Goal: Task Accomplishment & Management: Use online tool/utility

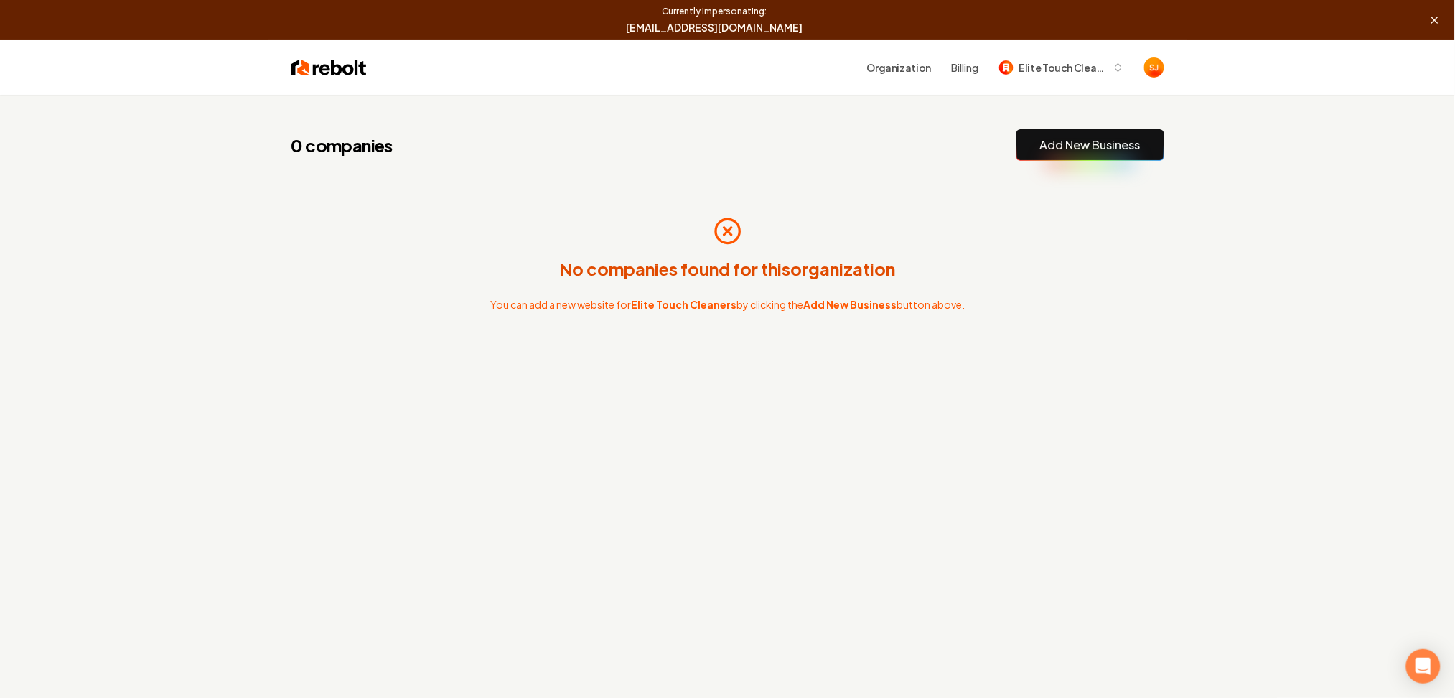
click at [1052, 146] on link "Add New Business" at bounding box center [1090, 144] width 100 height 17
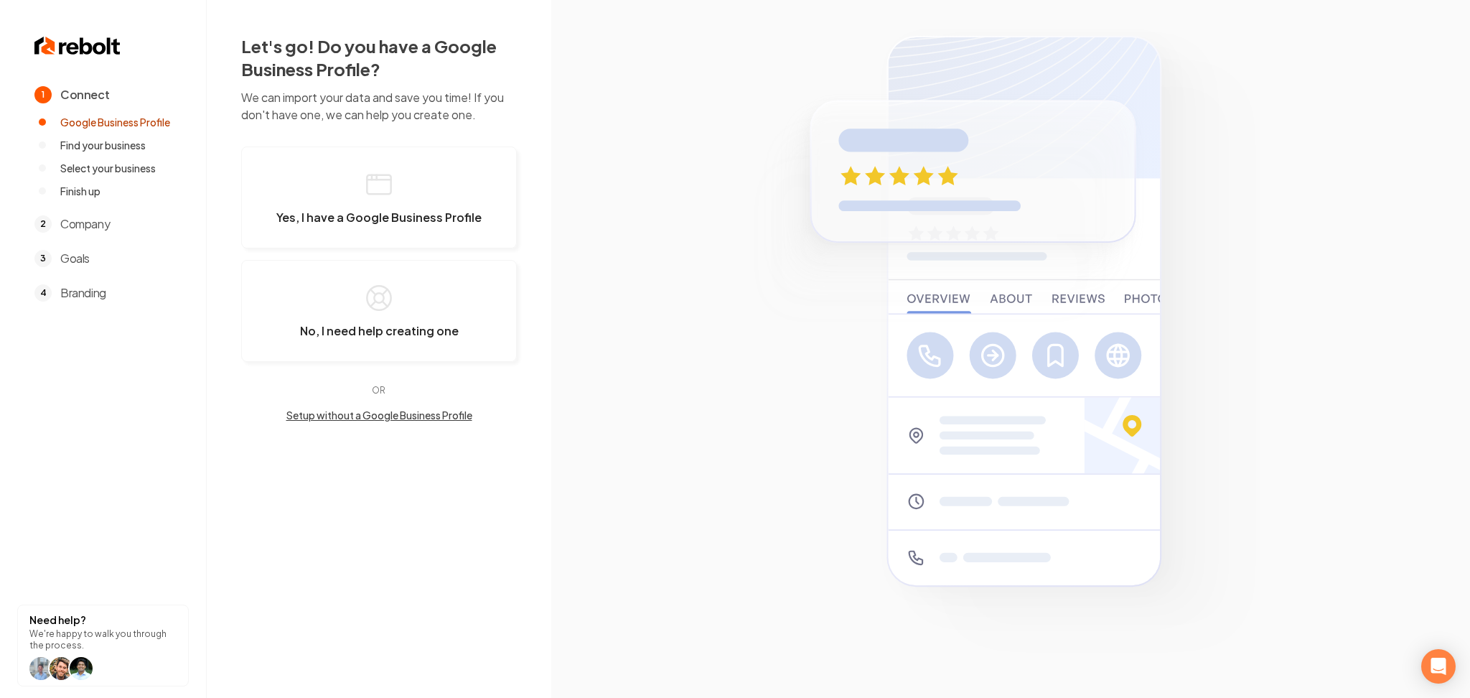
click at [352, 408] on button "Setup without a Google Business Profile" at bounding box center [379, 415] width 276 height 14
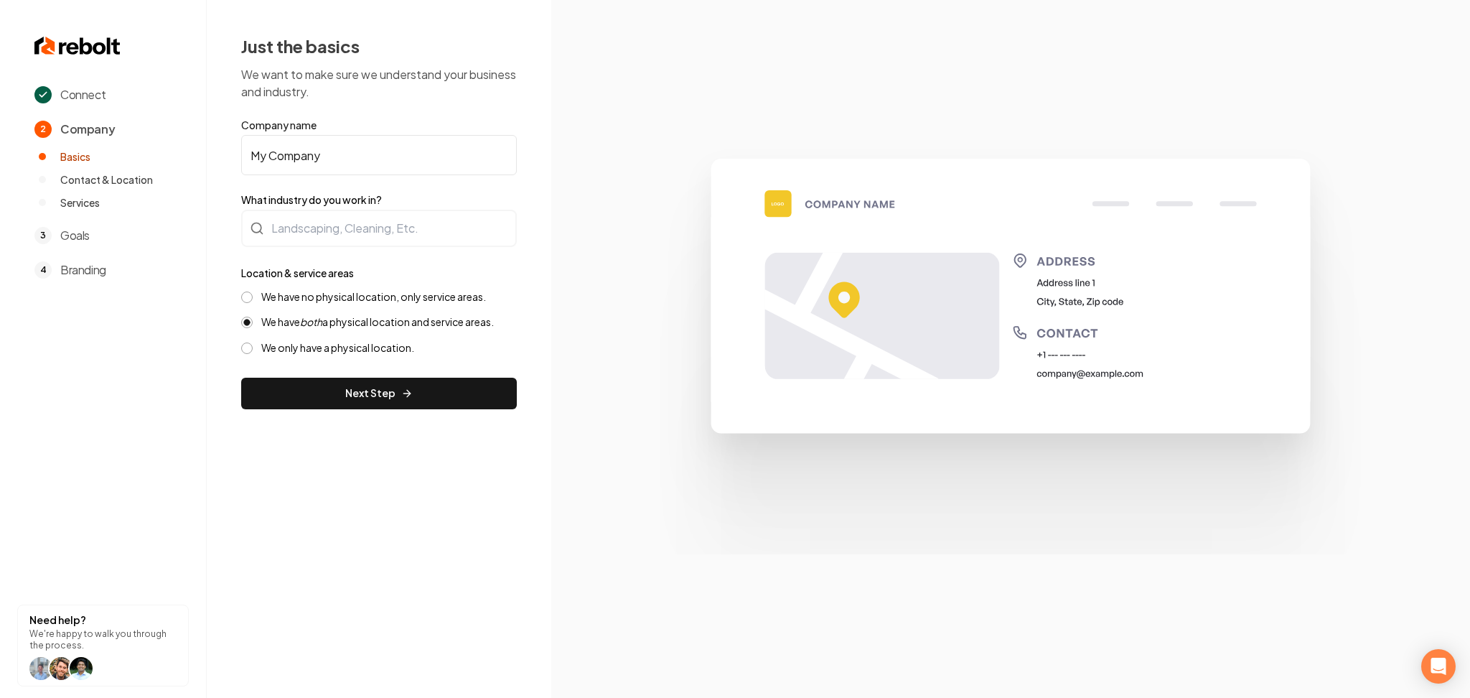
drag, startPoint x: 352, startPoint y: 155, endPoint x: 84, endPoint y: 164, distance: 267.9
click at [84, 164] on div "Connect 2 Company Basics Contact & Location Services 3 Goals 4 Branding Need he…" at bounding box center [735, 349] width 1470 height 698
paste input "Elite Touch Cleaners"
type input "Elite Touch Cleaners"
click at [294, 223] on div at bounding box center [379, 228] width 276 height 37
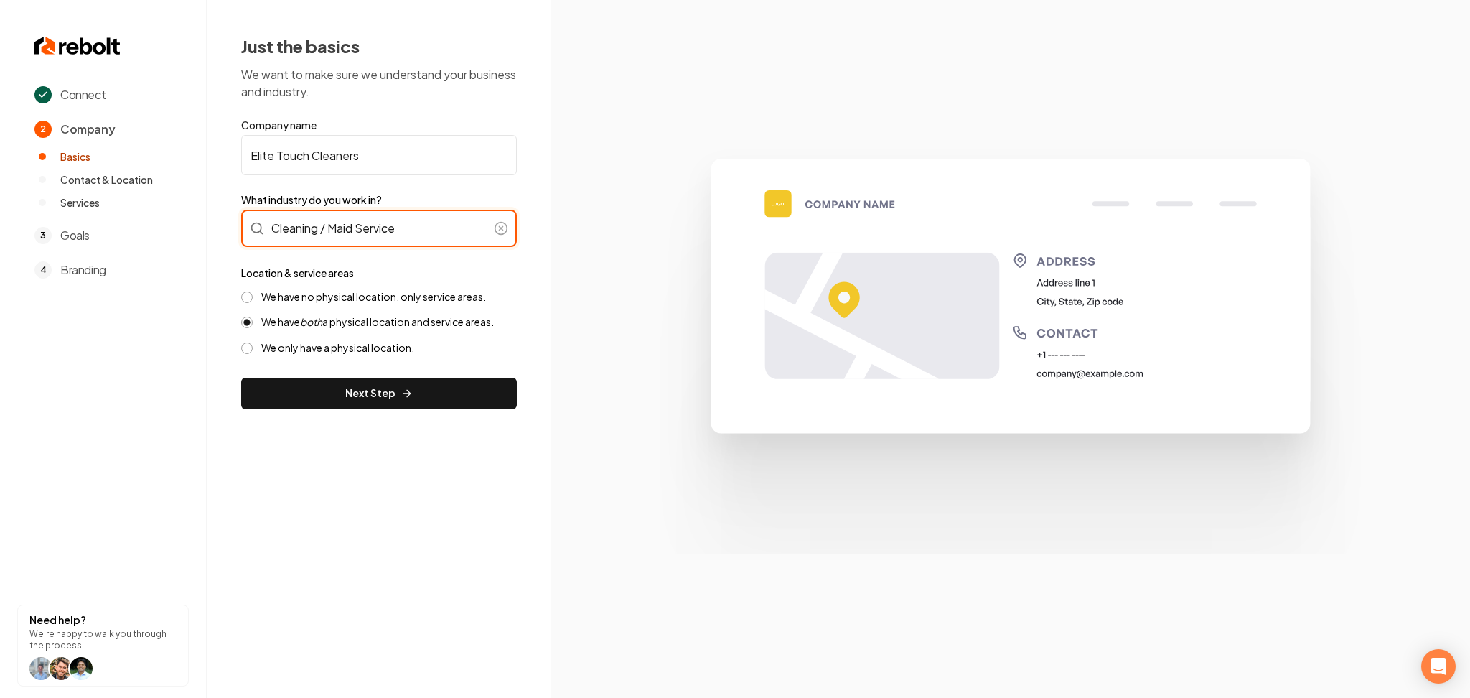
type input "Cleaning / Maid Service"
click at [300, 303] on div "We have no physical location, only service areas. We have both a physical locat…" at bounding box center [379, 322] width 276 height 65
click at [296, 299] on label "We have no physical location, only service areas." at bounding box center [373, 297] width 225 height 14
click at [253, 299] on button "We have no physical location, only service areas." at bounding box center [246, 296] width 11 height 11
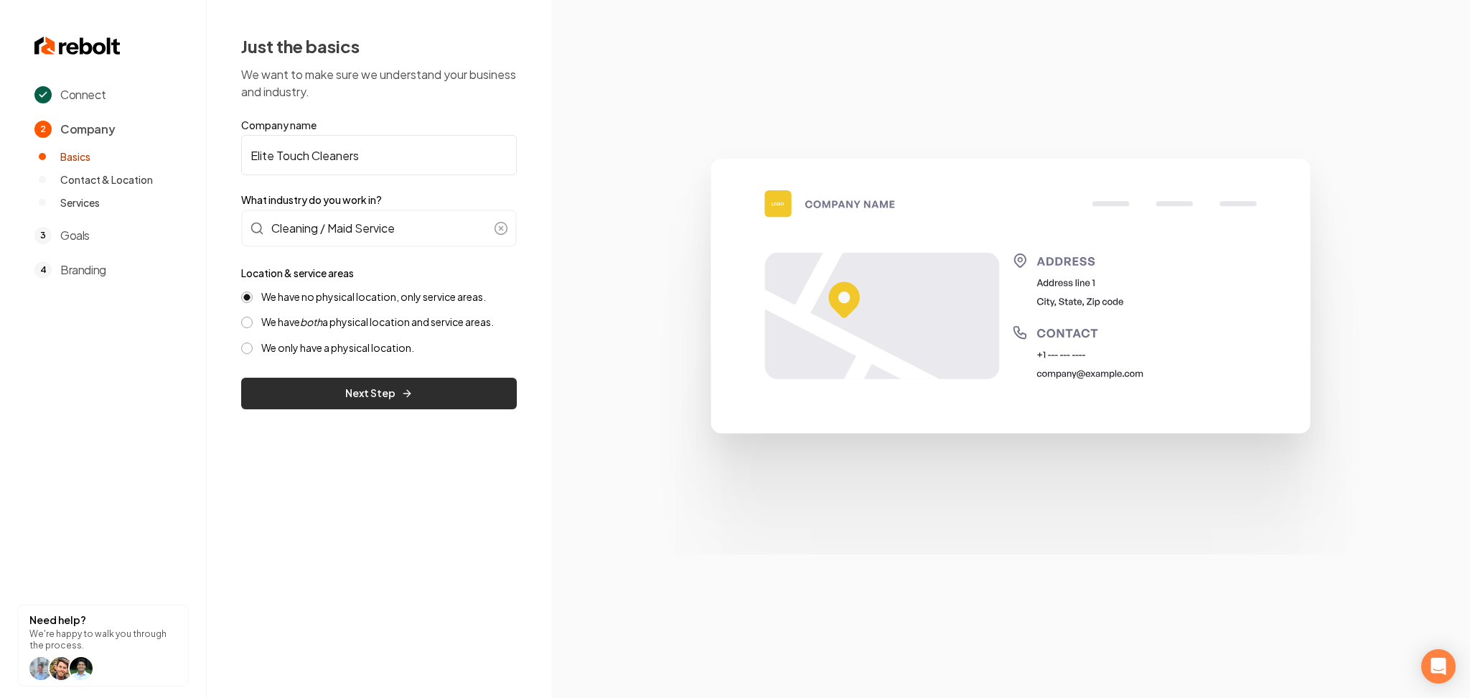
click at [320, 393] on button "Next Step" at bounding box center [379, 394] width 276 height 32
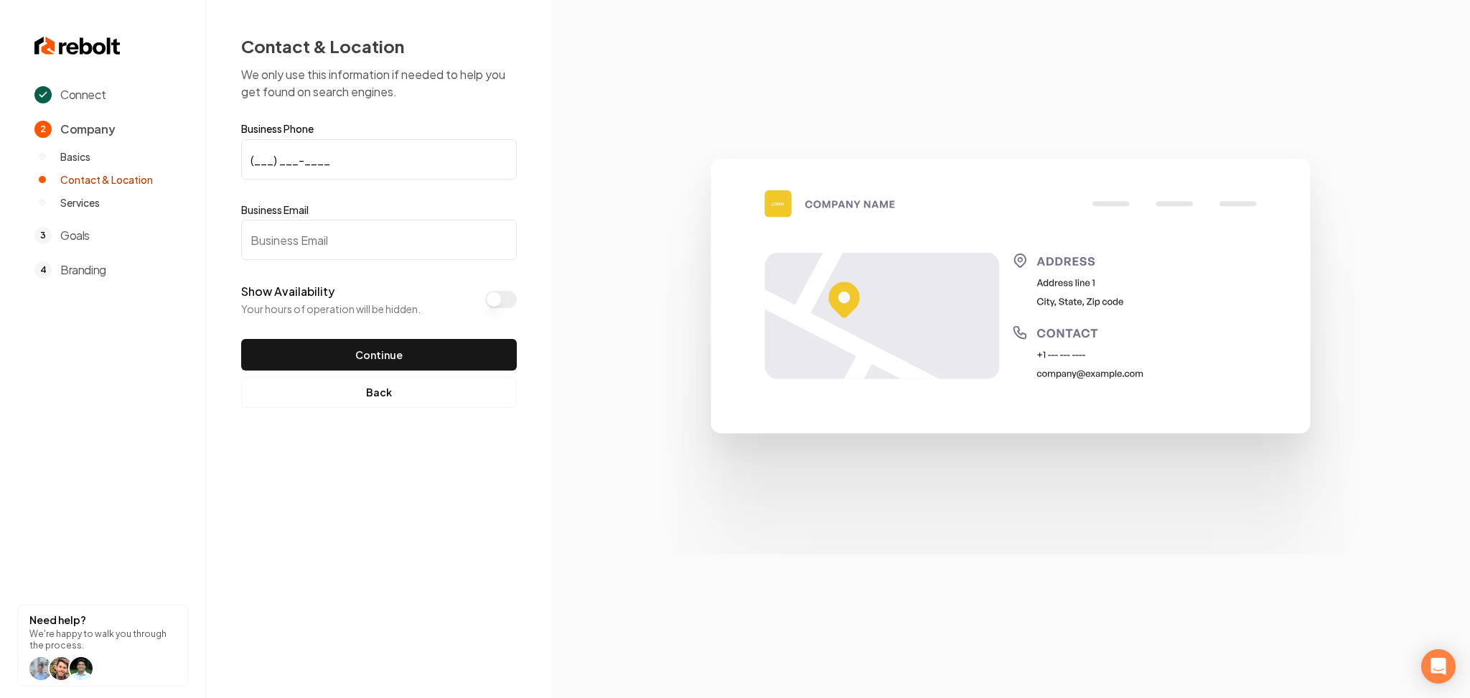
click at [289, 178] on input "(___) ___-____" at bounding box center [379, 159] width 276 height 40
paste input "720) 314-4401"
type input "[PHONE_NUMBER]"
drag, startPoint x: 362, startPoint y: 244, endPoint x: 368, endPoint y: 237, distance: 9.2
click at [368, 239] on input "Business Email" at bounding box center [379, 240] width 276 height 40
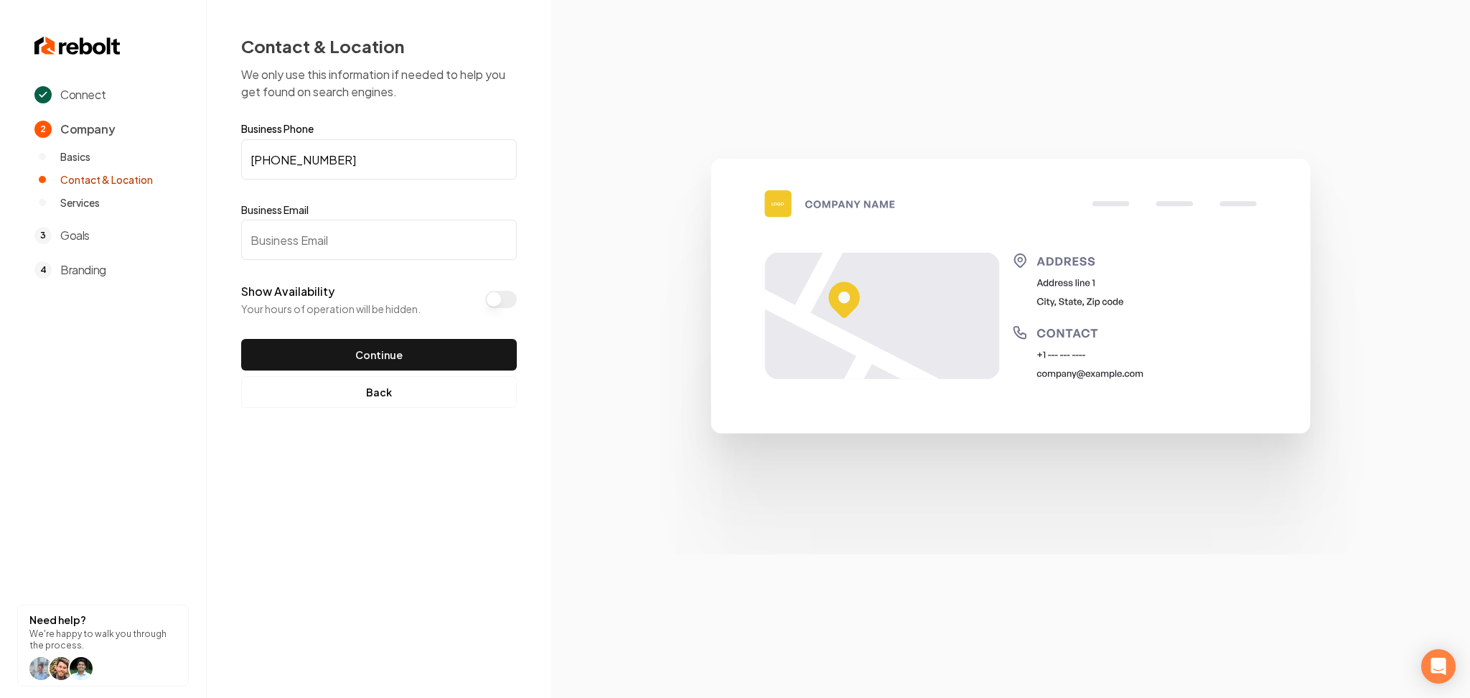
paste input "[EMAIL_ADDRESS][DOMAIN_NAME]"
type input "[EMAIL_ADDRESS][DOMAIN_NAME]"
click at [500, 297] on button "Show Availability" at bounding box center [501, 299] width 32 height 17
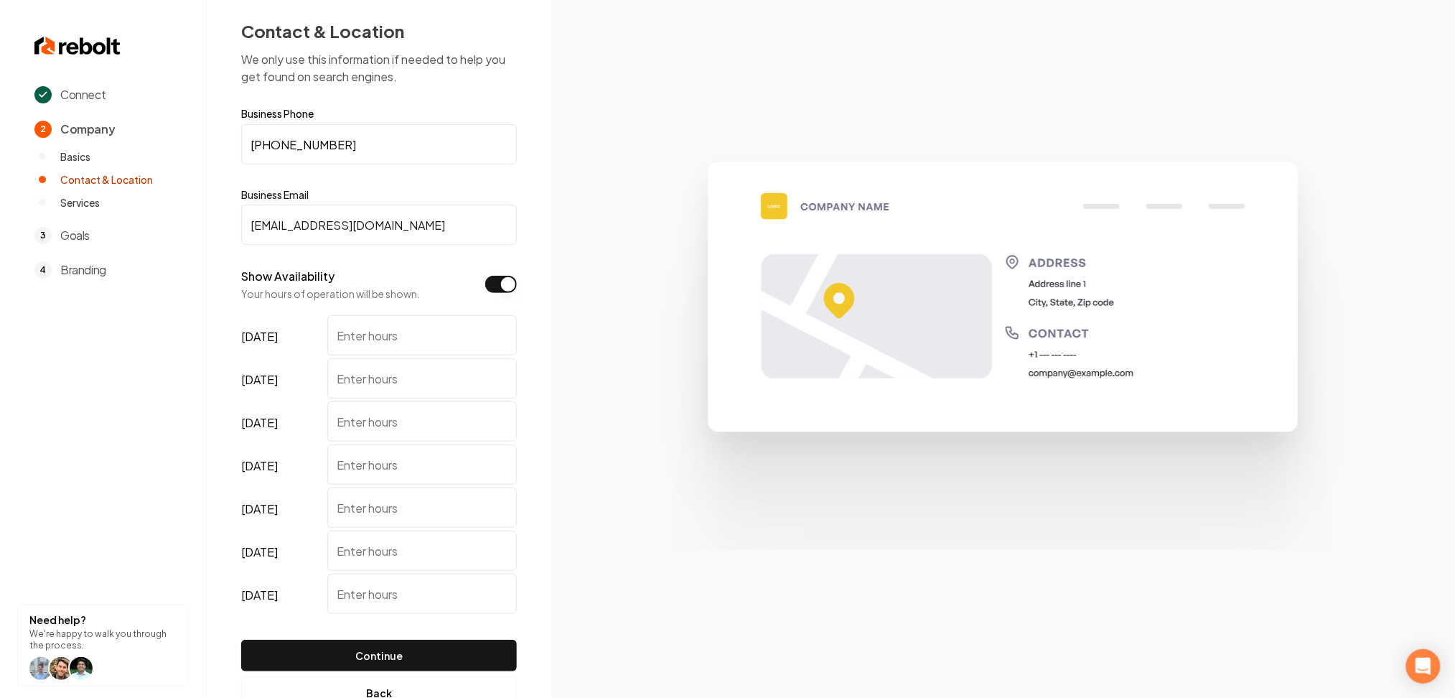
scroll to position [60, 0]
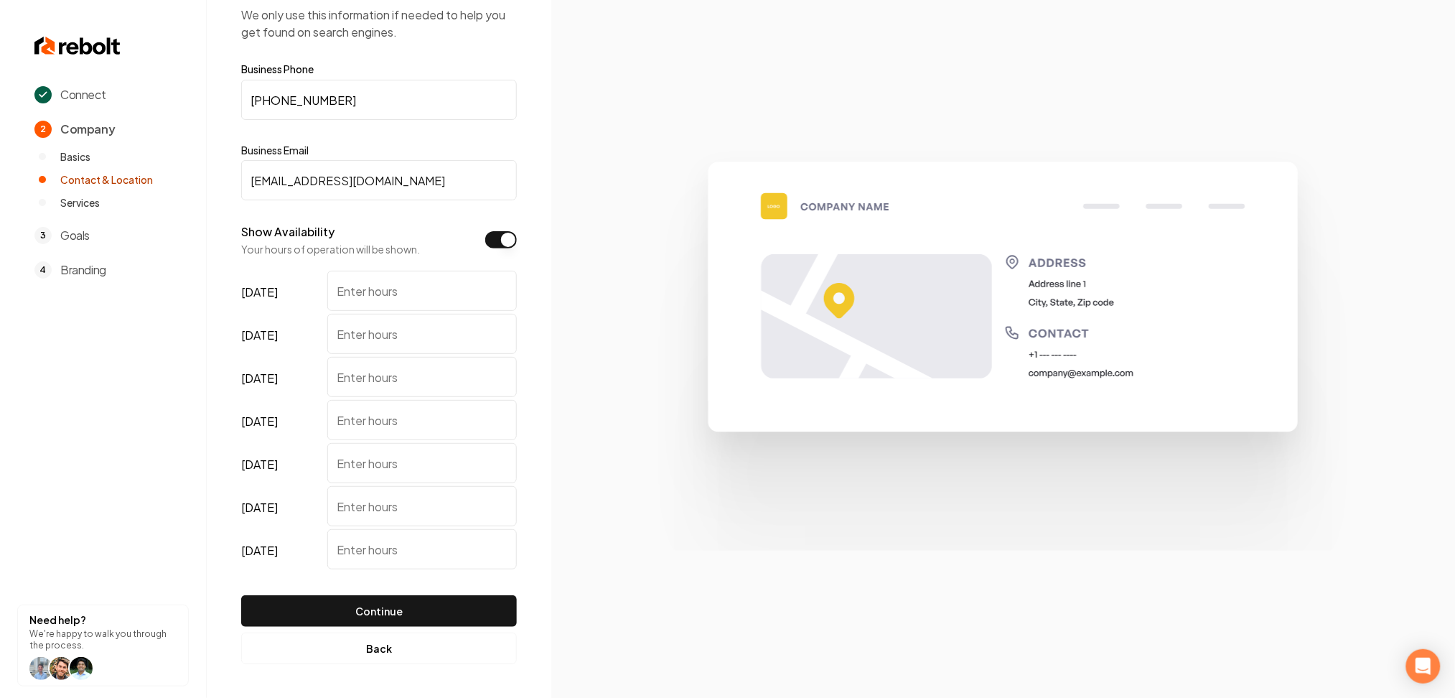
click at [500, 240] on button "Show Availability" at bounding box center [501, 239] width 32 height 17
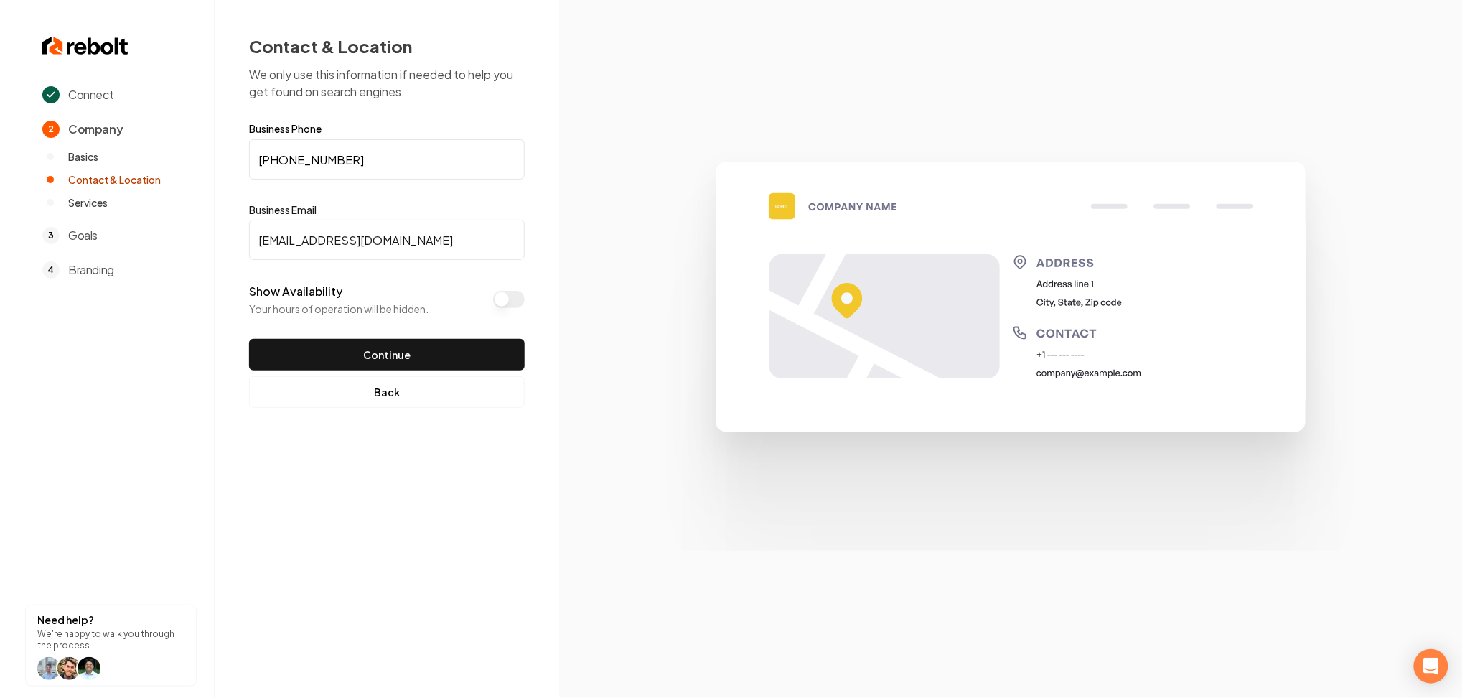
scroll to position [0, 0]
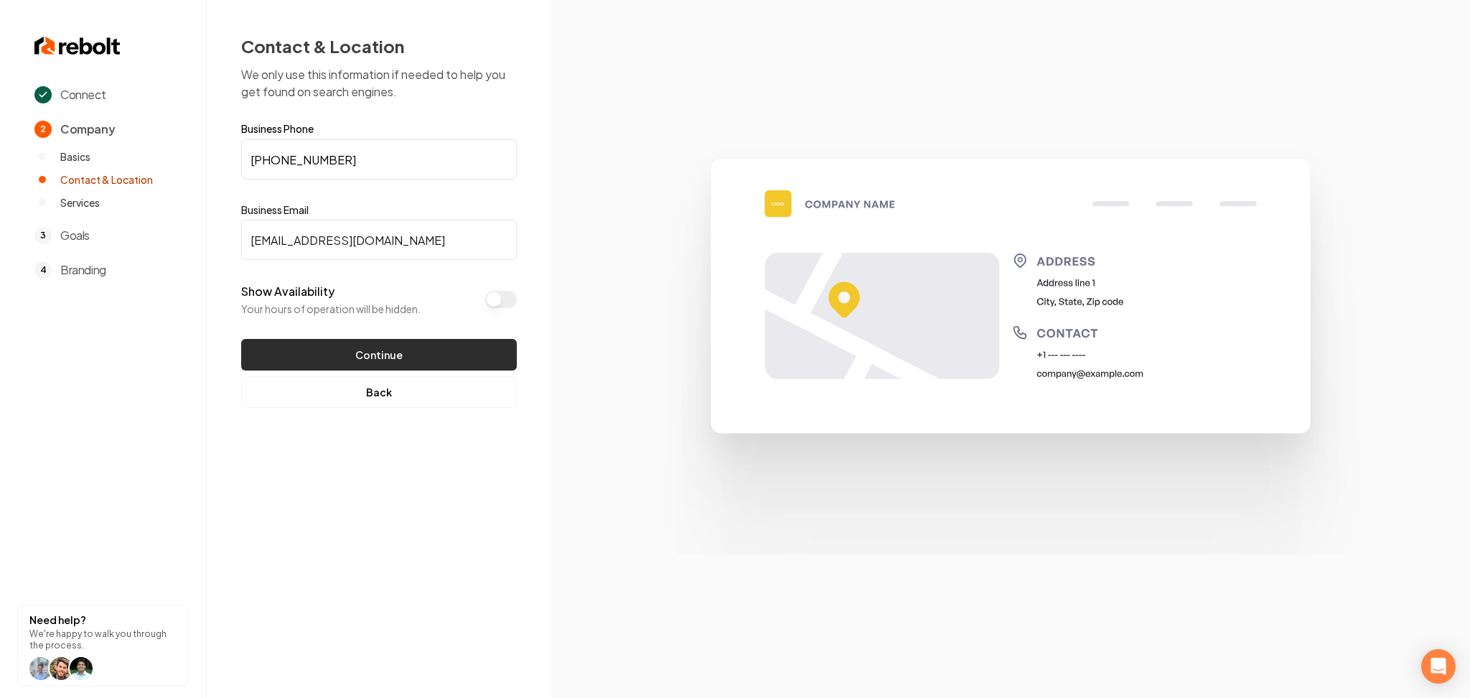
click at [435, 345] on button "Continue" at bounding box center [379, 355] width 276 height 32
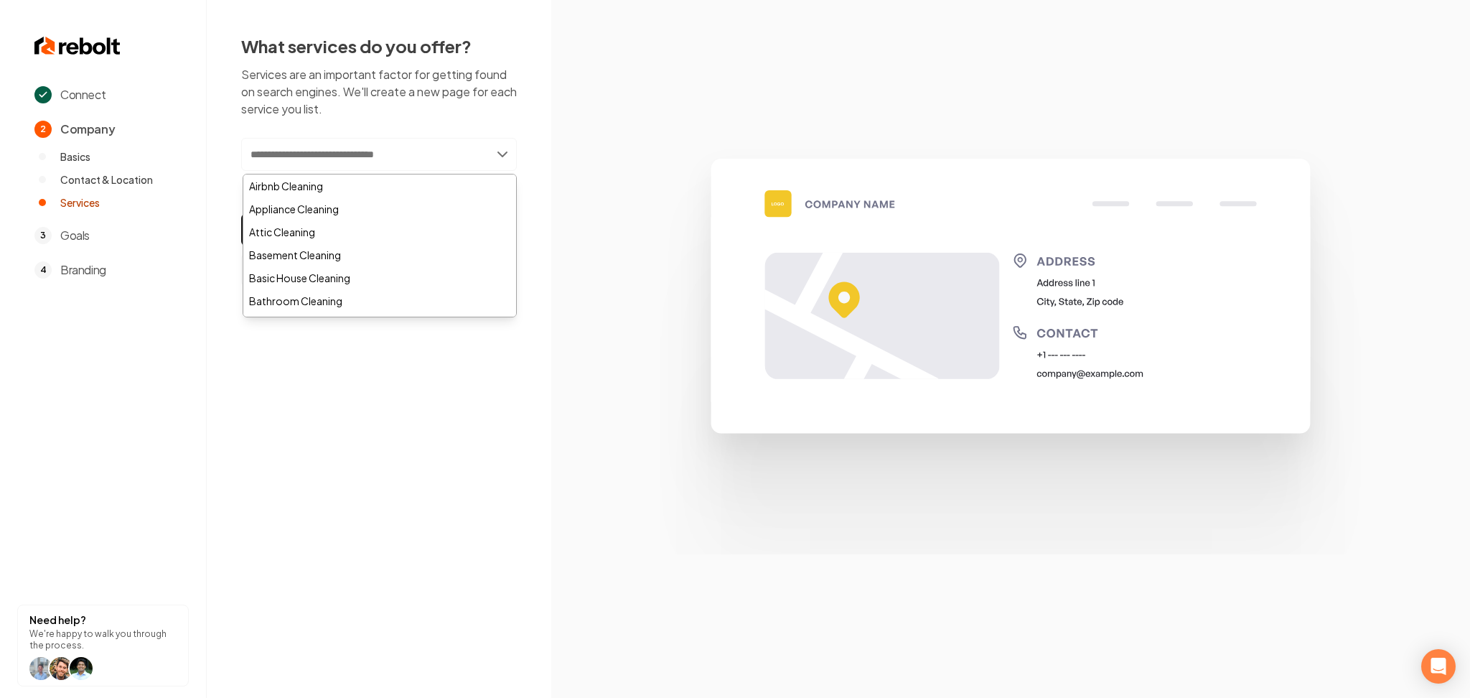
click at [388, 159] on input "text" at bounding box center [379, 154] width 276 height 33
type input "****"
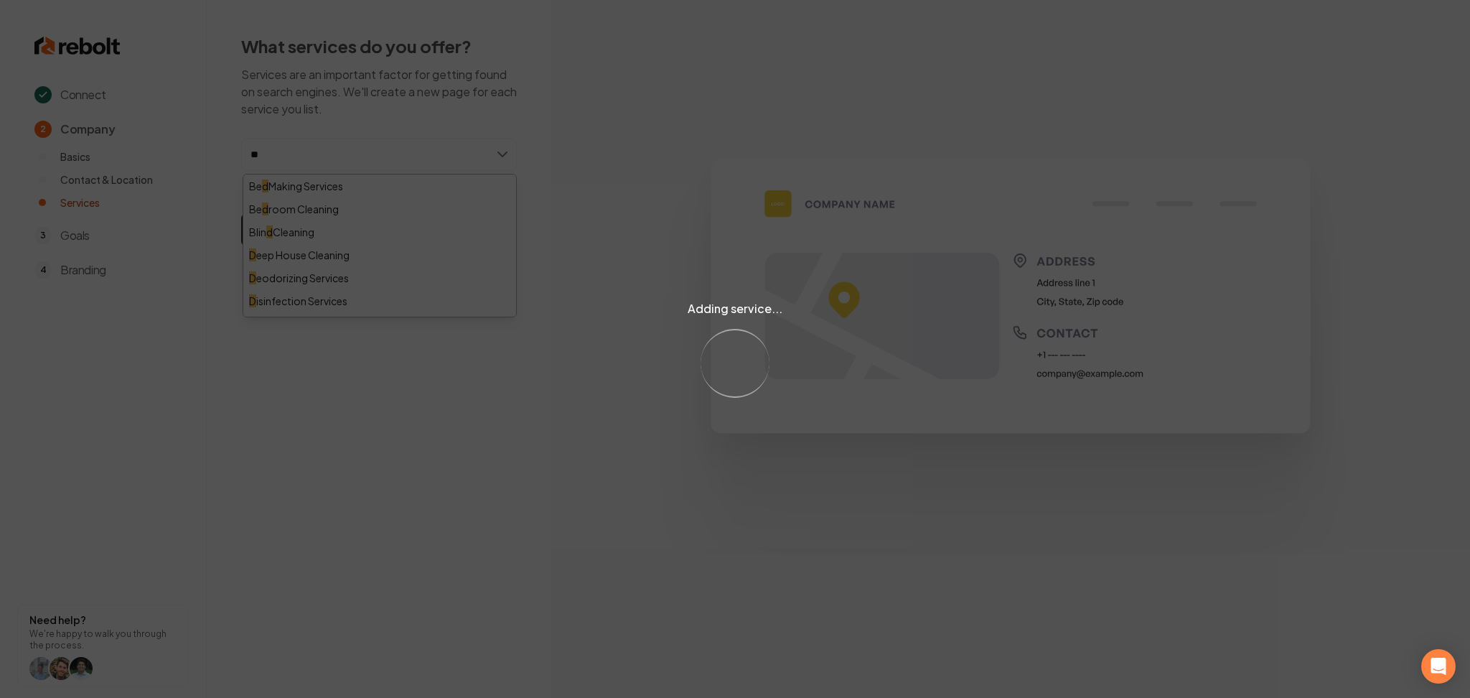
type input "***"
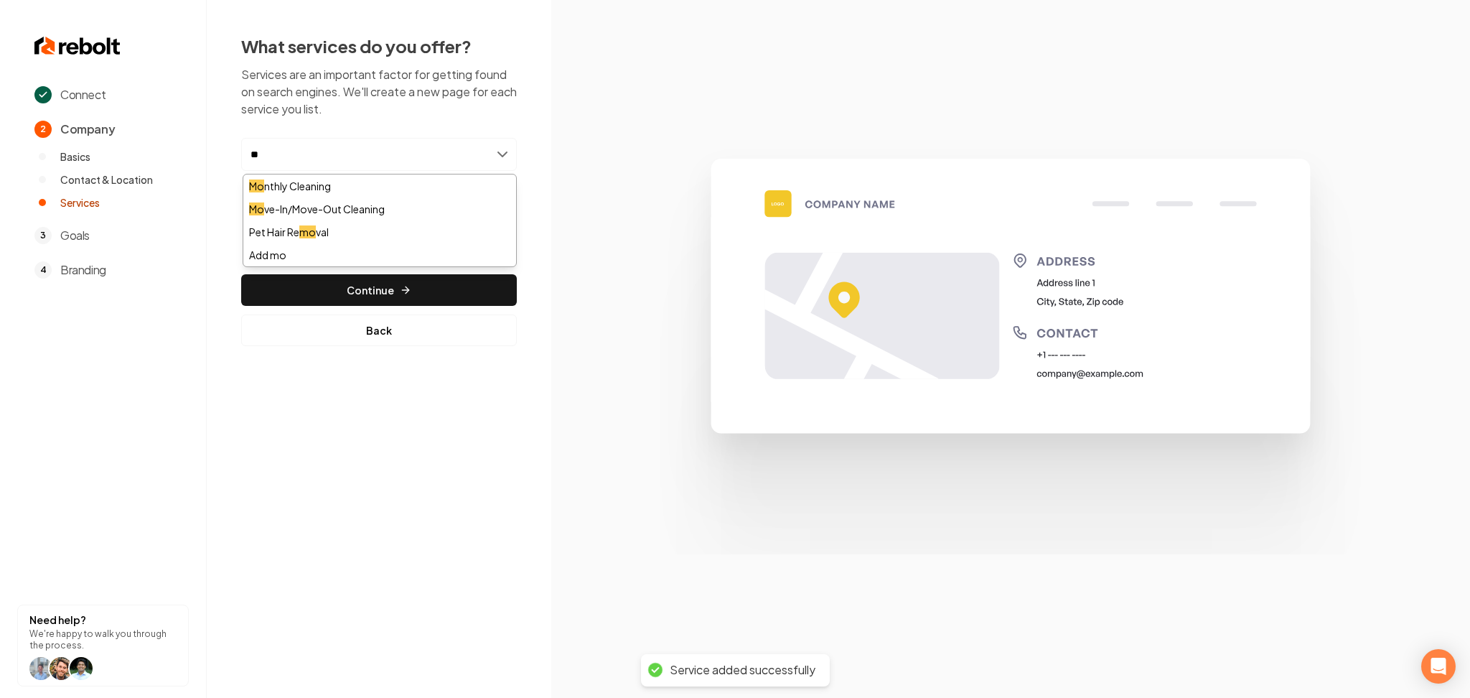
type input "***"
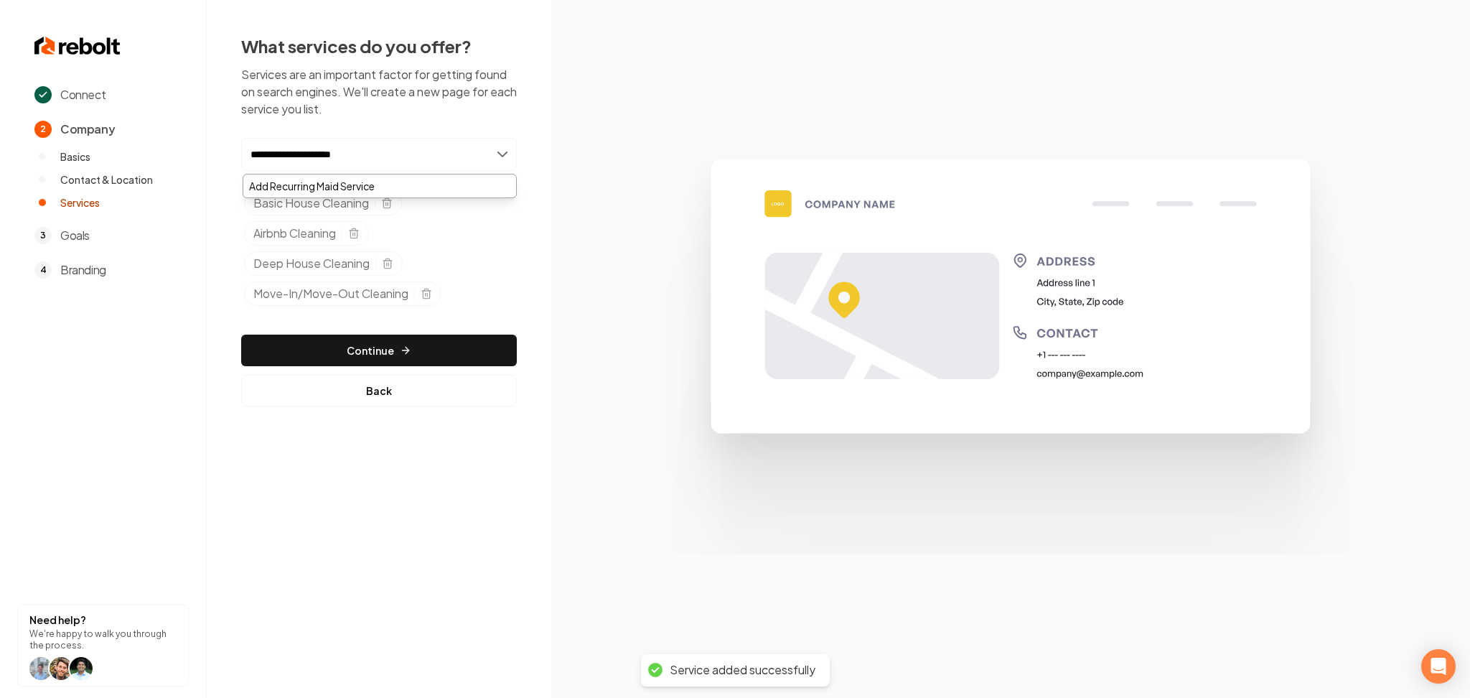
type input "**********"
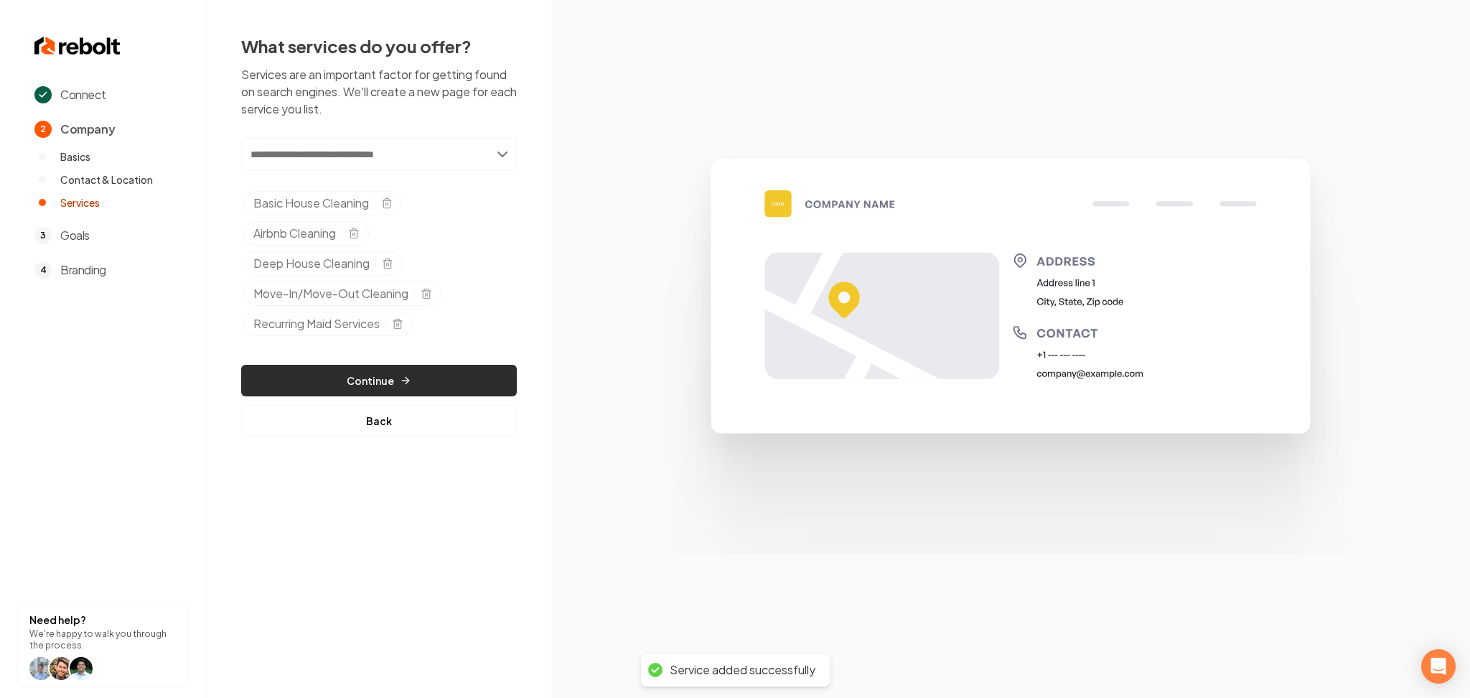
click at [445, 386] on button "Continue" at bounding box center [379, 381] width 276 height 32
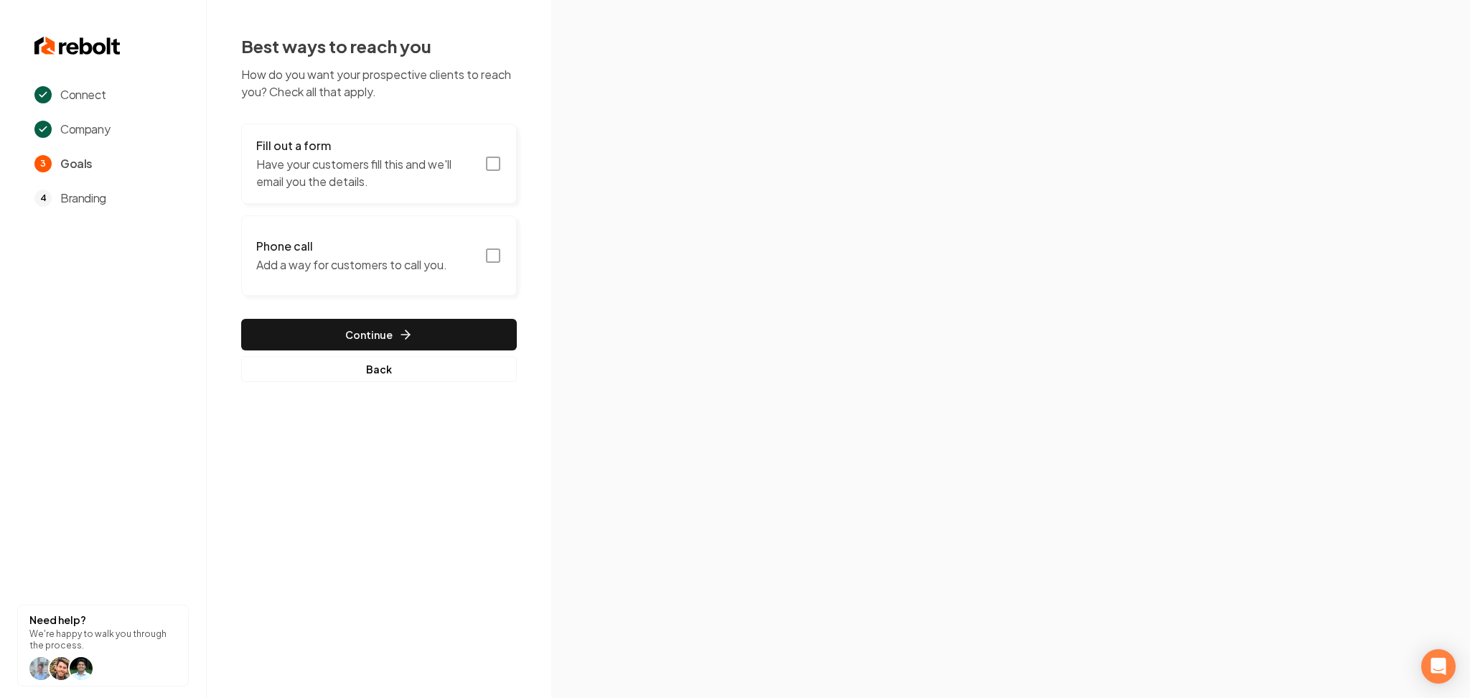
click at [410, 191] on button "Fill out a form Have your customers fill this and we'll email you the details." at bounding box center [379, 163] width 276 height 80
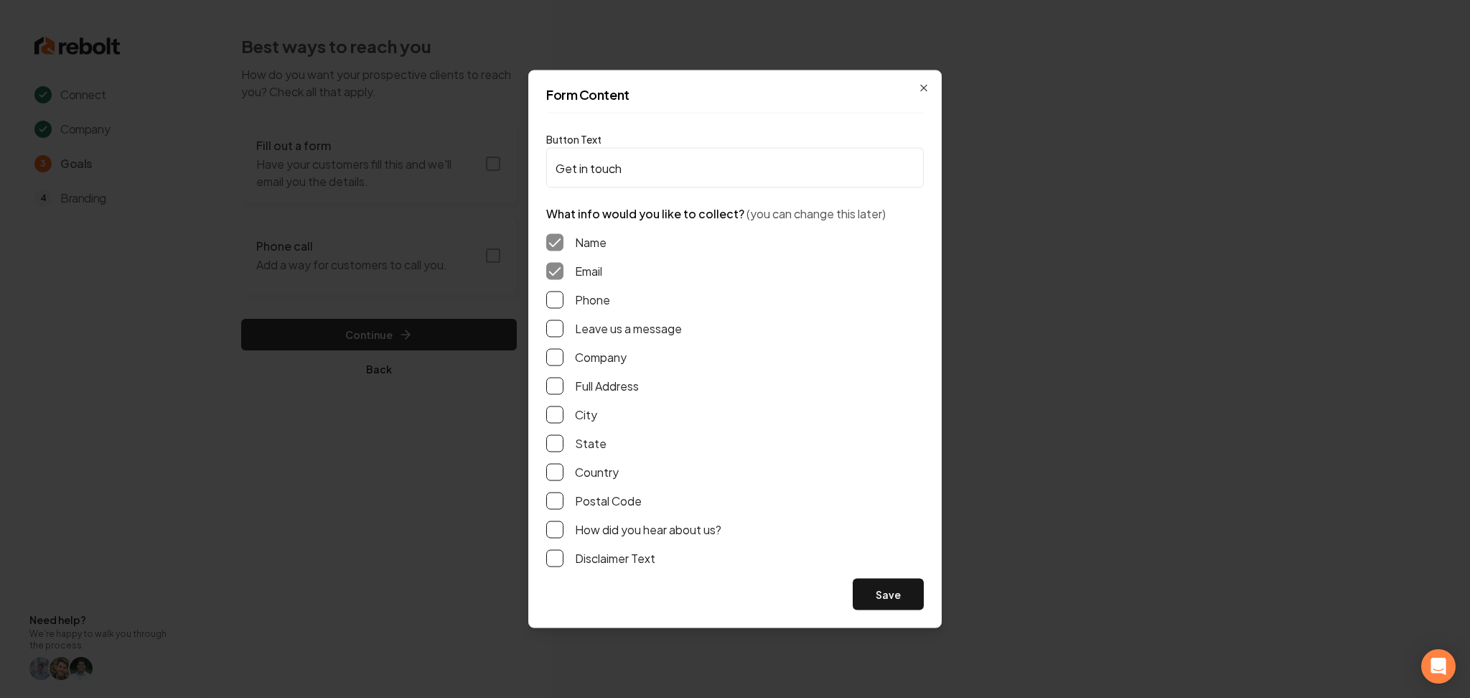
click at [557, 298] on button "Phone" at bounding box center [554, 299] width 17 height 17
click at [559, 335] on button "Leave us a message" at bounding box center [554, 328] width 17 height 17
click at [905, 589] on button "Save" at bounding box center [888, 595] width 71 height 32
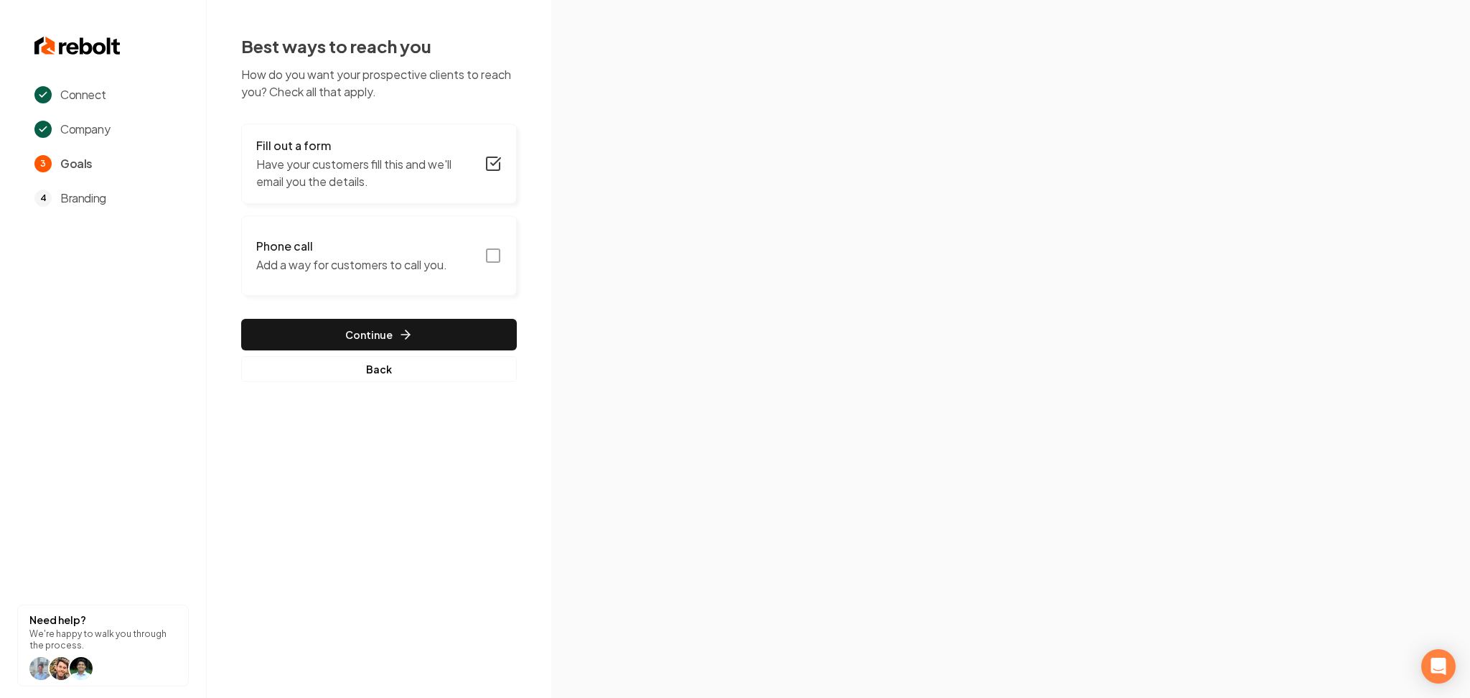
click at [452, 248] on button "Phone call Add a way for customers to call you." at bounding box center [379, 255] width 276 height 80
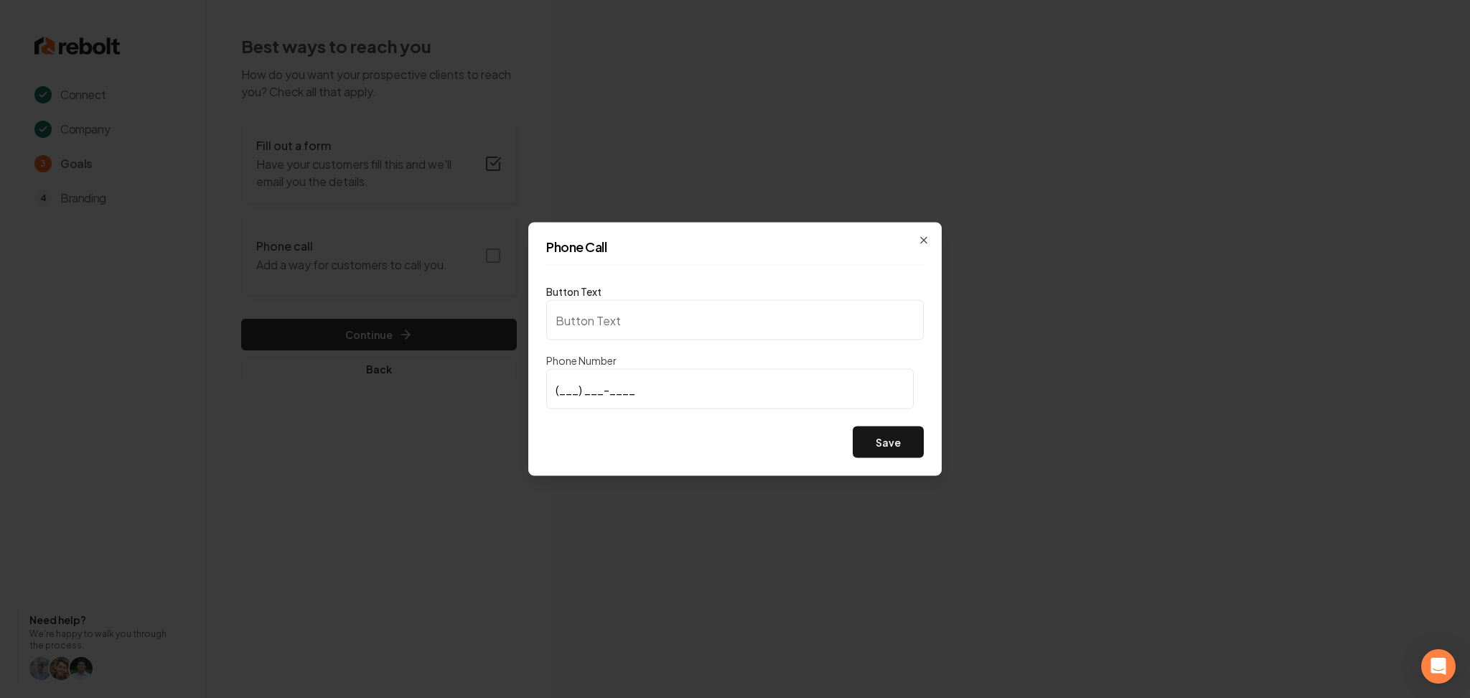
type input "Call us"
type input "[PHONE_NUMBER]"
click at [859, 439] on button "Save" at bounding box center [888, 442] width 71 height 32
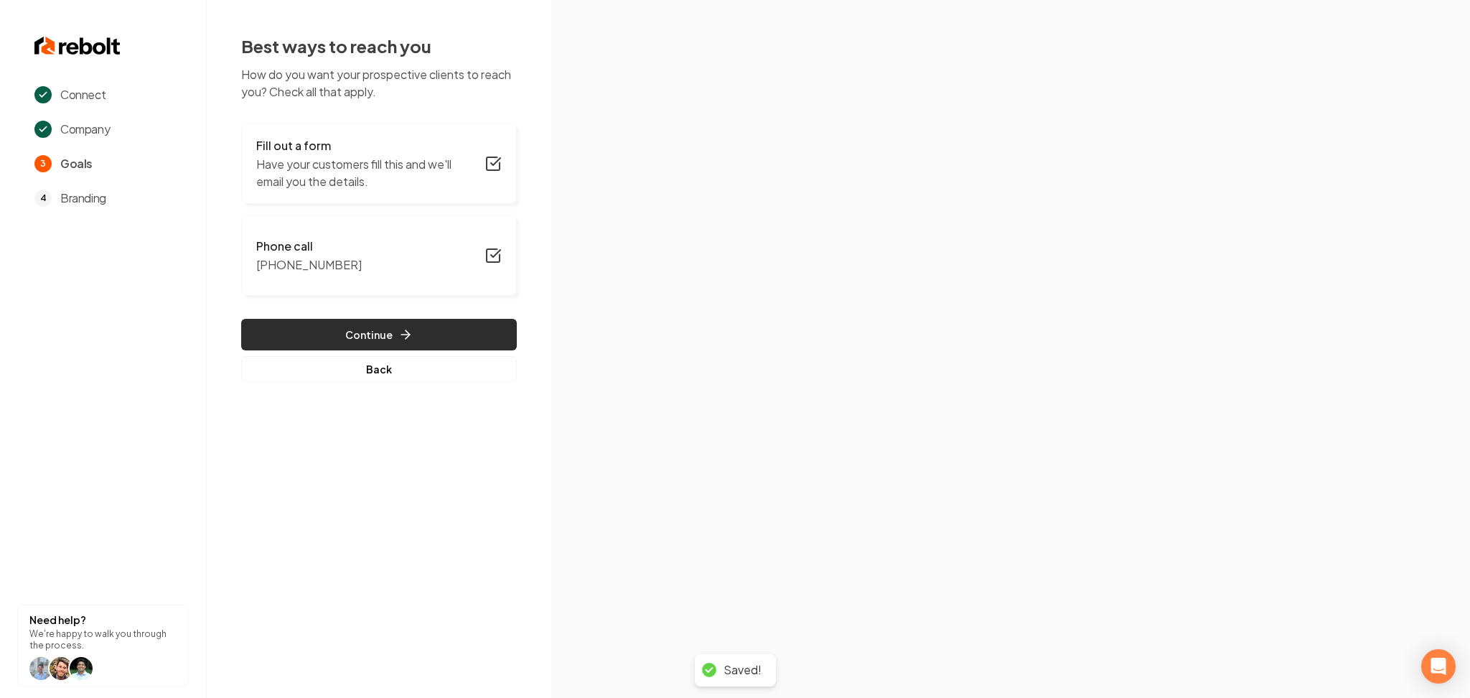
click at [396, 325] on button "Continue" at bounding box center [379, 335] width 276 height 32
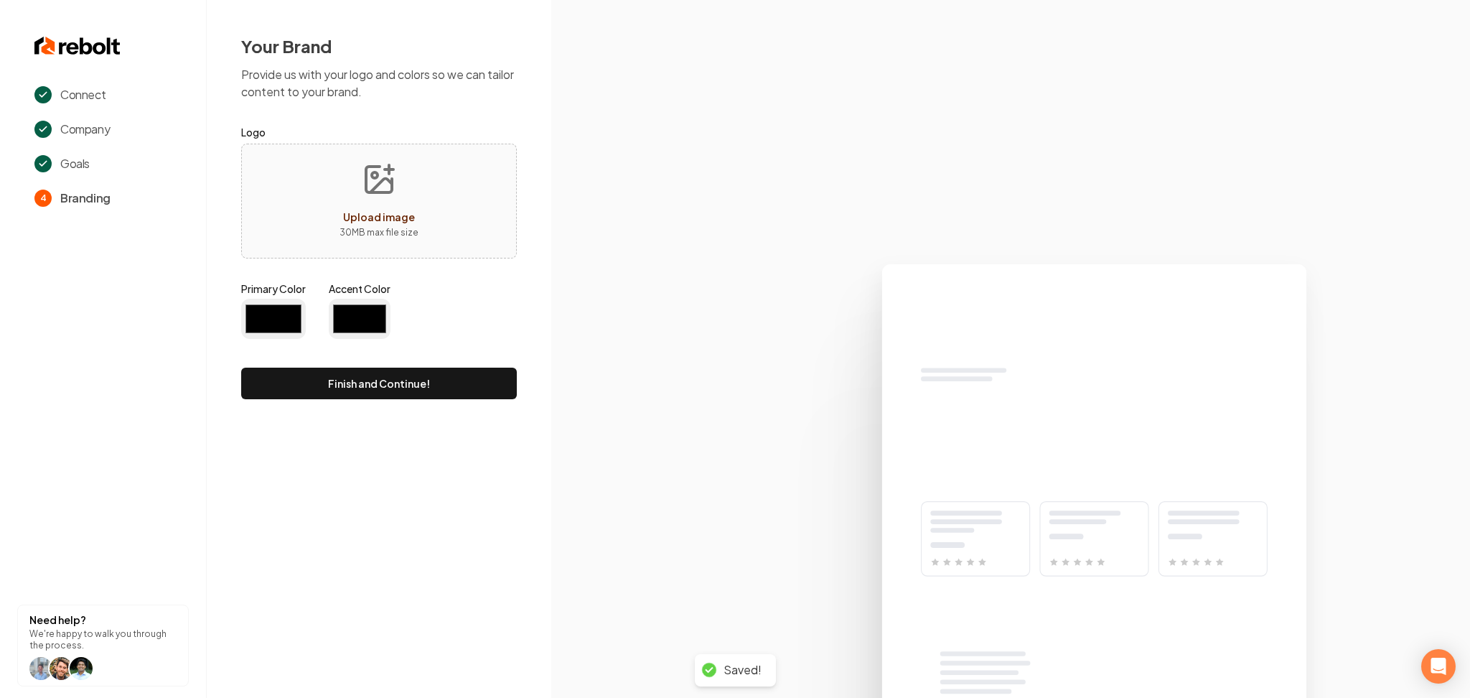
type input "#194d33"
type input "#70be00"
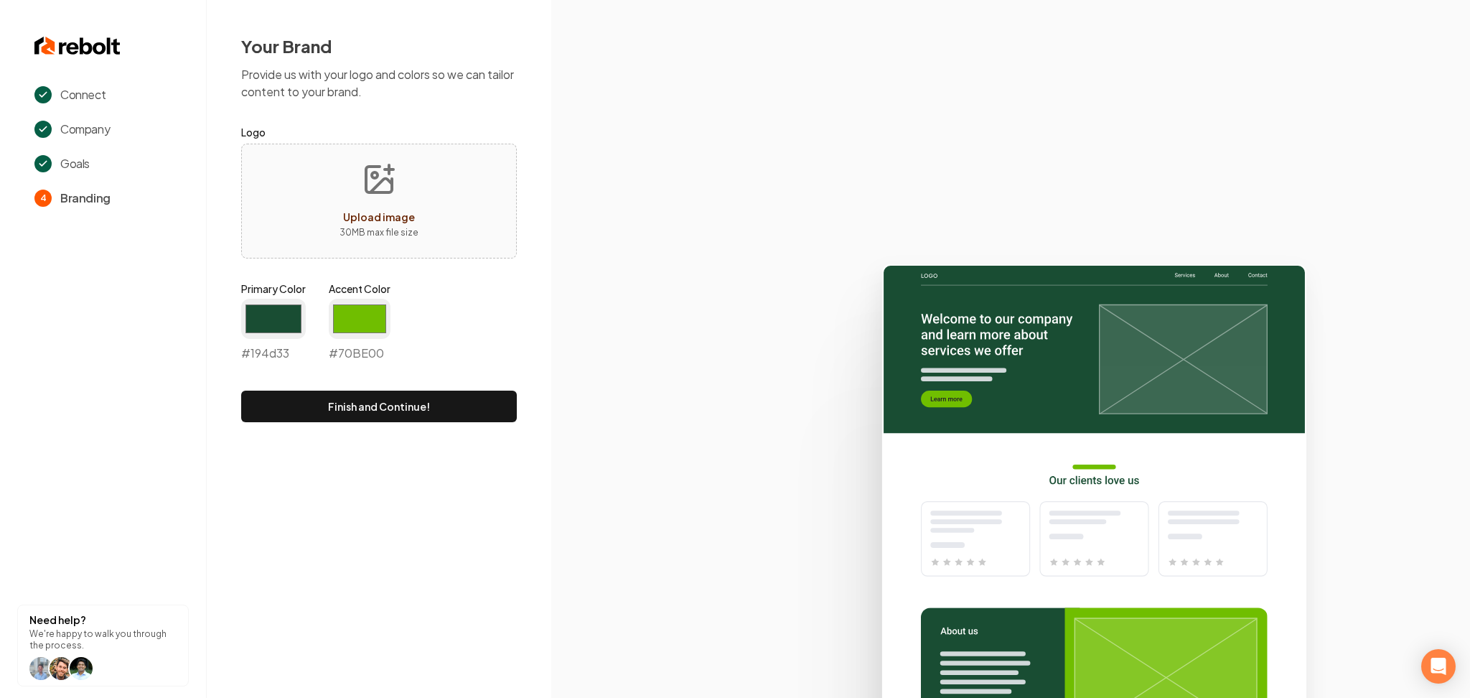
click at [361, 197] on button "Upload image 30 MB max file size" at bounding box center [379, 201] width 102 height 100
click at [465, 253] on div "Upload image 30 MB max file size" at bounding box center [379, 201] width 276 height 115
type input "**********"
click at [365, 324] on input "#70be00" at bounding box center [360, 319] width 62 height 40
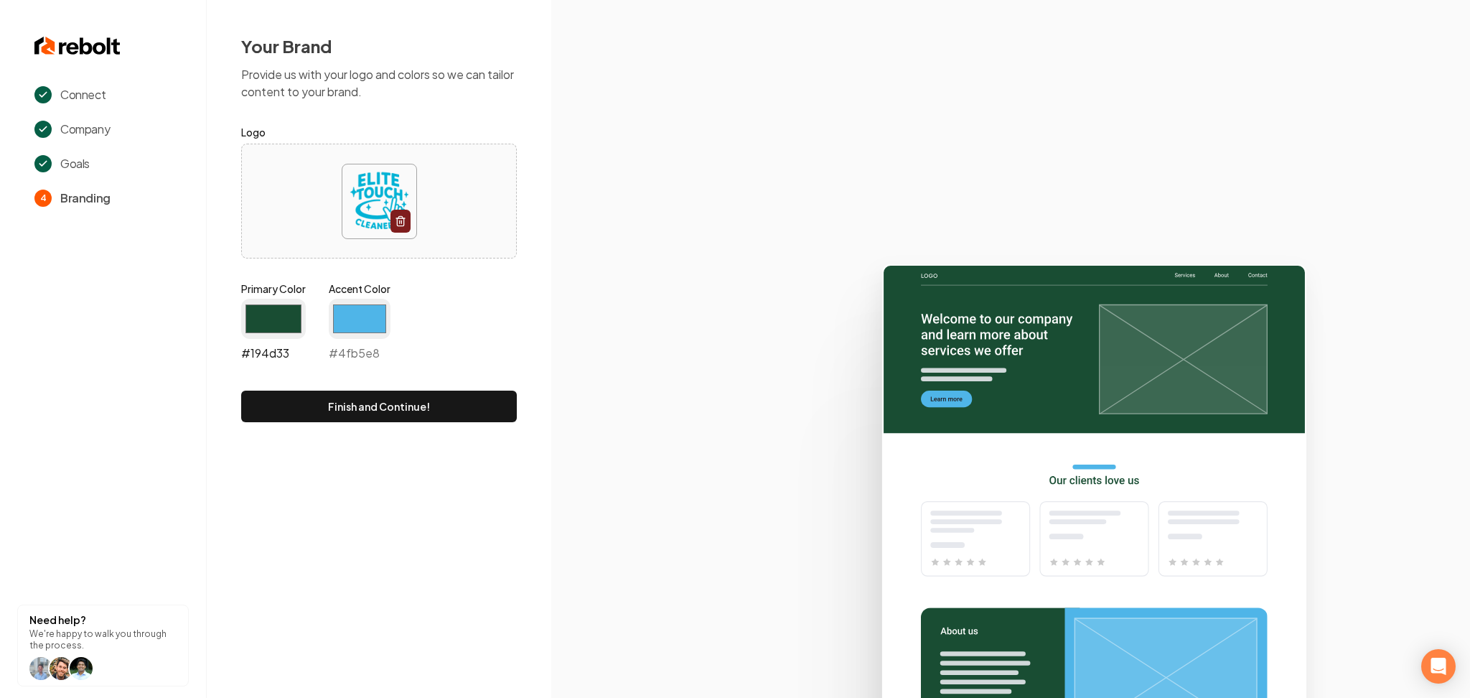
type input "#4fb5e8"
click at [296, 327] on input "#194d33" at bounding box center [273, 319] width 65 height 40
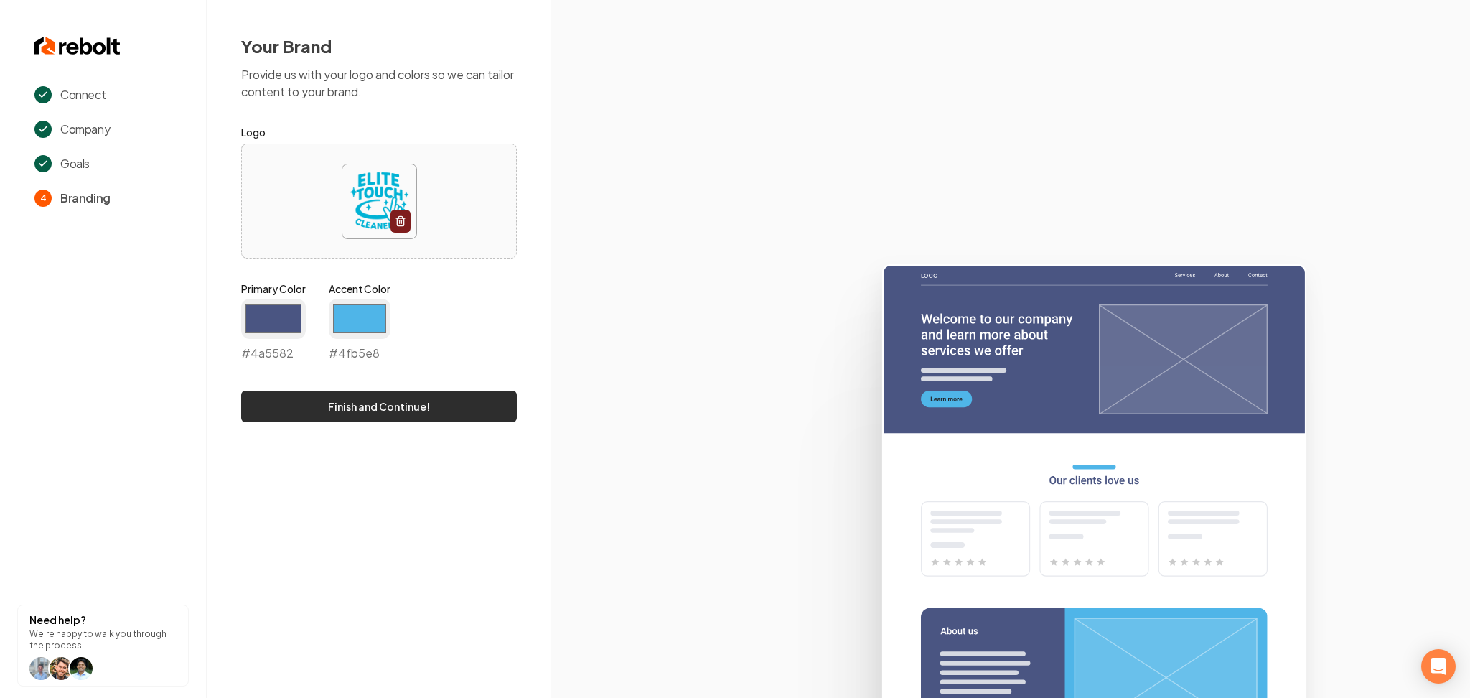
type input "#4a5582"
click at [450, 412] on button "Finish and Continue!" at bounding box center [379, 406] width 276 height 32
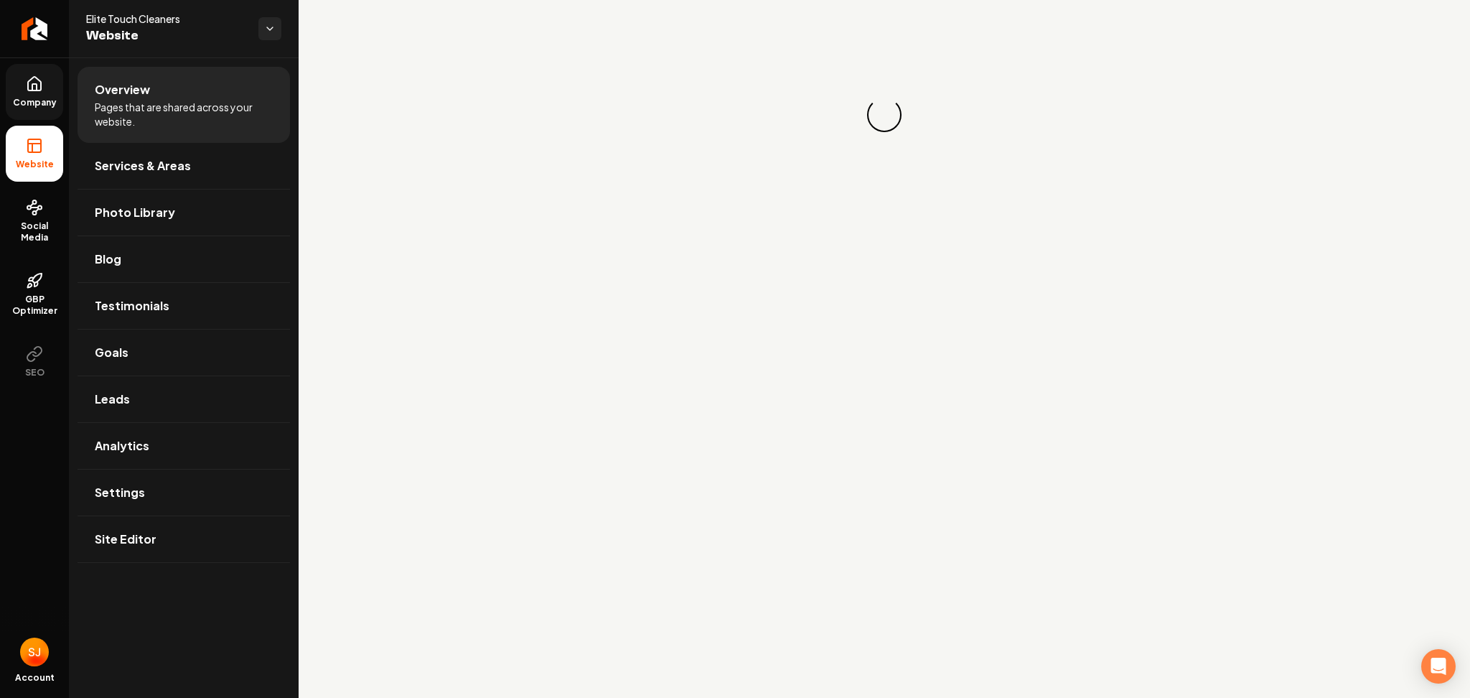
click at [14, 113] on link "Company" at bounding box center [34, 92] width 57 height 56
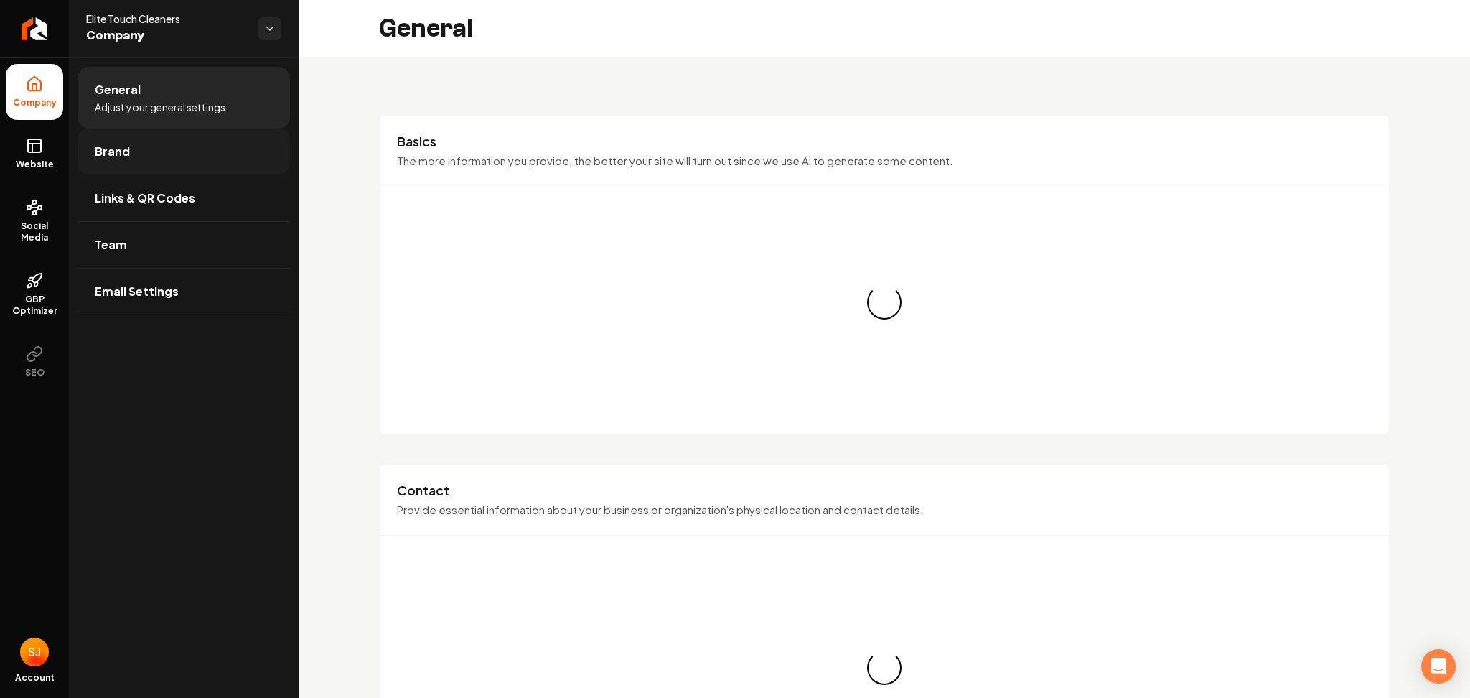
click at [123, 149] on span "Brand" at bounding box center [112, 151] width 35 height 17
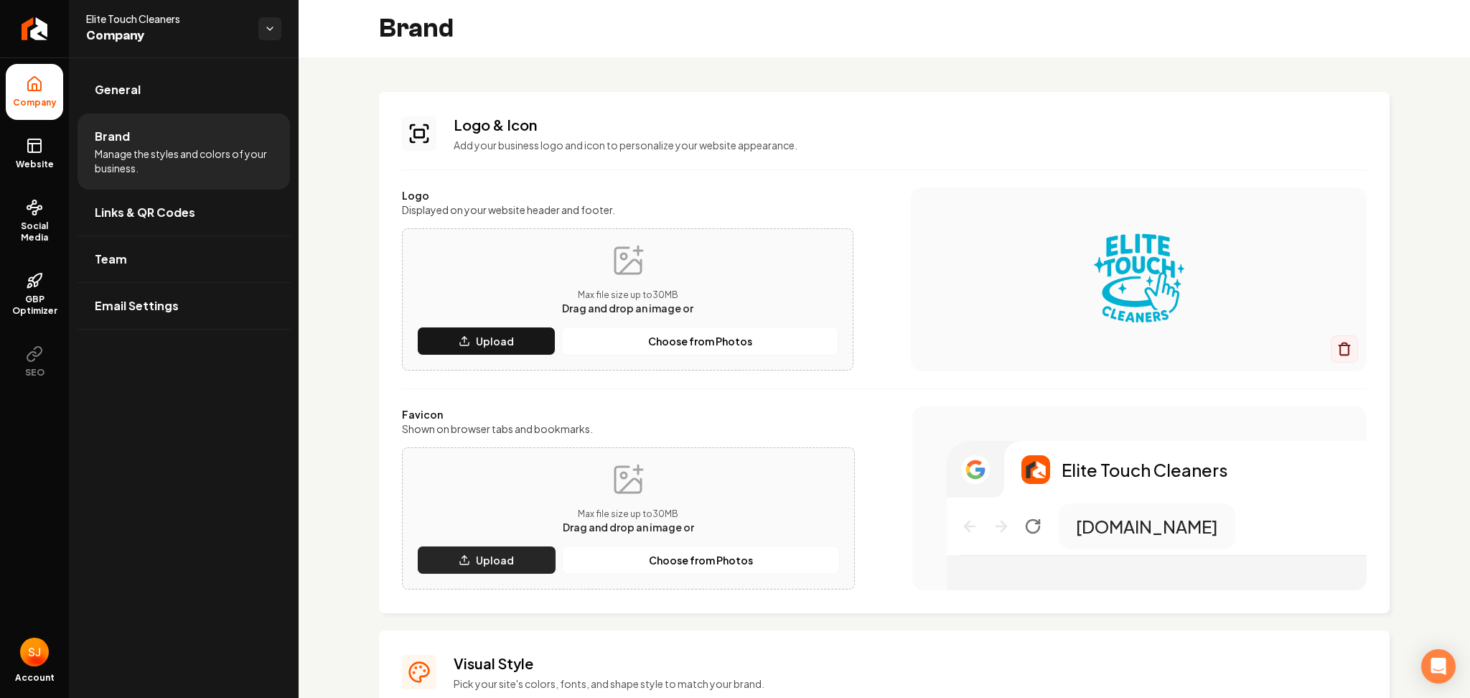
click at [513, 561] on button "Upload" at bounding box center [486, 560] width 139 height 29
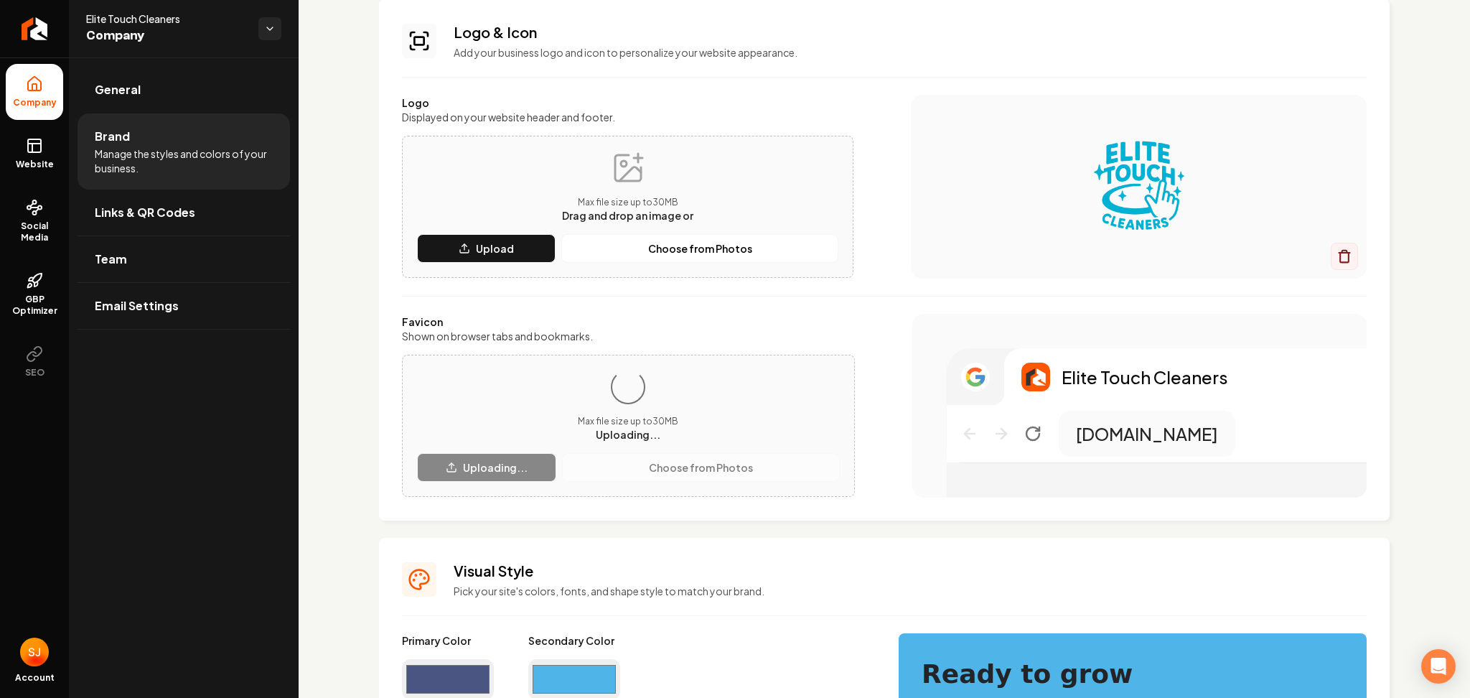
scroll to position [95, 0]
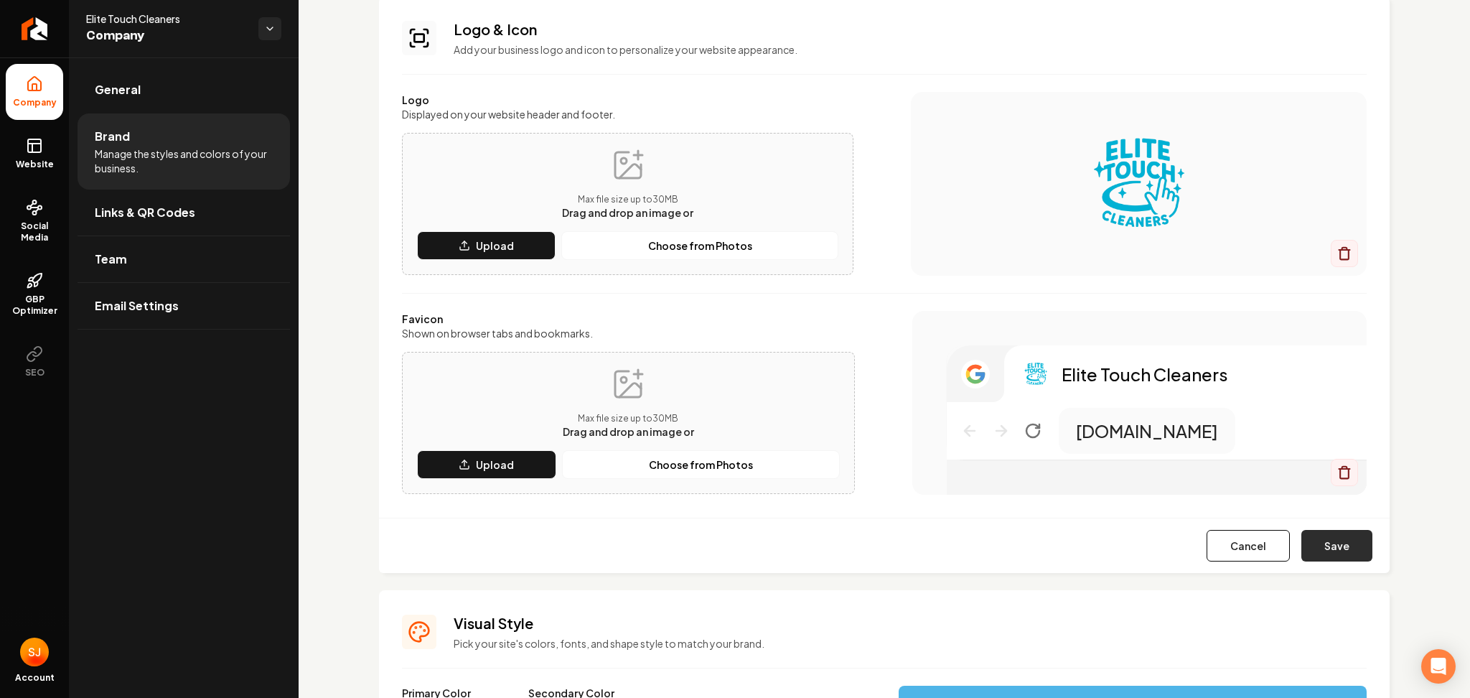
click at [1304, 554] on button "Save" at bounding box center [1336, 546] width 71 height 32
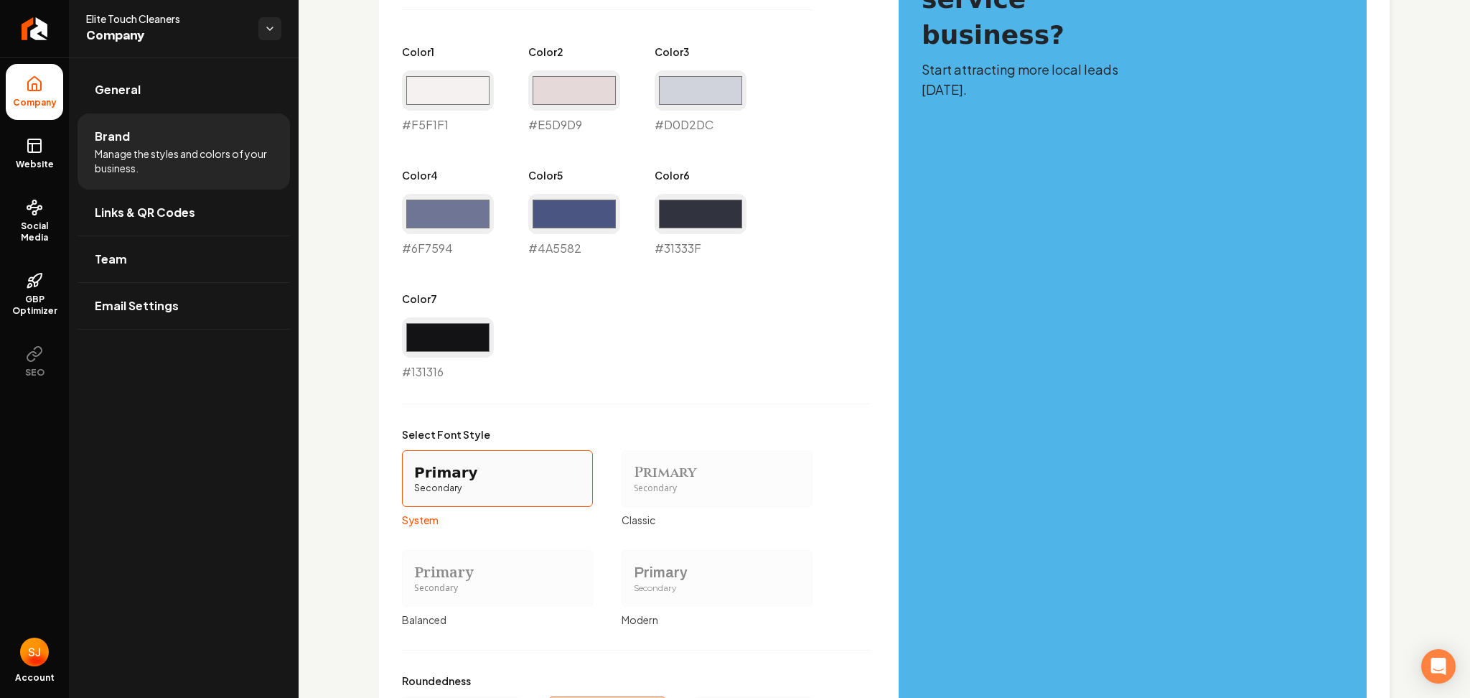
scroll to position [961, 0]
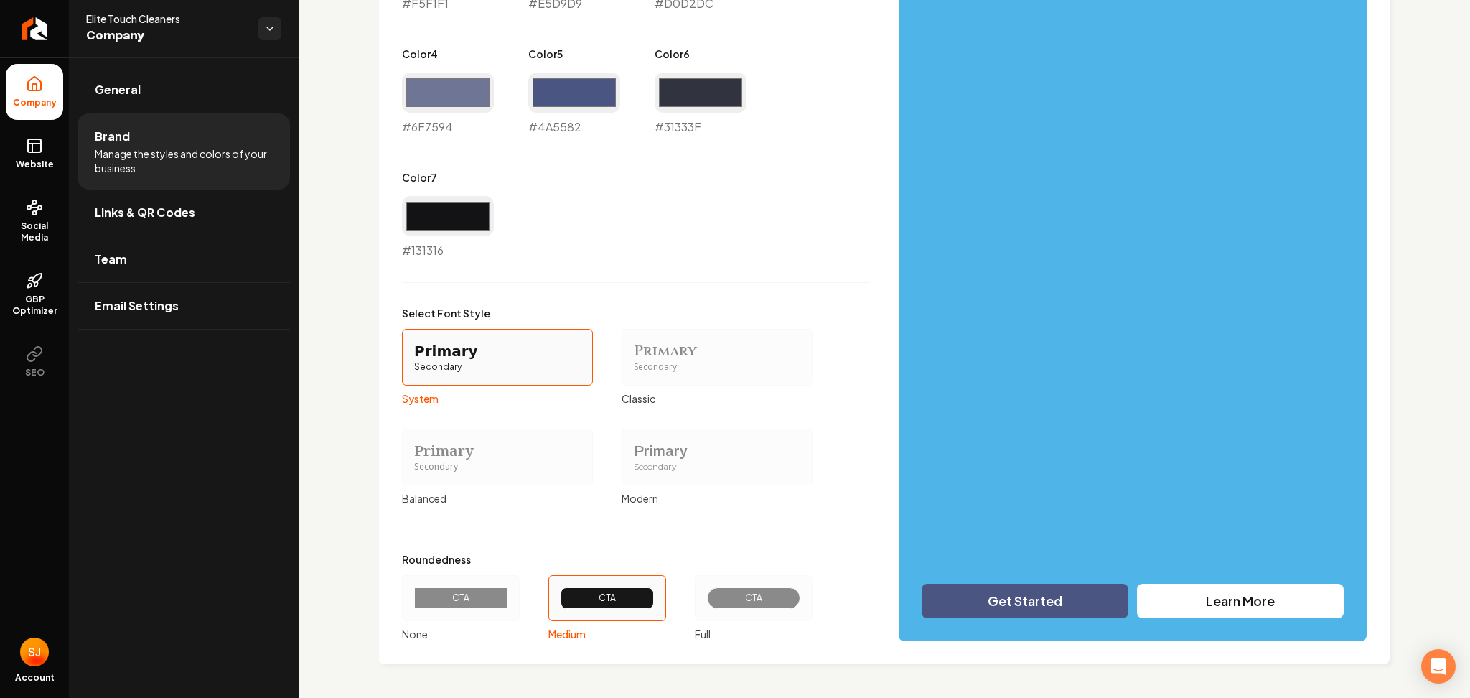
click at [741, 588] on div "CTA" at bounding box center [753, 598] width 93 height 22
click at [706, 592] on button "CTA Full" at bounding box center [699, 597] width 11 height 11
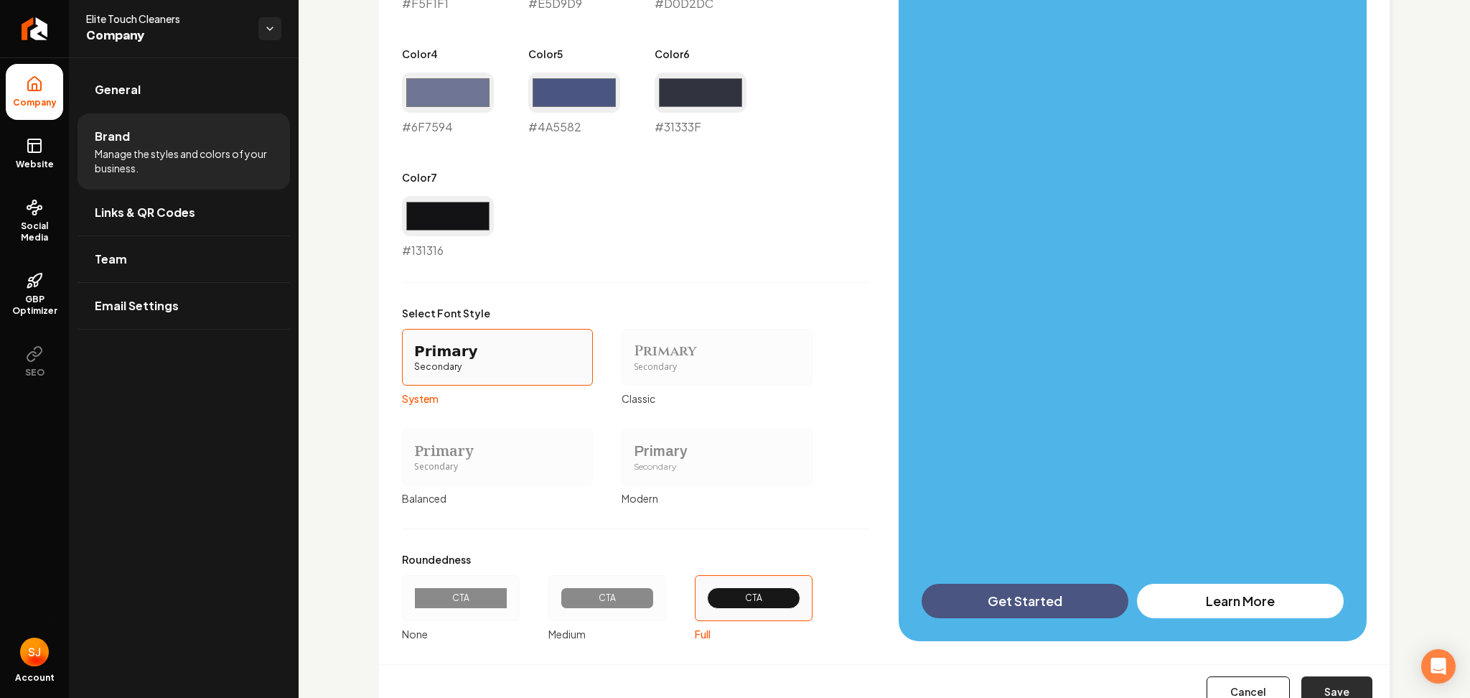
click at [1327, 676] on button "Save" at bounding box center [1336, 692] width 71 height 32
click at [1327, 680] on div "Cancel Save" at bounding box center [884, 691] width 1011 height 55
type input "#f5f1f1"
type input "#e5d9d9"
type input "#d0d2dc"
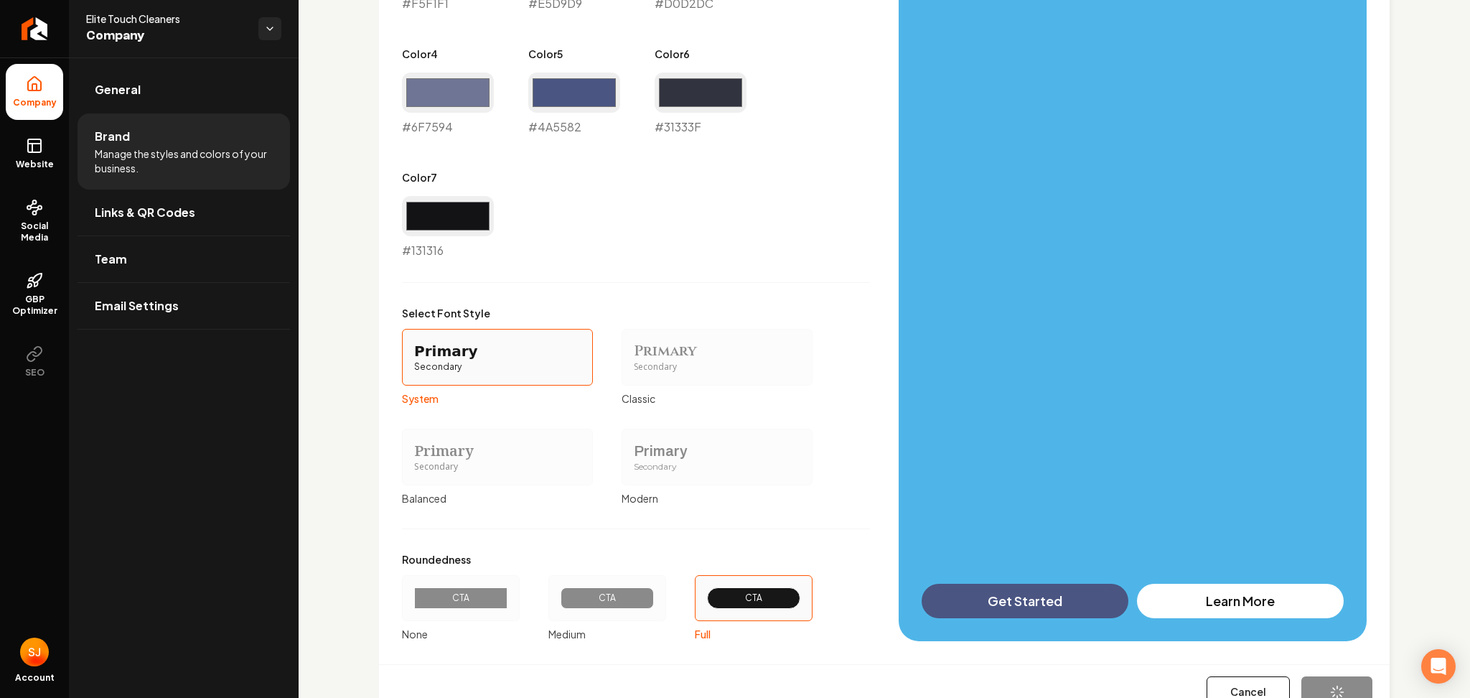
type input "#6f7594"
type input "#4a5582"
type input "#31333f"
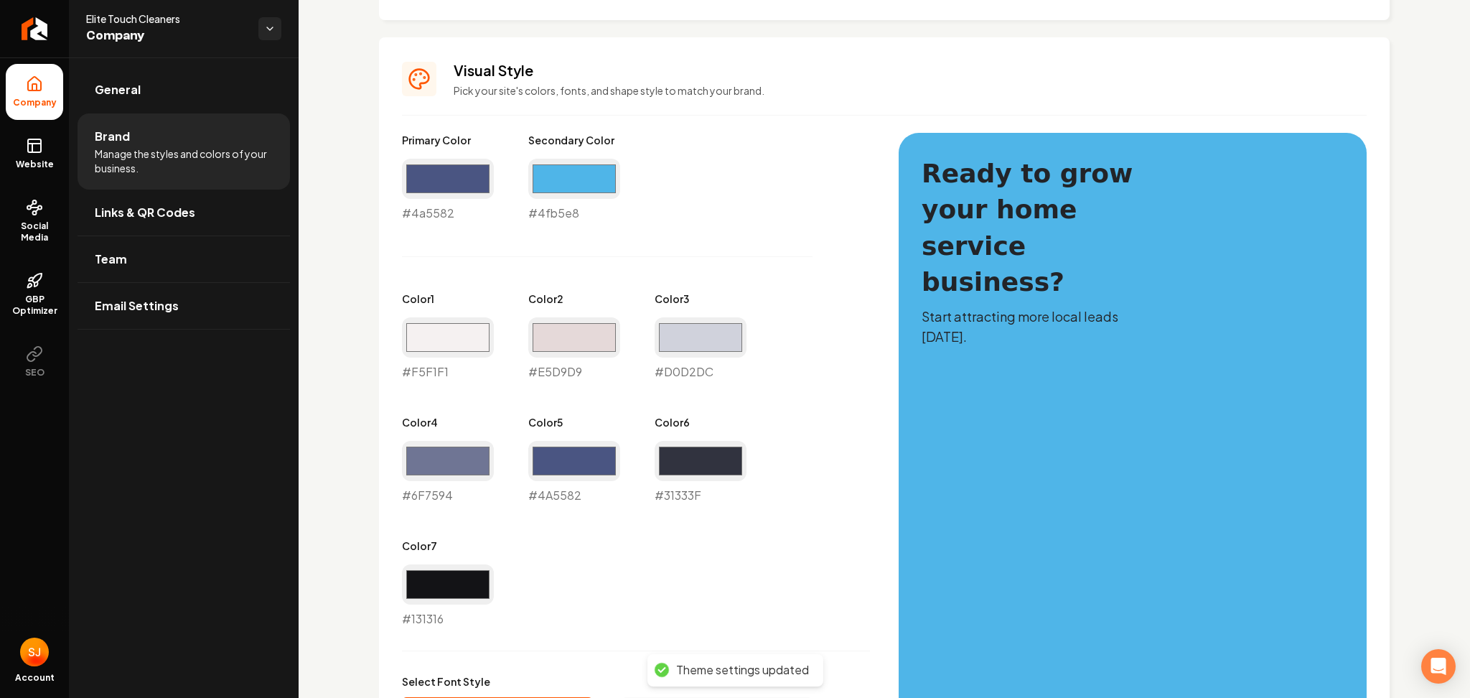
scroll to position [579, 0]
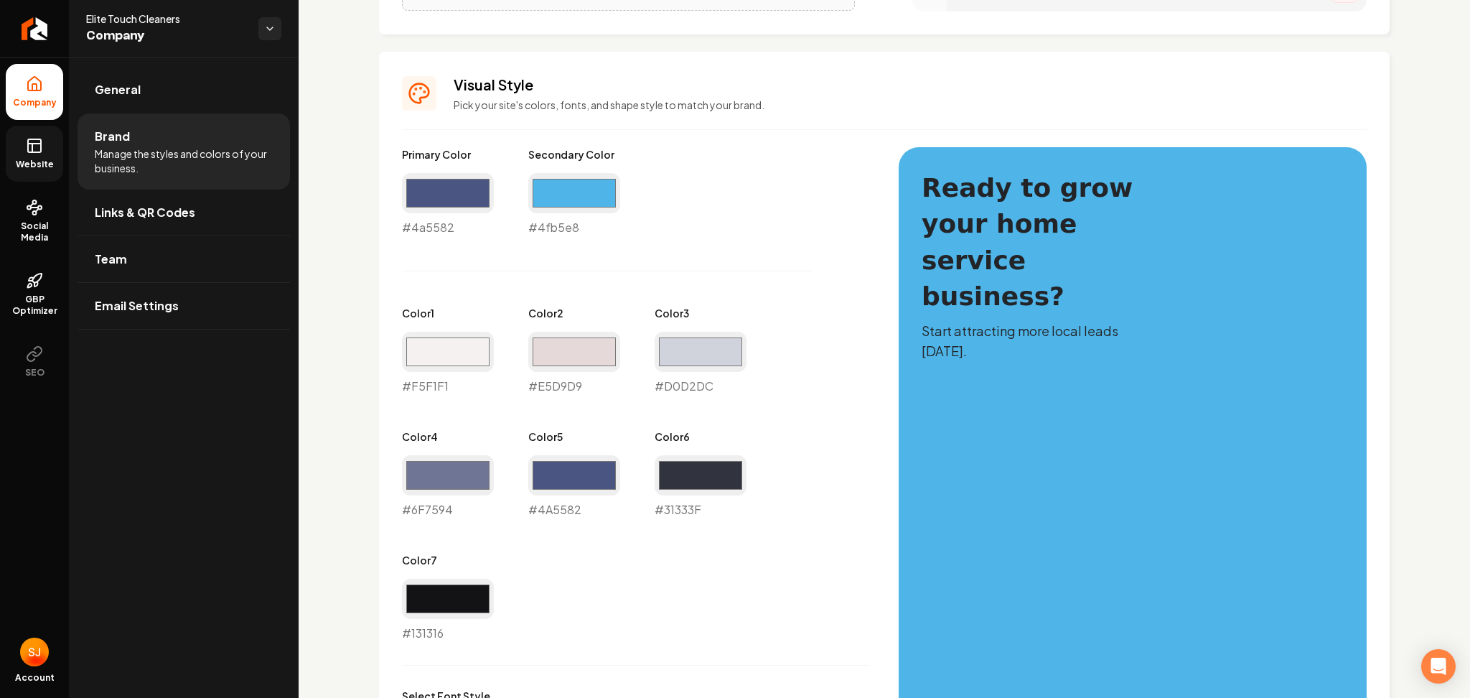
click at [47, 164] on span "Website" at bounding box center [35, 164] width 50 height 11
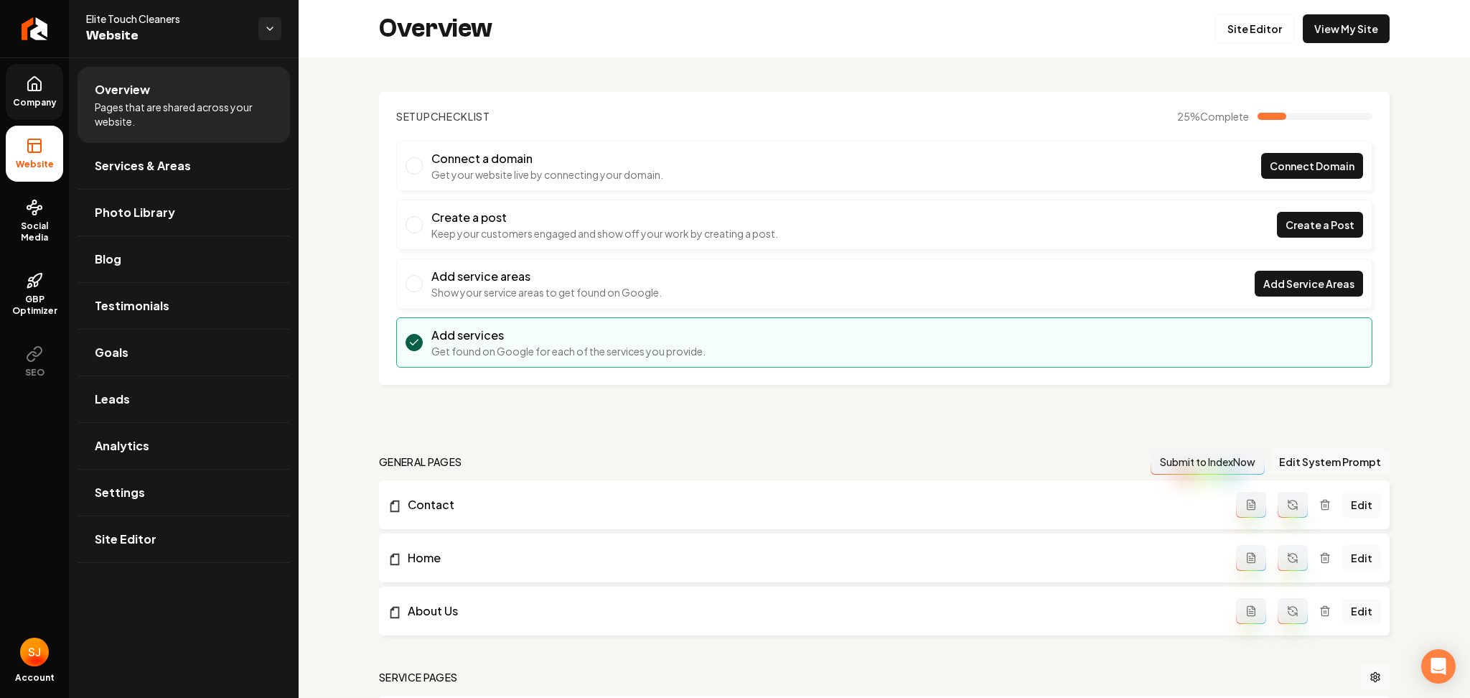
click at [1360, 454] on button "Edit System Prompt" at bounding box center [1330, 462] width 119 height 26
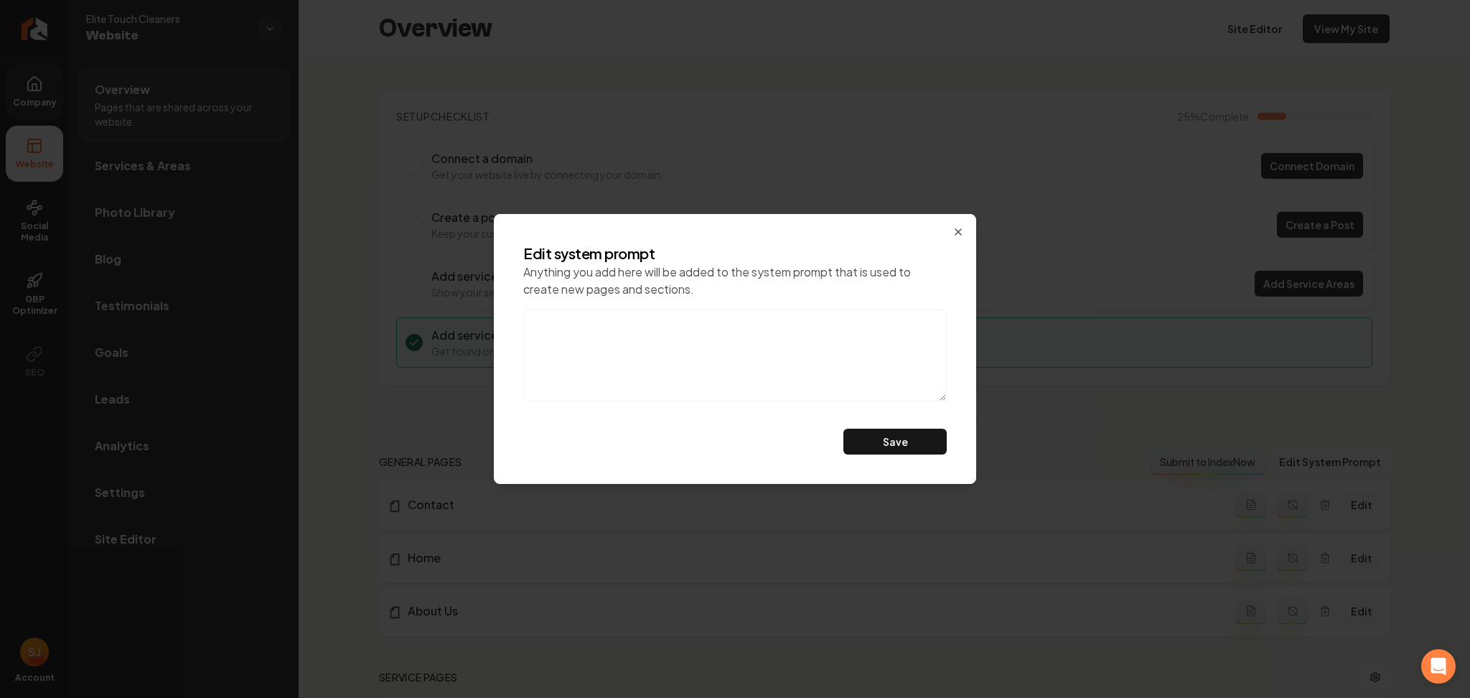
paste textarea "Build a simple responsive div section to insert in an existing website. Use onl…"
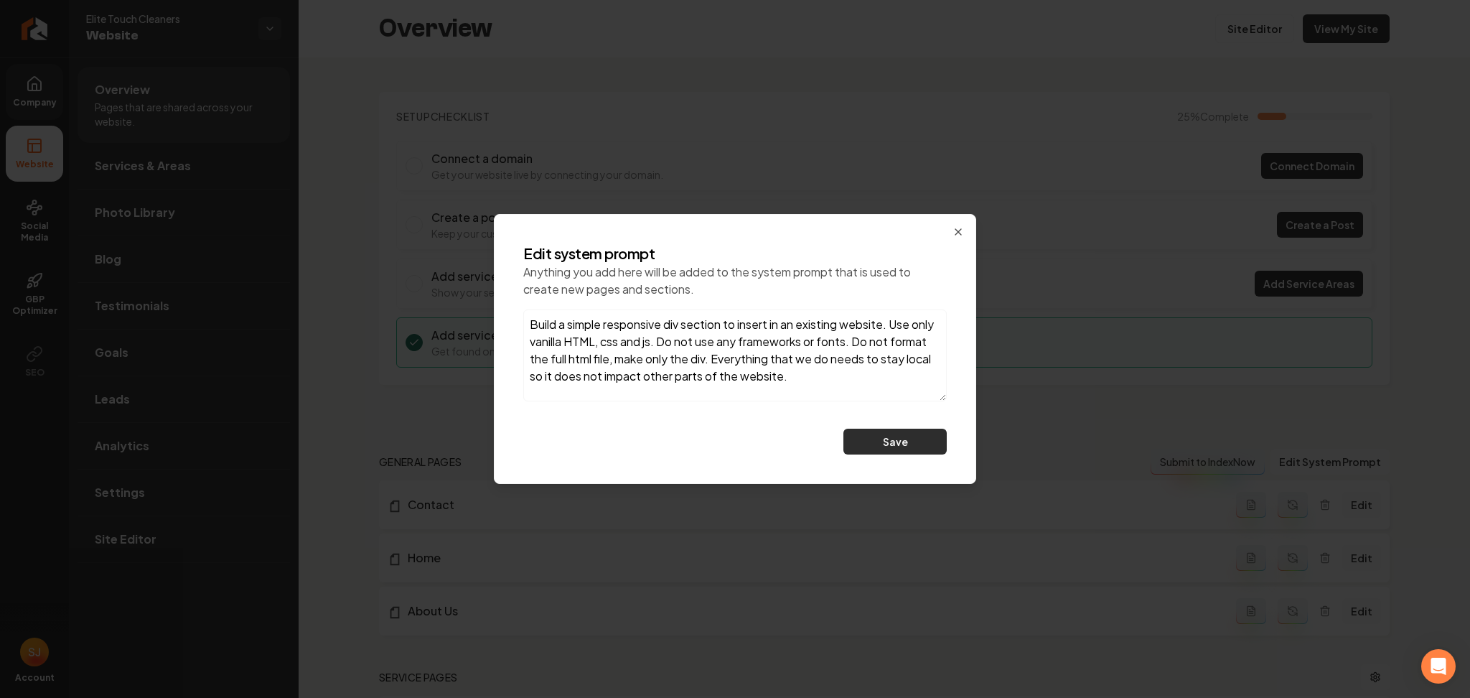
type textarea "Build a simple responsive div section to insert in an existing website. Use onl…"
click at [888, 435] on button "Save" at bounding box center [894, 442] width 103 height 26
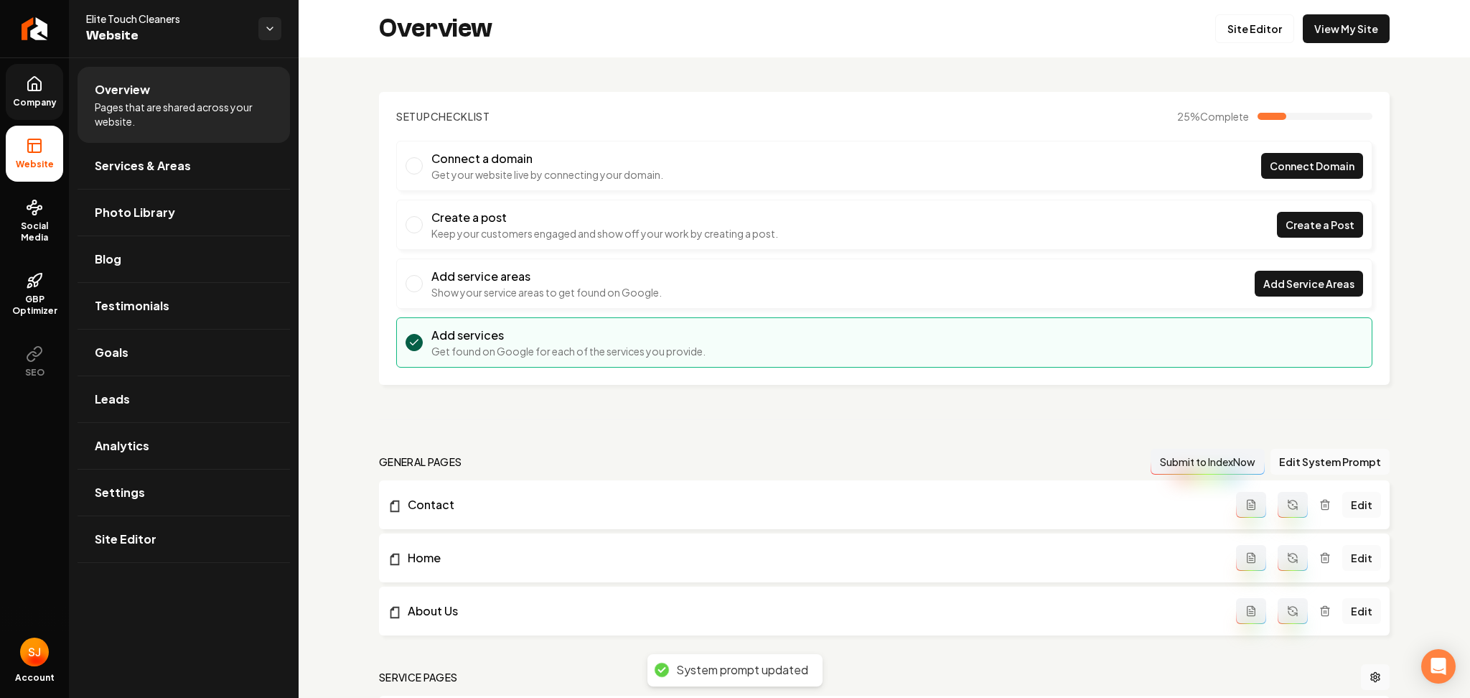
click at [1278, 505] on button "Main content area" at bounding box center [1293, 505] width 30 height 26
click at [1278, 556] on button "Main content area" at bounding box center [1293, 558] width 30 height 26
click at [1287, 610] on icon "Main content area" at bounding box center [1292, 610] width 11 height 11
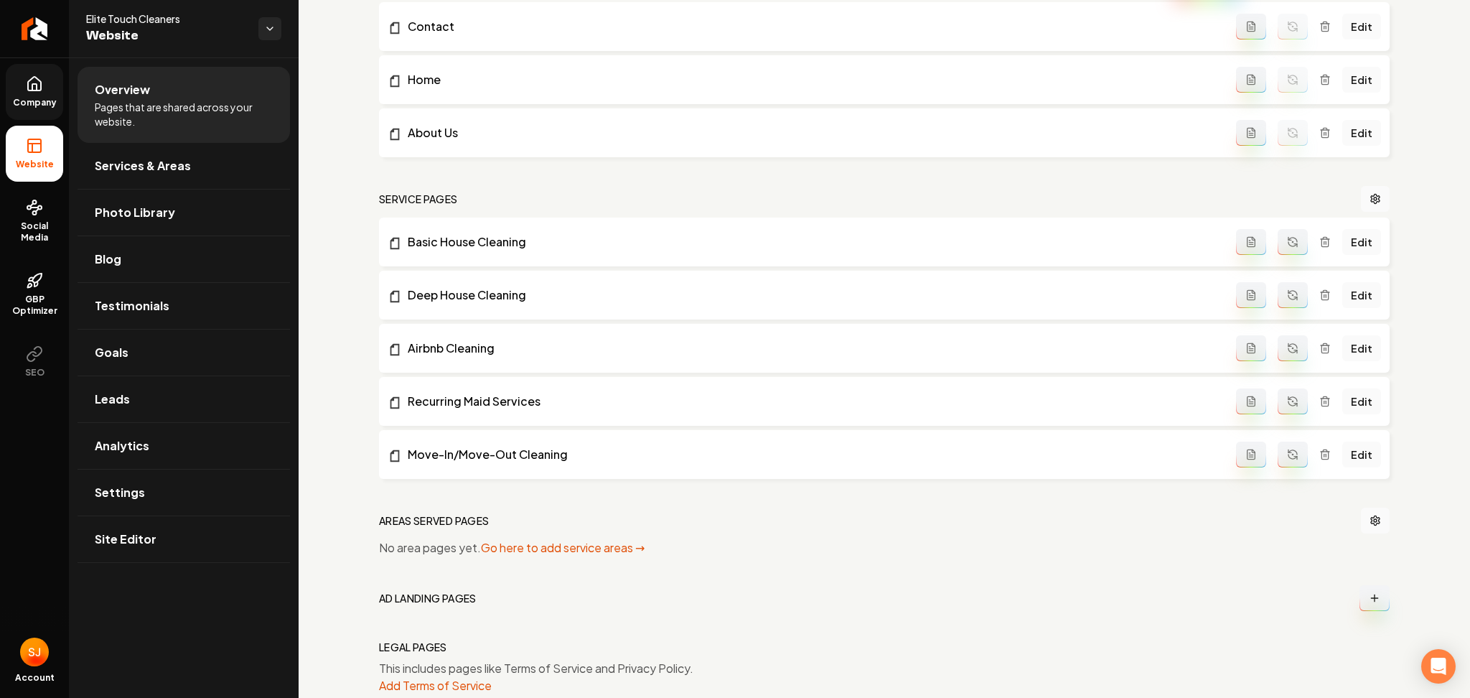
click at [1295, 235] on button "Main content area" at bounding box center [1293, 242] width 30 height 26
click at [1286, 291] on button "Main content area" at bounding box center [1293, 295] width 30 height 26
click at [1284, 356] on button "Main content area" at bounding box center [1293, 348] width 30 height 26
click at [1278, 414] on button "Main content area" at bounding box center [1293, 401] width 30 height 26
click at [1278, 464] on button "Main content area" at bounding box center [1293, 454] width 30 height 26
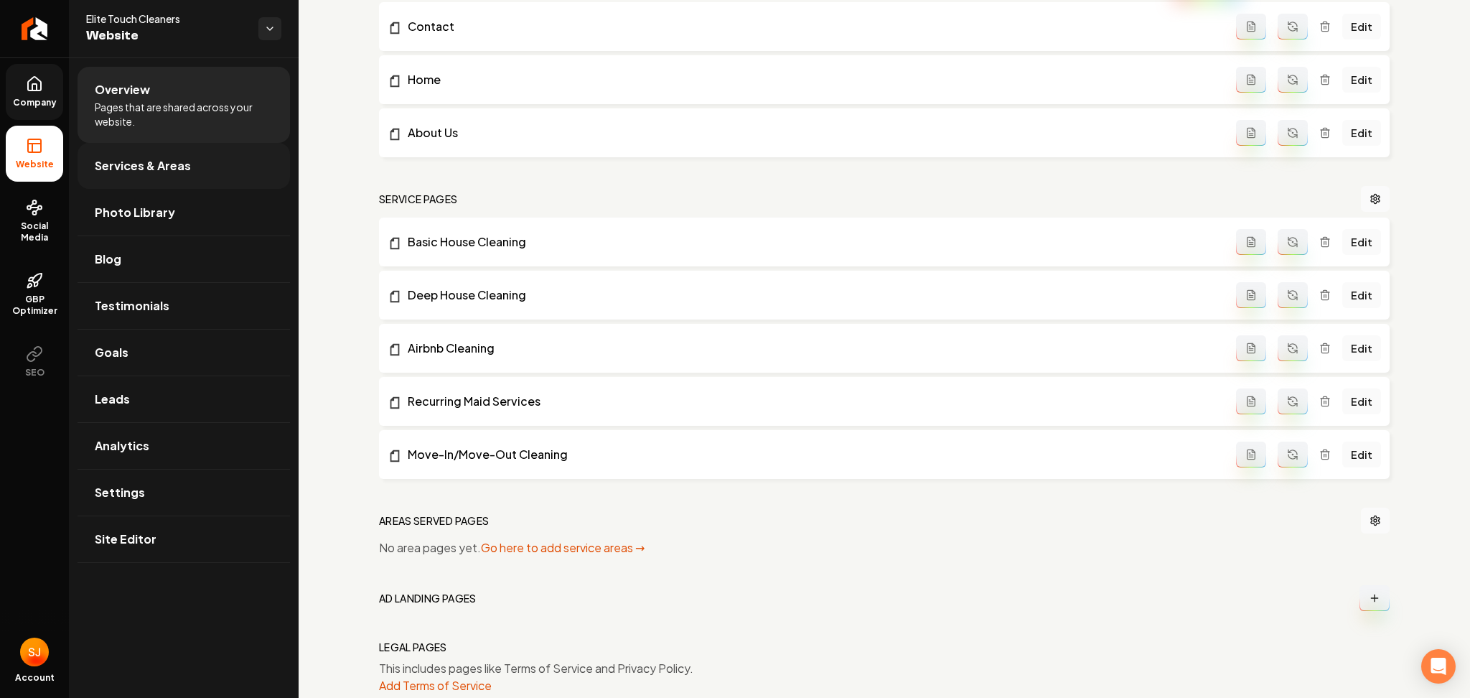
click at [106, 159] on span "Services & Areas" at bounding box center [143, 165] width 96 height 17
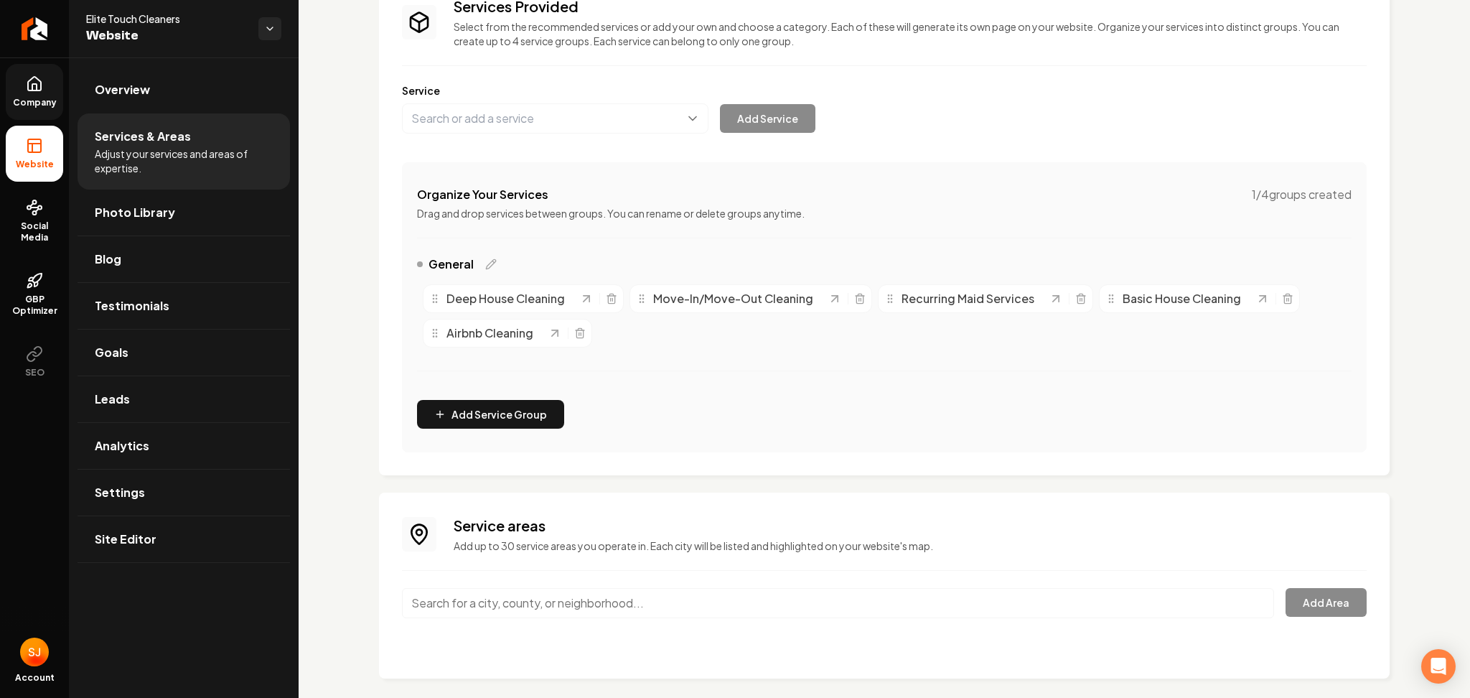
scroll to position [133, 0]
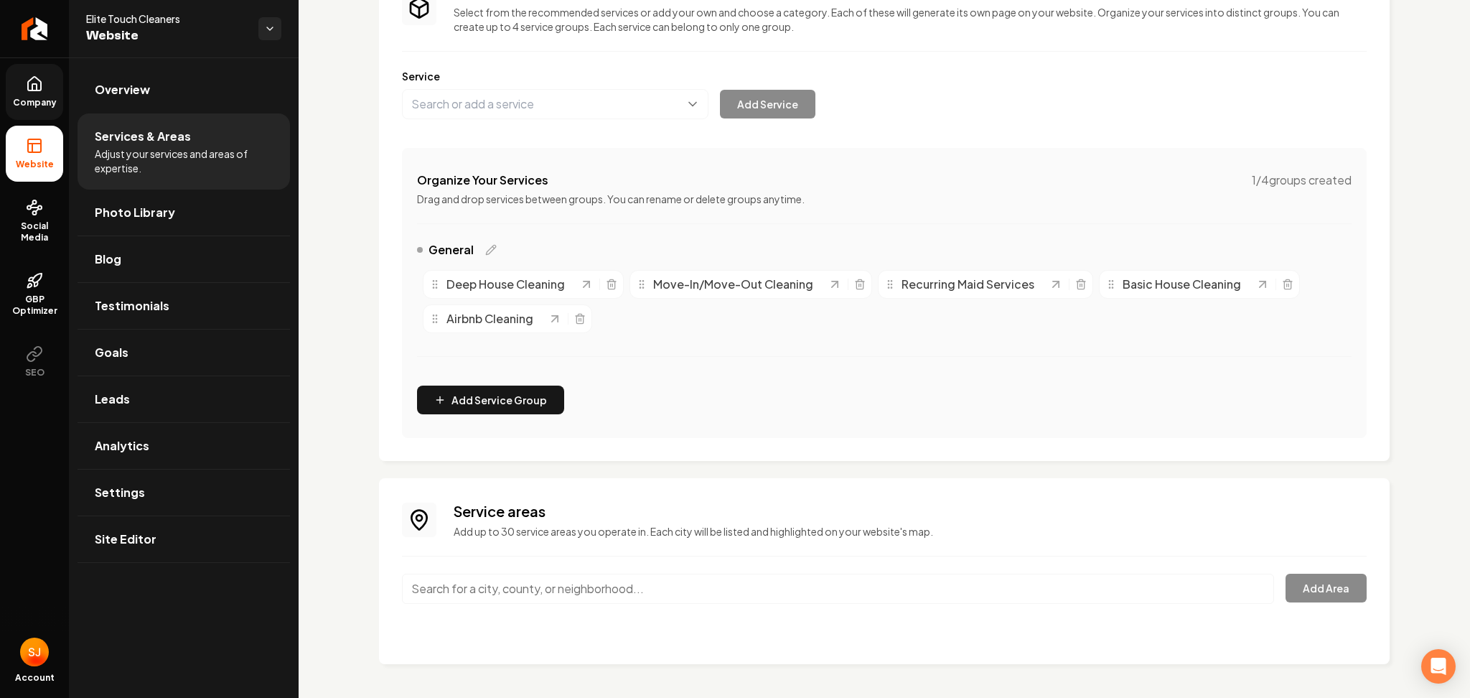
drag, startPoint x: 515, startPoint y: 580, endPoint x: 530, endPoint y: 588, distance: 17.7
click at [515, 581] on input "Main content area" at bounding box center [838, 589] width 872 height 30
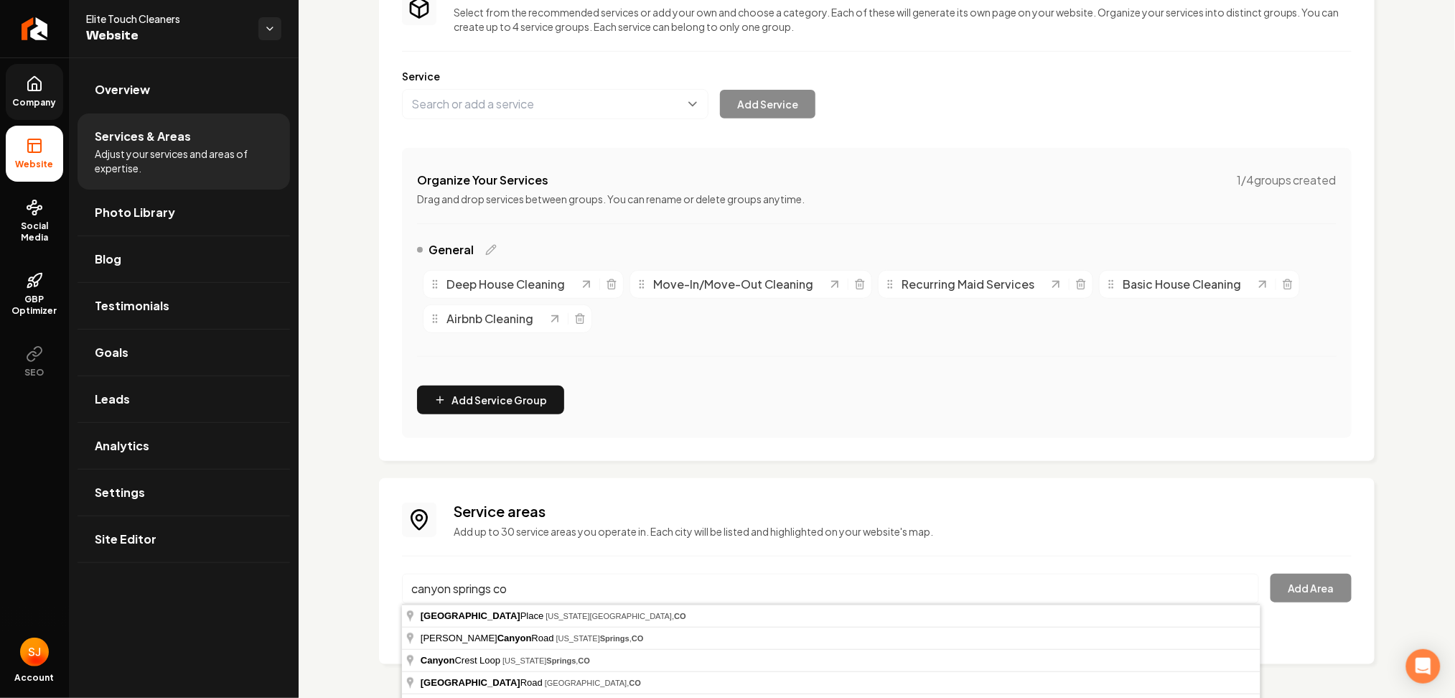
click at [450, 585] on input "canyon springs co" at bounding box center [830, 589] width 857 height 30
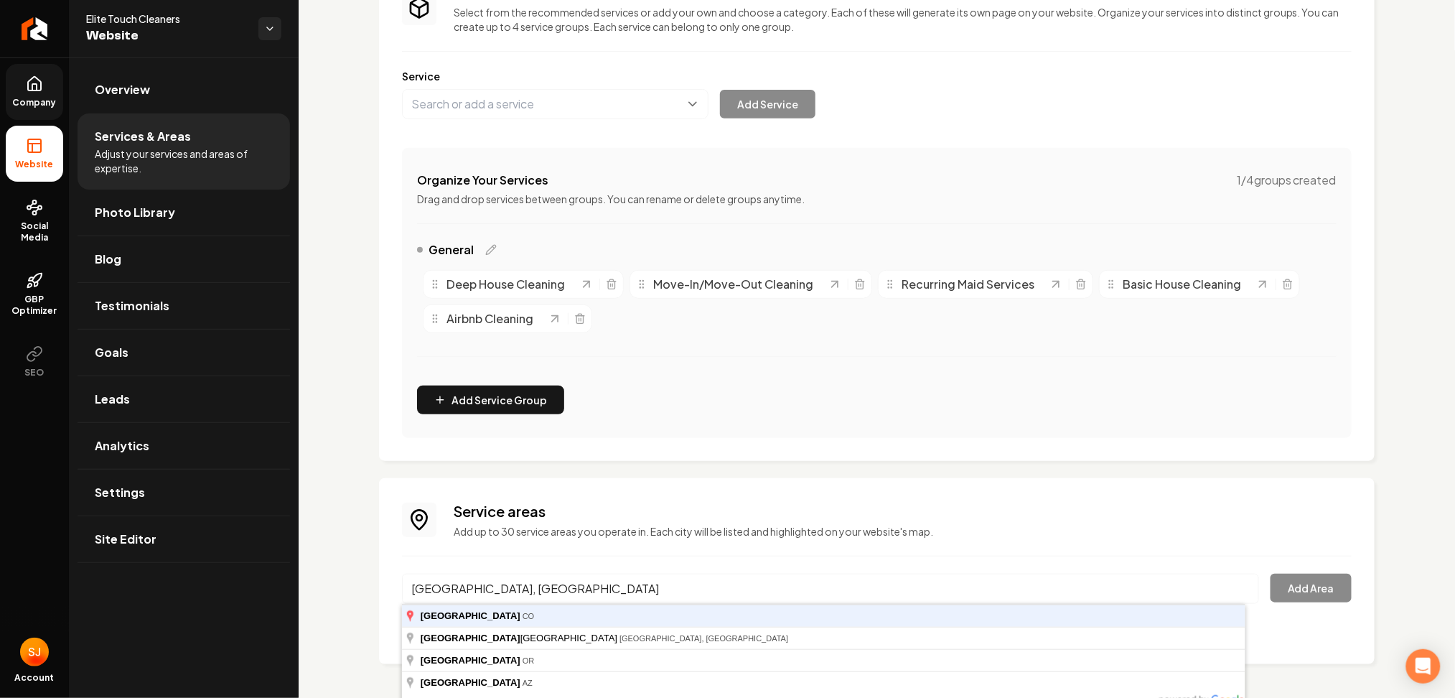
type input "[GEOGRAPHIC_DATA], [GEOGRAPHIC_DATA]"
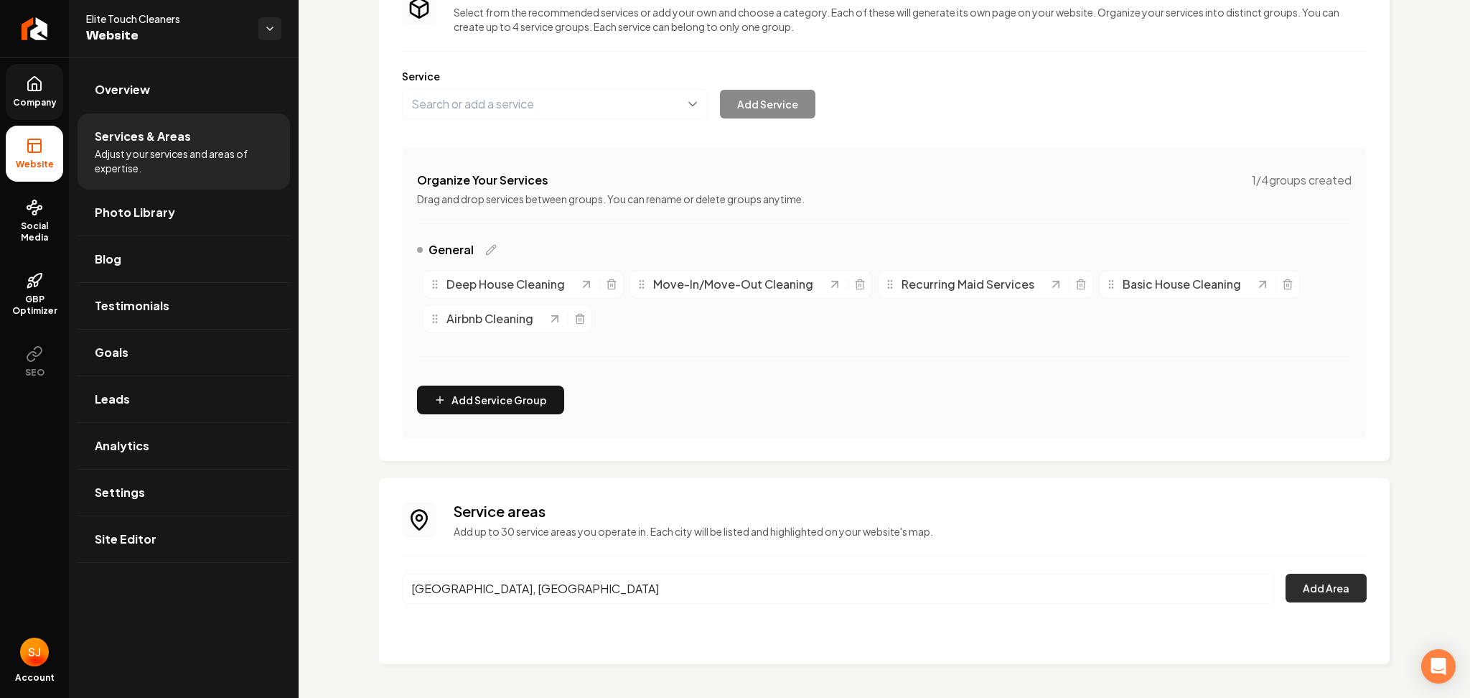
click at [1339, 592] on button "Add Area" at bounding box center [1326, 588] width 81 height 29
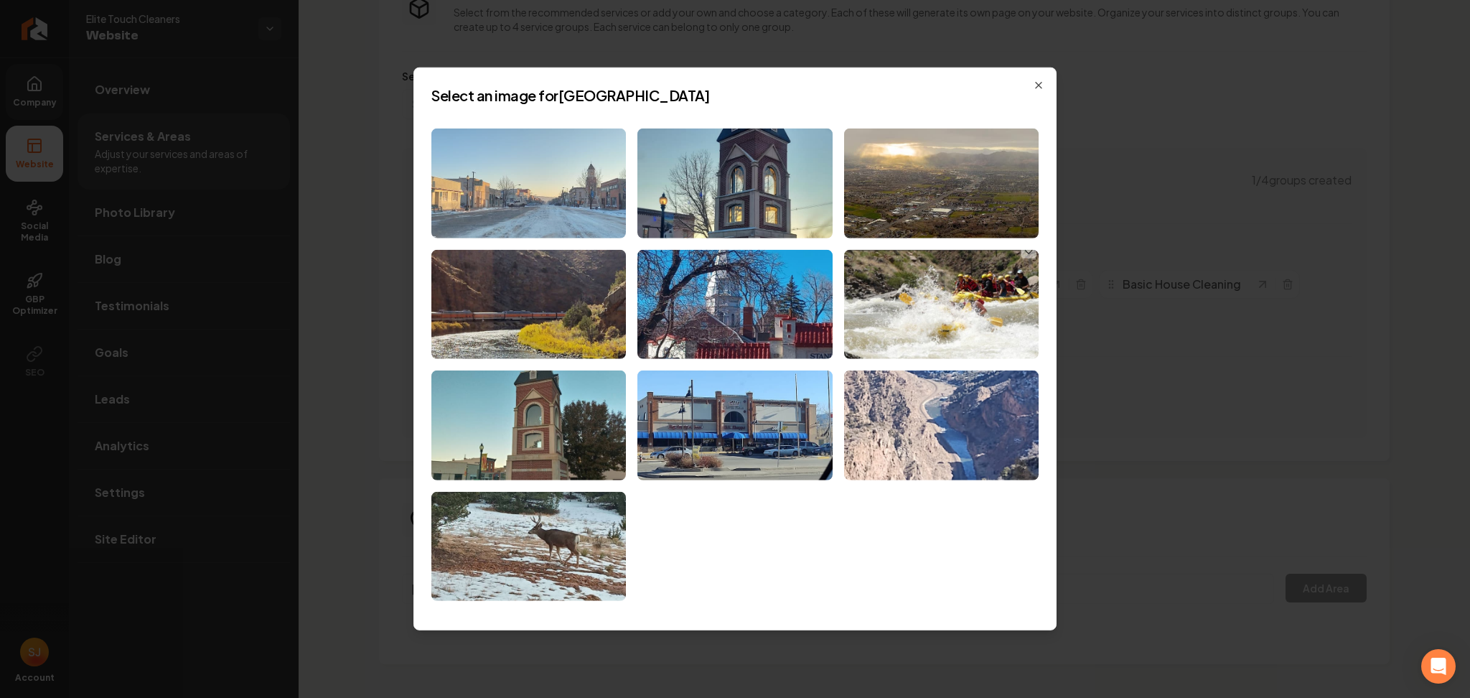
click at [535, 200] on img at bounding box center [528, 183] width 195 height 110
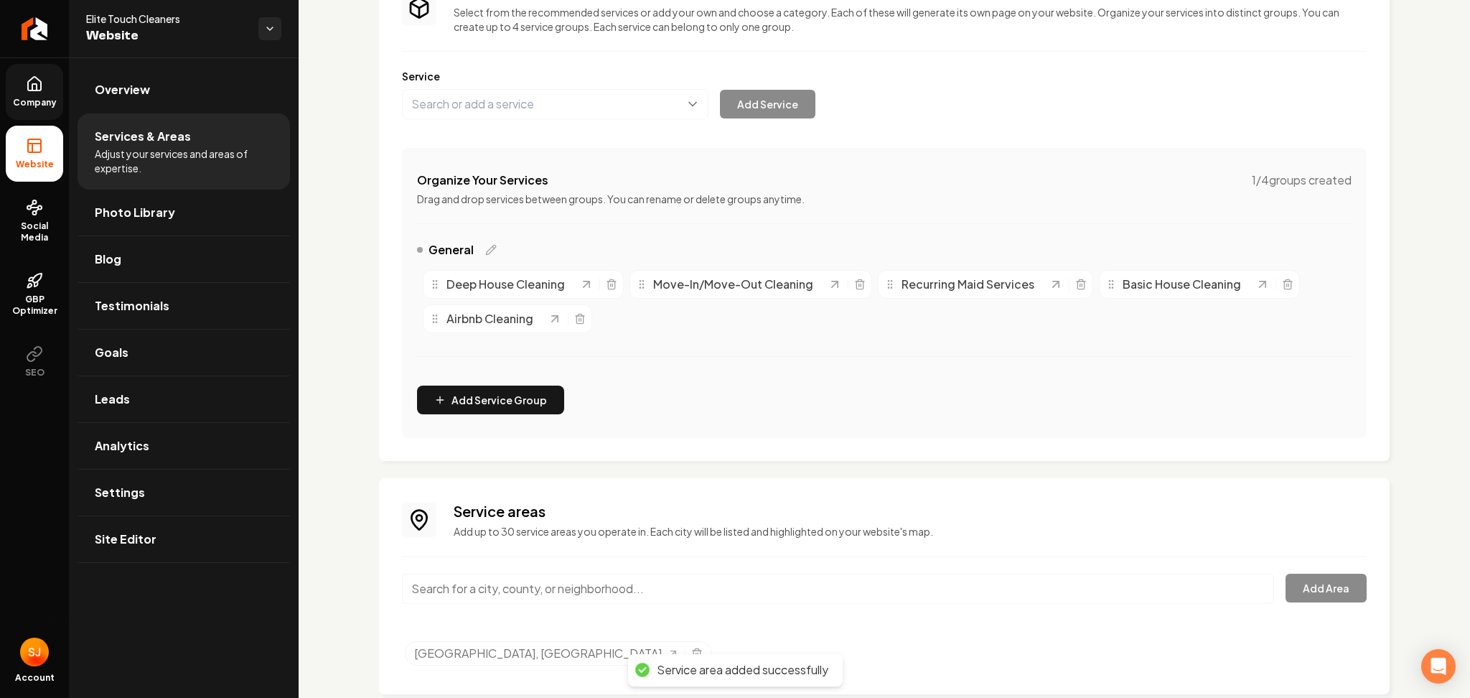
drag, startPoint x: 540, startPoint y: 592, endPoint x: 557, endPoint y: 577, distance: 22.9
click at [538, 592] on input "Main content area" at bounding box center [838, 589] width 872 height 30
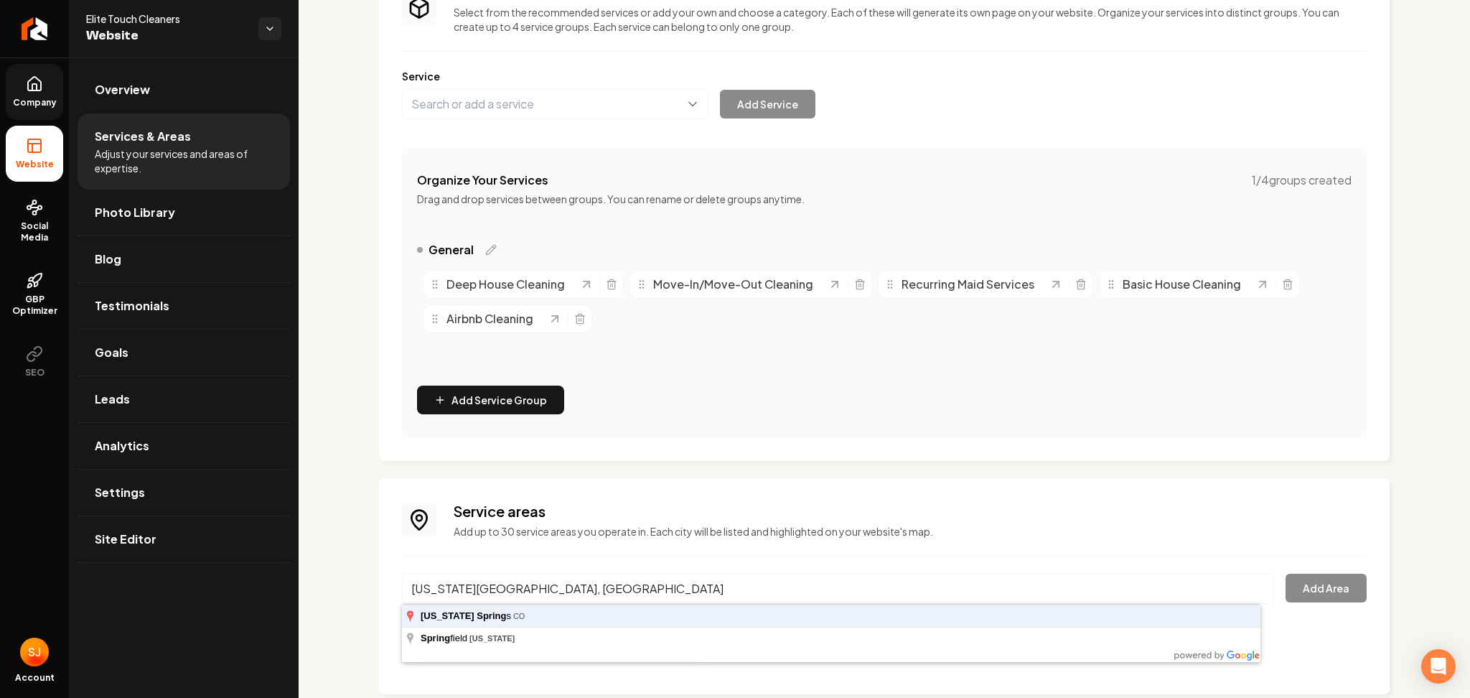
type input "[US_STATE][GEOGRAPHIC_DATA], [GEOGRAPHIC_DATA]"
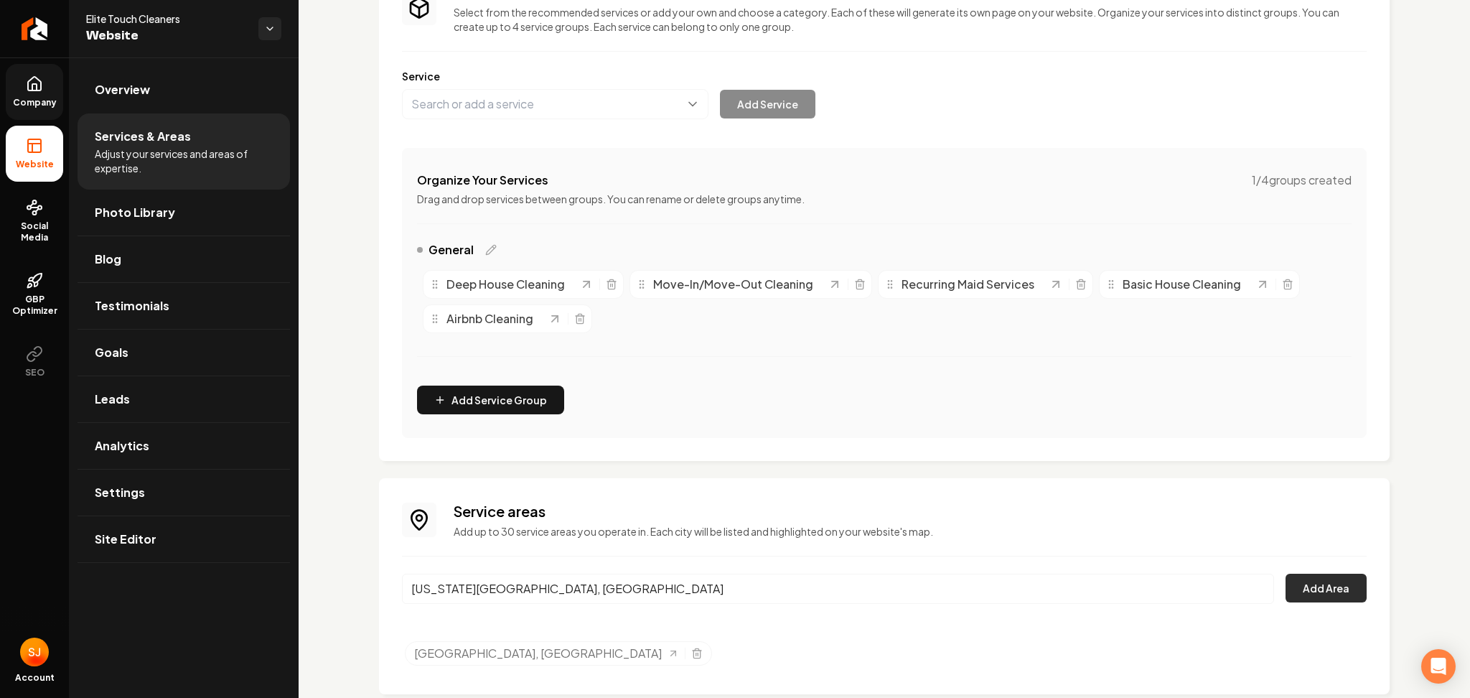
click at [1342, 581] on button "Add Area" at bounding box center [1326, 588] width 81 height 29
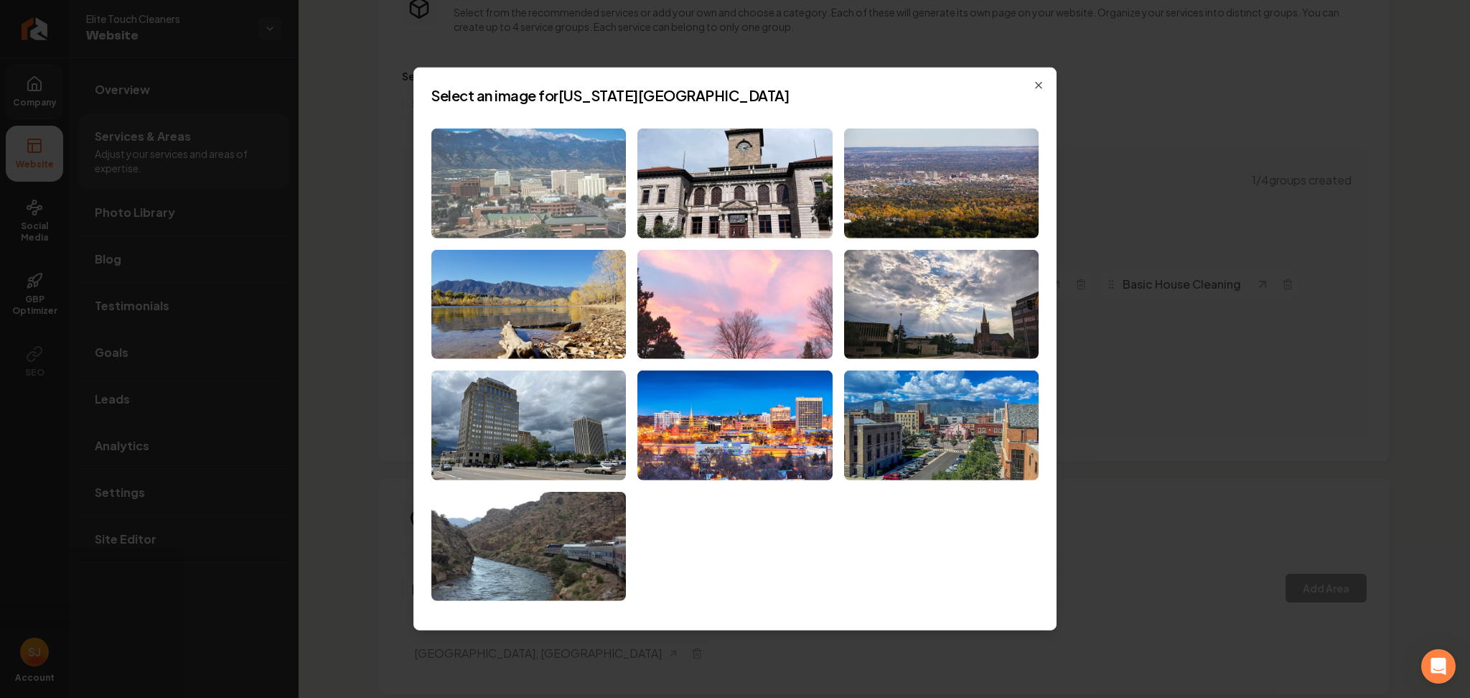
click at [525, 149] on img at bounding box center [528, 183] width 195 height 110
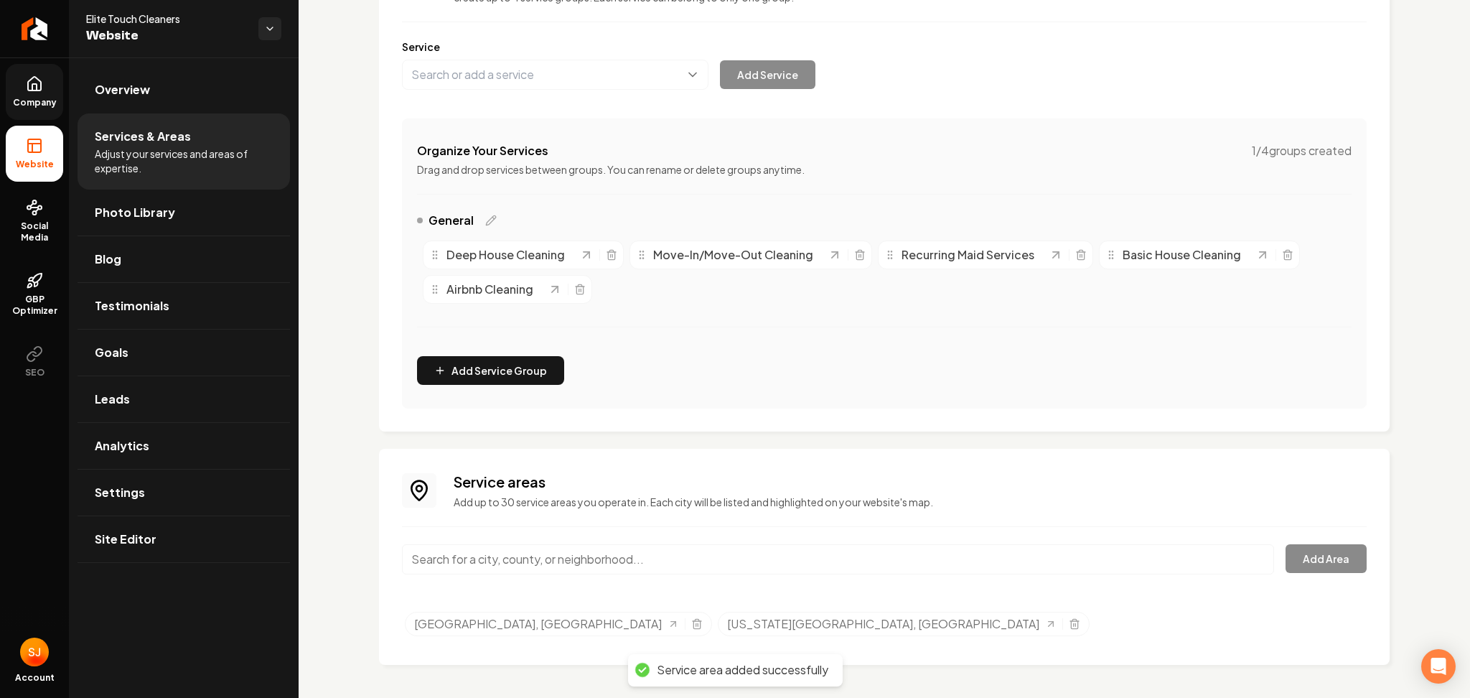
scroll to position [164, 0]
click at [472, 560] on input "Main content area" at bounding box center [838, 558] width 872 height 30
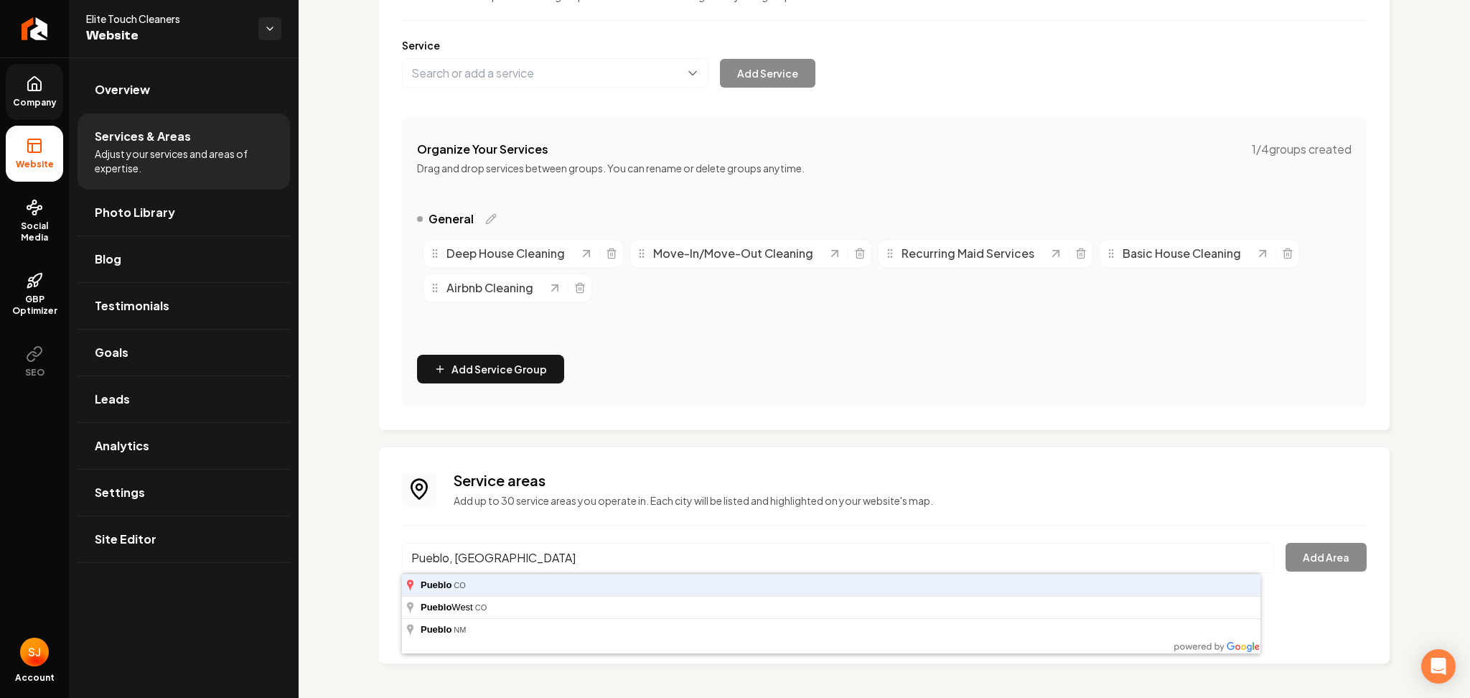
type input "Pueblo, [GEOGRAPHIC_DATA]"
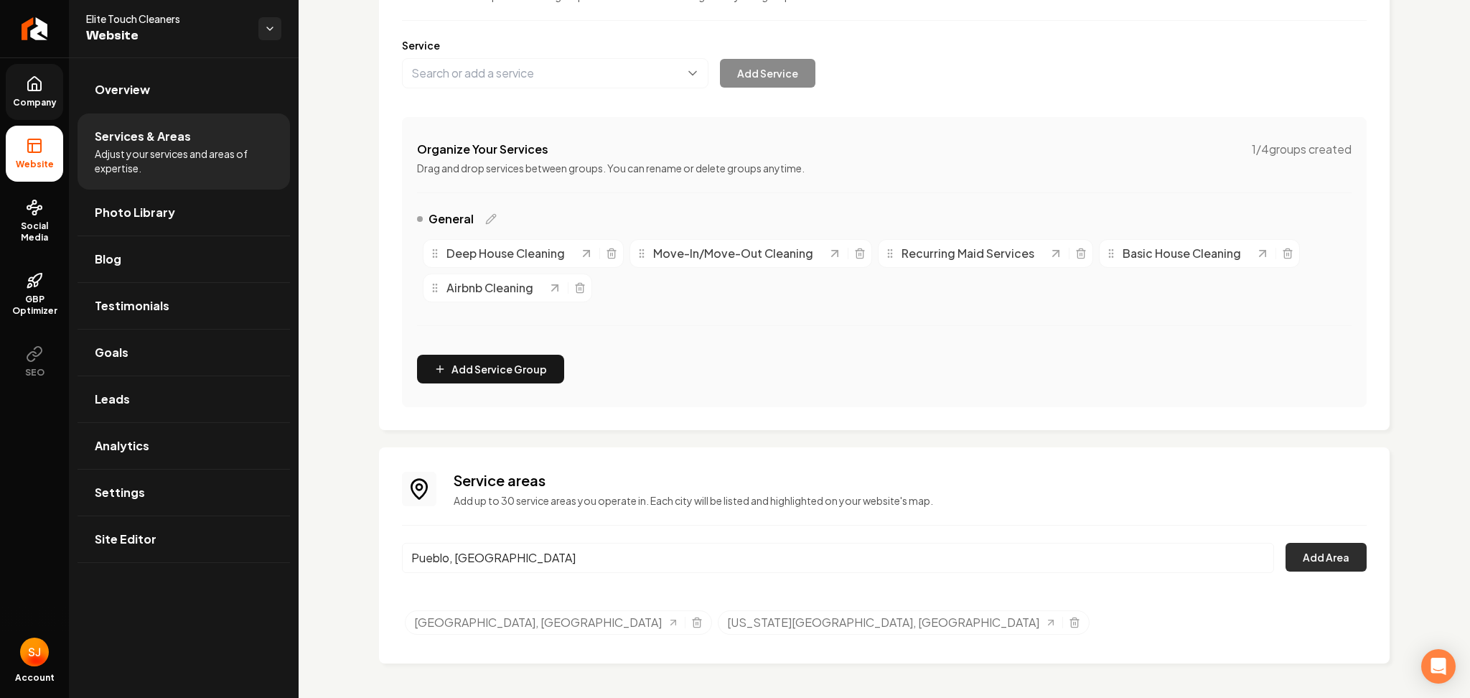
click at [1332, 553] on button "Add Area" at bounding box center [1326, 557] width 81 height 29
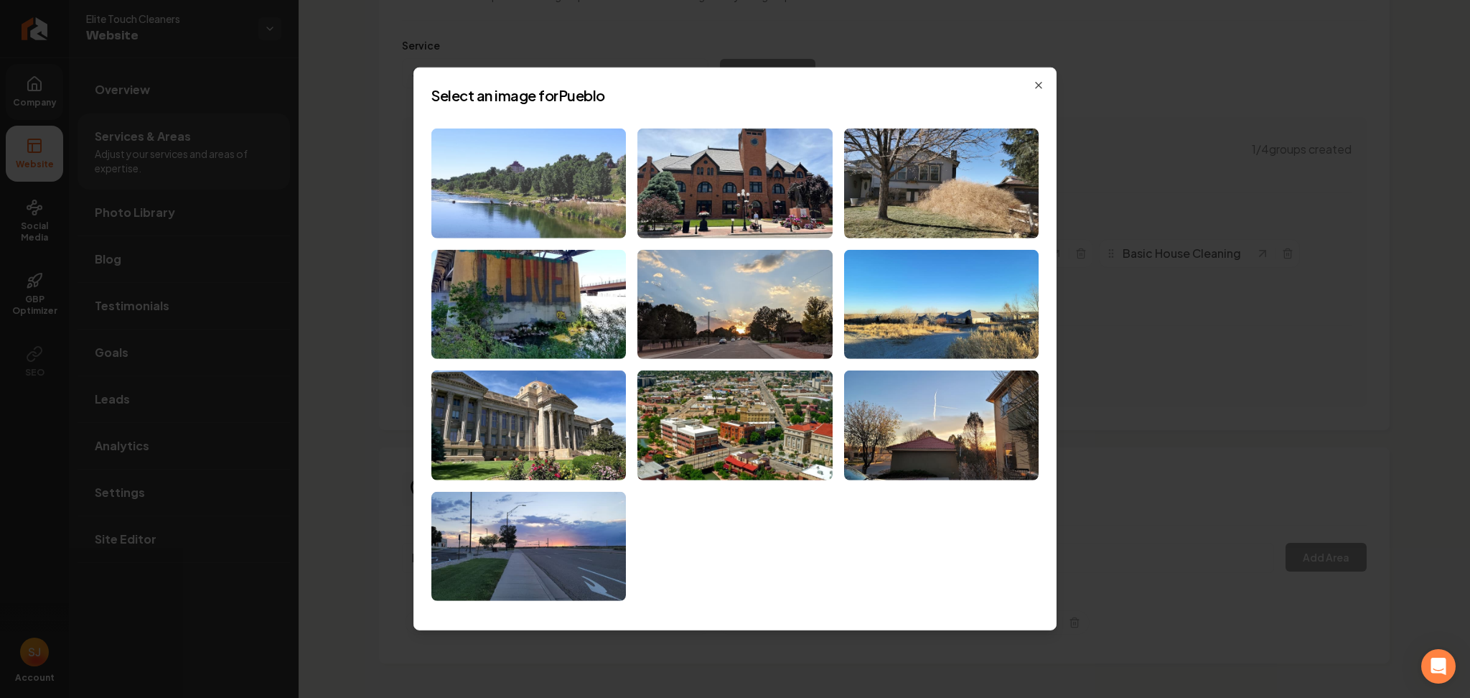
click at [526, 197] on img at bounding box center [528, 183] width 195 height 110
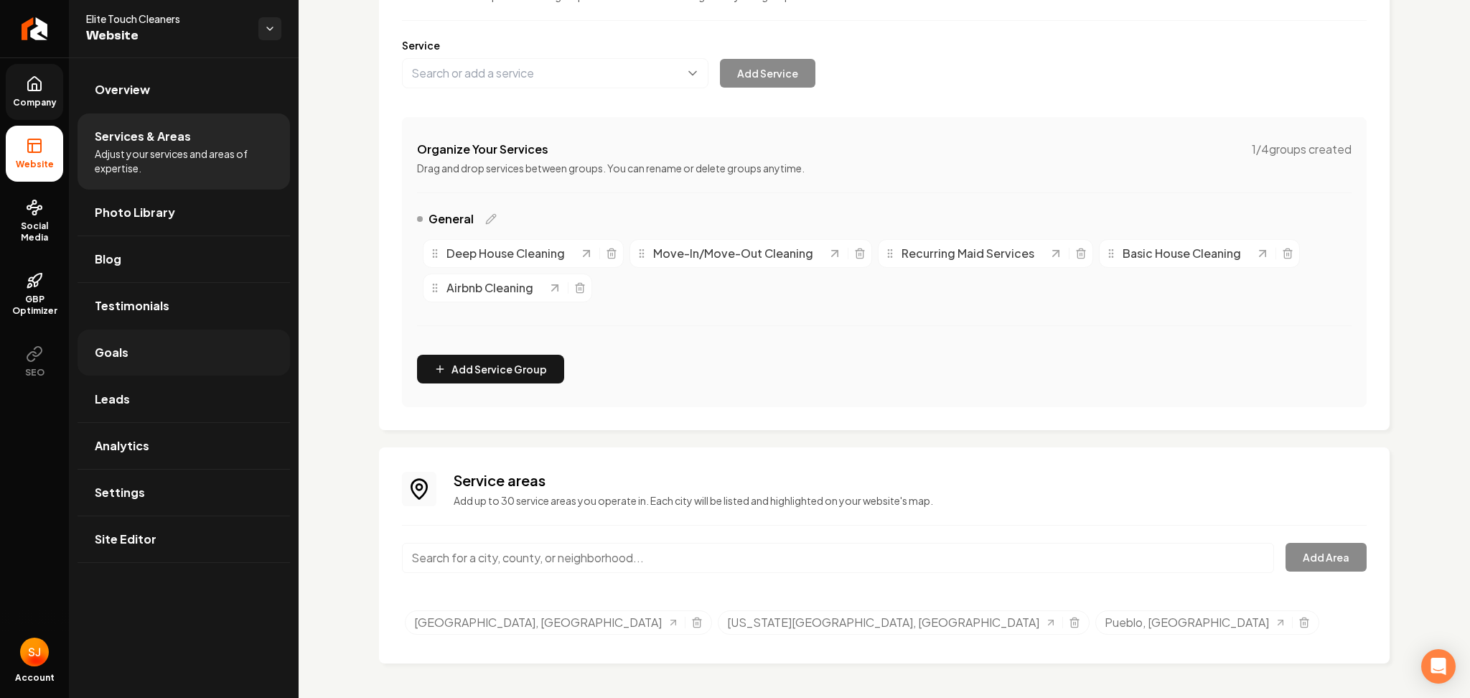
click at [159, 355] on link "Goals" at bounding box center [184, 352] width 212 height 46
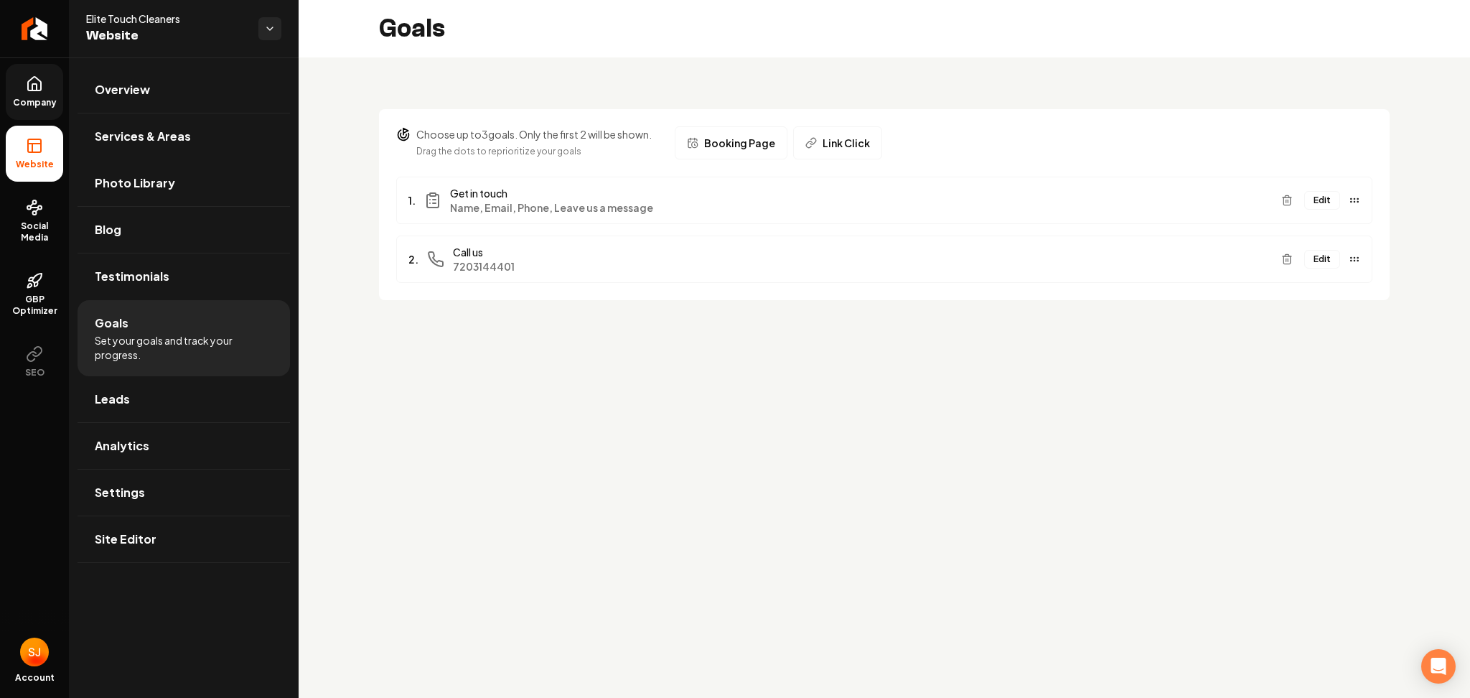
click at [1324, 191] on button "Edit" at bounding box center [1322, 200] width 36 height 19
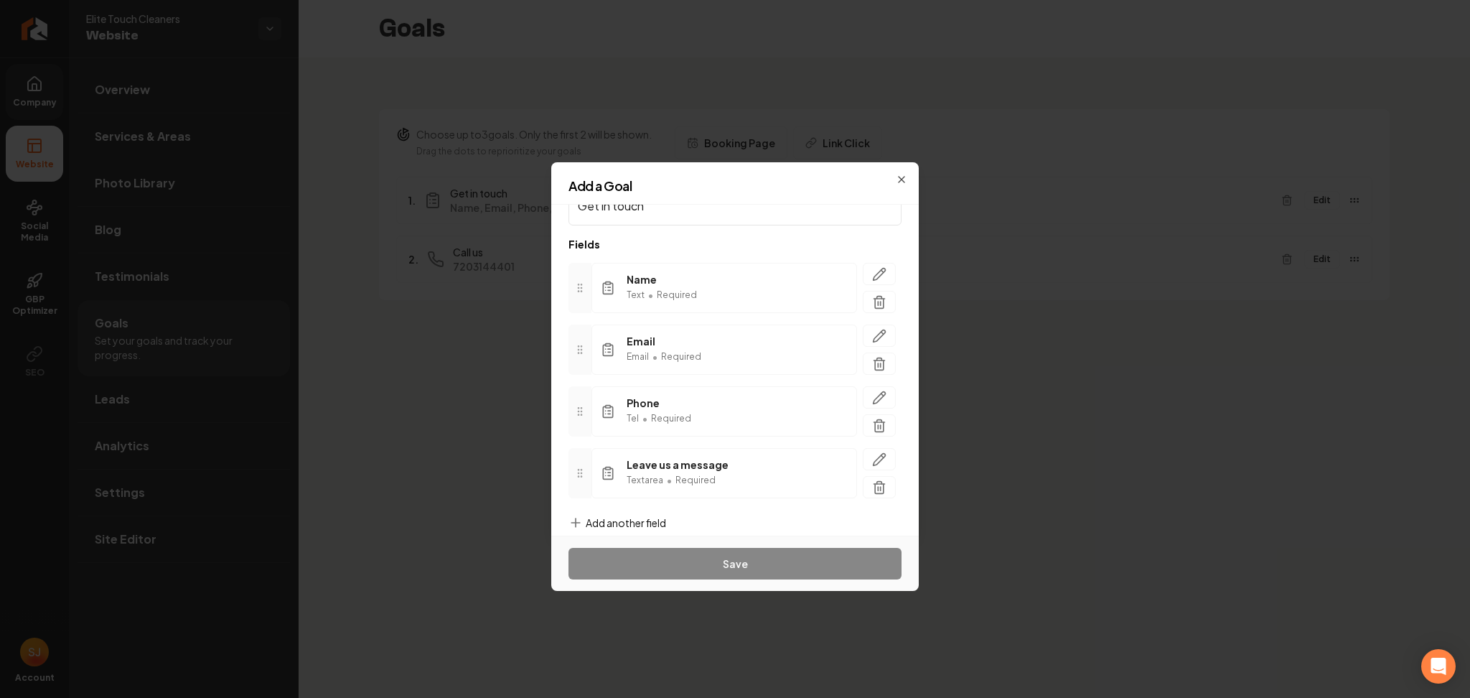
scroll to position [67, 0]
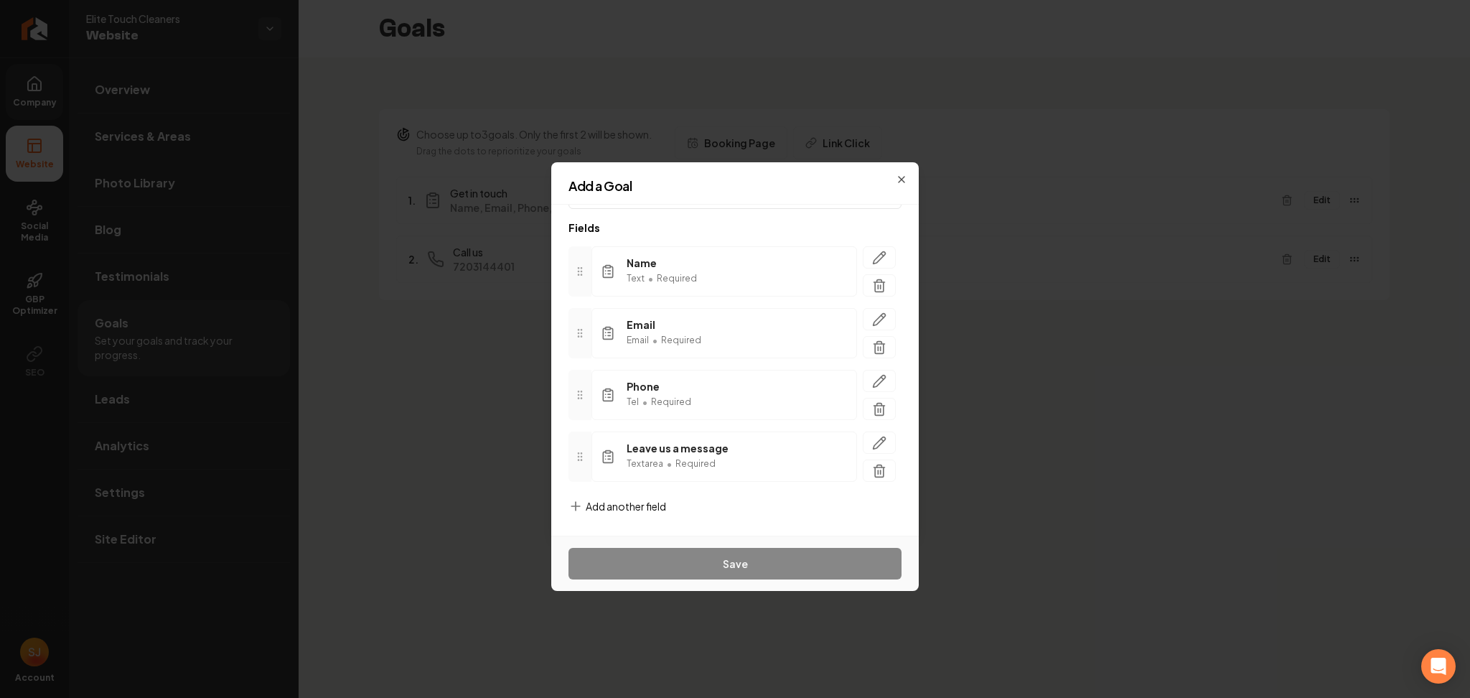
click at [640, 509] on span "Add another field" at bounding box center [626, 506] width 80 height 14
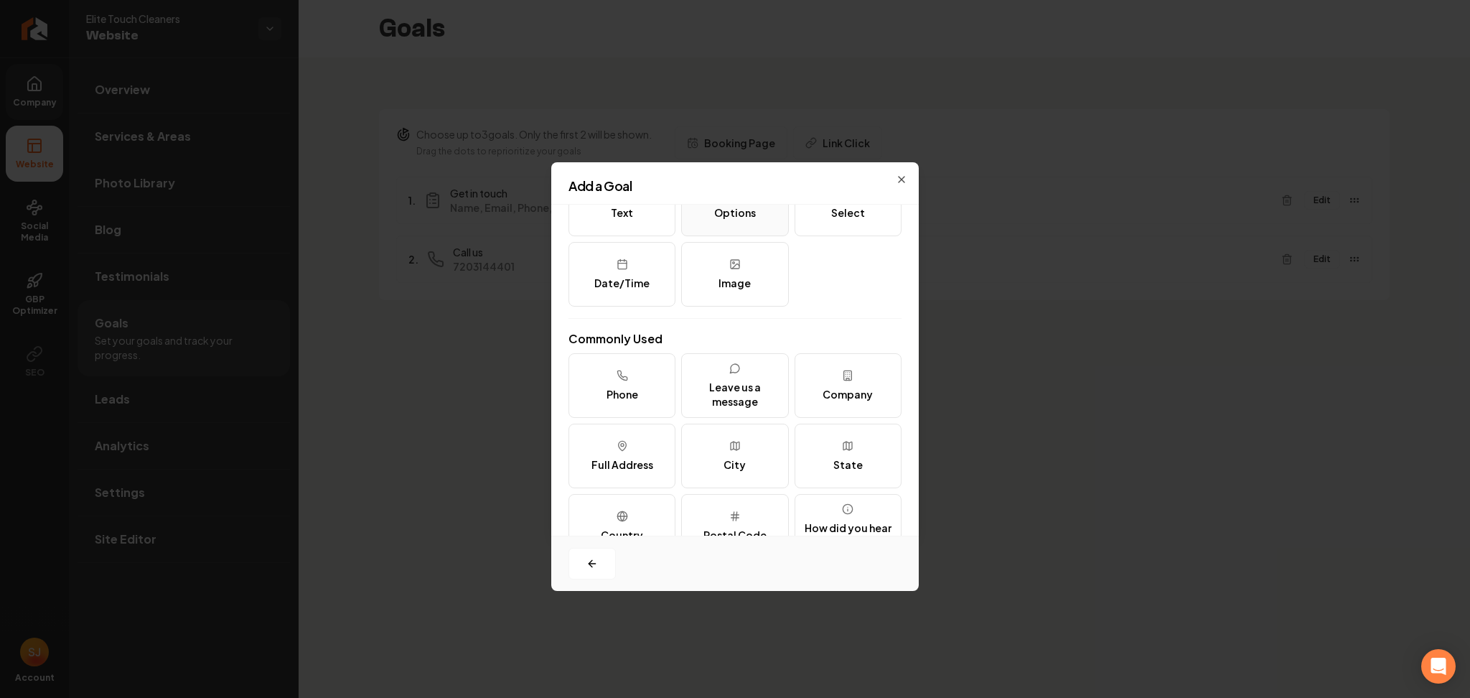
click at [734, 220] on button "Options" at bounding box center [734, 204] width 107 height 65
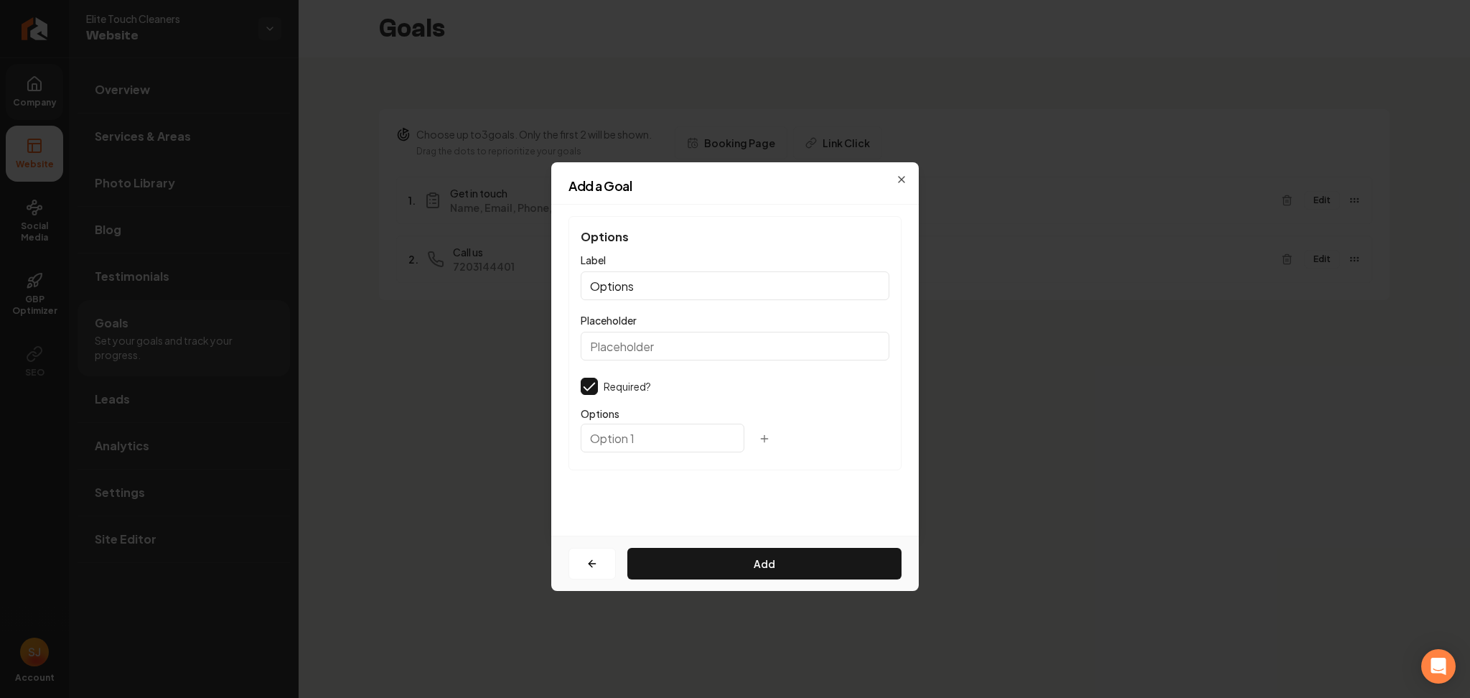
scroll to position [0, 0]
click at [660, 279] on input "Options" at bounding box center [735, 285] width 309 height 29
drag, startPoint x: 663, startPoint y: 290, endPoint x: 462, endPoint y: 291, distance: 201.0
click at [465, 291] on body "Company Website Social Media GBP Optimizer SEO Account Elite Touch Cleaners Web…" at bounding box center [735, 349] width 1470 height 698
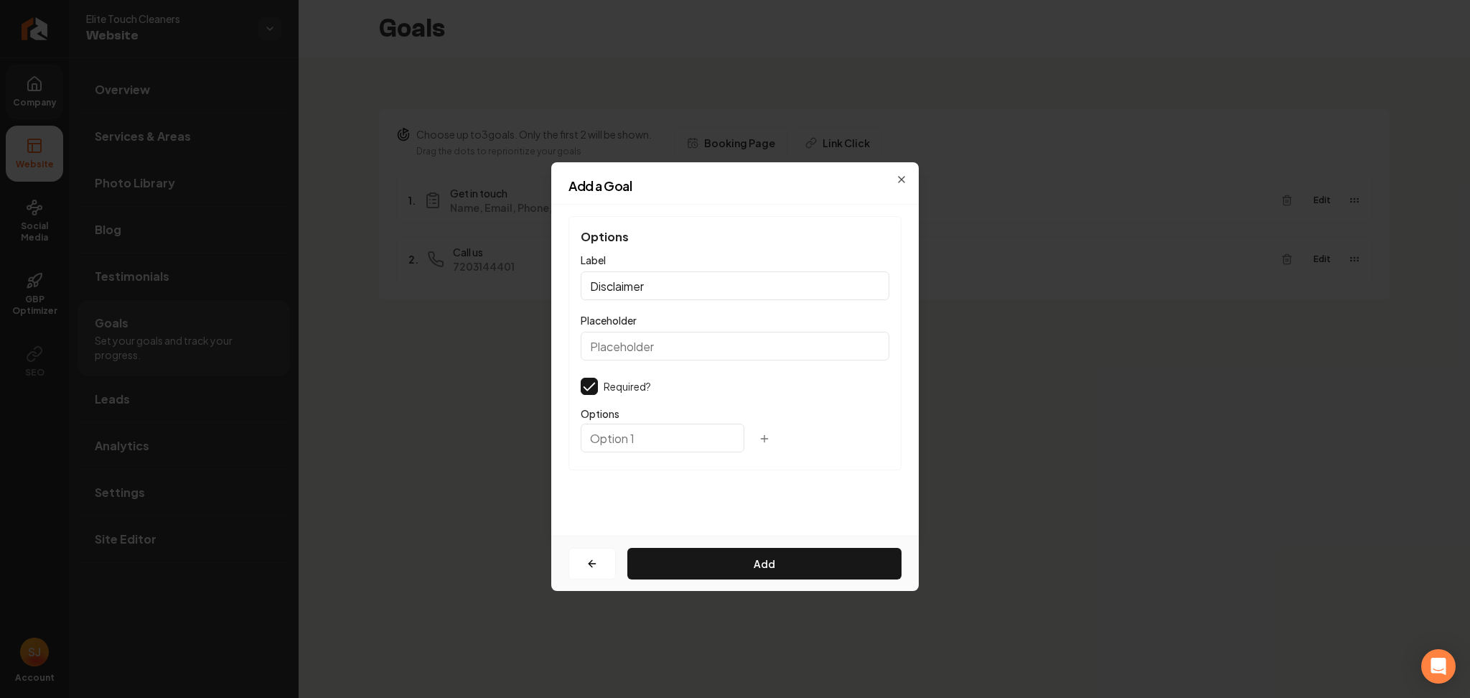
type input "Disclaimer"
click at [604, 446] on input "text" at bounding box center [663, 438] width 164 height 29
paste input "I Consent to Receive SMS Notifications, Appointment Reminders and Updates, and …"
type input "I Consent to Receive SMS Notifications, Appointment Reminders and Updates, and …"
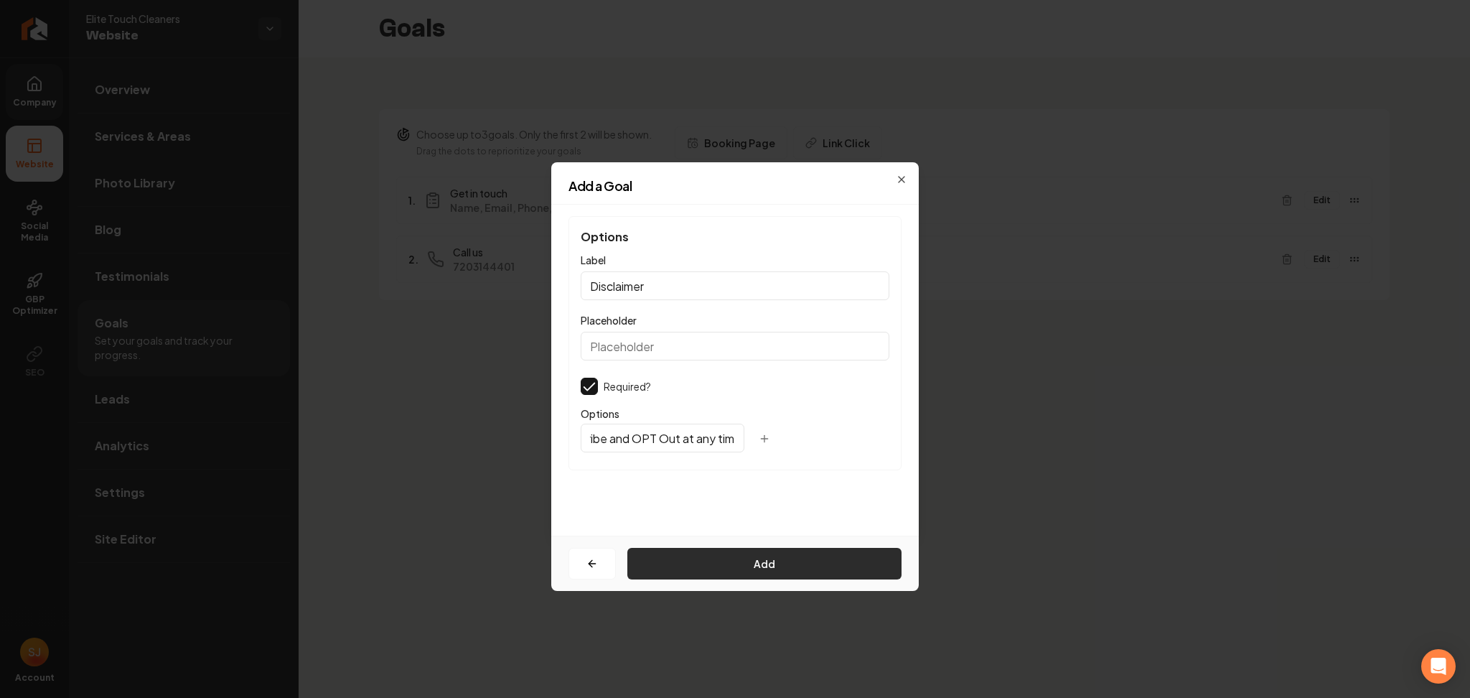
scroll to position [0, 0]
click at [710, 561] on button "Add" at bounding box center [764, 564] width 274 height 32
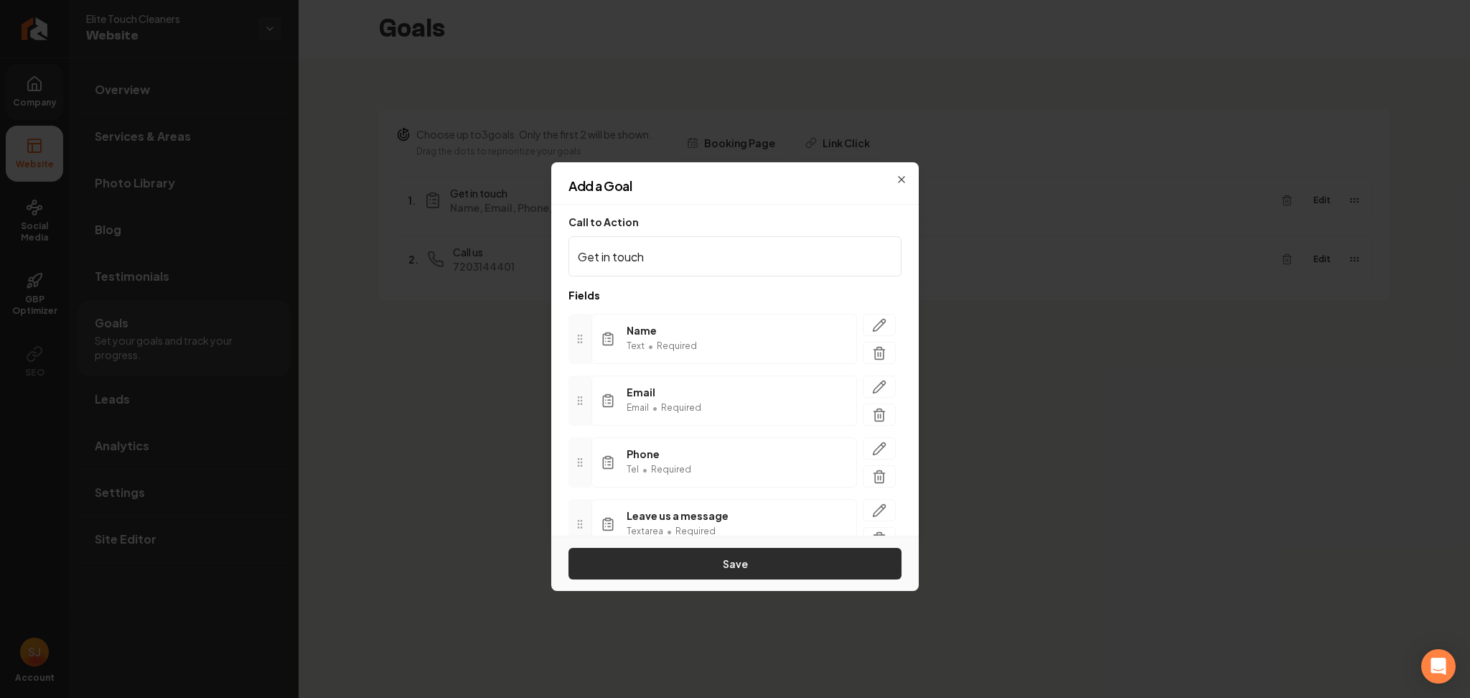
click at [712, 563] on button "Save" at bounding box center [735, 564] width 333 height 32
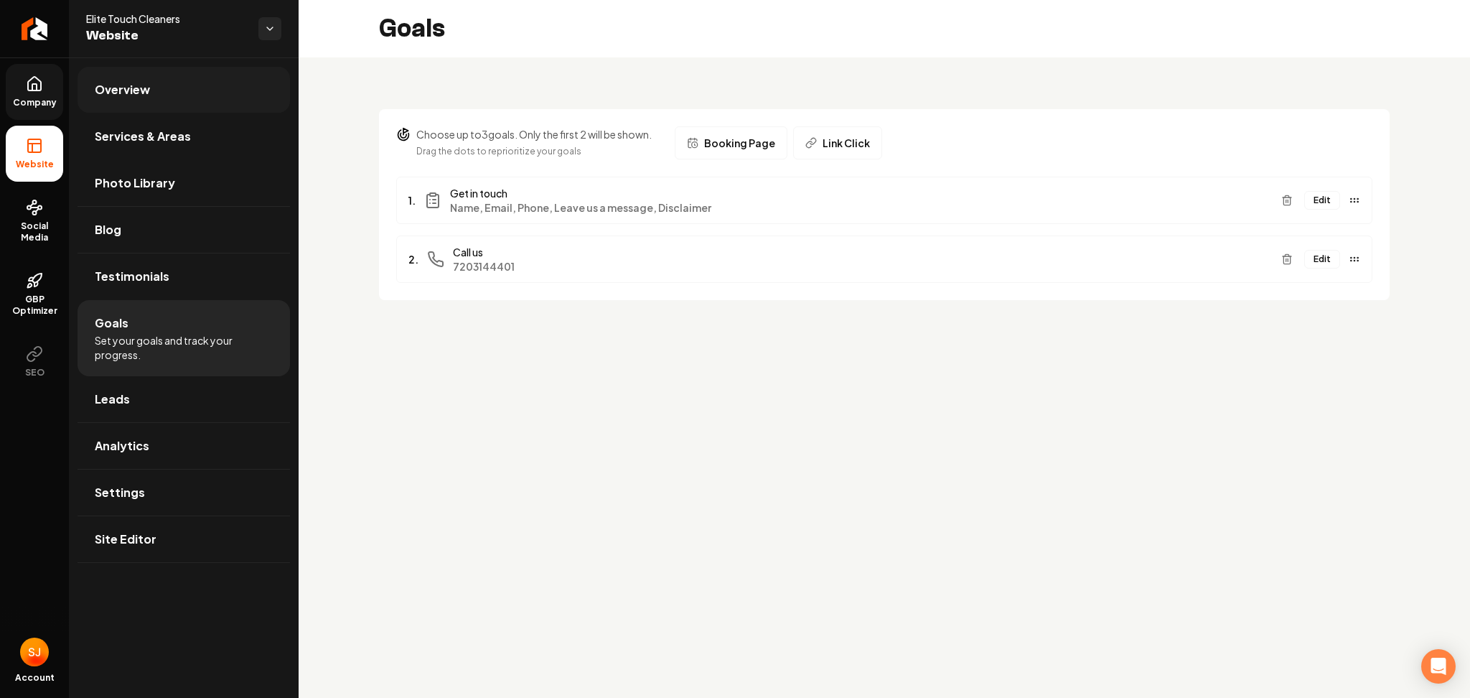
click at [84, 100] on link "Overview" at bounding box center [184, 90] width 212 height 46
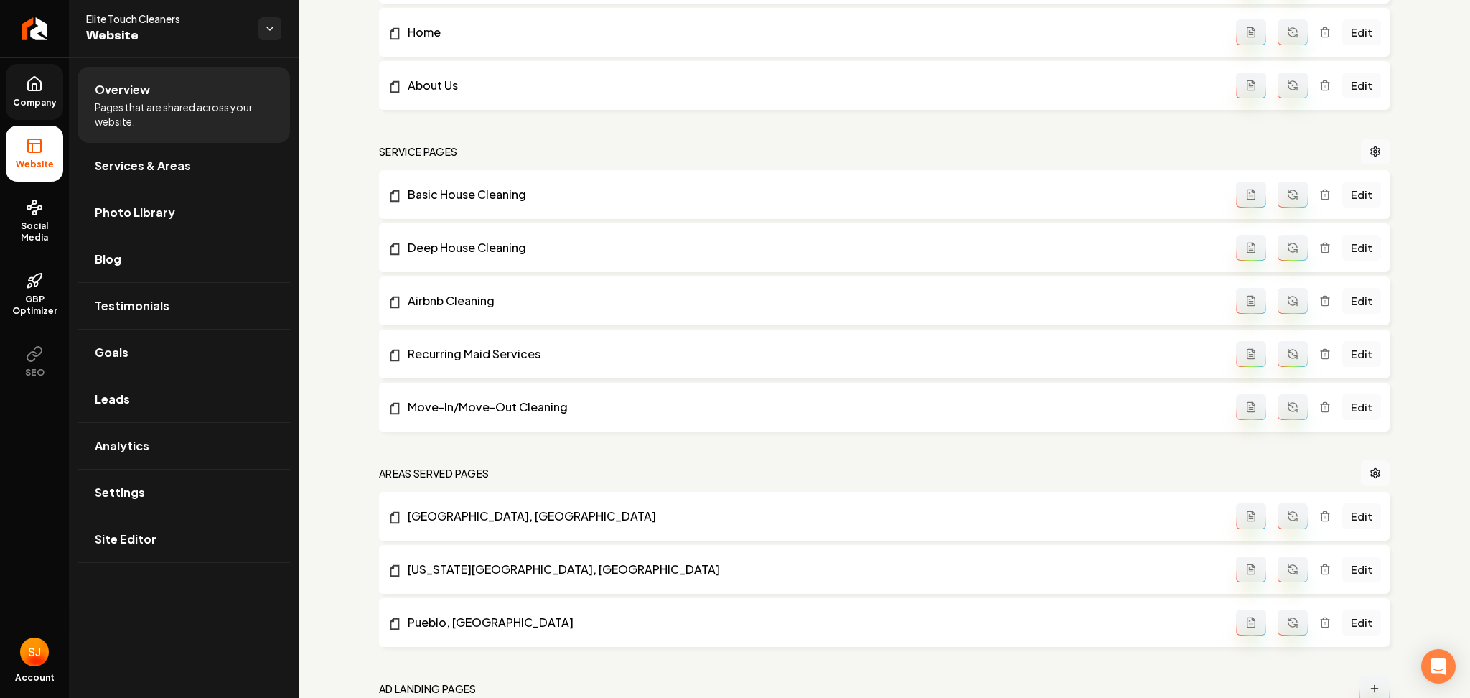
scroll to position [663, 0]
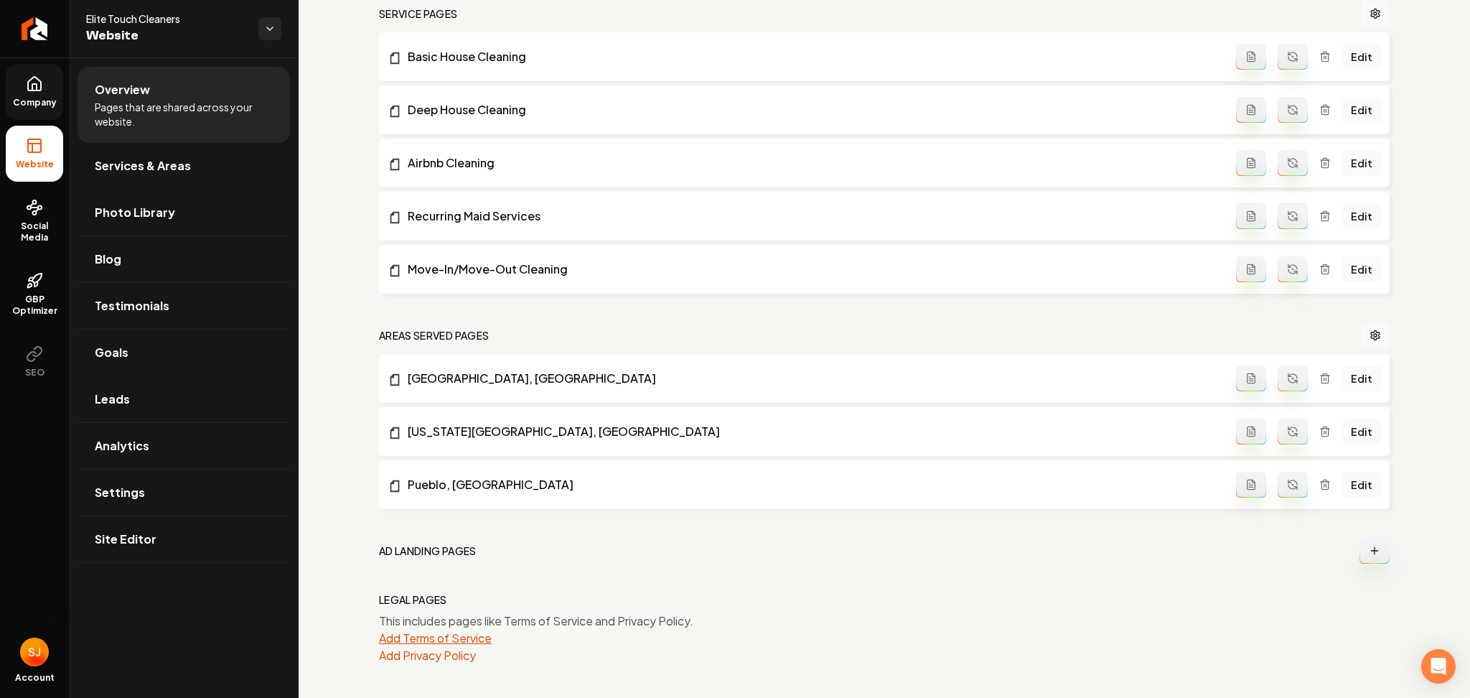
click at [432, 638] on button "Add Terms of Service" at bounding box center [435, 638] width 113 height 17
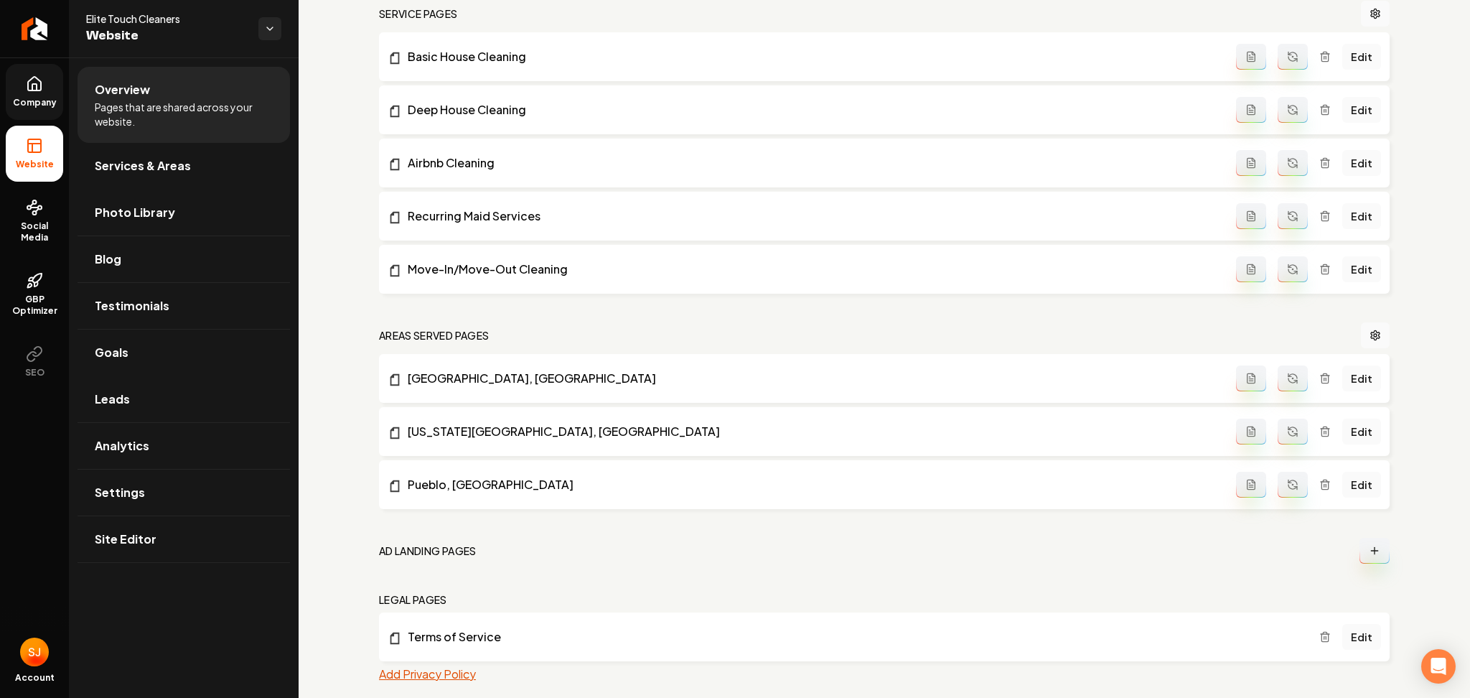
click at [434, 665] on div "general pages Submit to IndexNow Edit System Prompt Contact Edit Home Edit Abou…" at bounding box center [884, 233] width 1011 height 897
click at [434, 666] on button "Add Privacy Policy" at bounding box center [427, 673] width 97 height 17
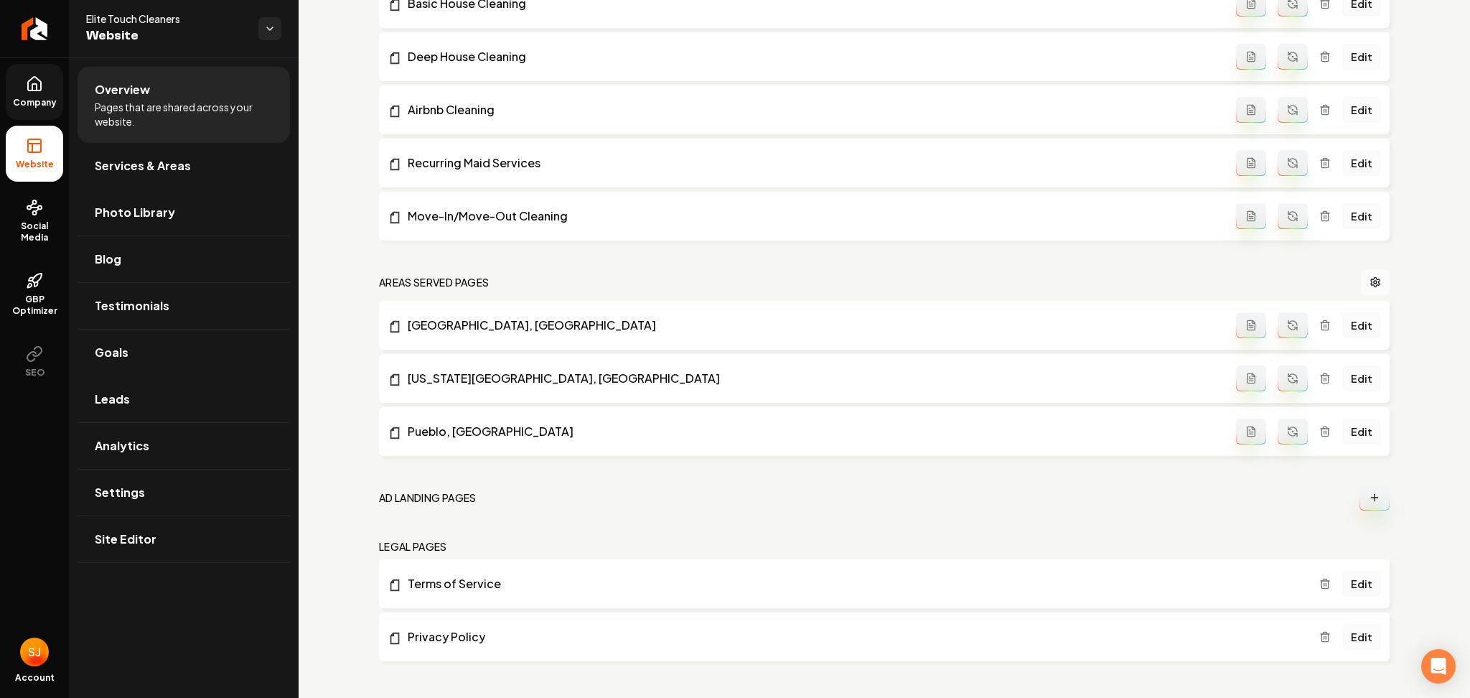
scroll to position [718, 0]
click at [1360, 641] on link "Edit" at bounding box center [1361, 635] width 39 height 26
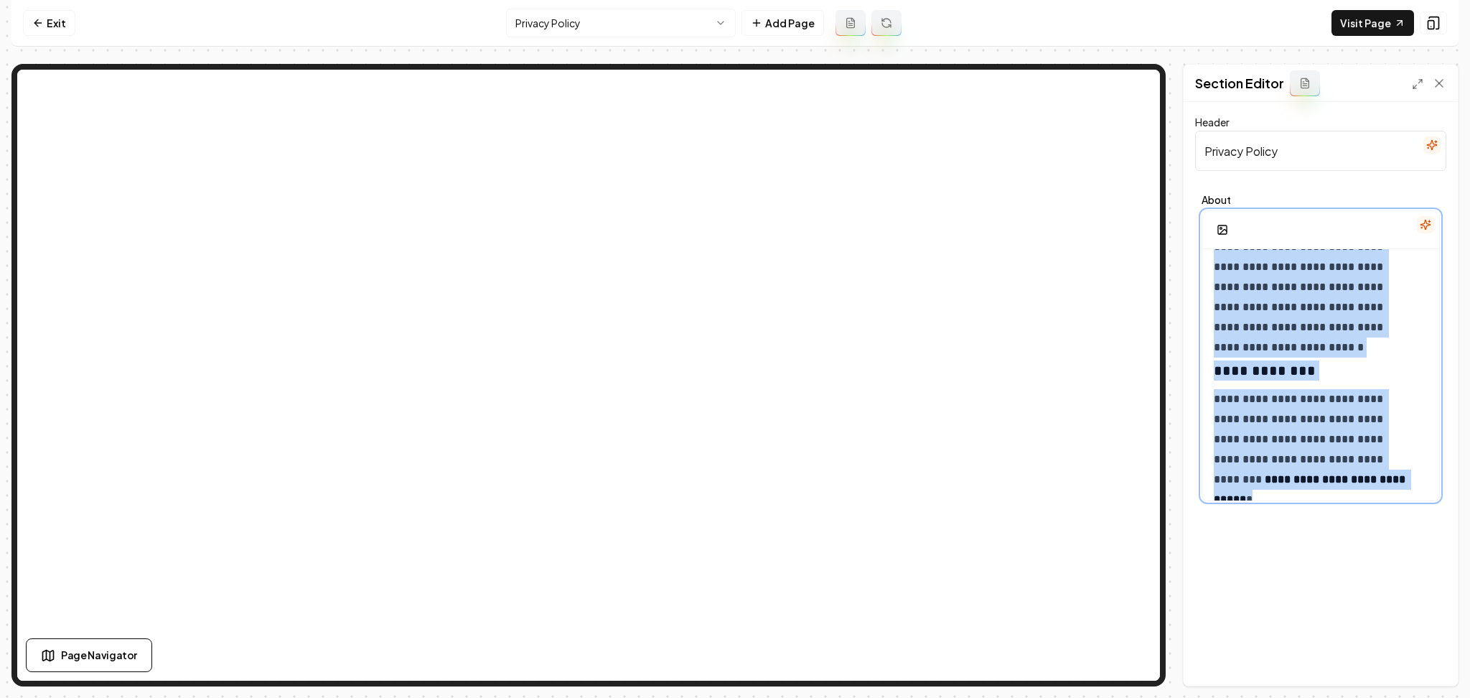
drag, startPoint x: 1212, startPoint y: 273, endPoint x: 1469, endPoint y: 742, distance: 534.2
click at [1454, 697] on html "**********" at bounding box center [735, 349] width 1470 height 698
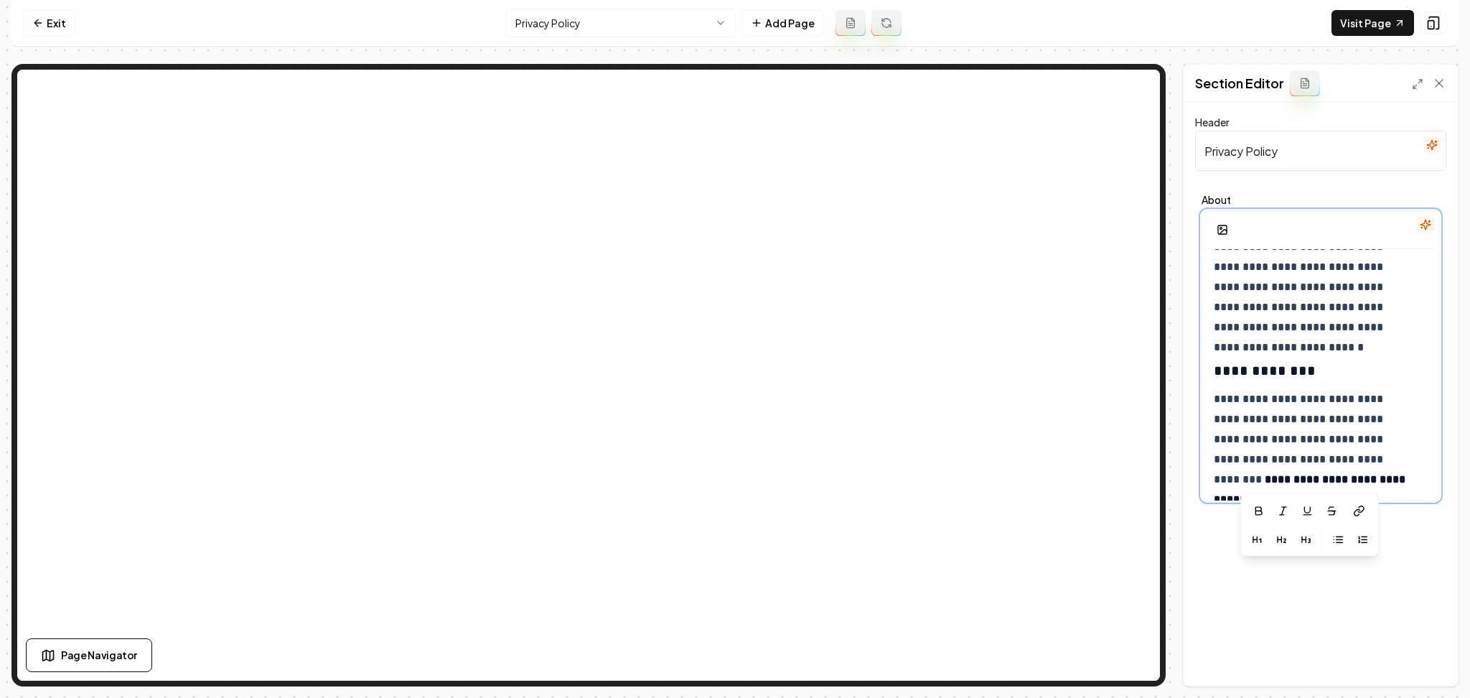
scroll to position [1391, 0]
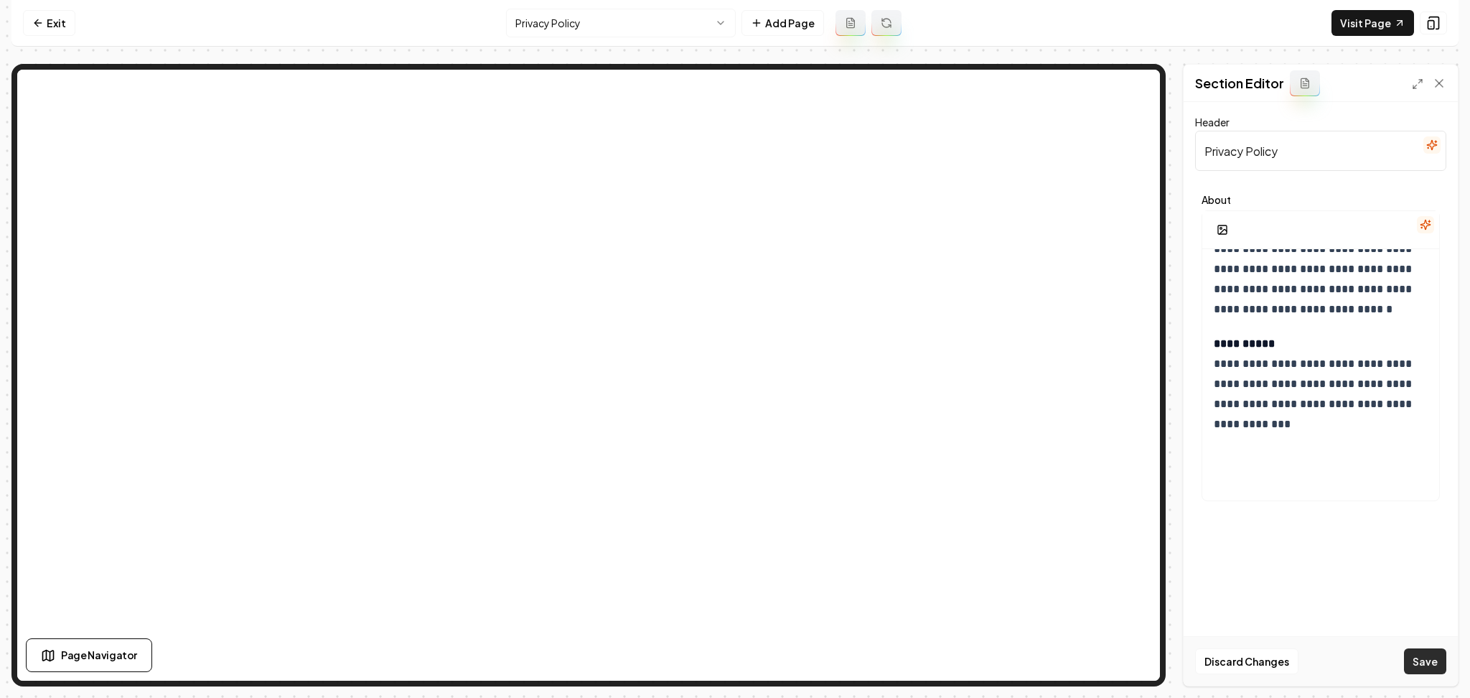
click at [1436, 667] on button "Save" at bounding box center [1425, 661] width 42 height 26
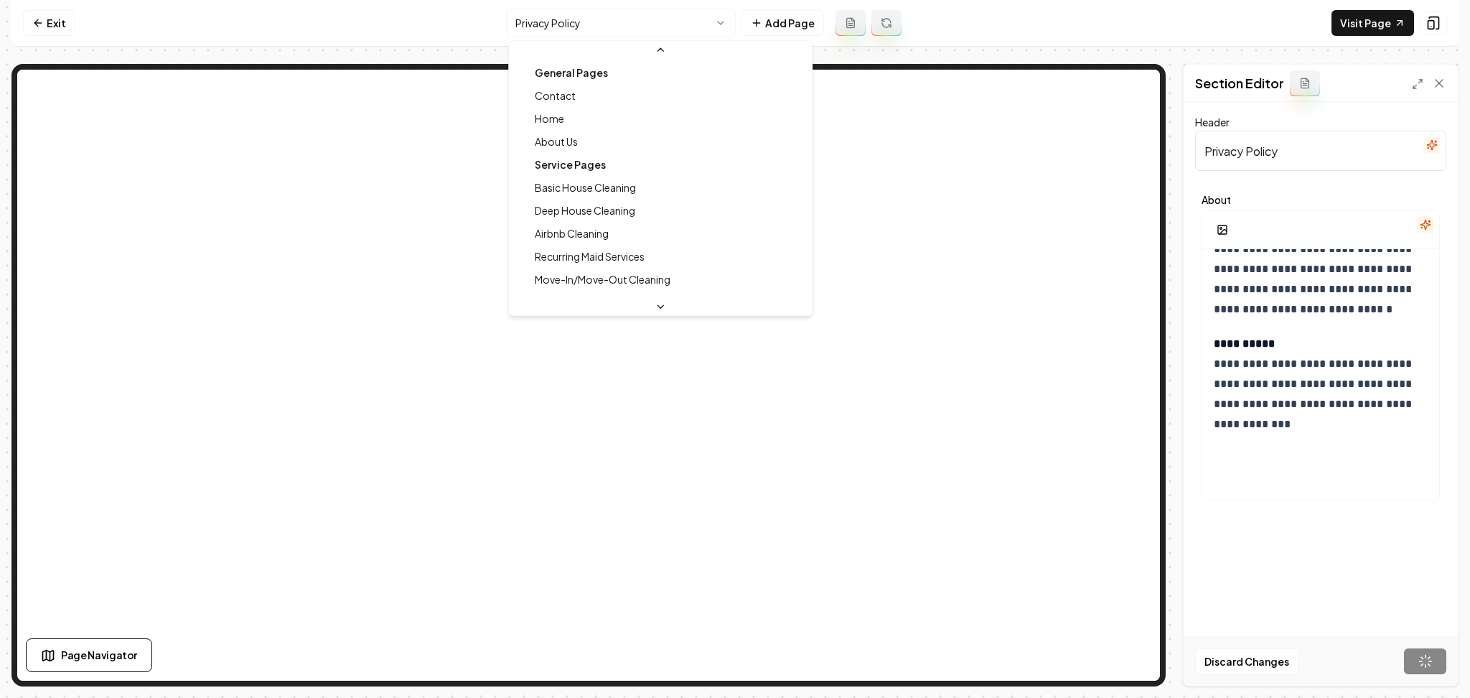
click at [556, 11] on html "**********" at bounding box center [735, 349] width 1470 height 698
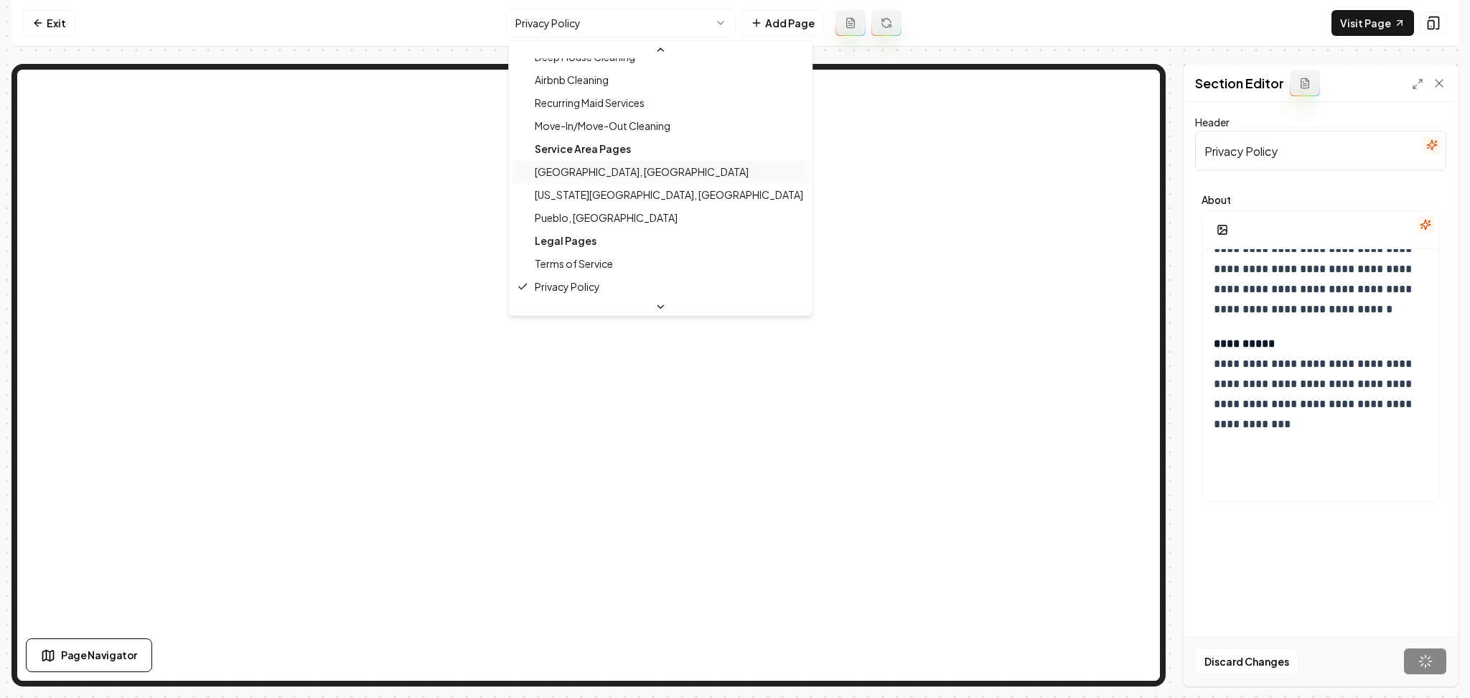
scroll to position [139, 0]
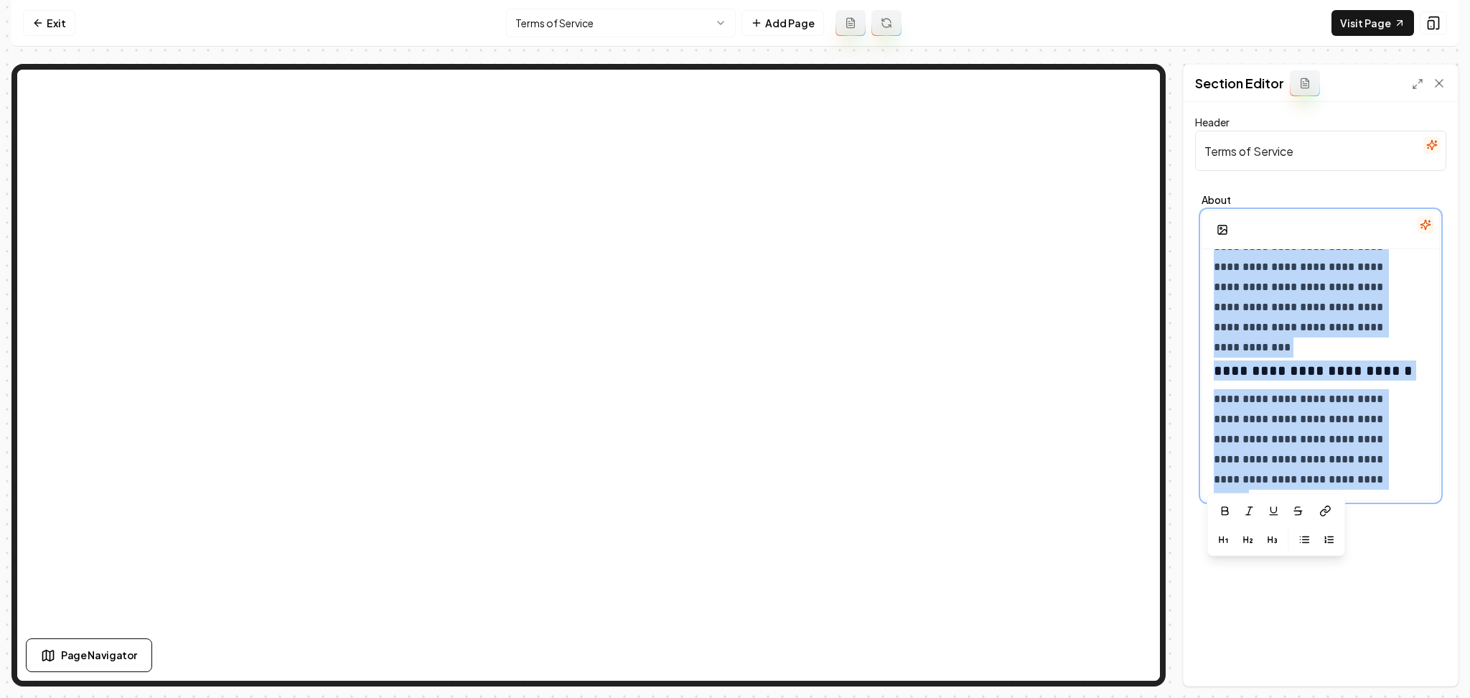
drag, startPoint x: 1207, startPoint y: 268, endPoint x: 1469, endPoint y: 742, distance: 541.4
click at [1454, 697] on html "**********" at bounding box center [735, 349] width 1470 height 698
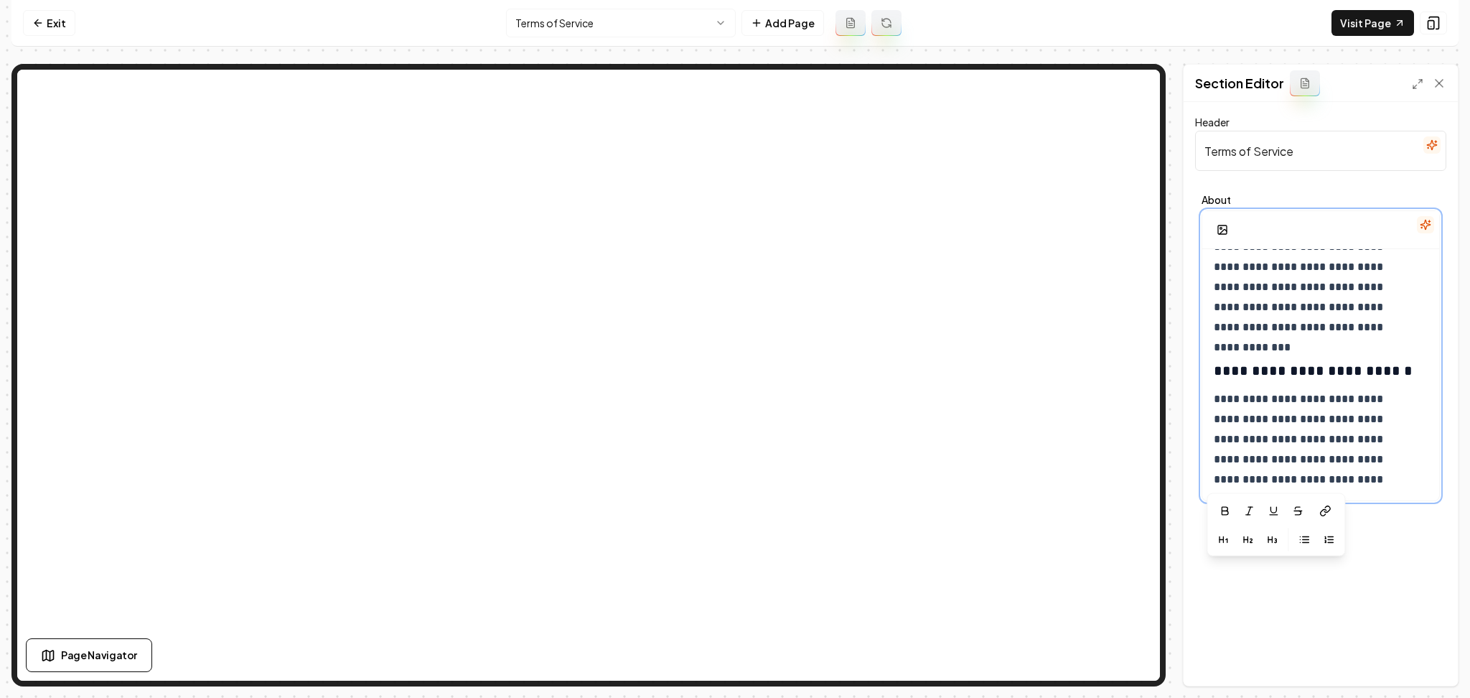
scroll to position [1747, 0]
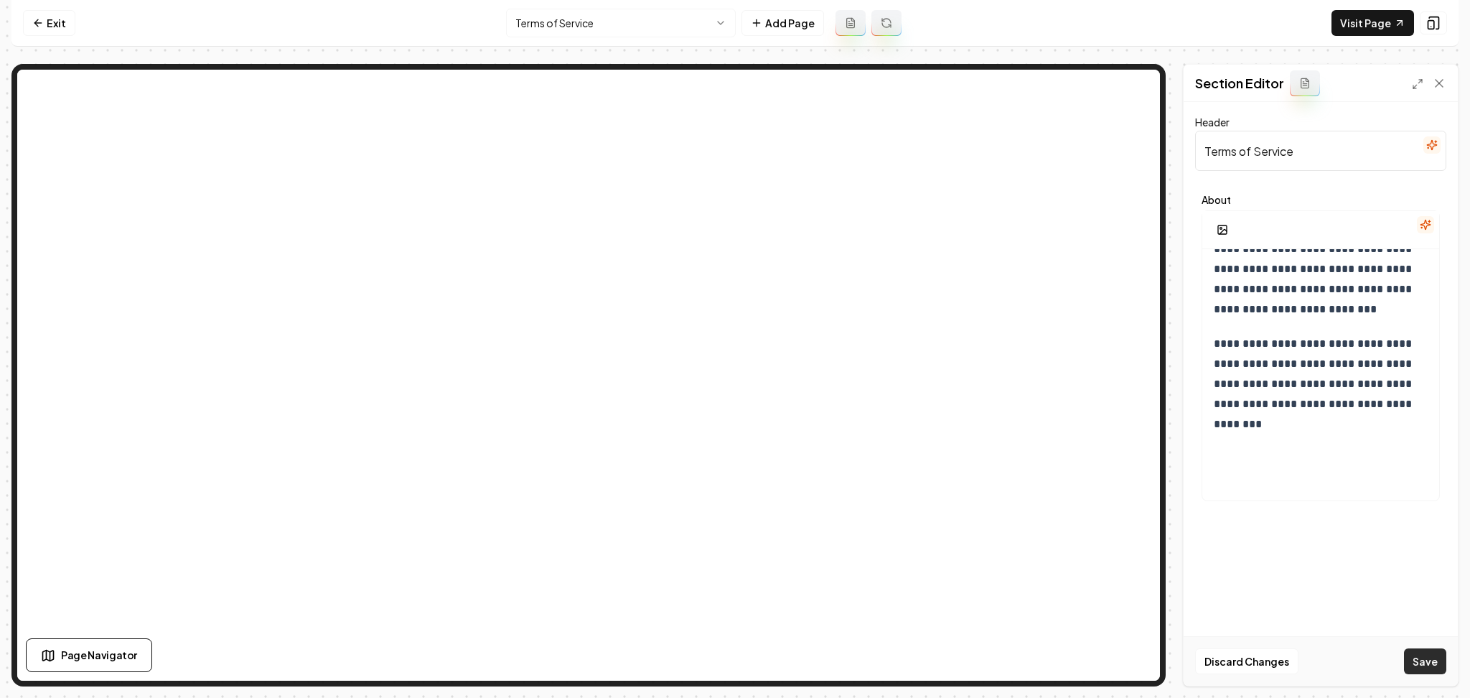
click at [1418, 659] on button "Save" at bounding box center [1425, 661] width 42 height 26
click at [591, 33] on html "**********" at bounding box center [735, 349] width 1470 height 698
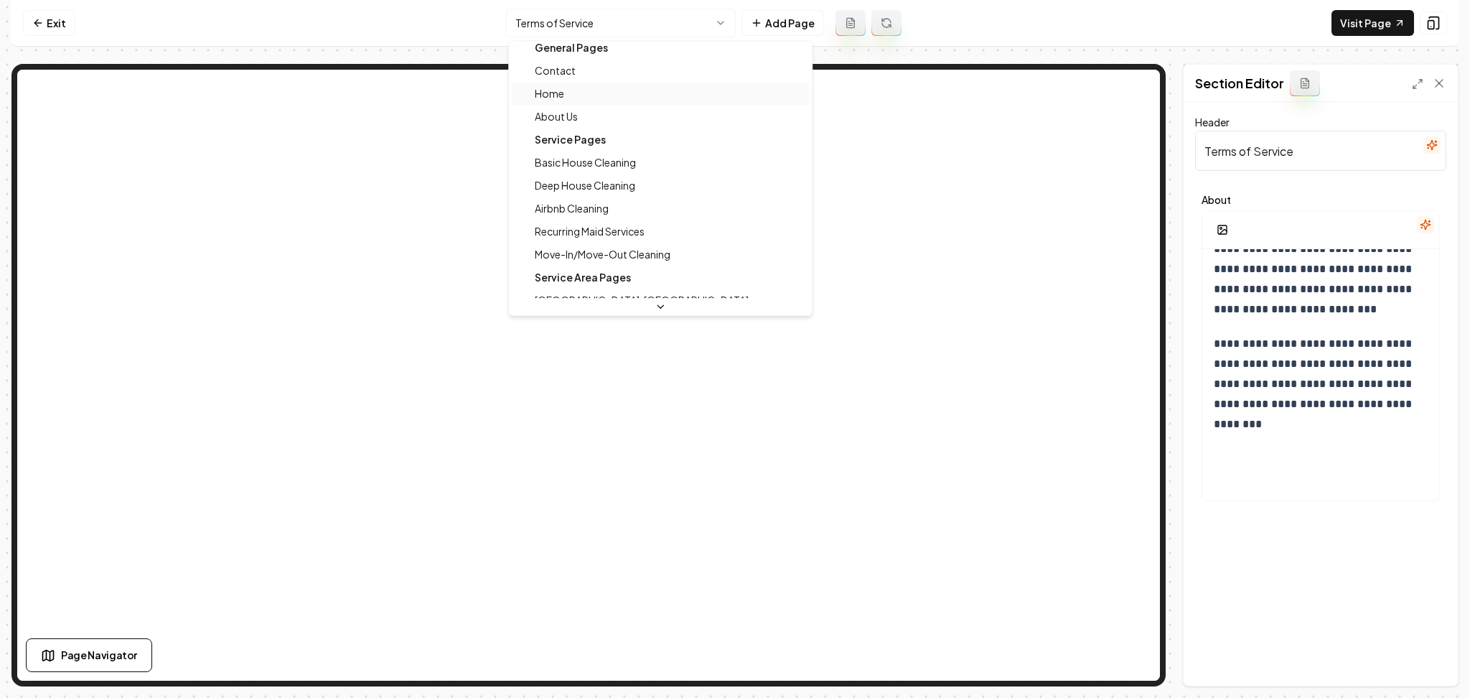
scroll to position [0, 0]
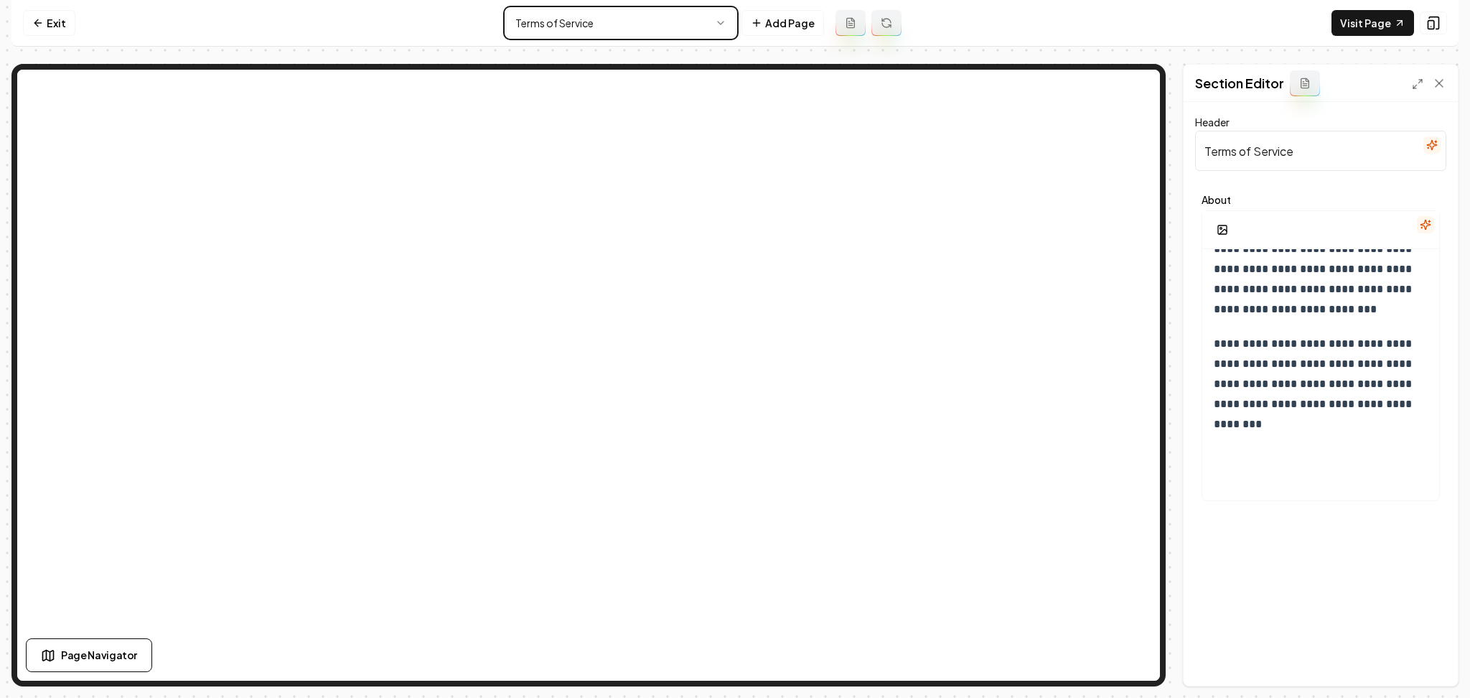
click at [806, 16] on html "**********" at bounding box center [735, 349] width 1470 height 698
click at [808, 22] on button "Add Page" at bounding box center [783, 23] width 83 height 26
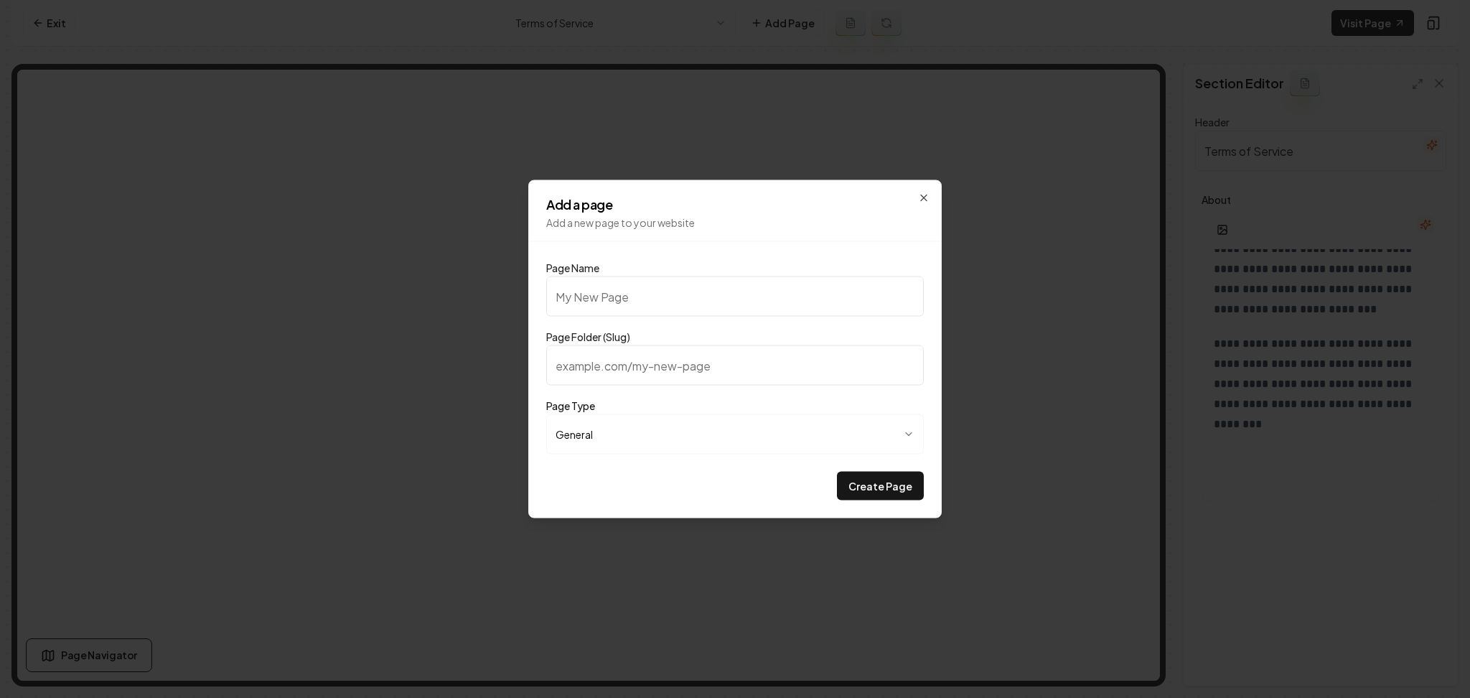
type input "C"
type input "c"
type input "Ch"
type input "ch"
type input "Che"
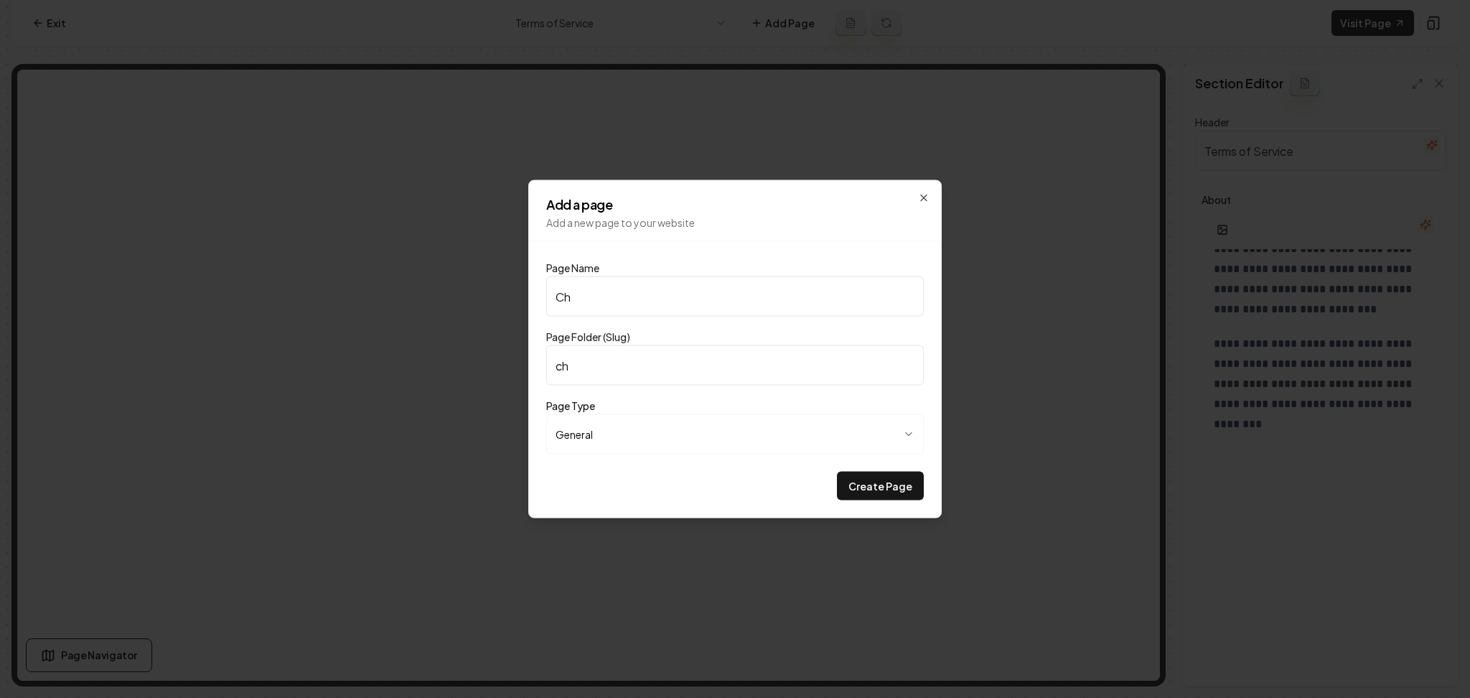
type input "che"
type input "Chec"
type input "chec"
type input "Check"
type input "check"
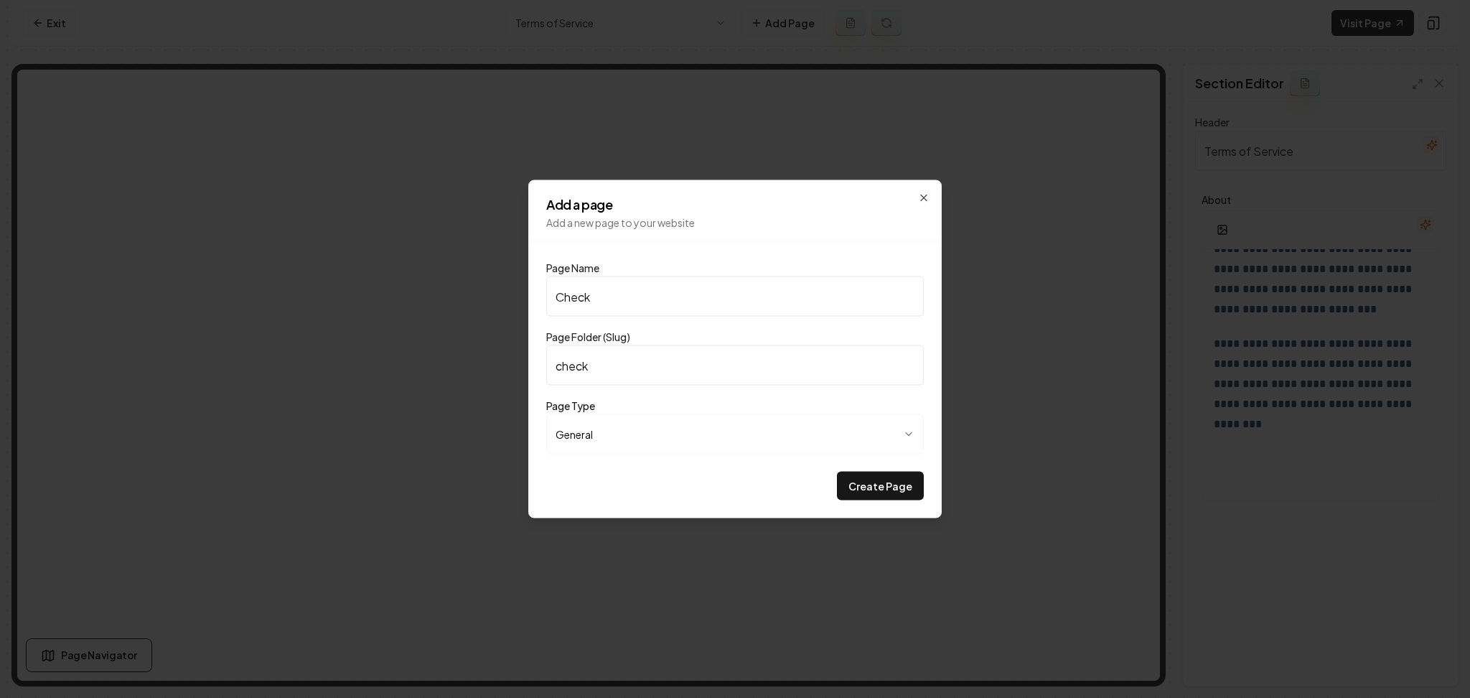
type input "Checkl"
type input "checkl"
type input "Checkli"
type input "checkli"
type input "Checklis"
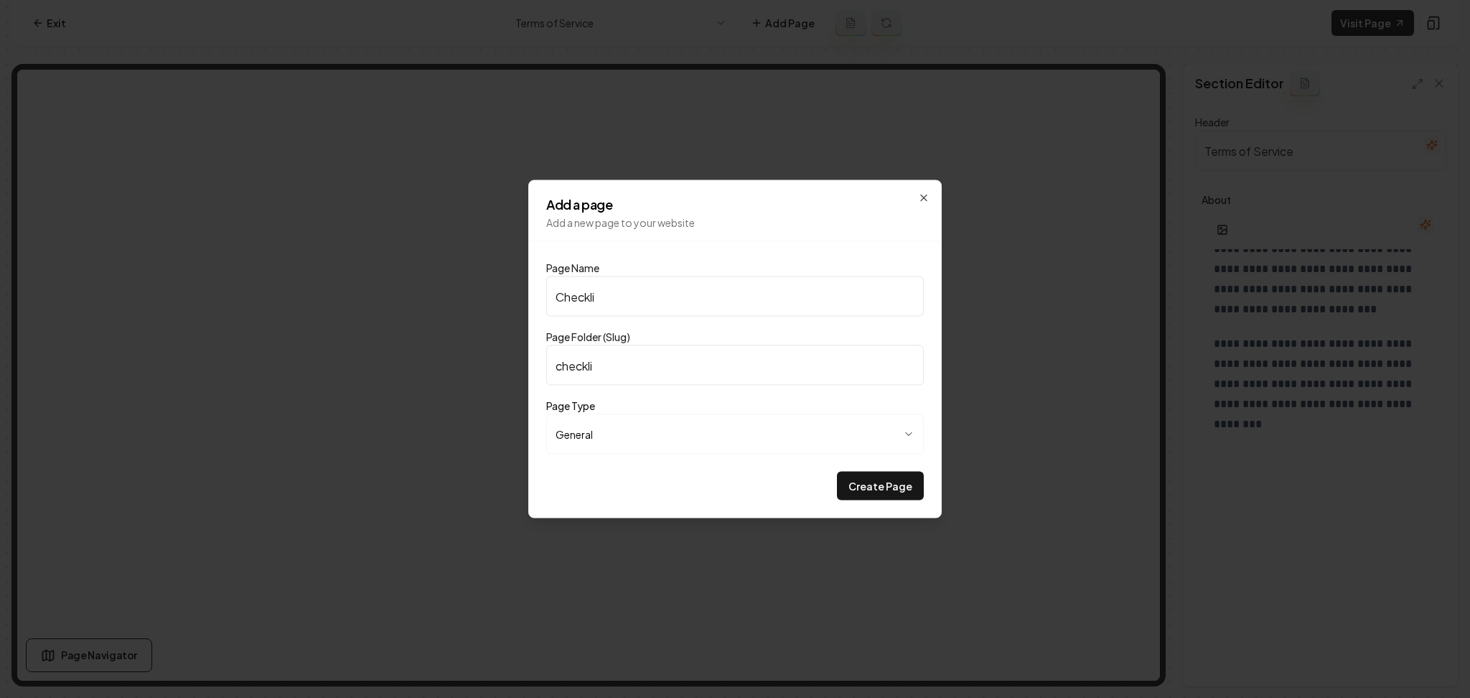
type input "checklis"
type input "Checklist"
type input "checklist"
type input "Checklist"
click at [837, 472] on button "Create Page" at bounding box center [880, 486] width 87 height 29
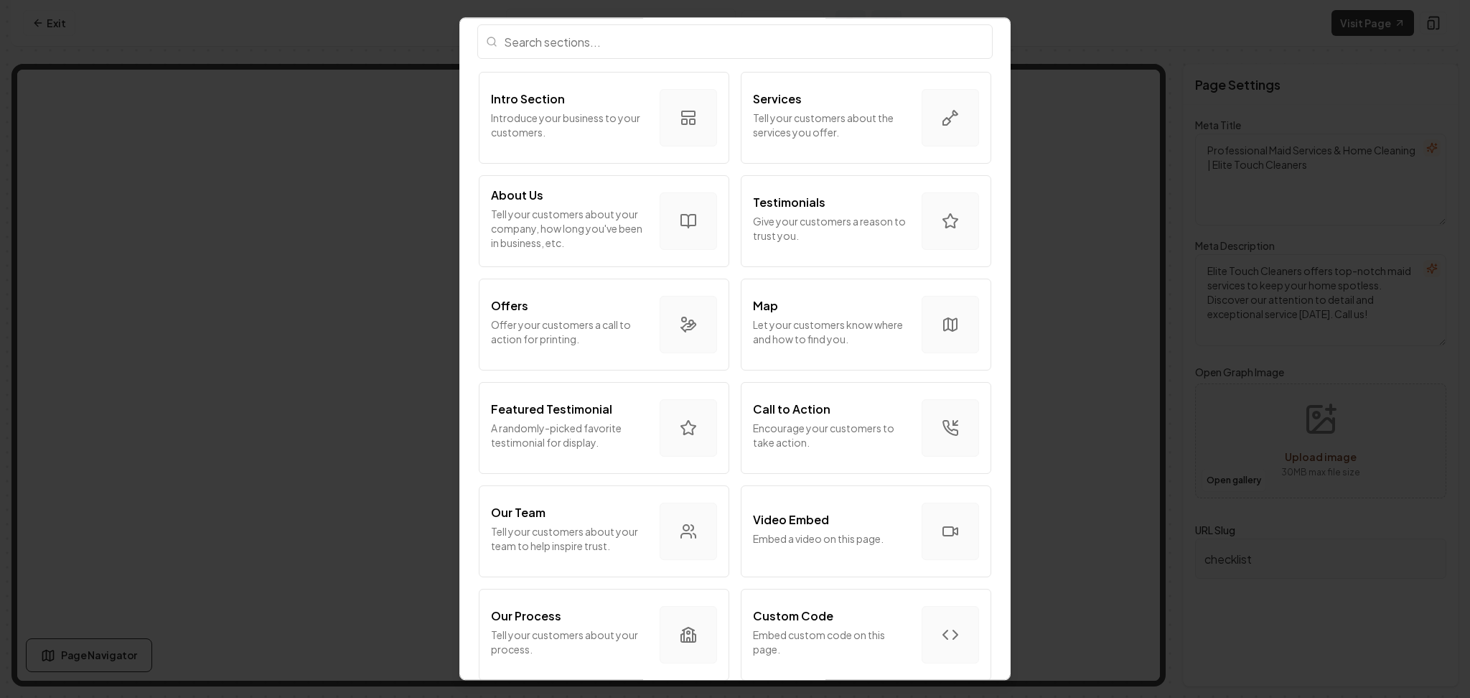
scroll to position [287, 0]
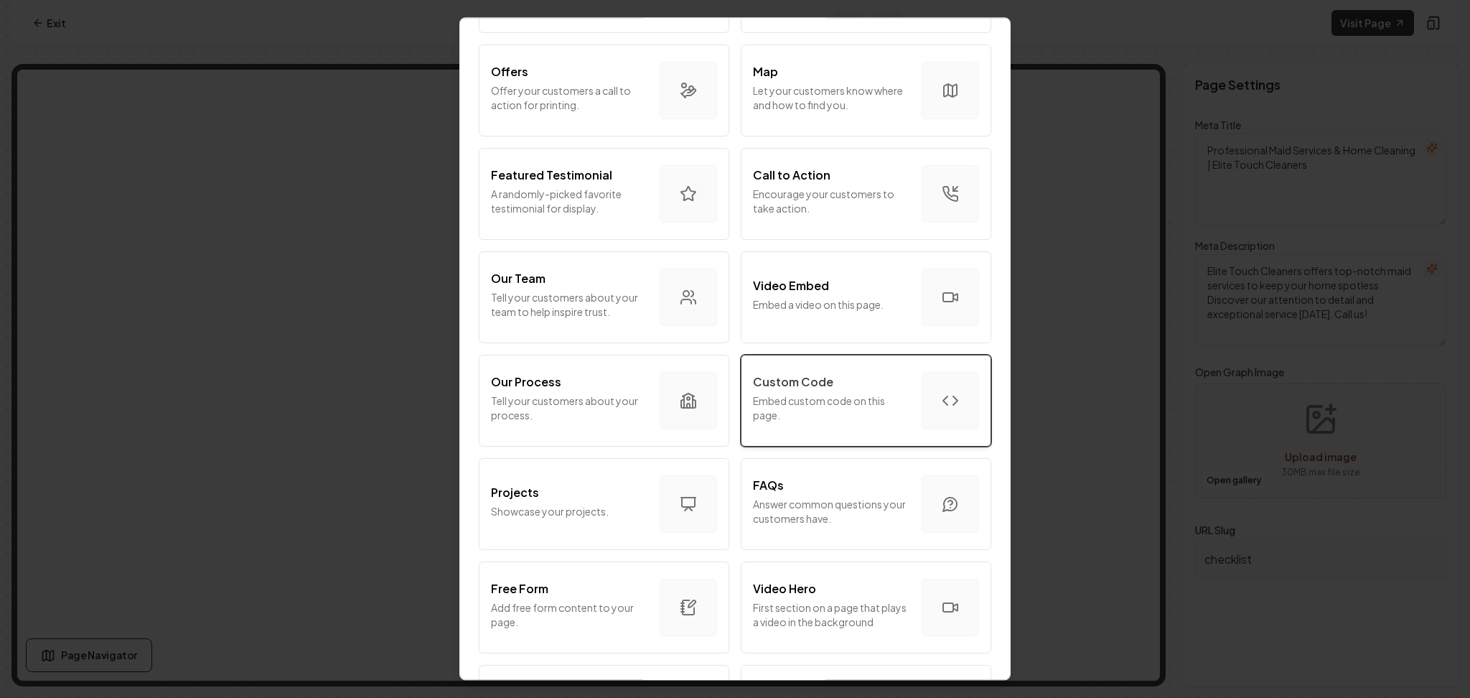
click at [822, 382] on p "Custom Code" at bounding box center [793, 381] width 80 height 17
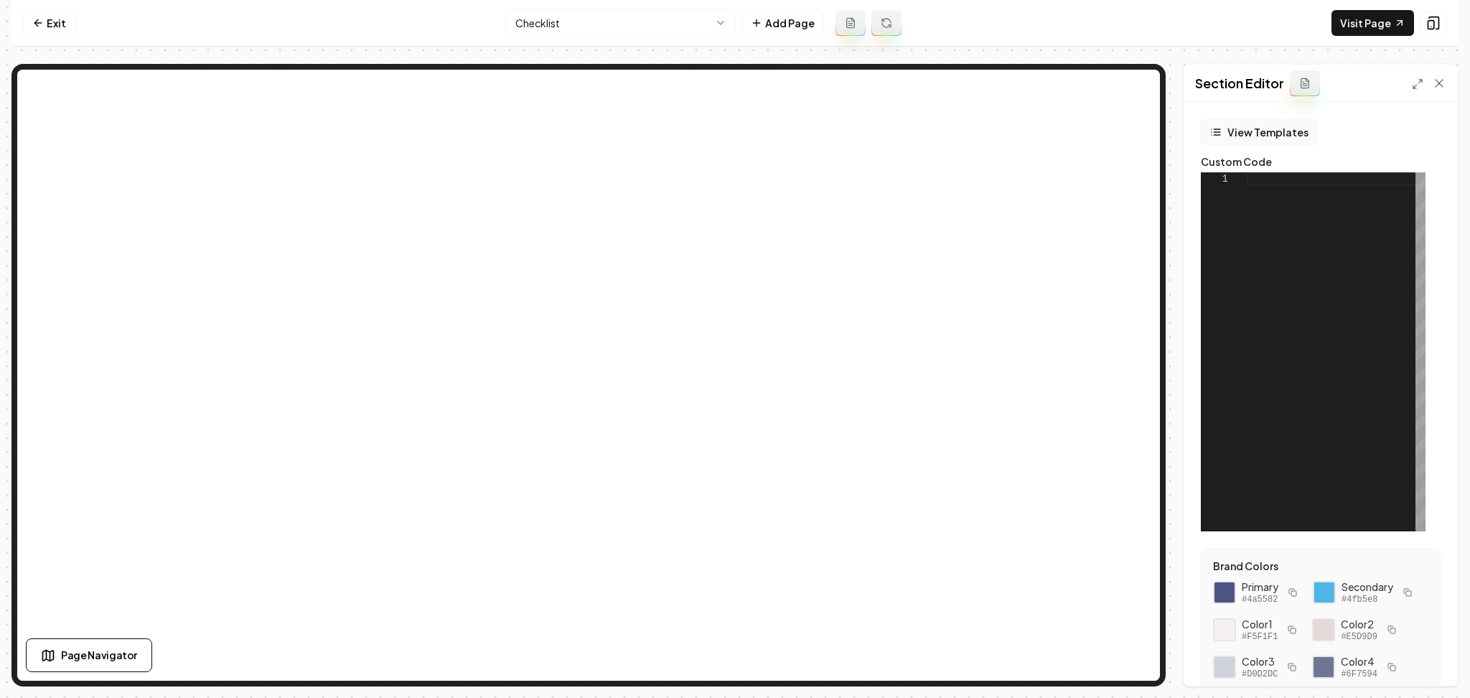
click at [1263, 136] on button "View Templates" at bounding box center [1259, 132] width 117 height 26
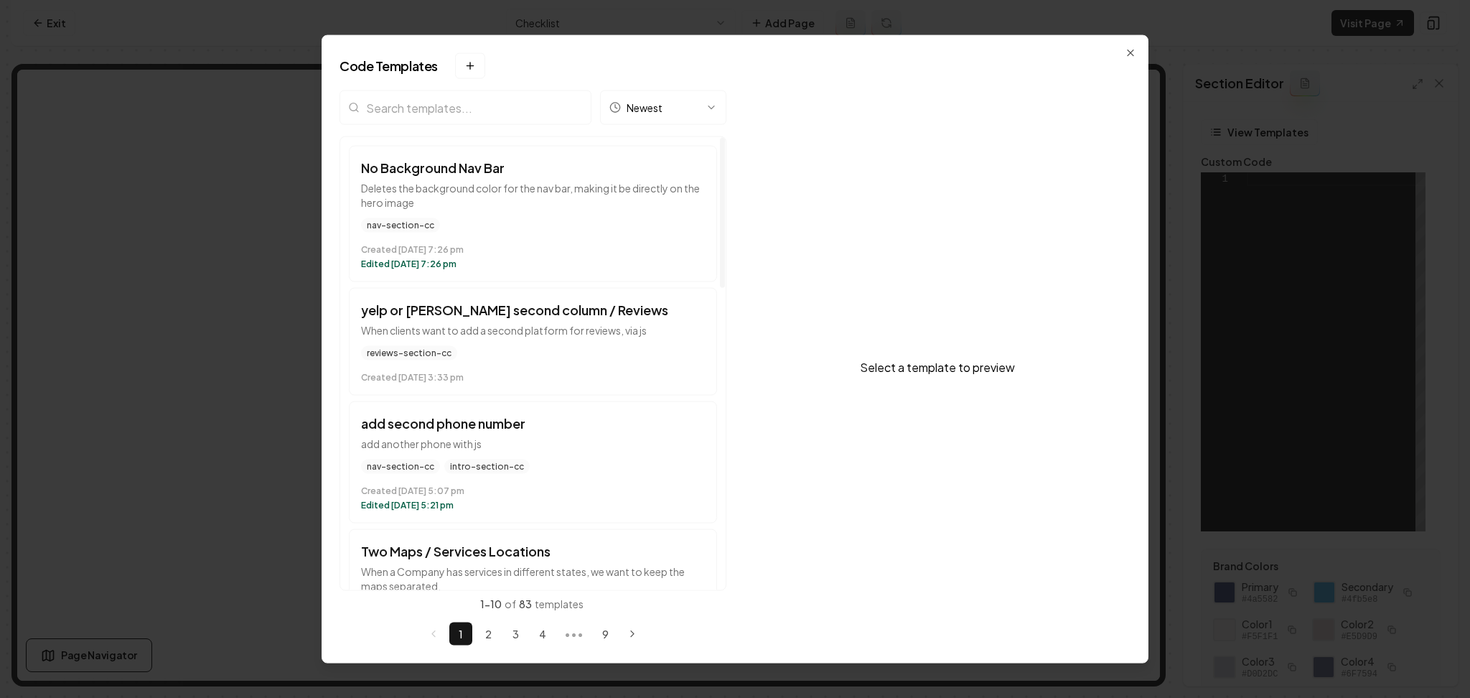
click at [466, 108] on input "search" at bounding box center [466, 107] width 252 height 34
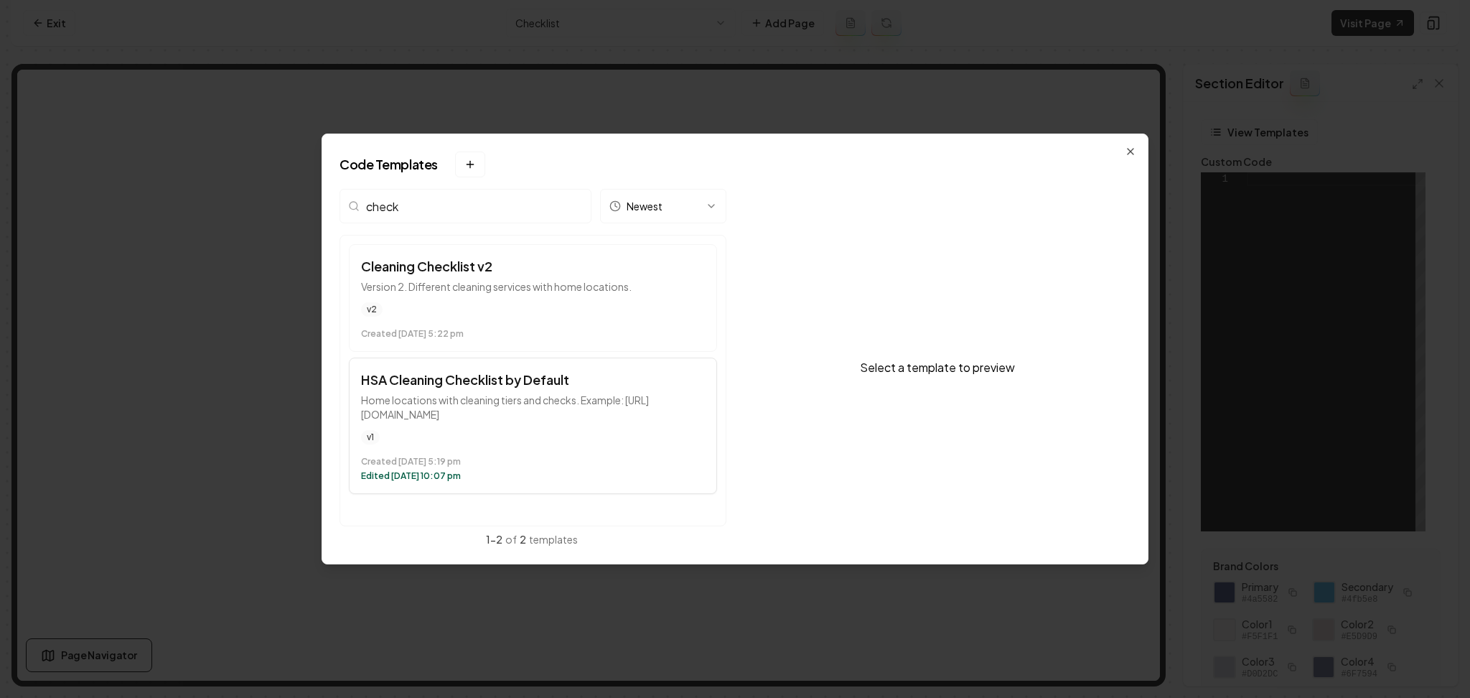
type input "check"
click at [480, 436] on div "v1" at bounding box center [533, 437] width 344 height 14
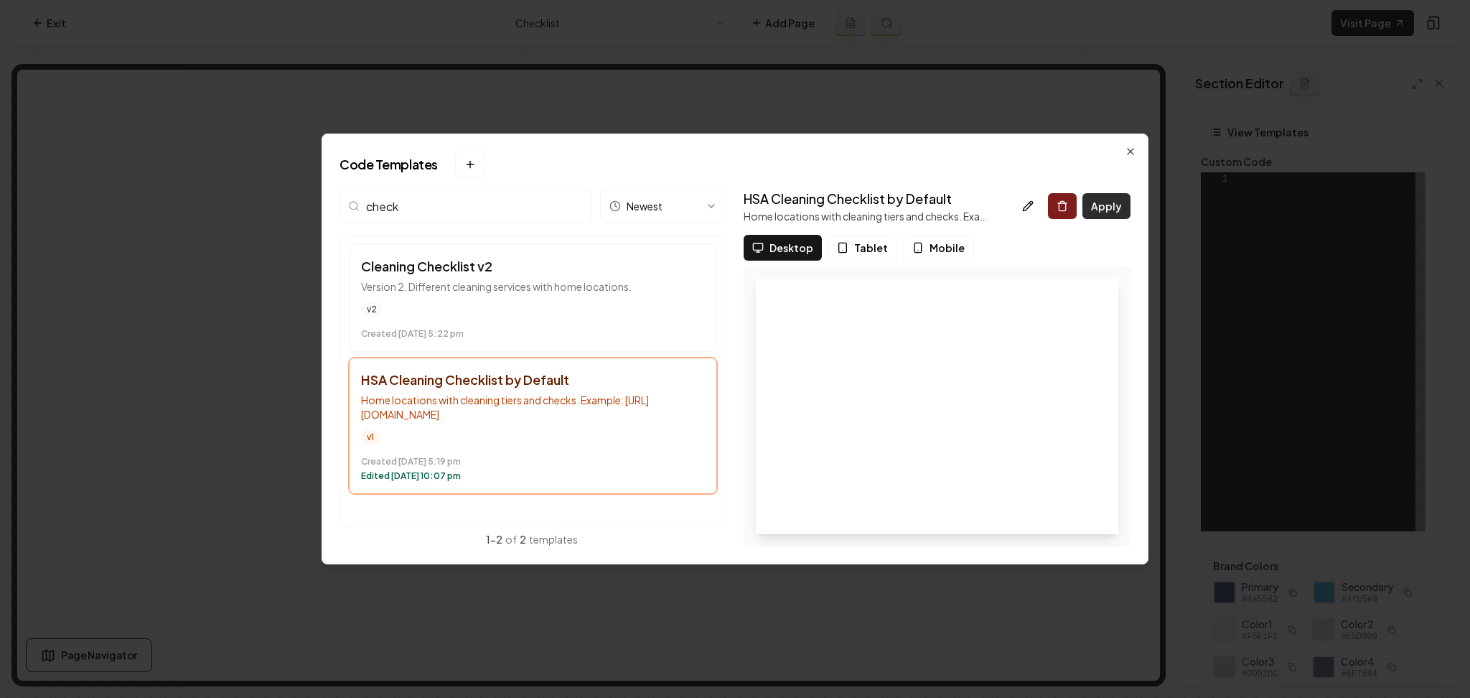
click at [1105, 205] on button "Apply" at bounding box center [1106, 206] width 48 height 26
type textarea "**********"
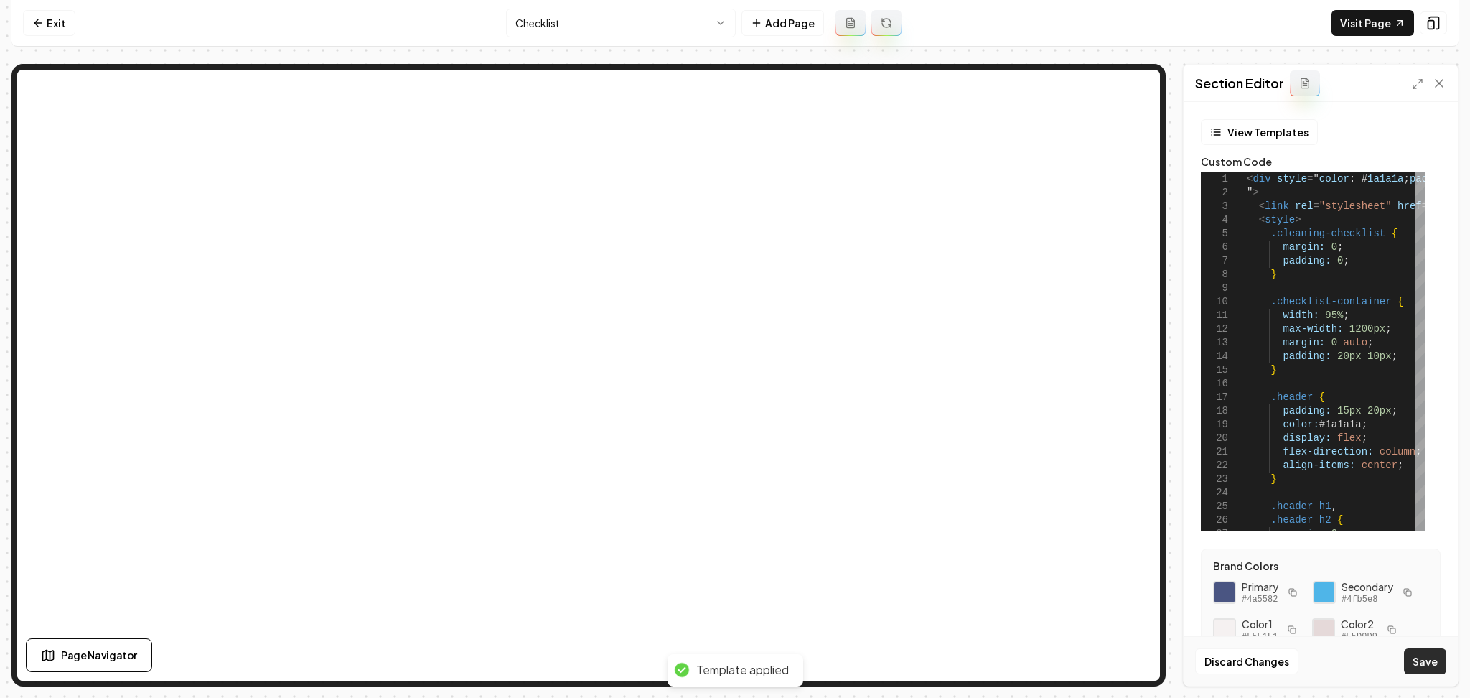
click at [1421, 656] on button "Save" at bounding box center [1425, 661] width 42 height 26
click at [612, 29] on html "Computer Required This feature is only available on a computer. Please switch t…" at bounding box center [735, 349] width 1470 height 698
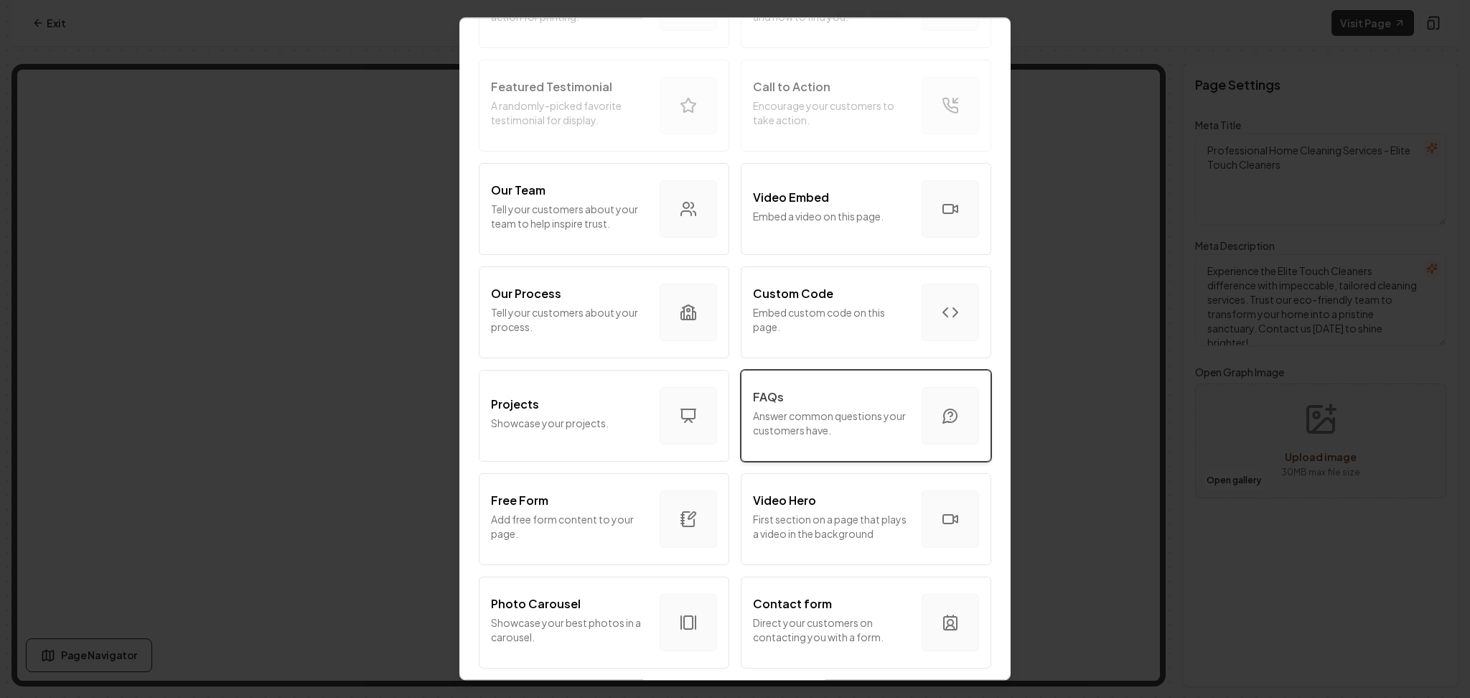
scroll to position [383, 0]
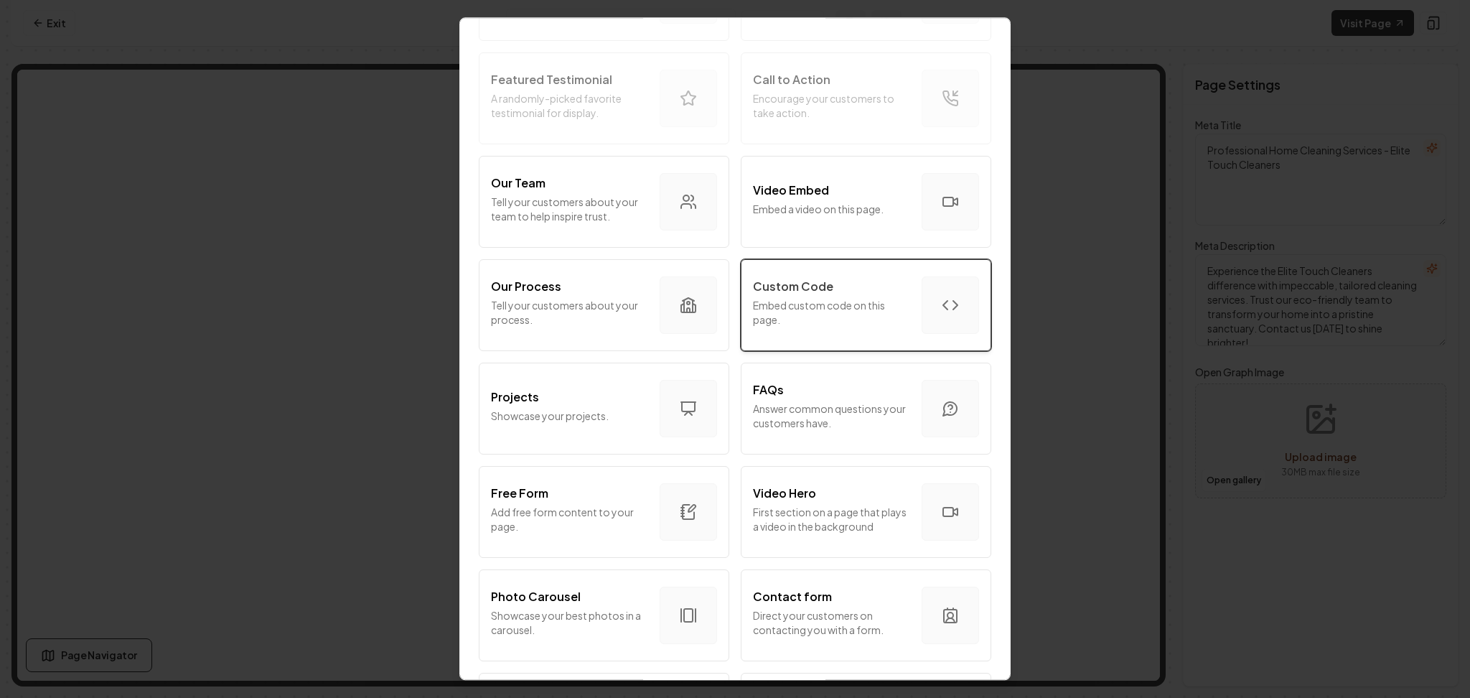
click at [820, 319] on p "Embed custom code on this page." at bounding box center [831, 312] width 157 height 29
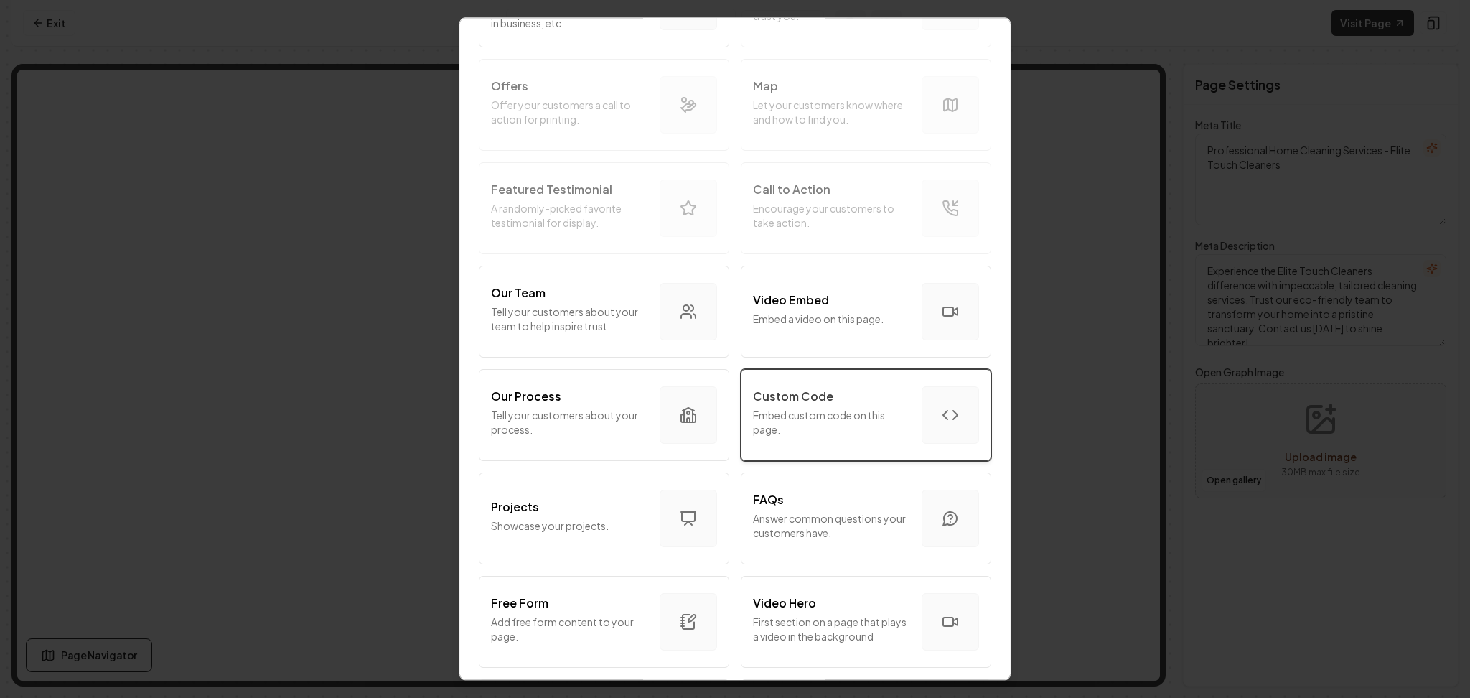
scroll to position [287, 0]
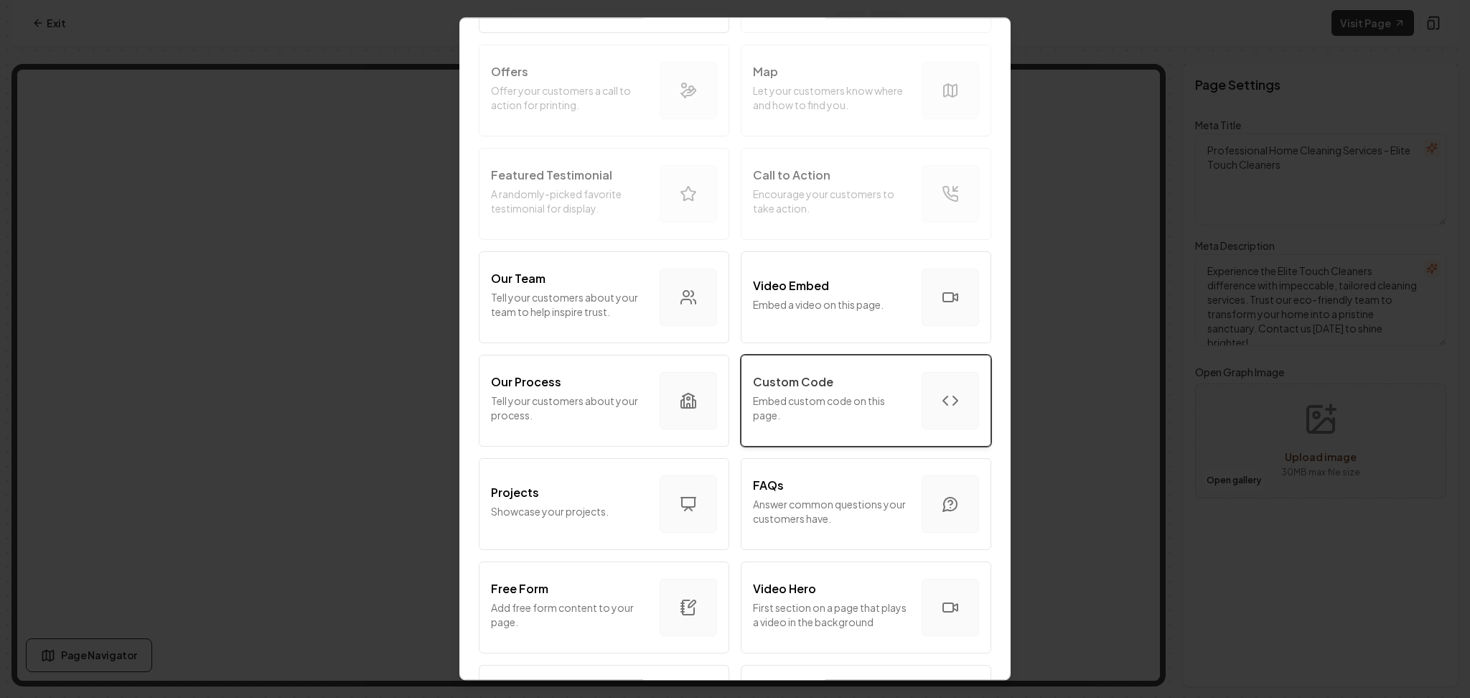
click at [813, 418] on p "Embed custom code on this page." at bounding box center [831, 407] width 157 height 29
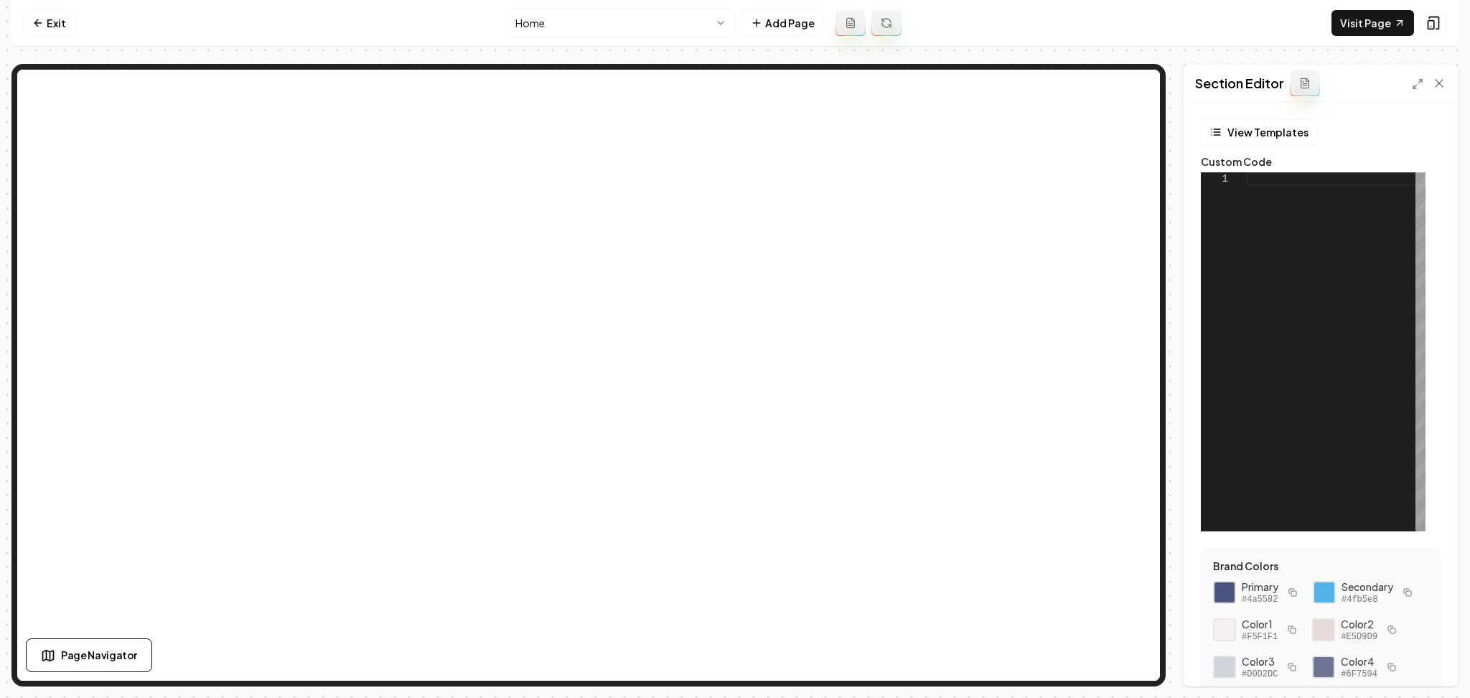
click at [1248, 115] on div "View Templates Custom Code 1 Brand Colors Primary #4a5582 Secondary #4fb5e8 Col…" at bounding box center [1321, 394] width 274 height 584
click at [1248, 126] on button "View Templates" at bounding box center [1259, 132] width 117 height 26
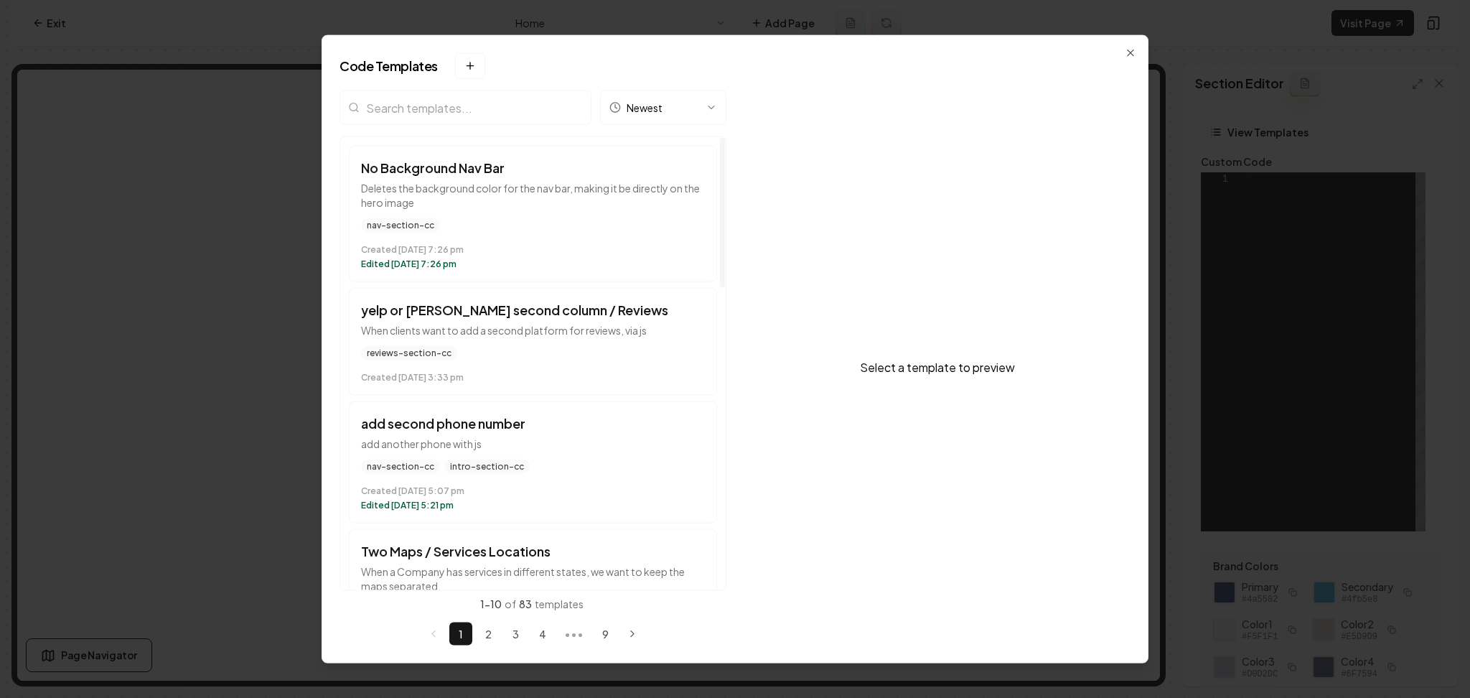
click at [489, 118] on input "search" at bounding box center [466, 107] width 252 height 34
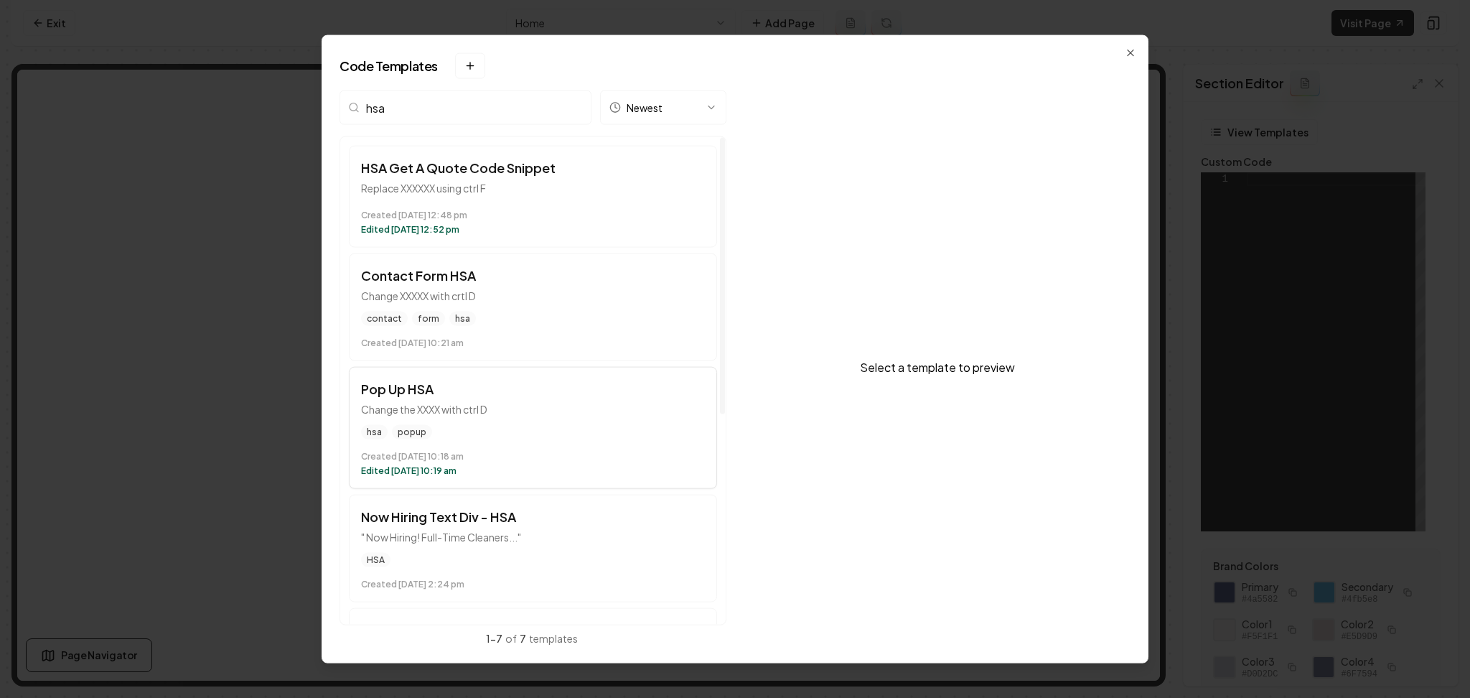
type input "hsa"
click at [553, 426] on div "hsa popup" at bounding box center [533, 432] width 344 height 14
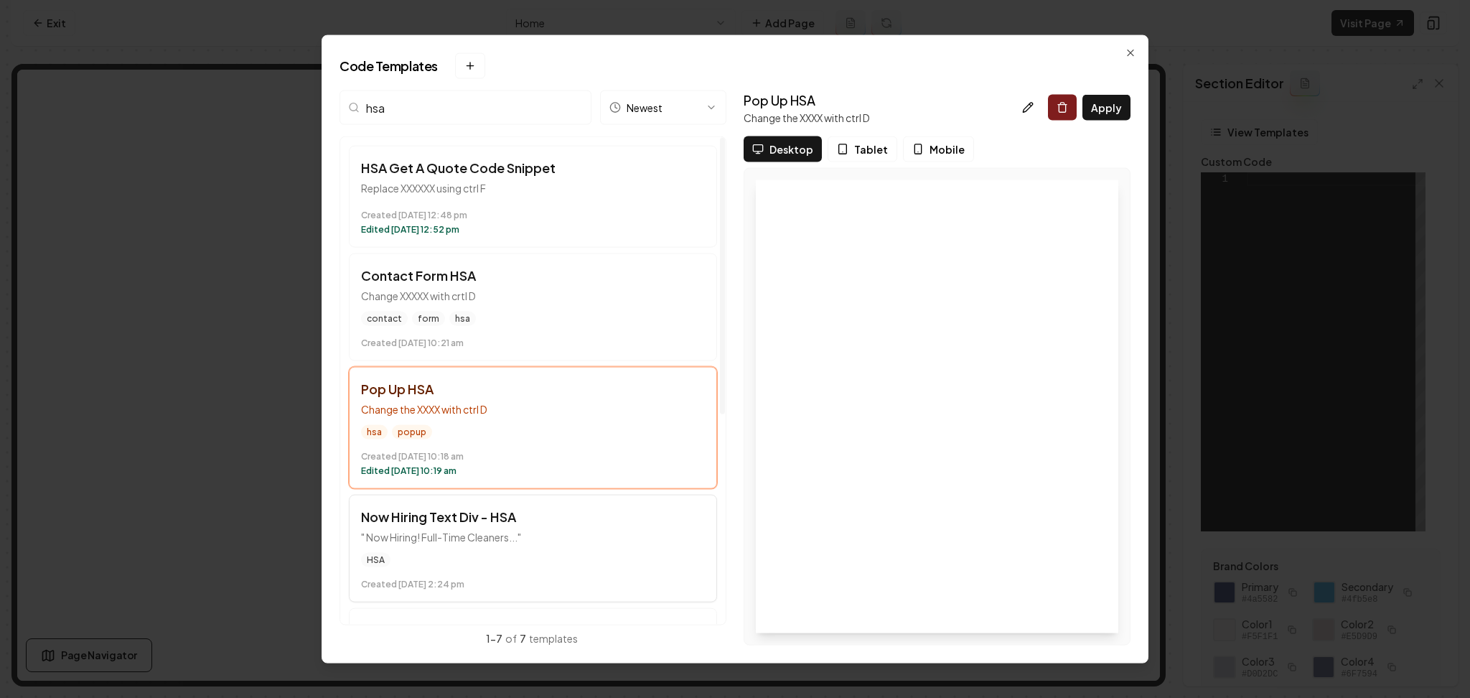
click at [579, 546] on button "Now Hiring Text Div - HSA " Now Hiring! Full-Time Cleaners..." HSA Created [DAT…" at bounding box center [533, 549] width 368 height 108
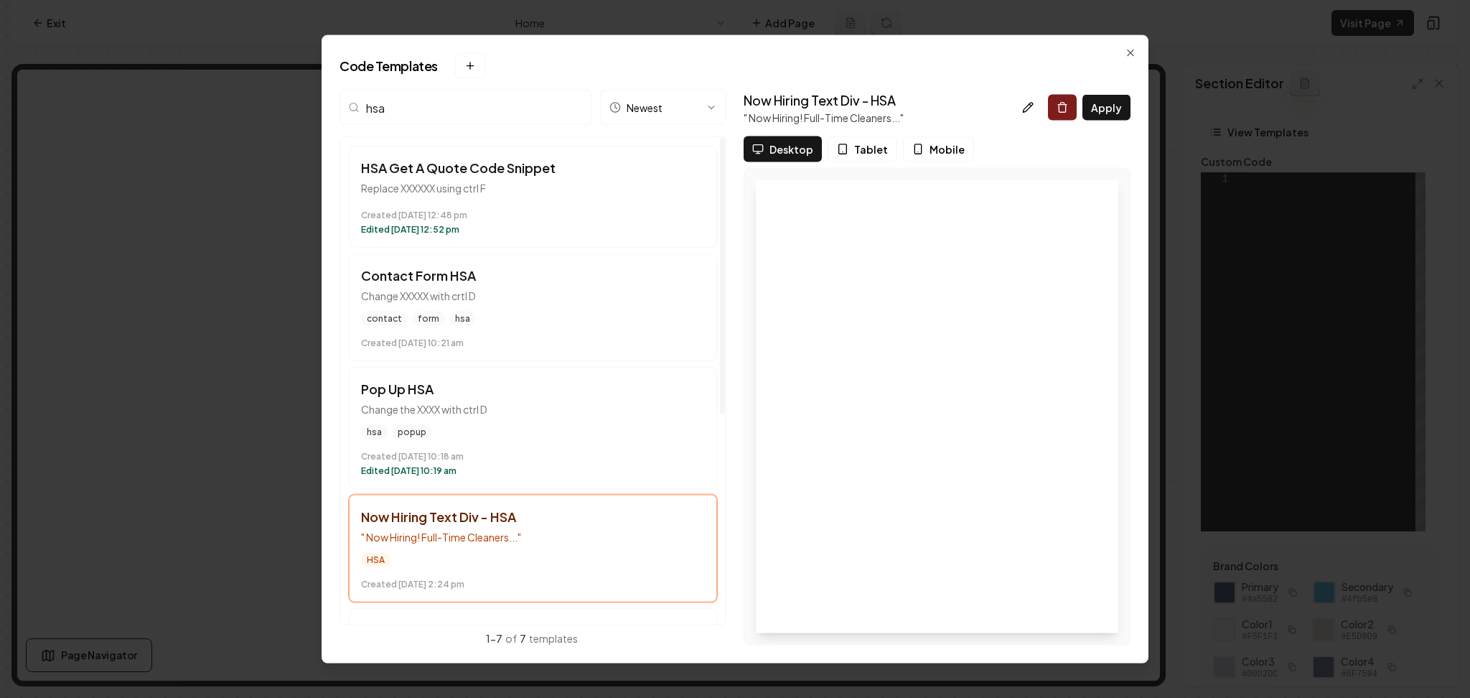
click at [1113, 113] on button "Apply" at bounding box center [1106, 108] width 48 height 26
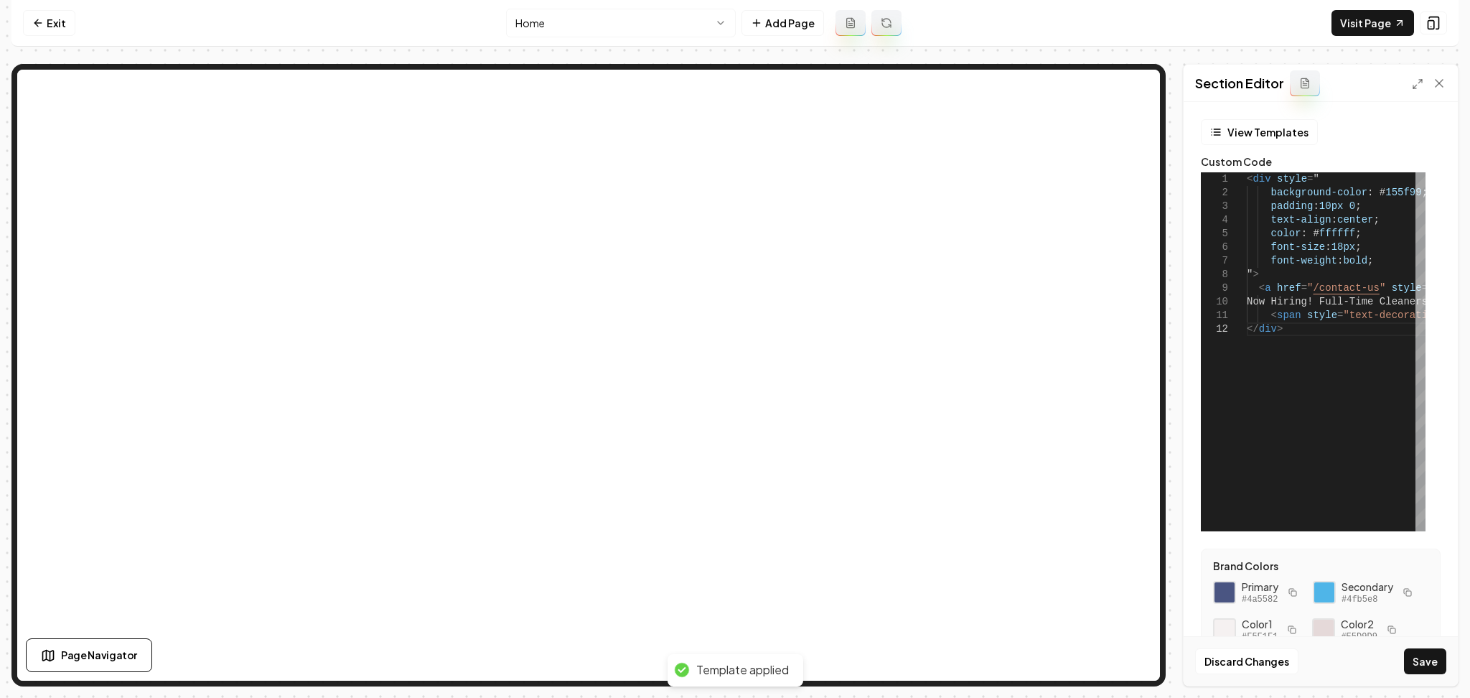
click at [1399, 601] on button "button" at bounding box center [1407, 592] width 17 height 17
drag, startPoint x: 1408, startPoint y: 199, endPoint x: 1370, endPoint y: 195, distance: 38.9
click at [1370, 195] on div "< div style = " background-color : # 155f99 ; padding : 10px 0 ; text-align : c…" at bounding box center [1456, 351] width 418 height 359
type textarea "**********"
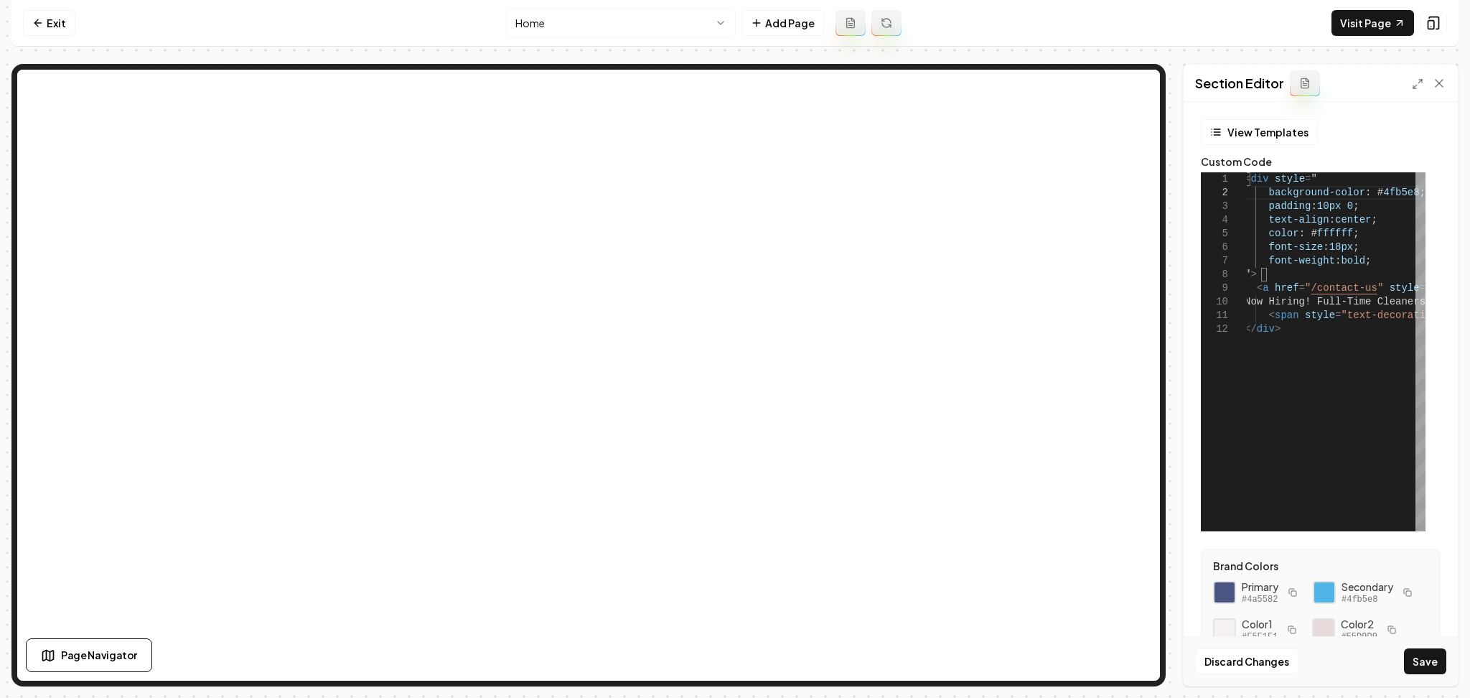
click at [1428, 666] on button "Save" at bounding box center [1425, 661] width 42 height 26
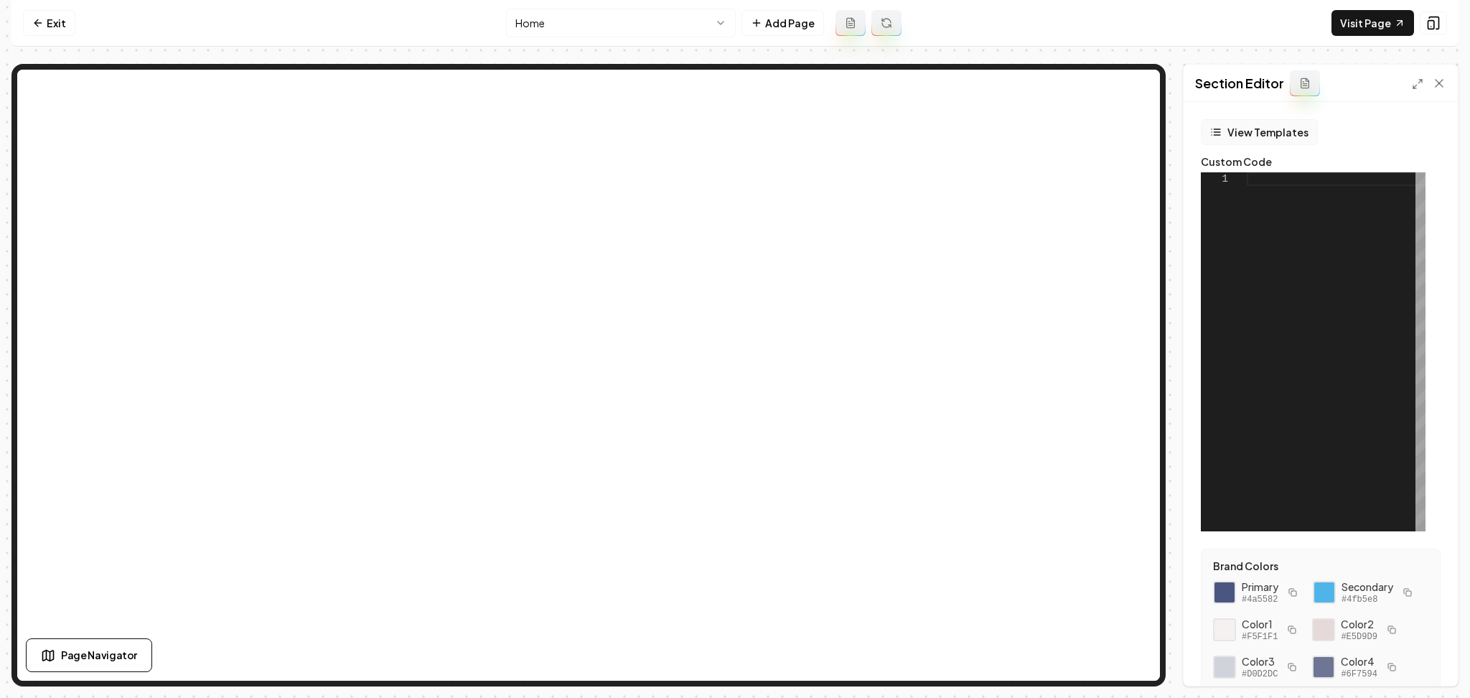
click at [1250, 133] on button "View Templates" at bounding box center [1259, 132] width 117 height 26
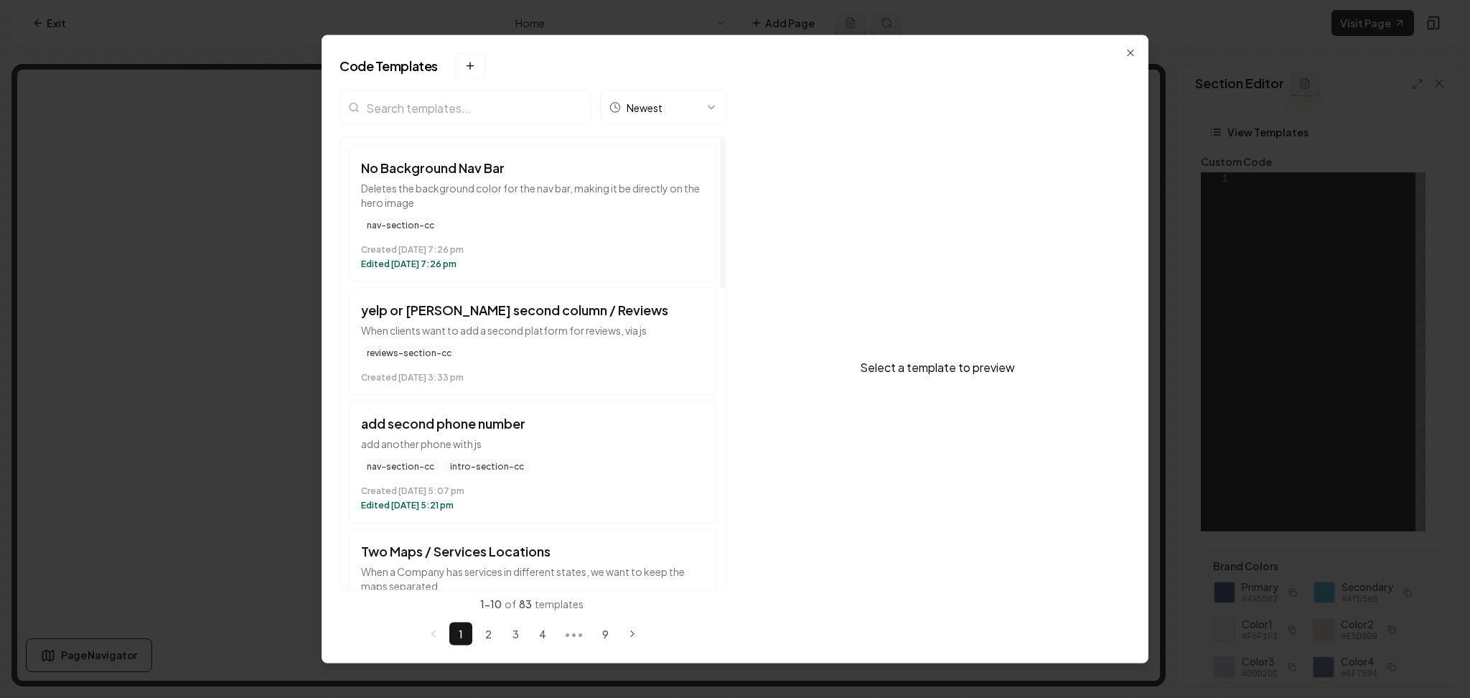
click at [416, 110] on input "search" at bounding box center [466, 107] width 252 height 34
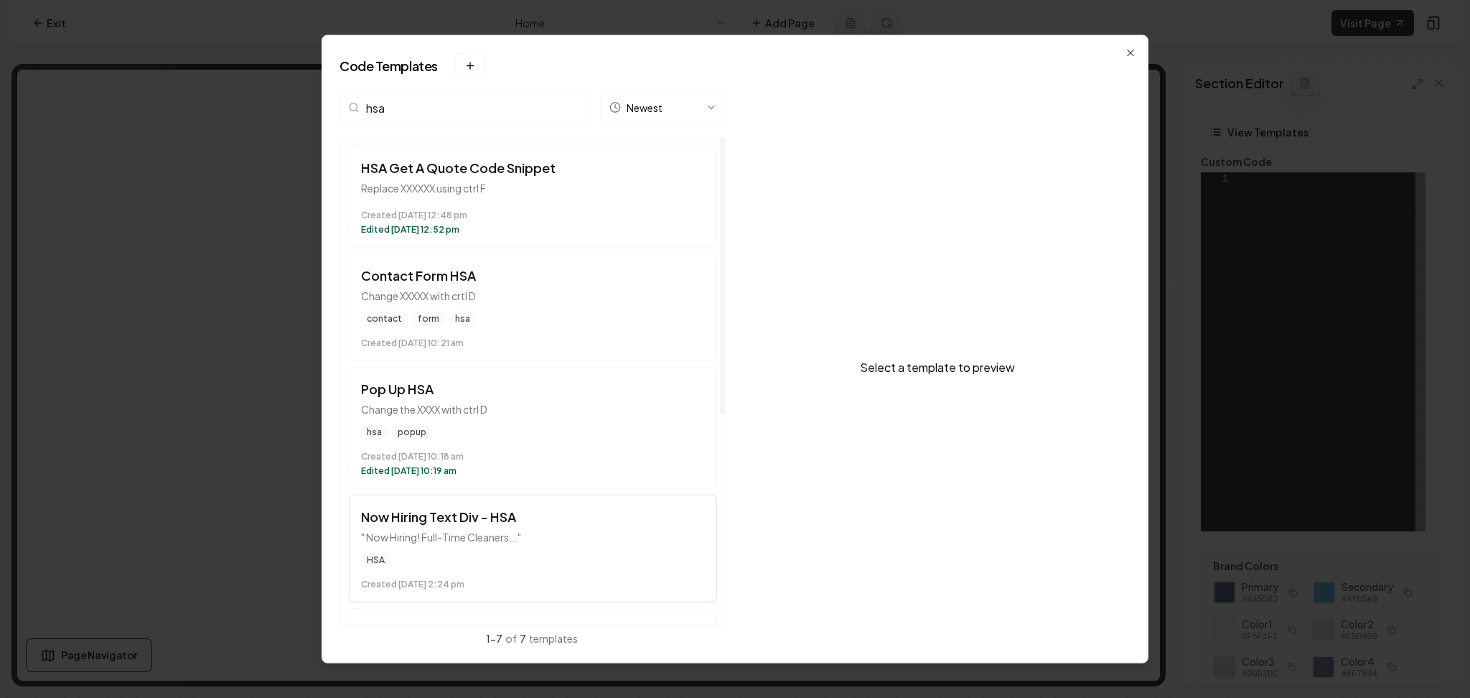
type input "hsa"
click at [505, 523] on h3 "Now Hiring Text Div - HSA" at bounding box center [533, 517] width 344 height 20
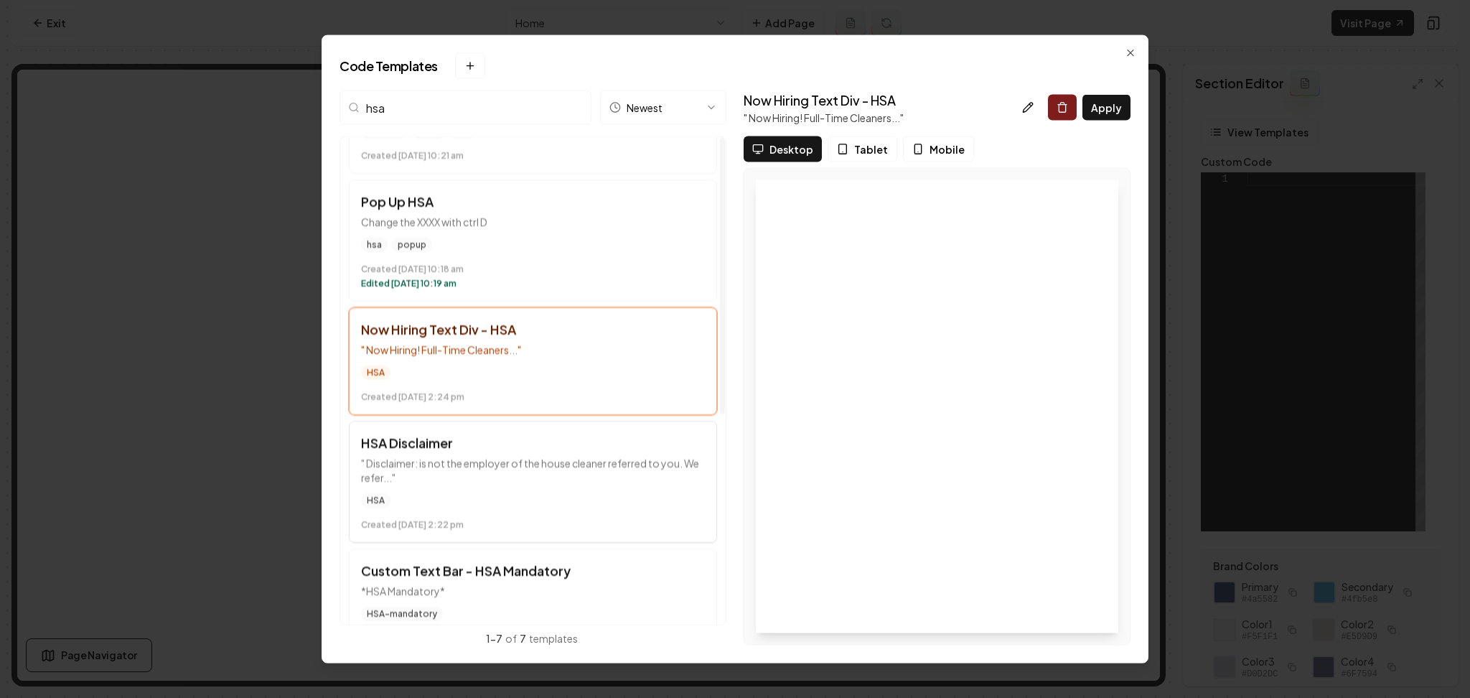
scroll to position [191, 0]
click at [532, 495] on div "HSA" at bounding box center [533, 497] width 344 height 14
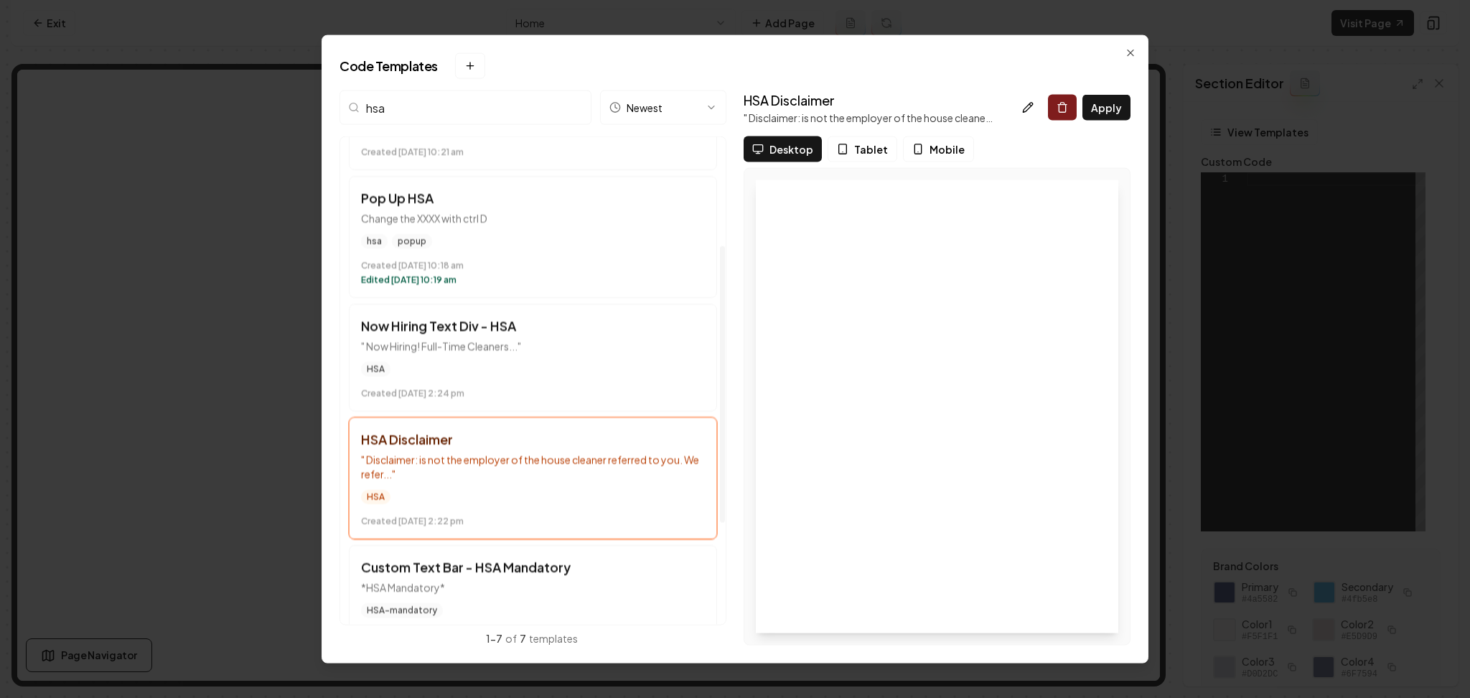
click at [1106, 118] on button "Apply" at bounding box center [1106, 108] width 48 height 26
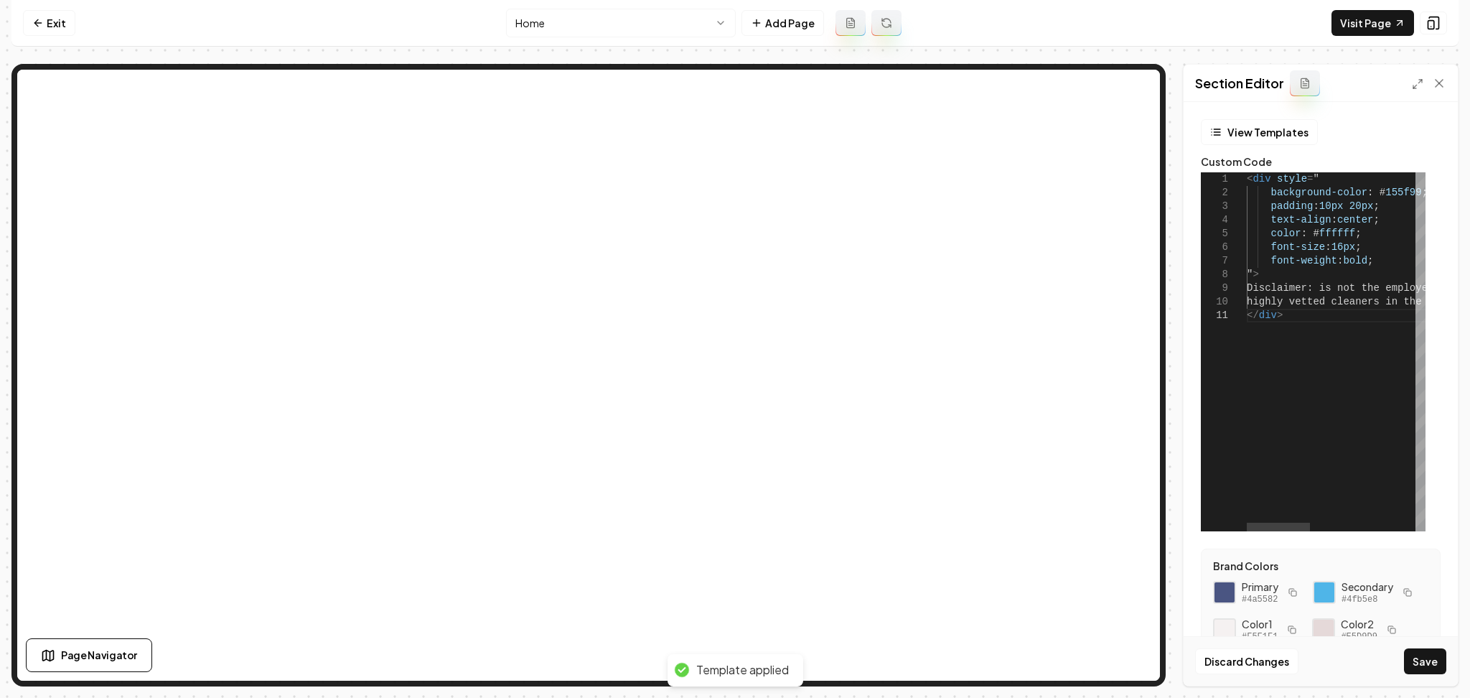
click at [1322, 292] on div "< div style = " background-color : # 155f99 ; padding : 10px 20px ; text-align …" at bounding box center [1484, 351] width 474 height 359
drag, startPoint x: 1372, startPoint y: 190, endPoint x: 1334, endPoint y: 213, distance: 44.8
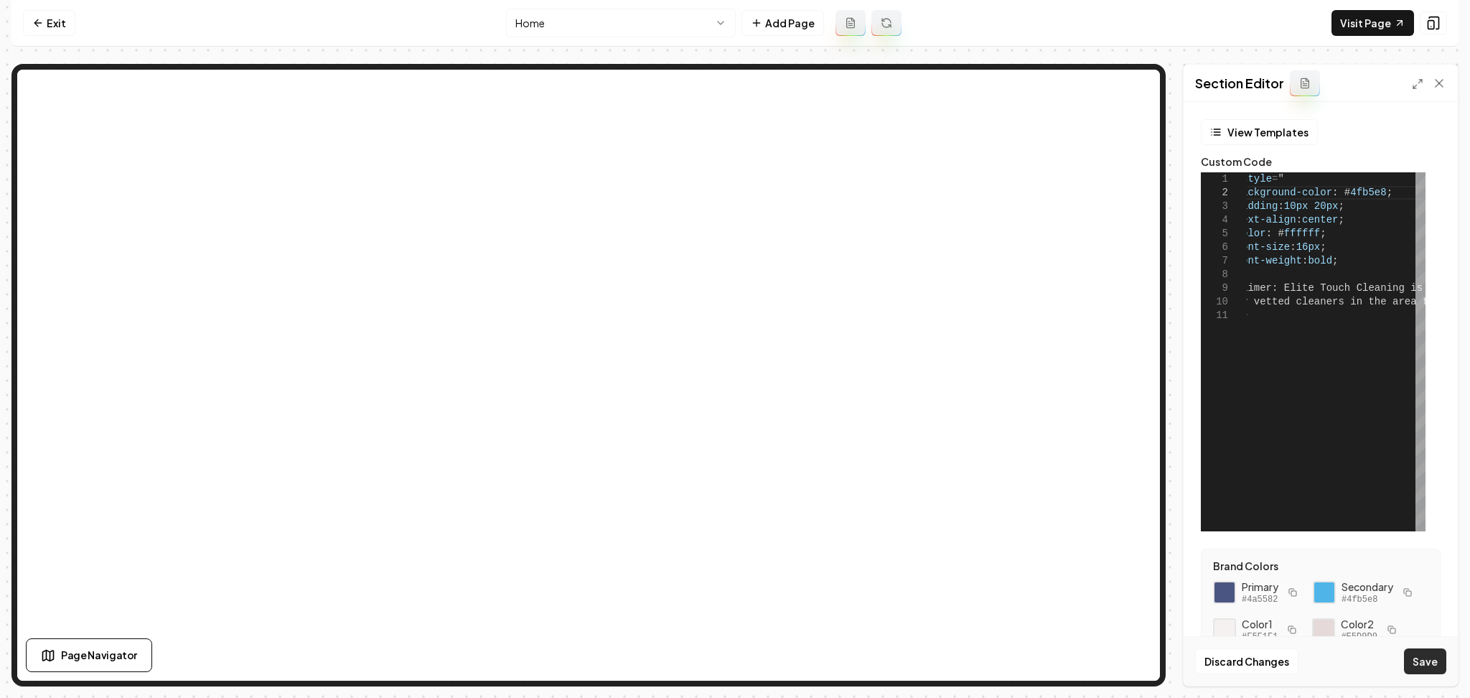
type textarea "**********"
click at [1429, 660] on button "Save" at bounding box center [1425, 661] width 42 height 26
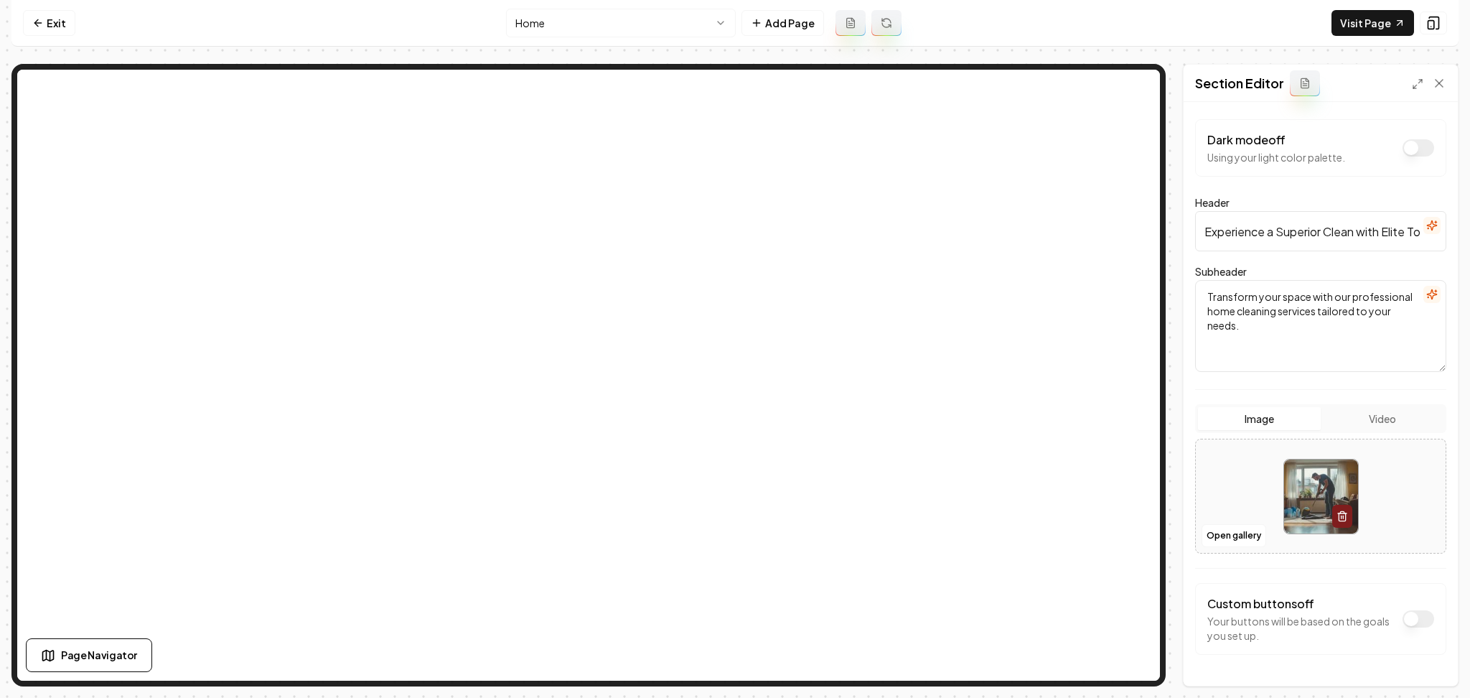
click at [1247, 482] on div at bounding box center [1321, 496] width 250 height 98
type input "**********"
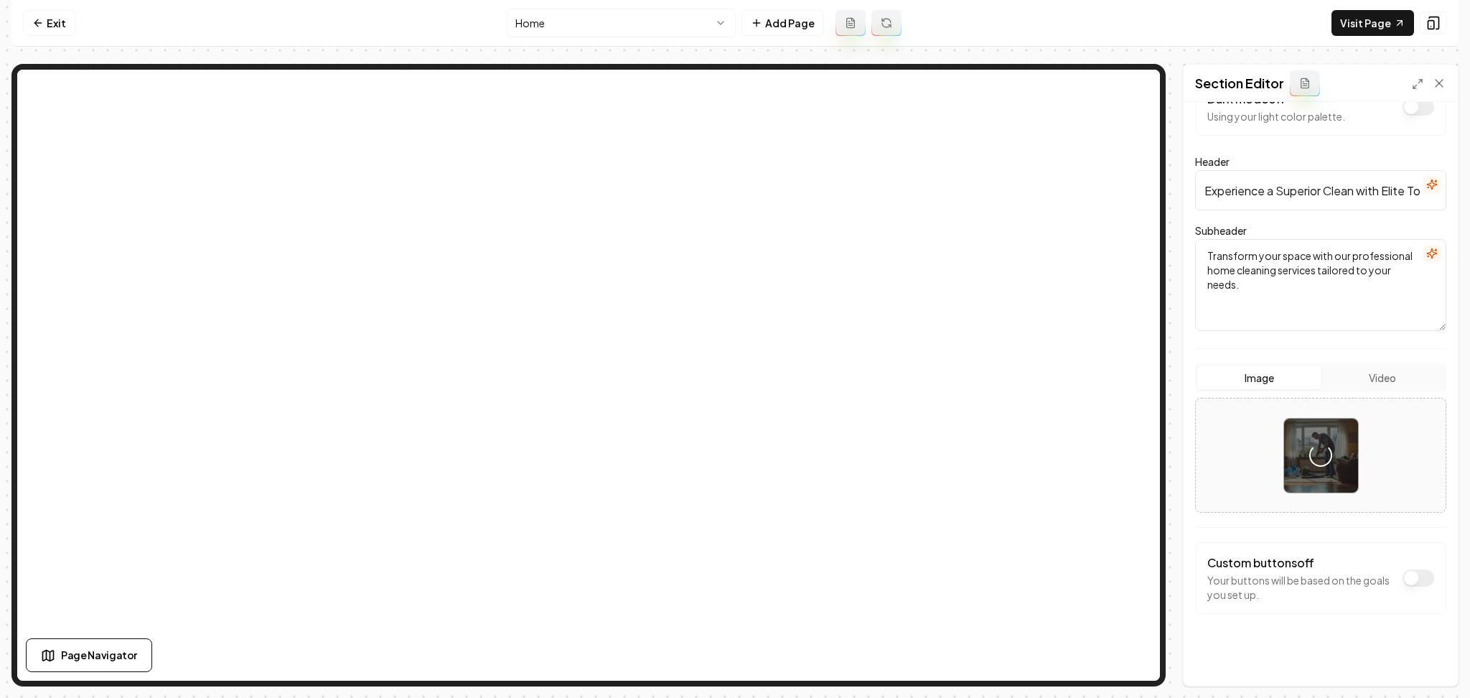
scroll to position [43, 0]
click at [1406, 663] on button "Save" at bounding box center [1425, 661] width 42 height 26
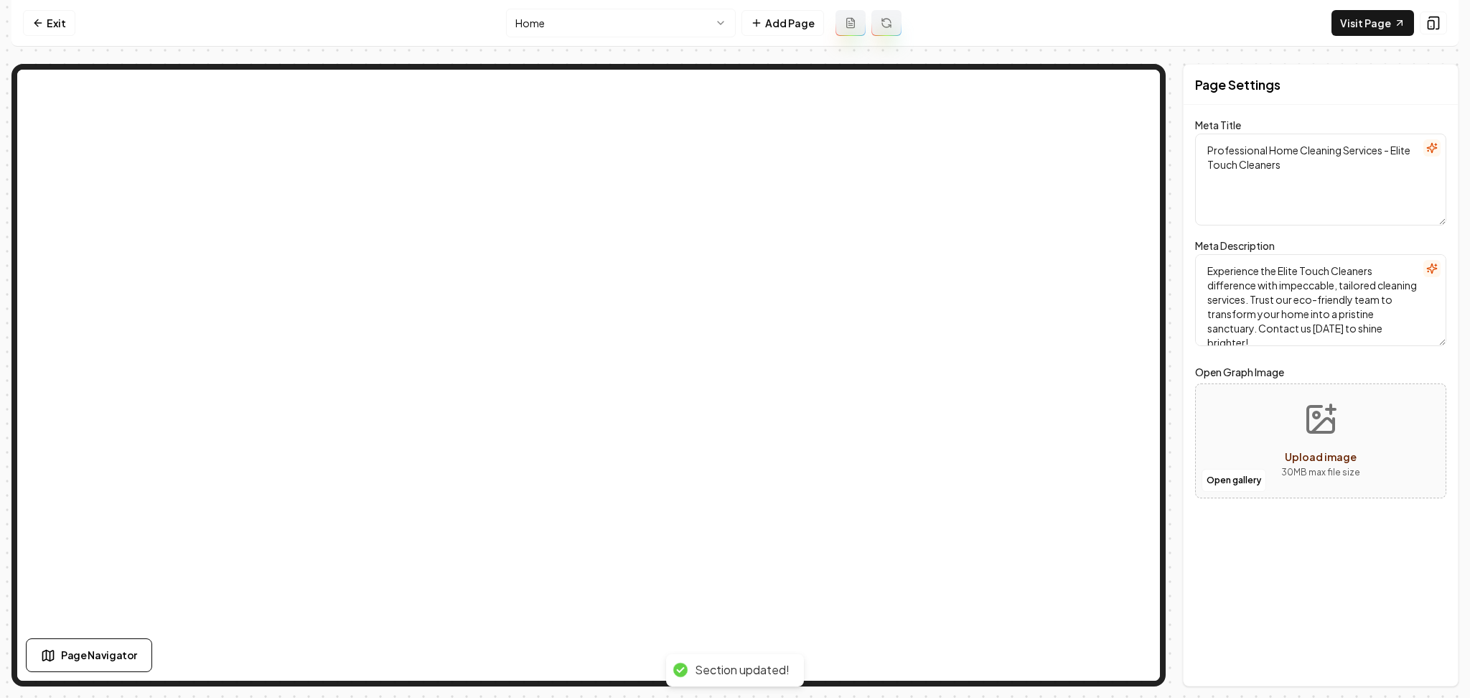
scroll to position [0, 0]
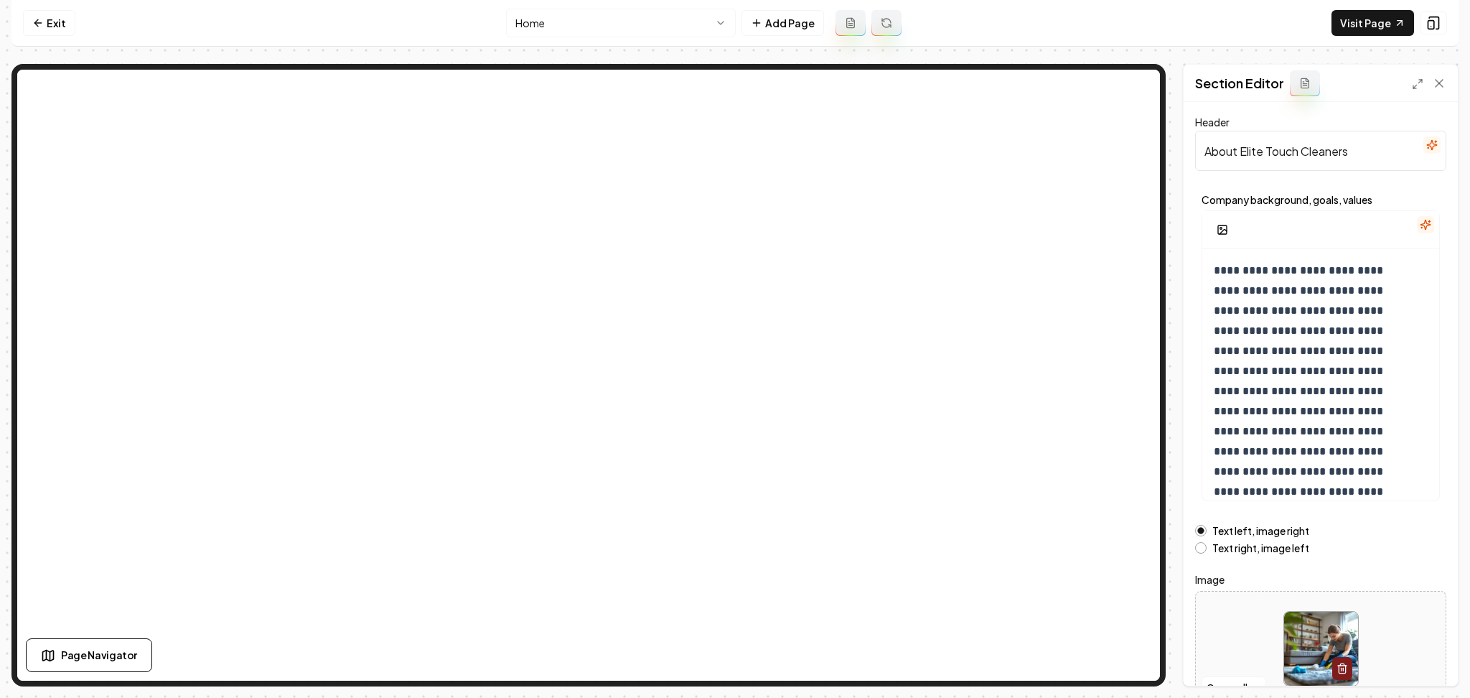
click at [1260, 622] on div at bounding box center [1321, 648] width 250 height 98
type input "**********"
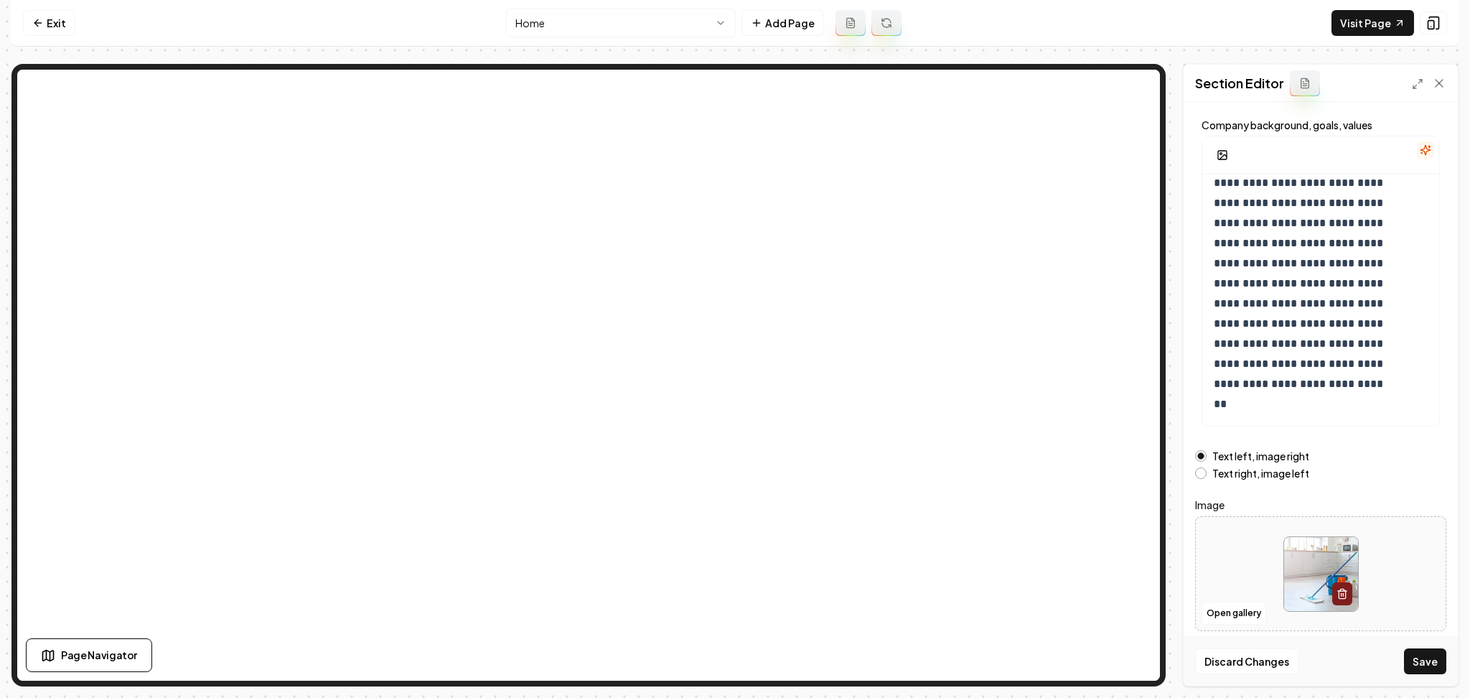
scroll to position [77, 0]
click at [1438, 661] on button "Save" at bounding box center [1425, 661] width 42 height 26
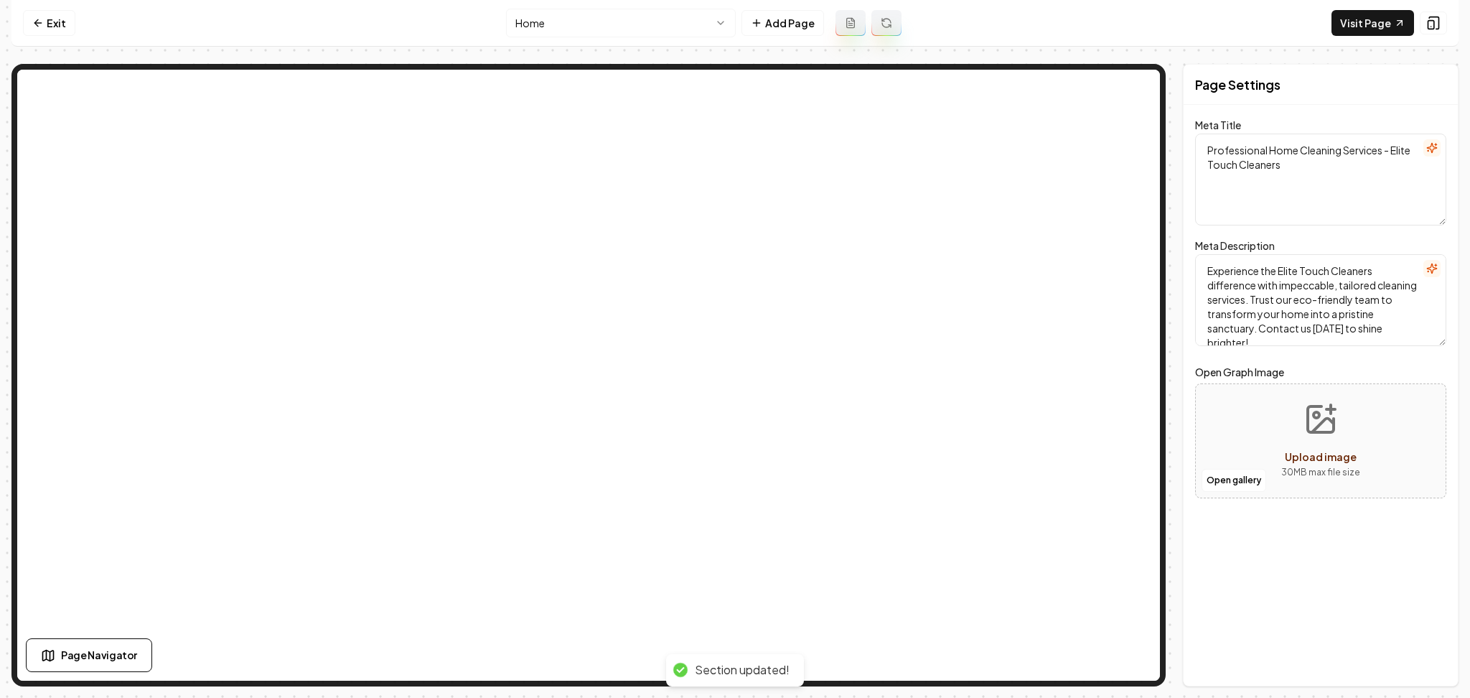
scroll to position [0, 0]
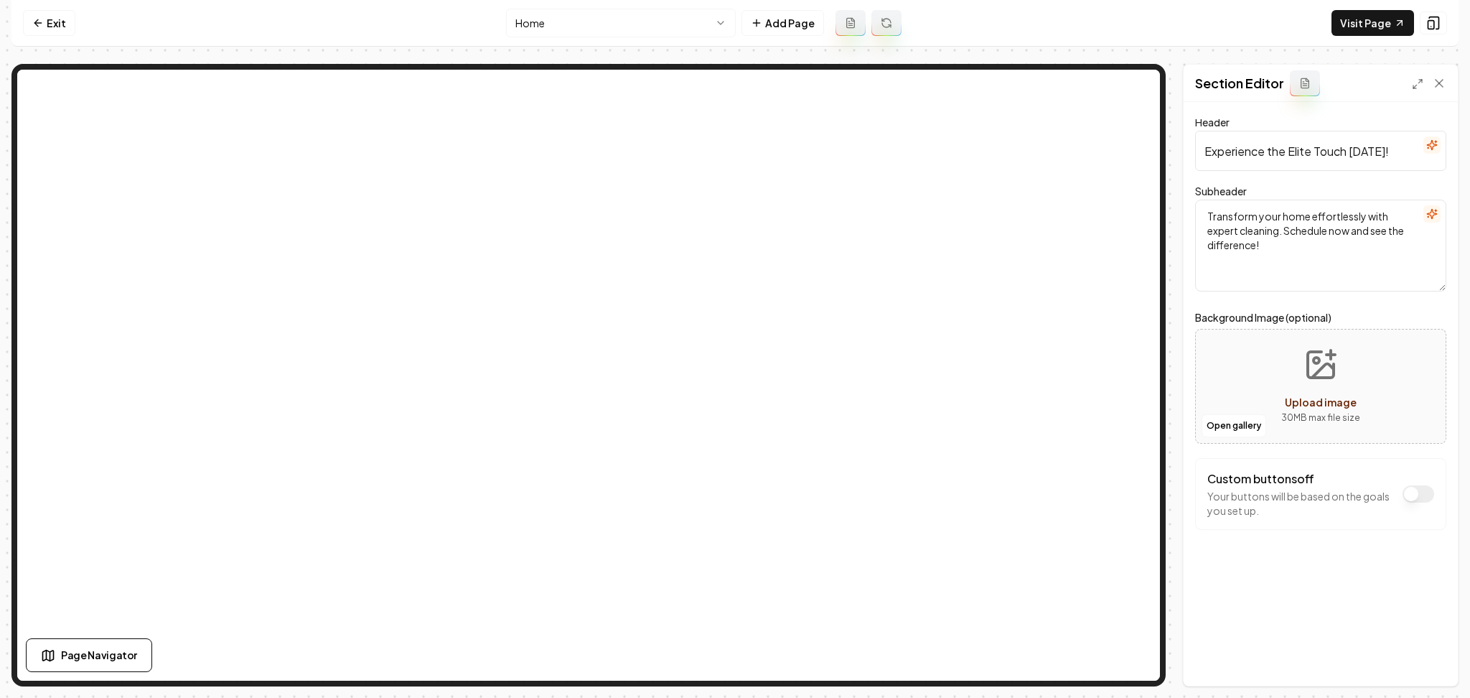
click at [1235, 358] on div "Open gallery Upload image 30 MB max file size" at bounding box center [1320, 386] width 251 height 115
click at [1244, 352] on div "Open gallery Upload image 30 MB max file size" at bounding box center [1320, 386] width 251 height 115
type input "**********"
click at [1391, 641] on div "Header Experience the Elite Touch [DATE]! Subheader Transform your home effortl…" at bounding box center [1321, 394] width 274 height 584
click at [1418, 672] on button "Save" at bounding box center [1425, 661] width 42 height 26
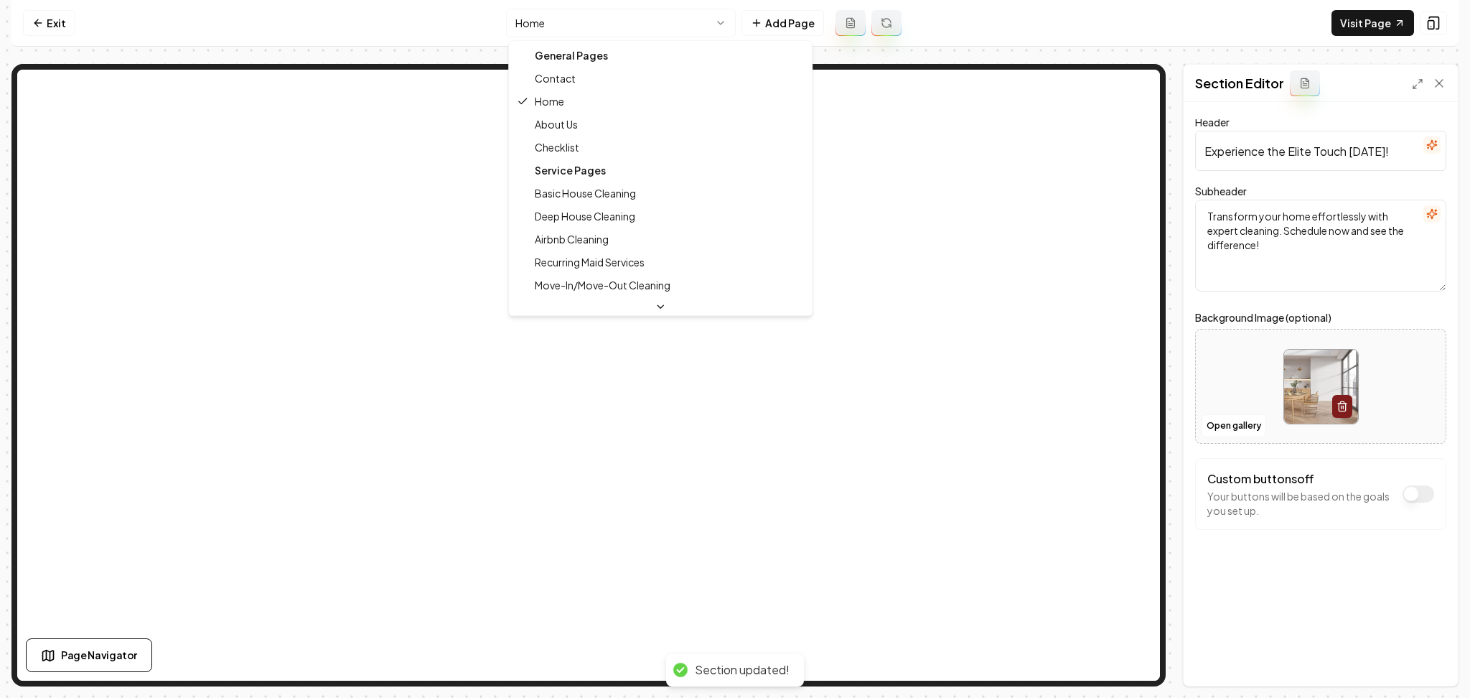
click at [531, 22] on html "Computer Required This feature is only available on a computer. Please switch t…" at bounding box center [735, 349] width 1470 height 698
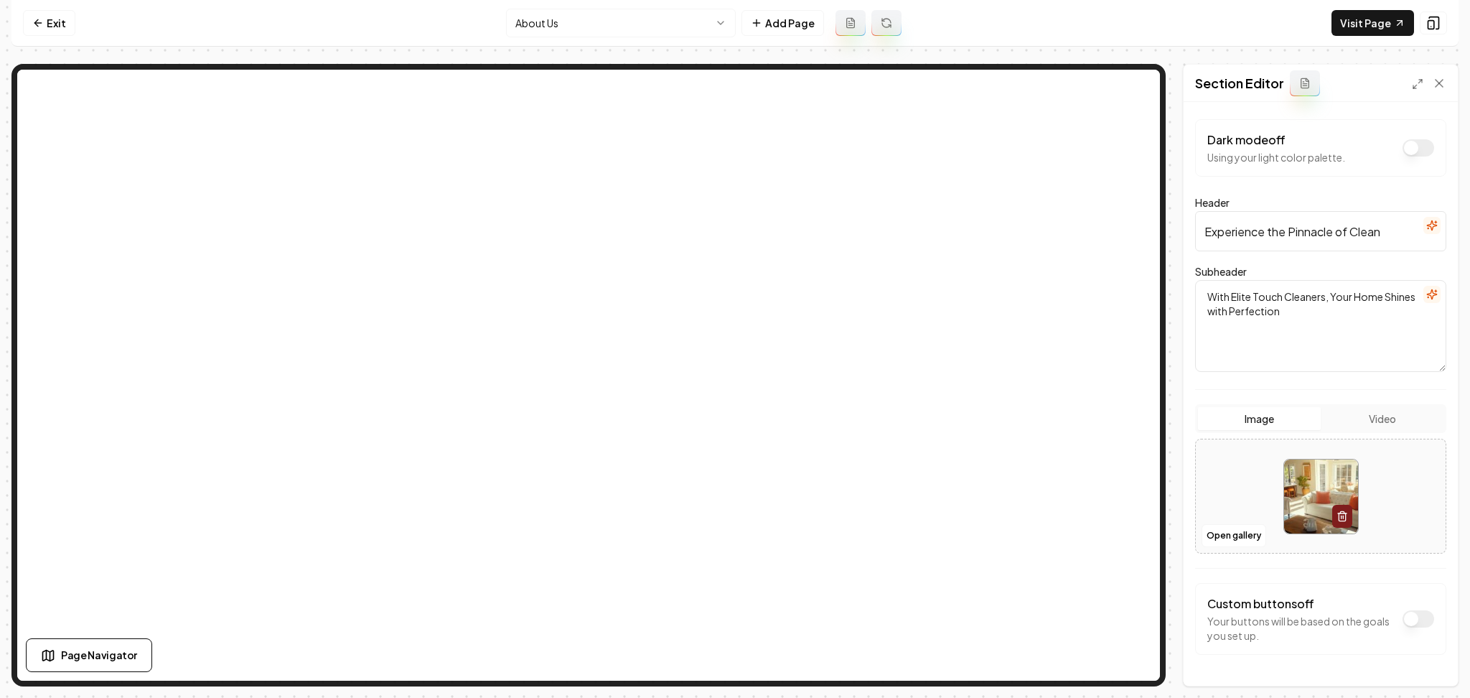
click at [1233, 485] on div at bounding box center [1321, 496] width 250 height 98
type input "**********"
click at [1426, 230] on icon "button" at bounding box center [1431, 225] width 11 height 11
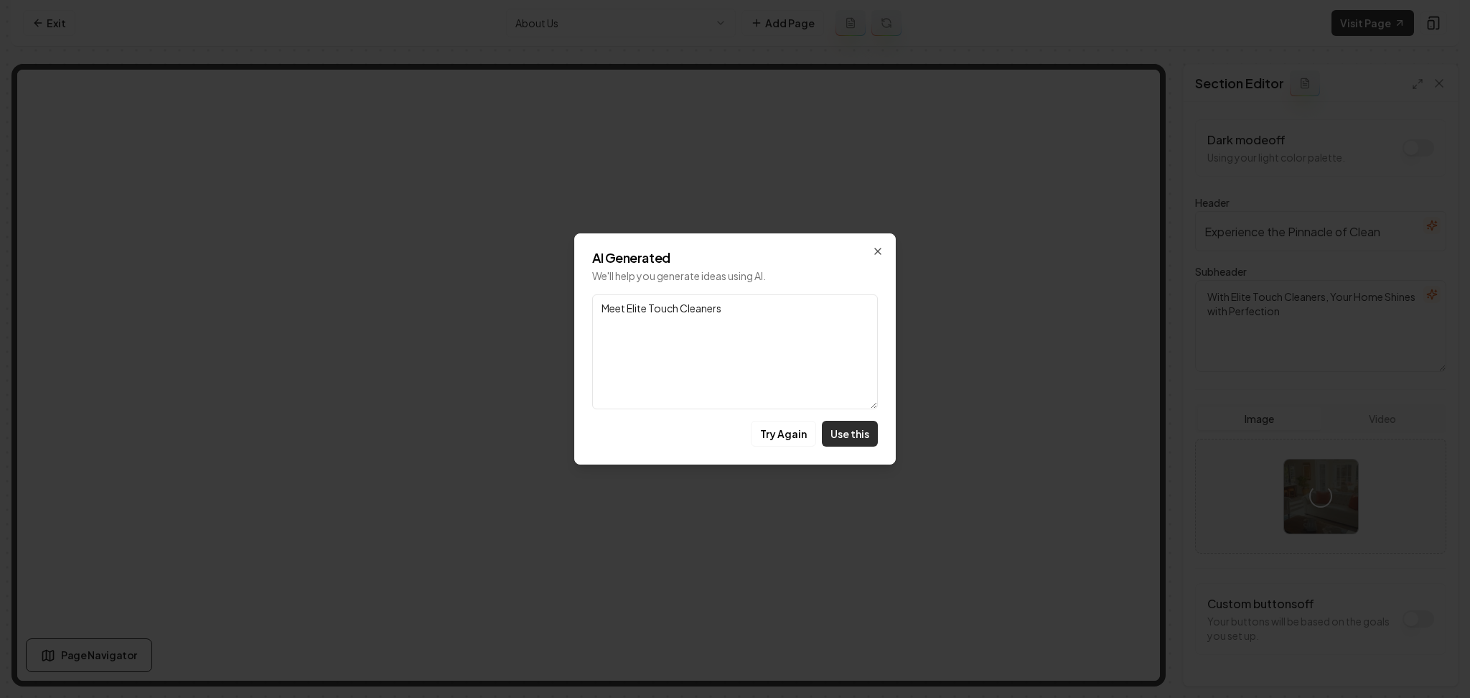
click at [863, 446] on button "Use this" at bounding box center [850, 434] width 56 height 26
type input "Meet Elite Touch Cleaners"
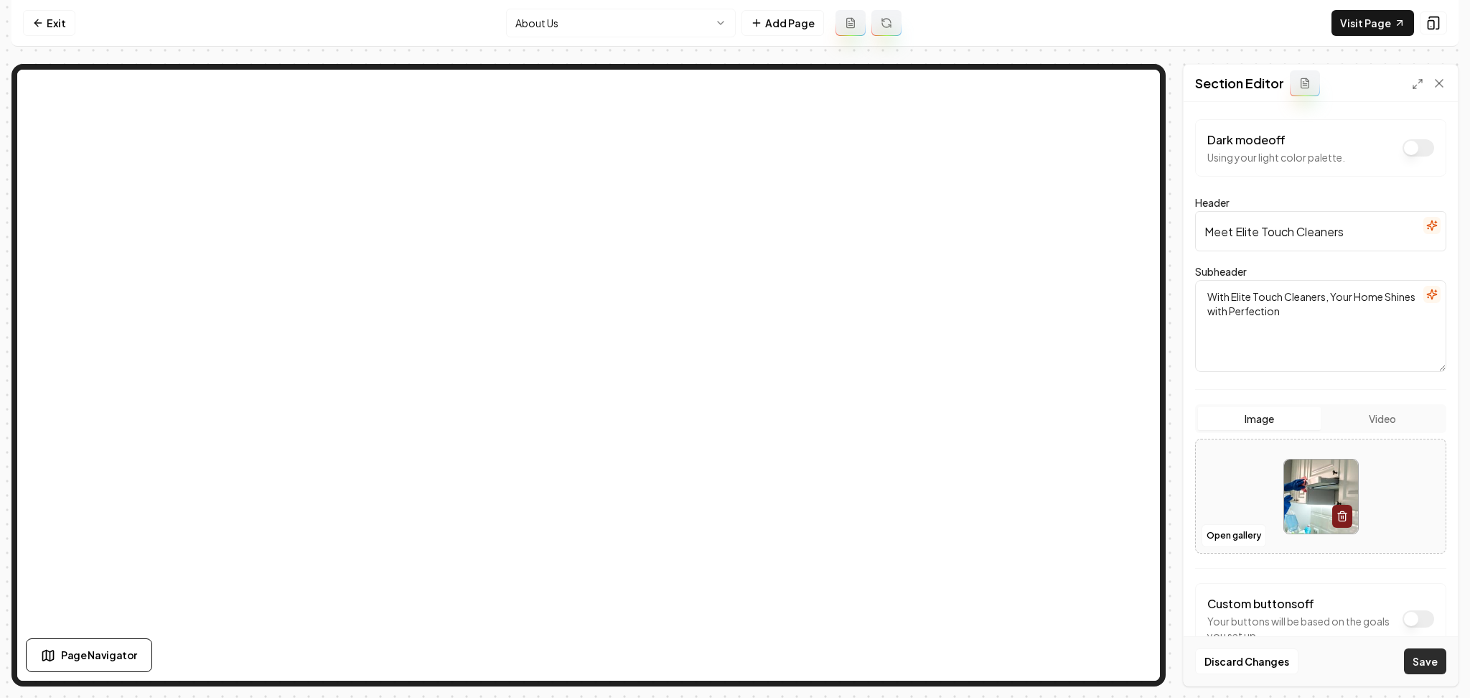
click at [1414, 660] on button "Save" at bounding box center [1425, 661] width 42 height 26
click at [602, 24] on html "Computer Required This feature is only available on a computer. Please switch t…" at bounding box center [735, 349] width 1470 height 698
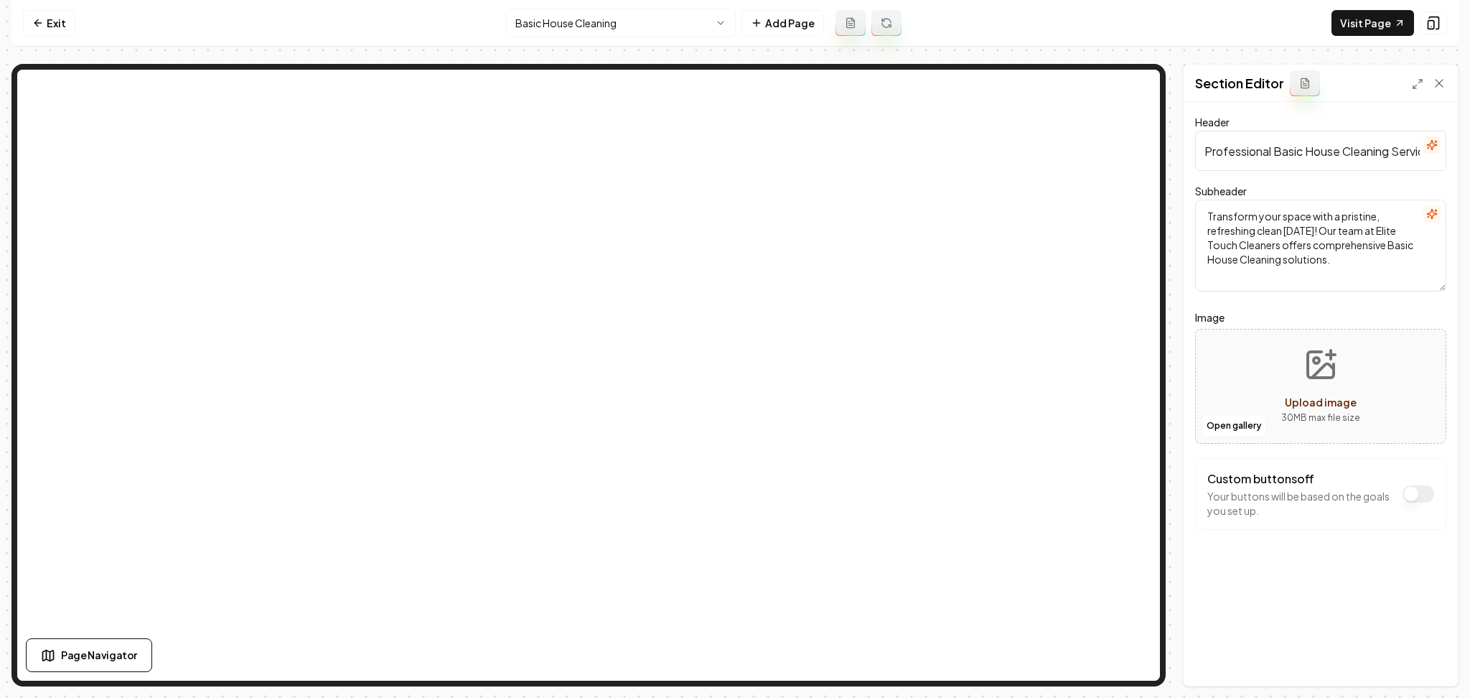
click at [1249, 380] on div "Open gallery Upload image 30 MB max file size" at bounding box center [1320, 386] width 251 height 115
click at [1264, 347] on div "Open gallery Upload image 30 MB max file size" at bounding box center [1320, 386] width 251 height 115
type input "**********"
click at [1327, 624] on div "Header Professional Basic House Cleaning Services Subheader Transform your spac…" at bounding box center [1321, 394] width 274 height 584
click at [1424, 661] on button "Save" at bounding box center [1425, 661] width 42 height 26
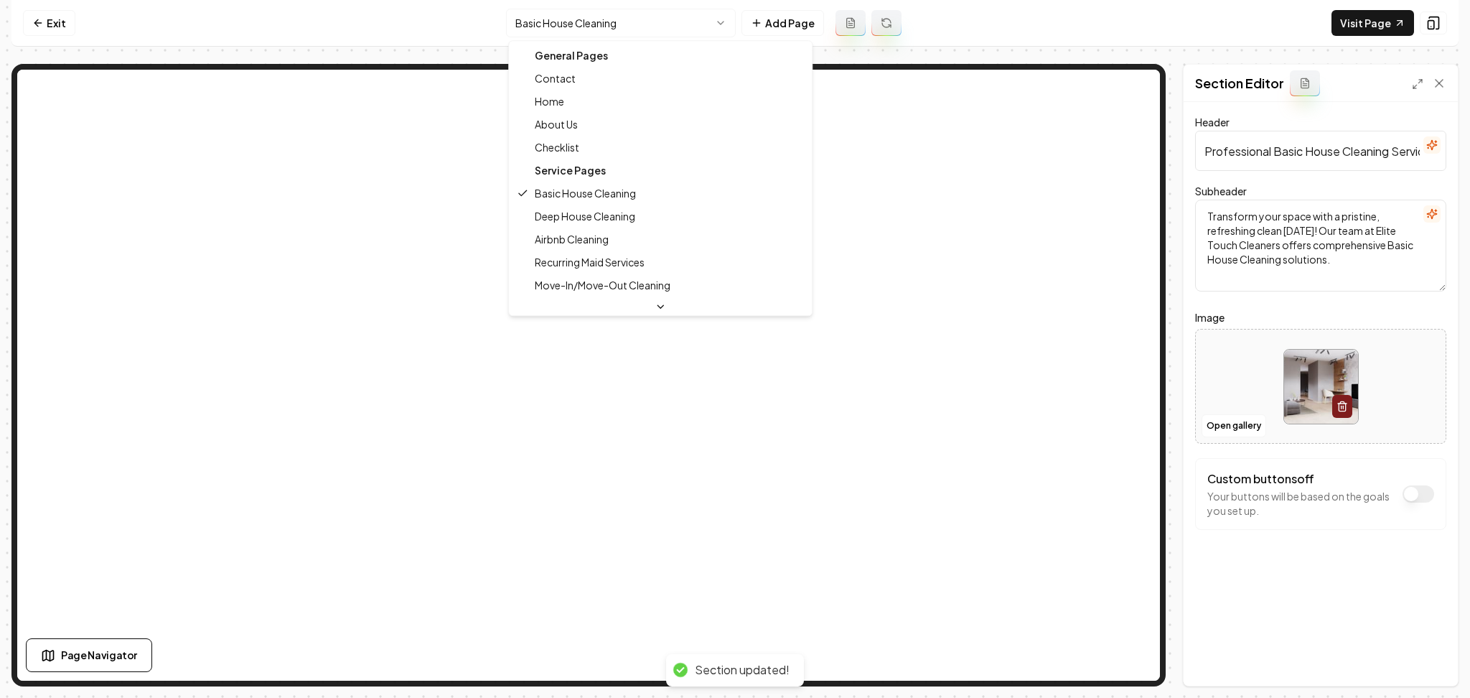
click at [624, 17] on html "Computer Required This feature is only available on a computer. Please switch t…" at bounding box center [735, 349] width 1470 height 698
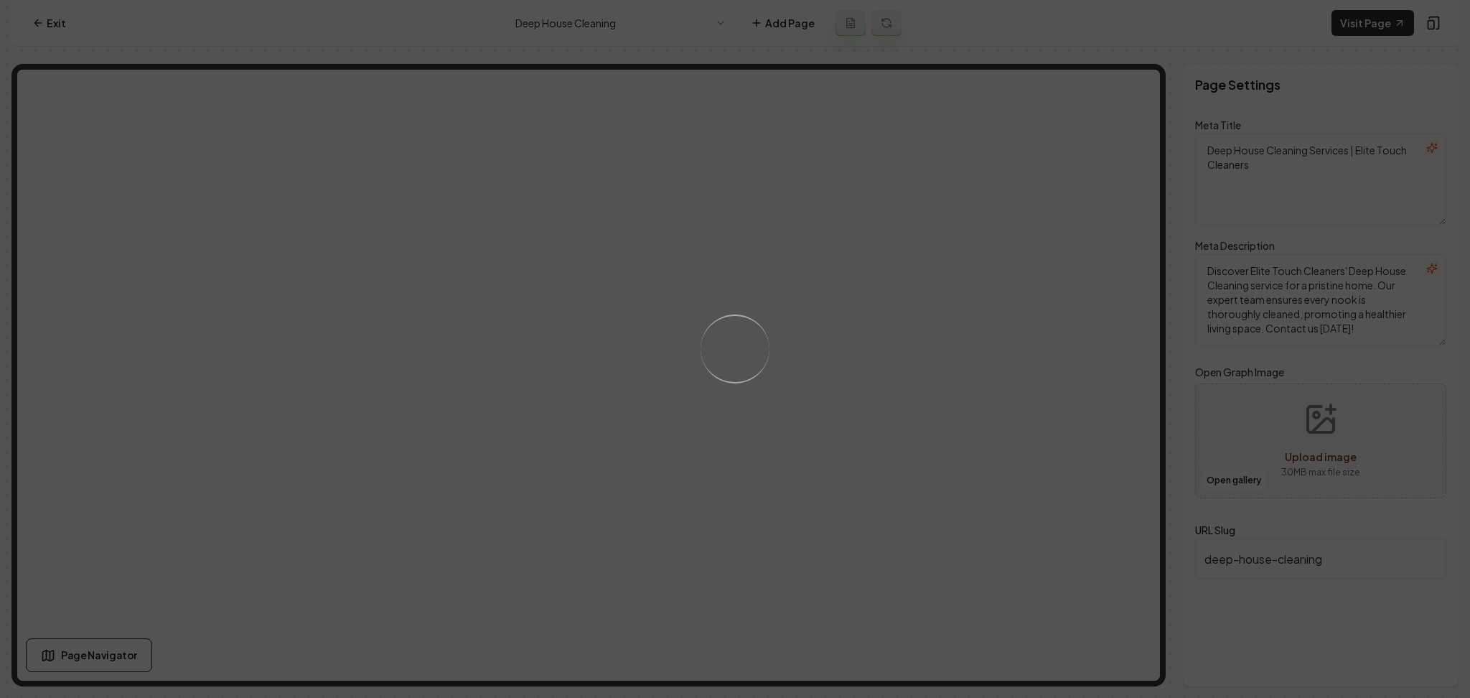
click at [897, 361] on div "Loading..." at bounding box center [735, 349] width 1470 height 698
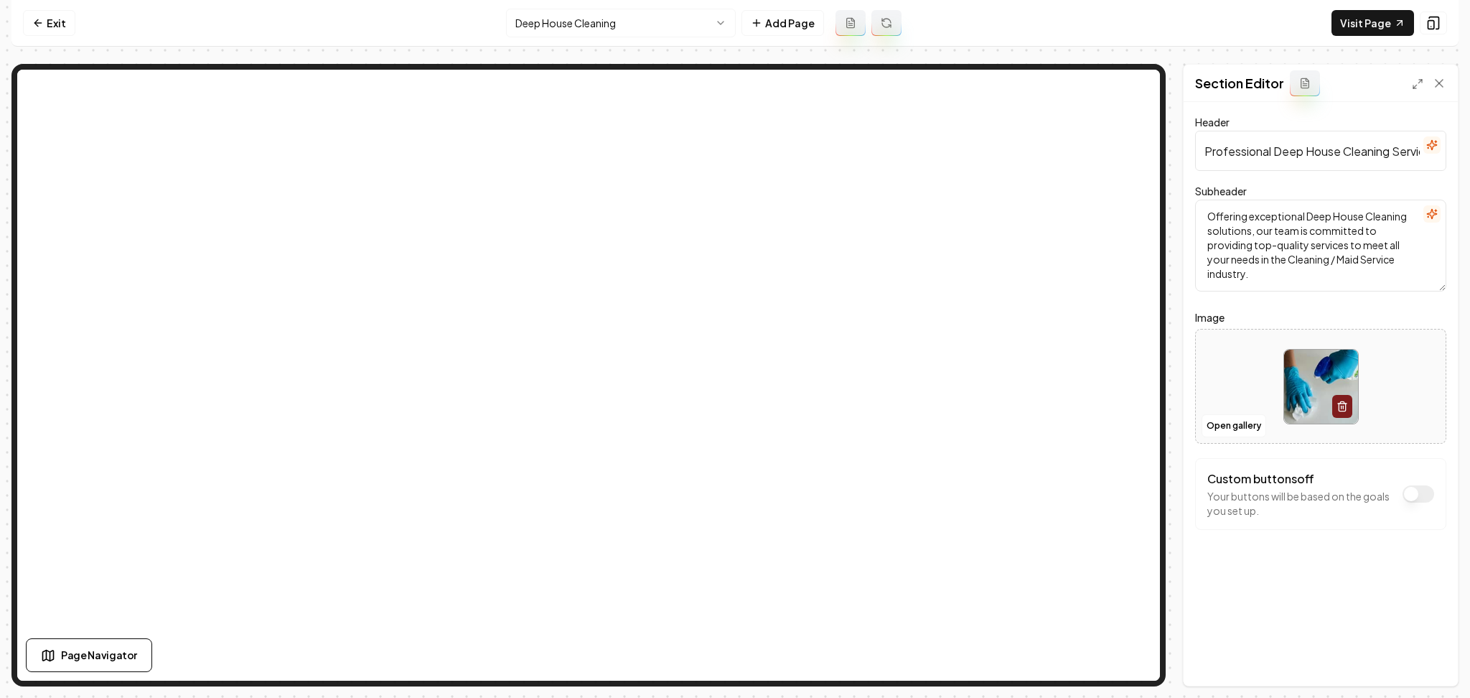
click at [1239, 375] on div at bounding box center [1321, 386] width 250 height 98
type input "**********"
click at [1424, 655] on button "Save" at bounding box center [1425, 661] width 42 height 26
click at [711, 22] on html "Computer Required This feature is only available on a computer. Please switch t…" at bounding box center [735, 349] width 1470 height 698
click at [1234, 383] on div at bounding box center [1321, 386] width 250 height 98
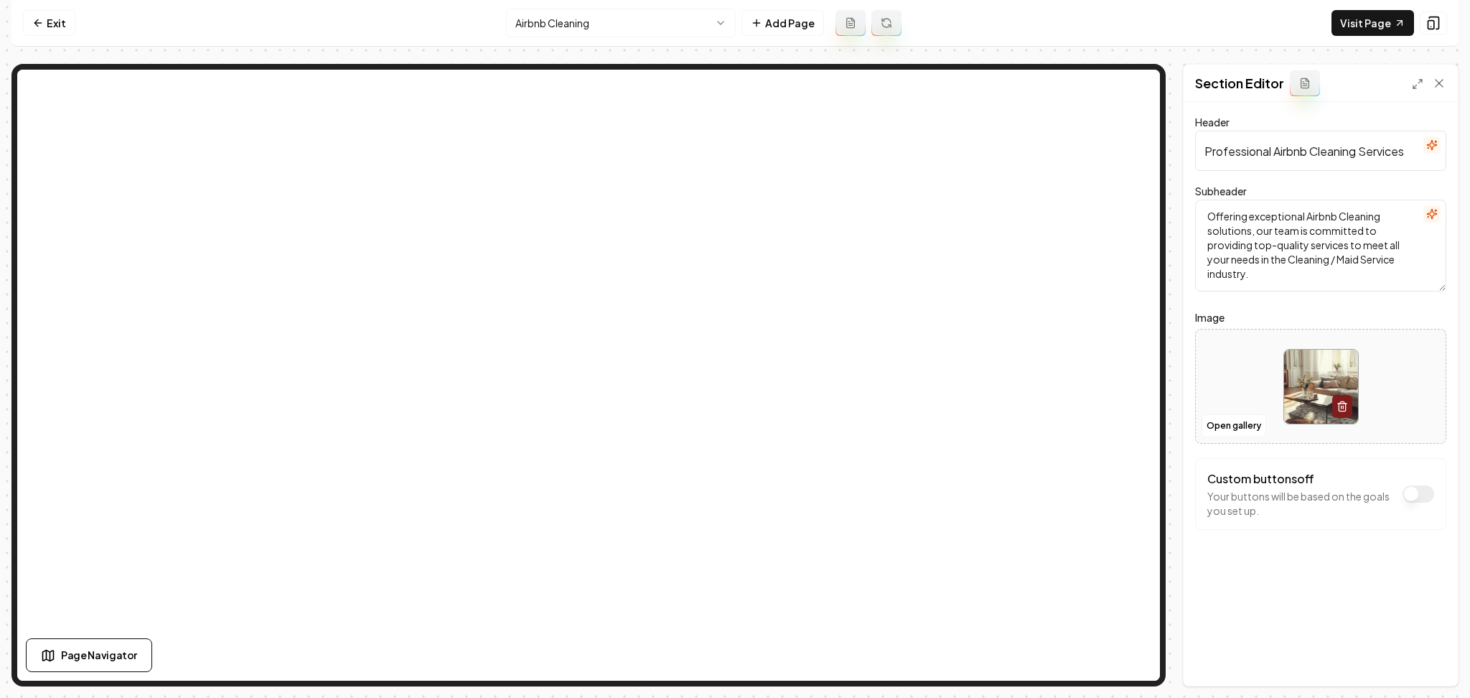
type input "**********"
click at [1370, 630] on div "Header Professional Airbnb Cleaning Services Subheader Offering exceptional Air…" at bounding box center [1321, 394] width 274 height 584
click at [1421, 666] on button "Save" at bounding box center [1425, 661] width 42 height 26
click at [611, 34] on html "Computer Required This feature is only available on a computer. Please switch t…" at bounding box center [735, 349] width 1470 height 698
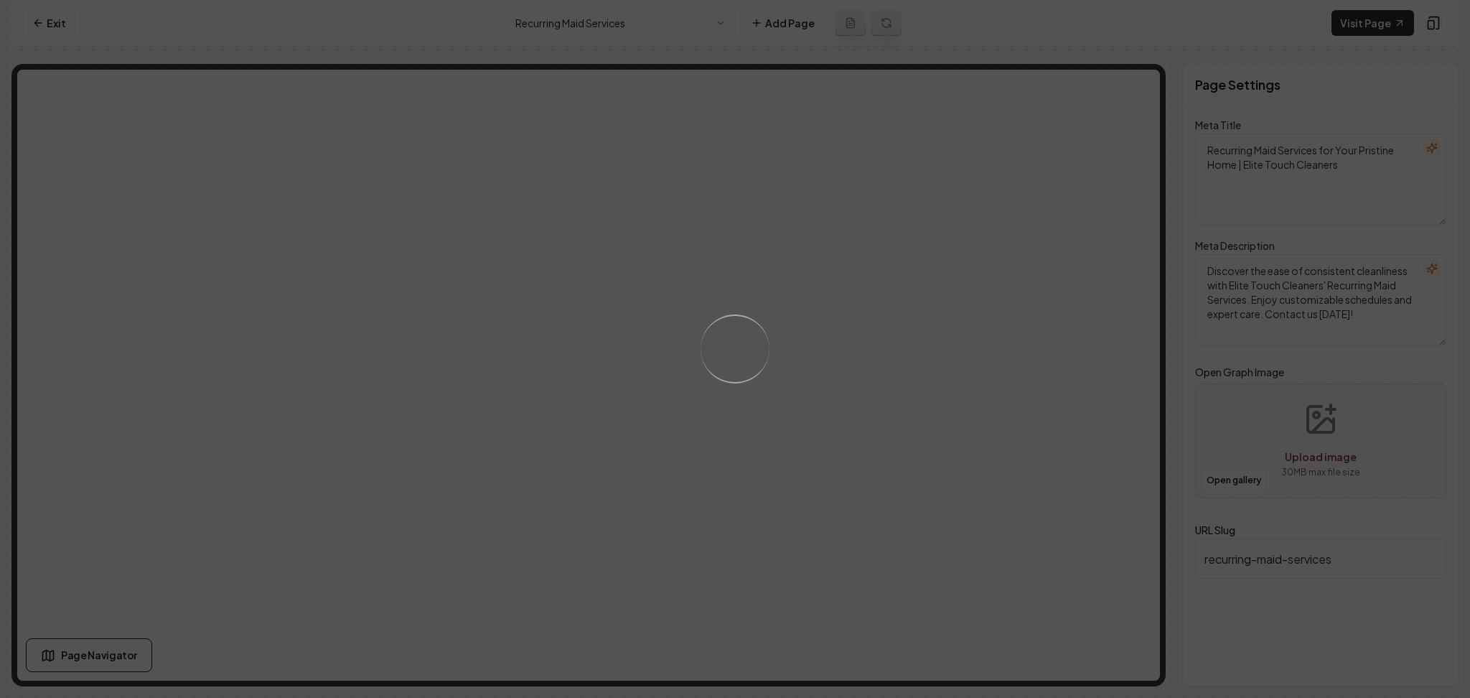
click at [775, 285] on div "Loading..." at bounding box center [735, 349] width 1470 height 698
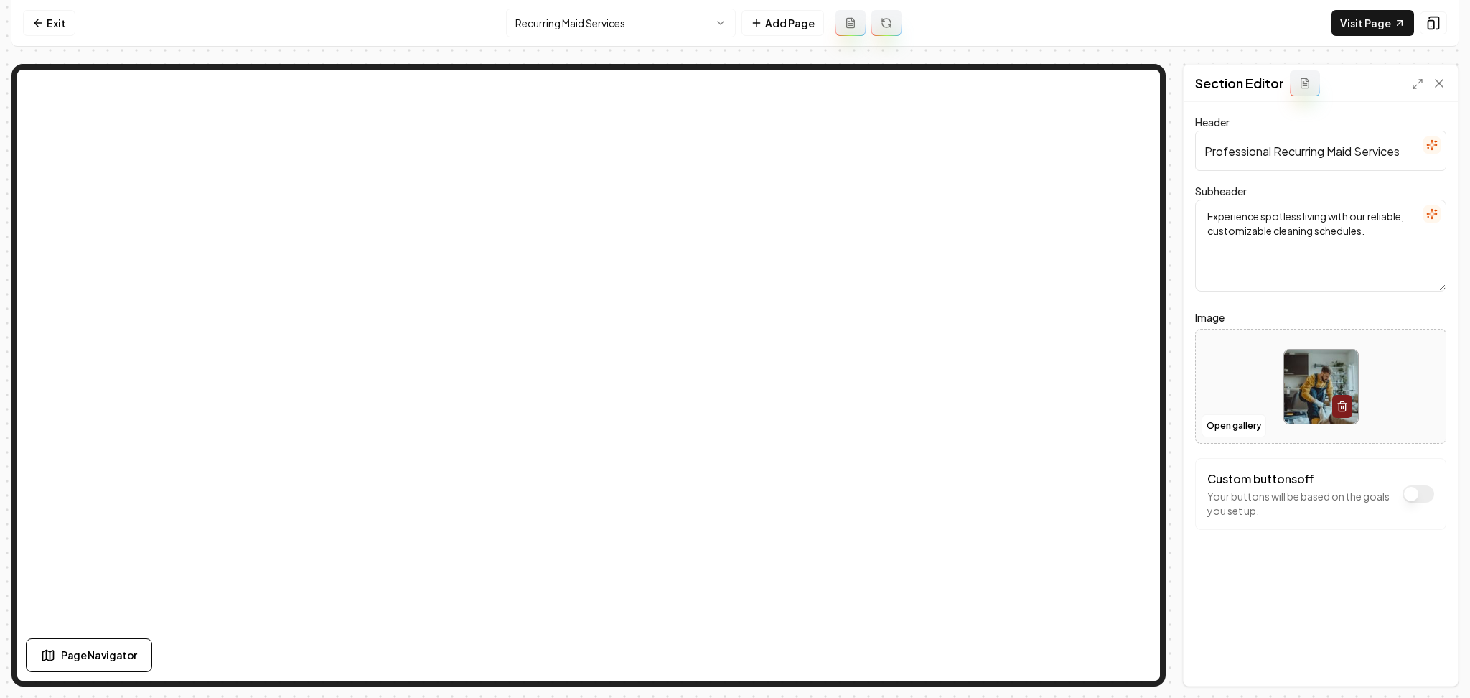
click at [1233, 367] on div at bounding box center [1321, 386] width 250 height 98
type input "**********"
click at [1237, 368] on div at bounding box center [1321, 386] width 250 height 98
type input "**********"
click at [1429, 656] on button "Save" at bounding box center [1425, 661] width 42 height 26
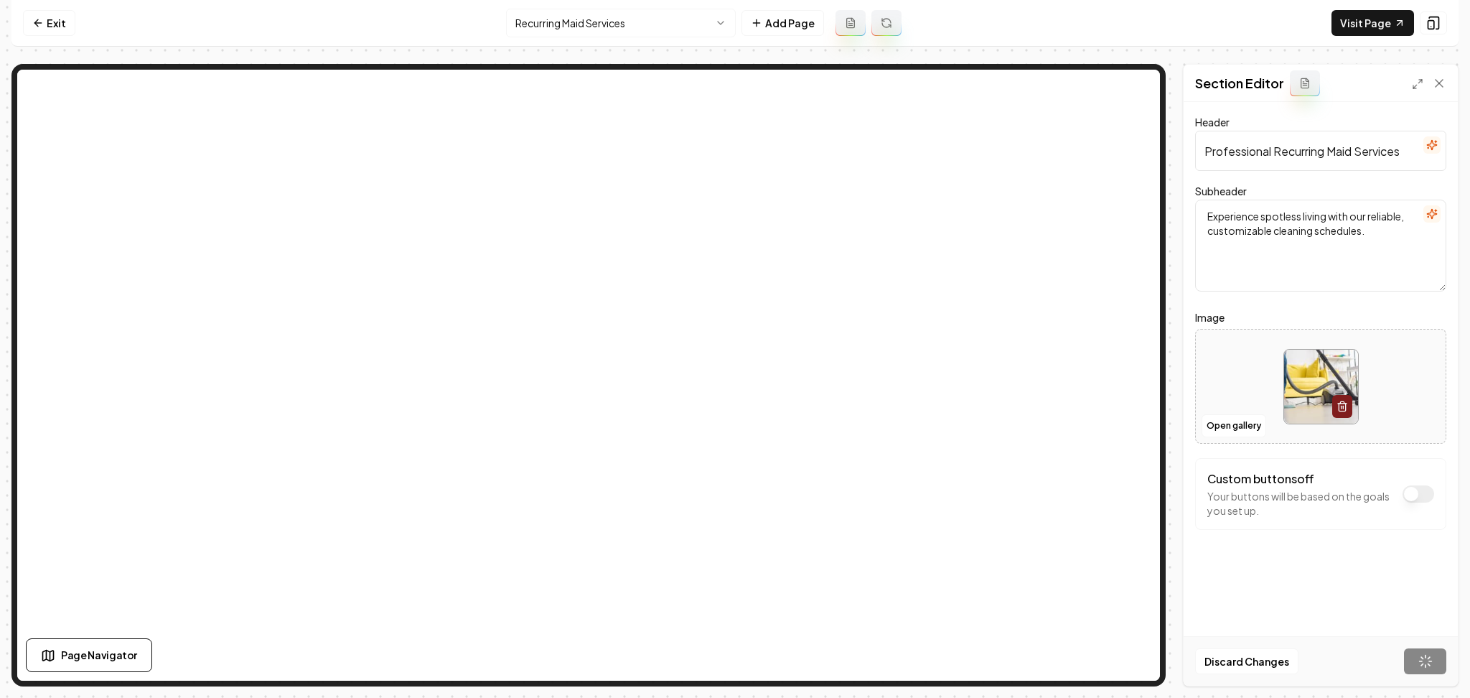
click at [604, 22] on html "Computer Required This feature is only available on a computer. Please switch t…" at bounding box center [735, 349] width 1470 height 698
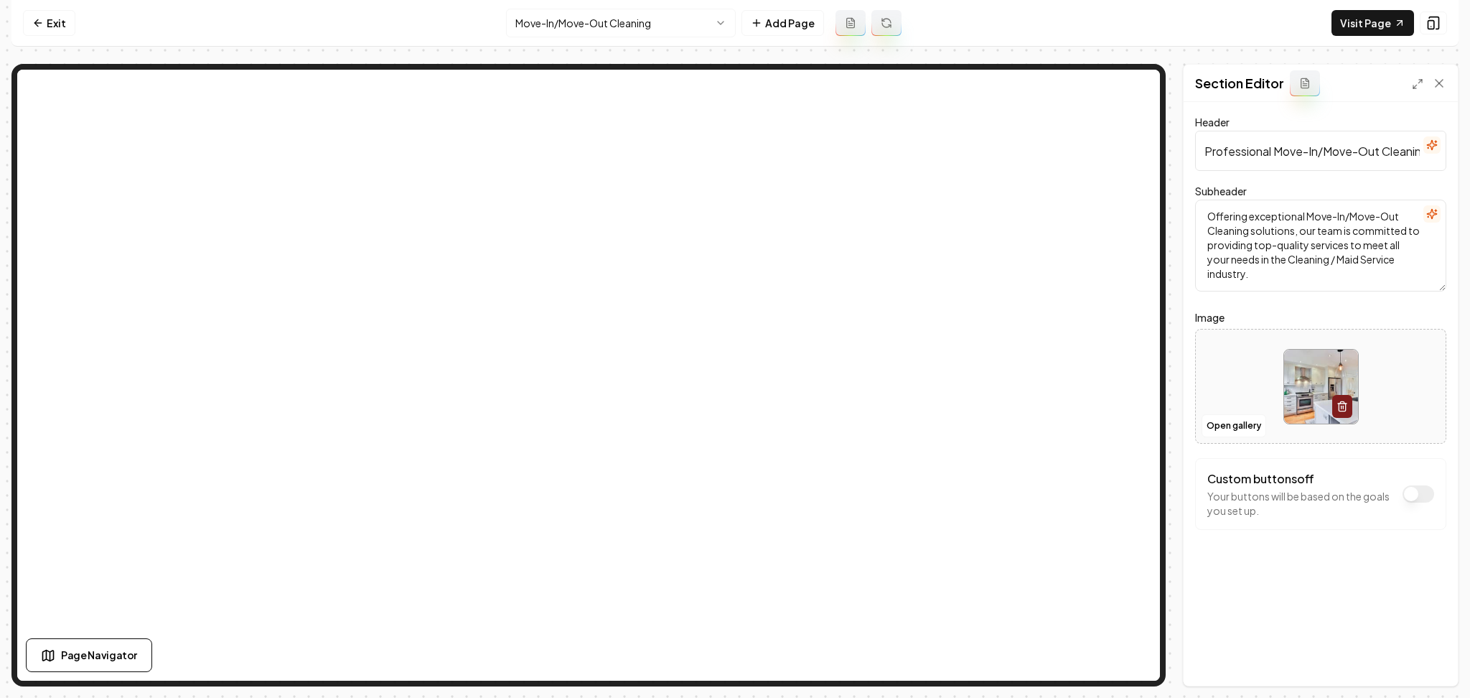
click at [1255, 370] on div at bounding box center [1321, 386] width 250 height 98
type input "**********"
click at [1433, 668] on button "Save" at bounding box center [1425, 661] width 42 height 26
click at [612, 14] on html "Computer Required This feature is only available on a computer. Please switch t…" at bounding box center [735, 349] width 1470 height 698
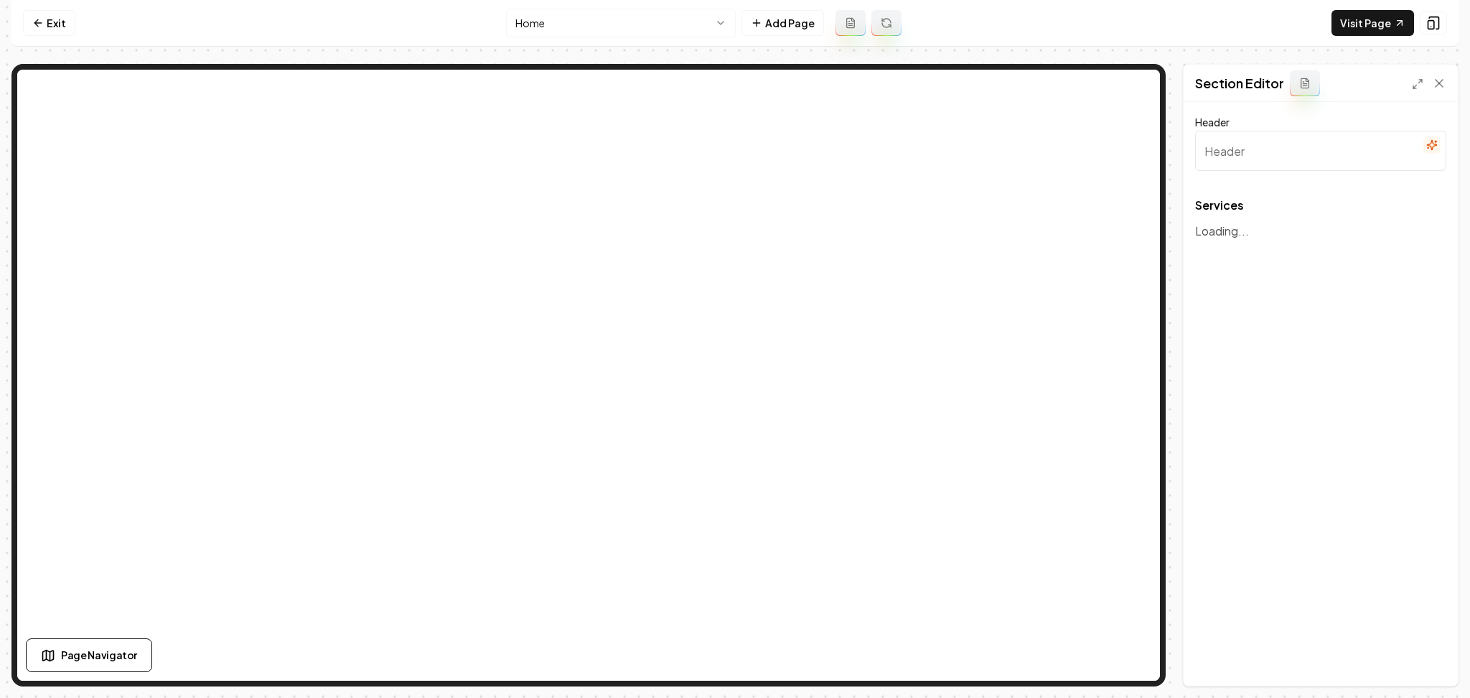
type input "Our Exceptional Cleaning Services"
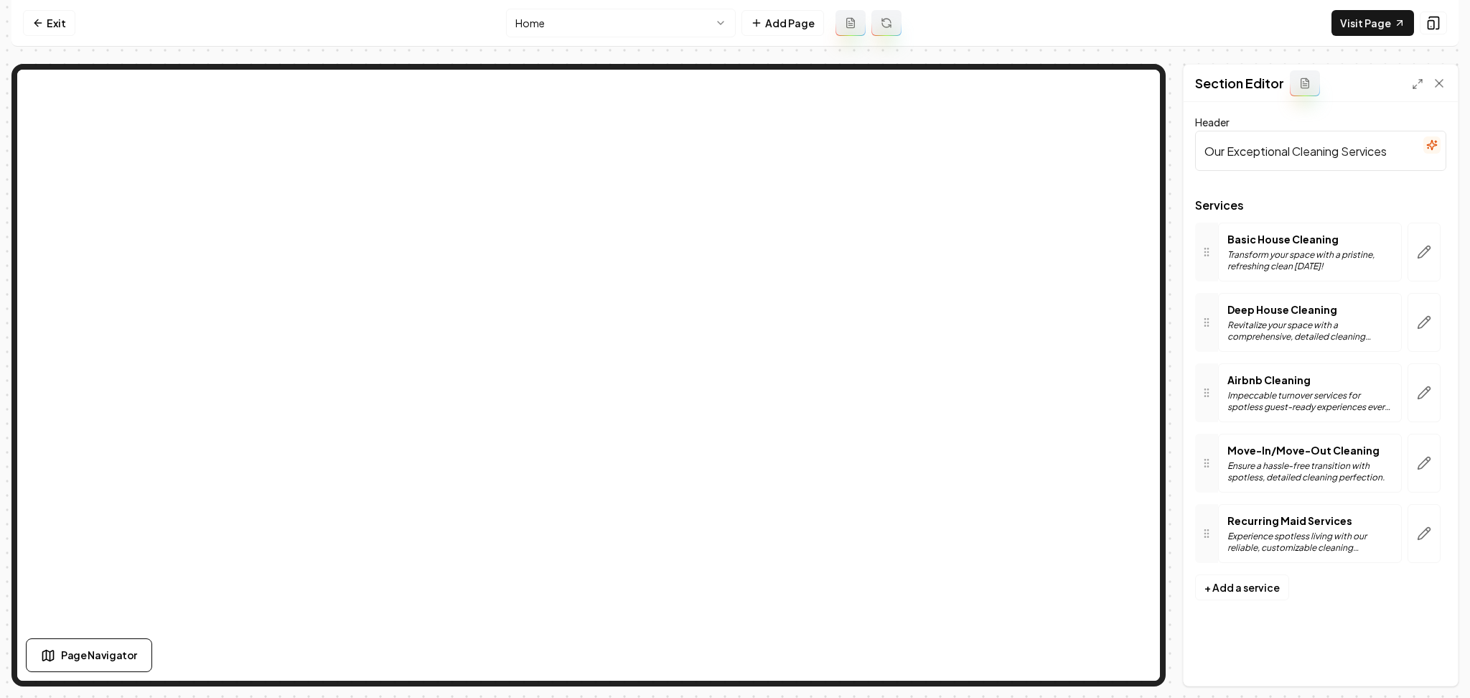
drag, startPoint x: 1424, startPoint y: 250, endPoint x: 1413, endPoint y: 296, distance: 47.2
click at [1425, 251] on icon "button" at bounding box center [1424, 252] width 14 height 14
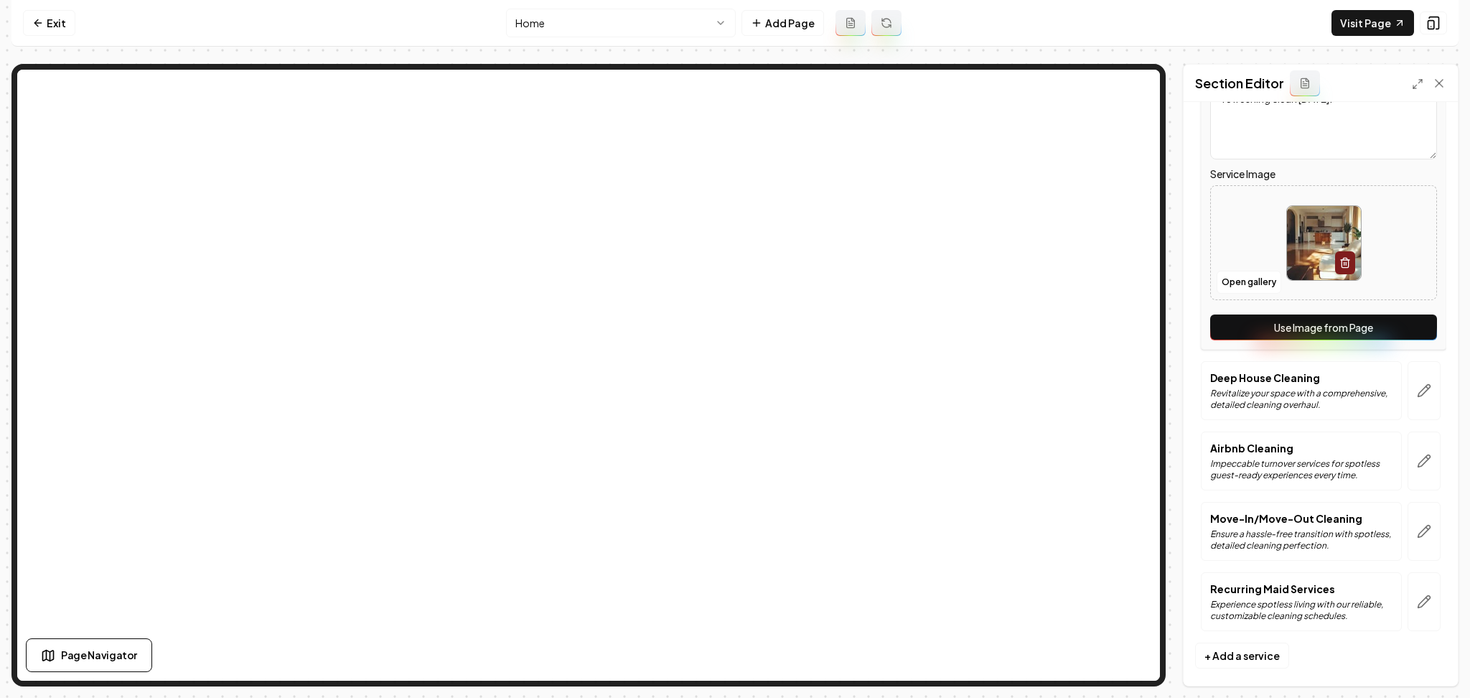
scroll to position [262, 0]
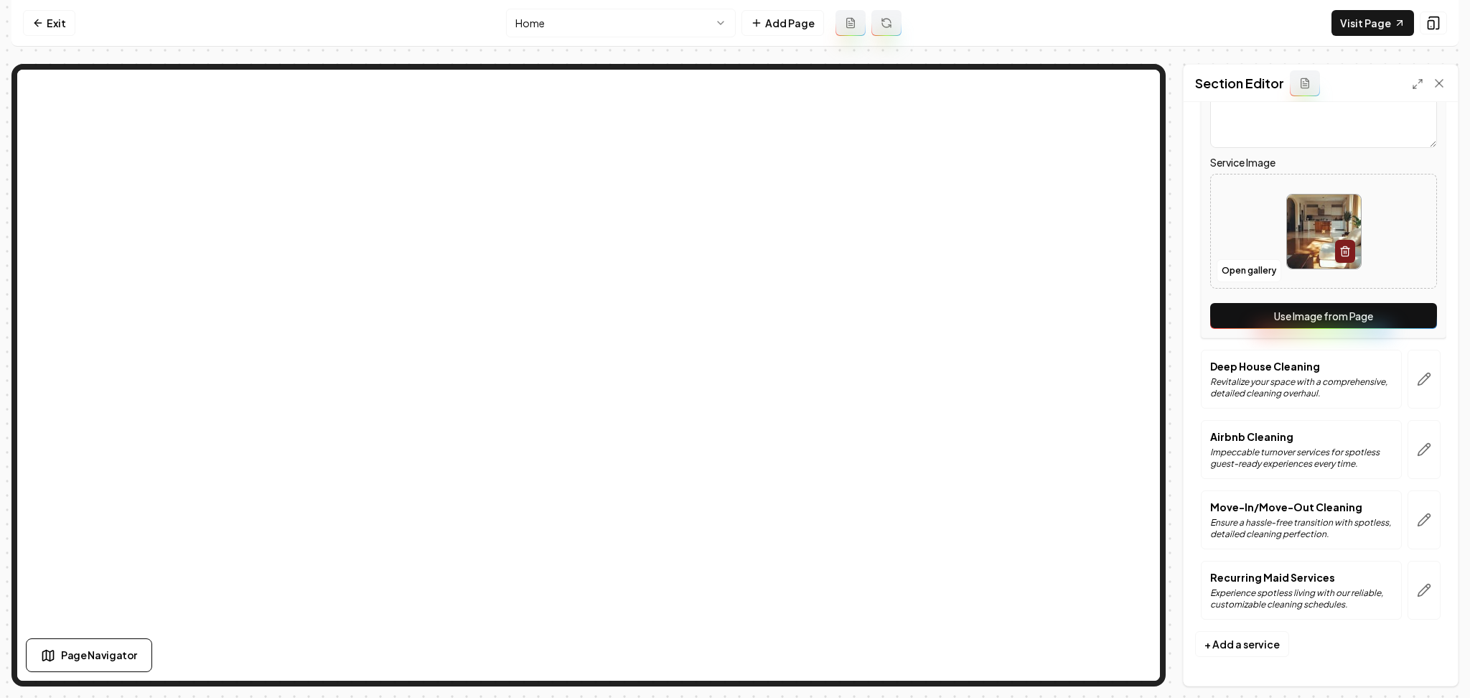
click at [1349, 291] on div "Service Name Basic House Cleaning Short Blurb about this Service Transform your…" at bounding box center [1323, 150] width 245 height 378
click at [1357, 304] on button "Use Image from Page" at bounding box center [1323, 316] width 227 height 26
click at [1417, 376] on icon "button" at bounding box center [1424, 379] width 14 height 14
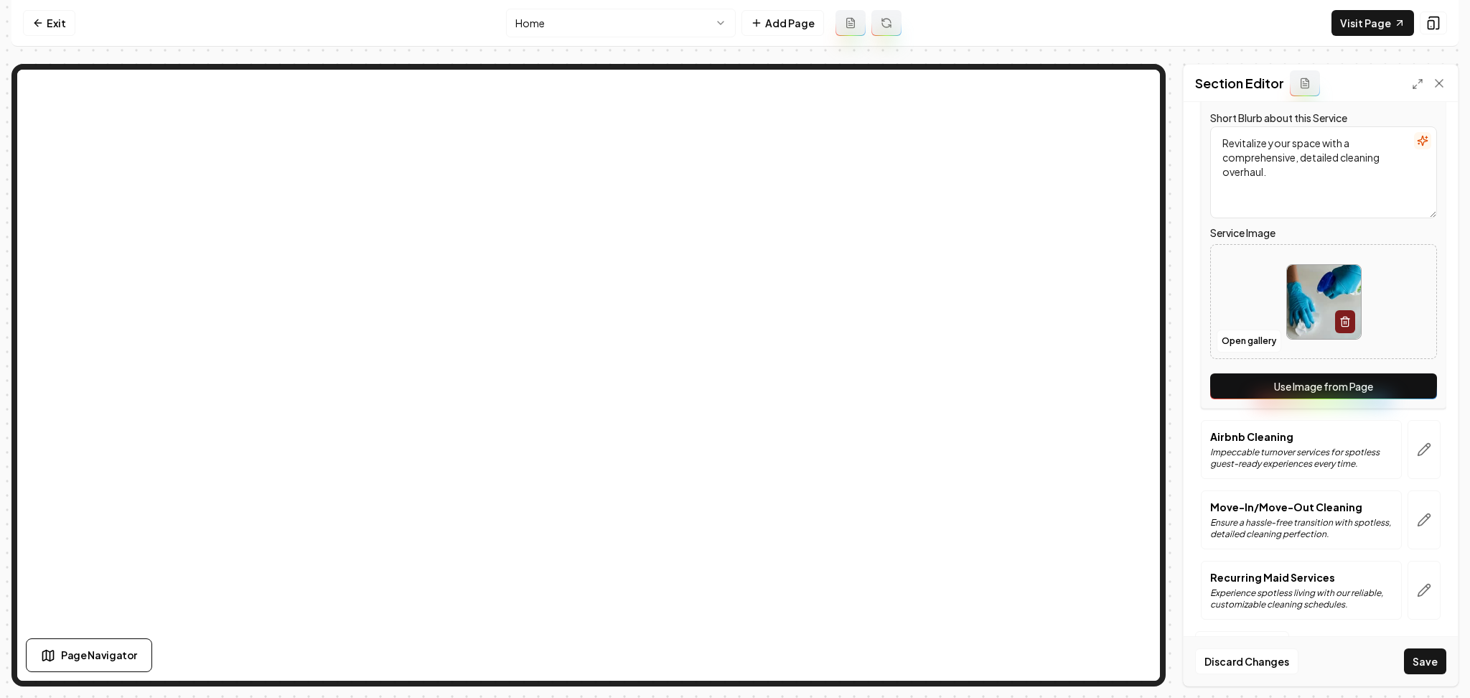
click at [1346, 388] on button "Use Image from Page" at bounding box center [1323, 386] width 227 height 26
click at [1408, 463] on button "button" at bounding box center [1424, 449] width 33 height 59
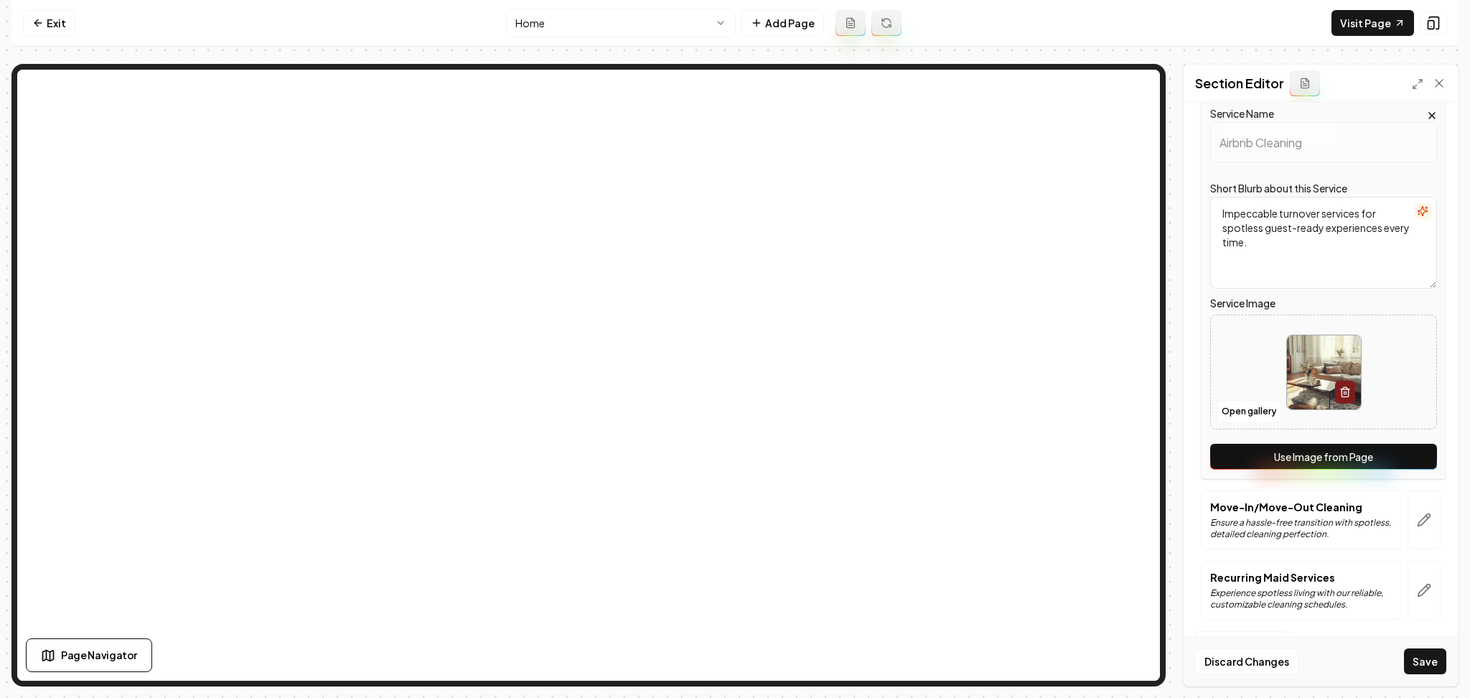
click at [1393, 462] on button "Use Image from Page" at bounding box center [1323, 457] width 227 height 26
click at [1408, 497] on button "button" at bounding box center [1424, 519] width 33 height 59
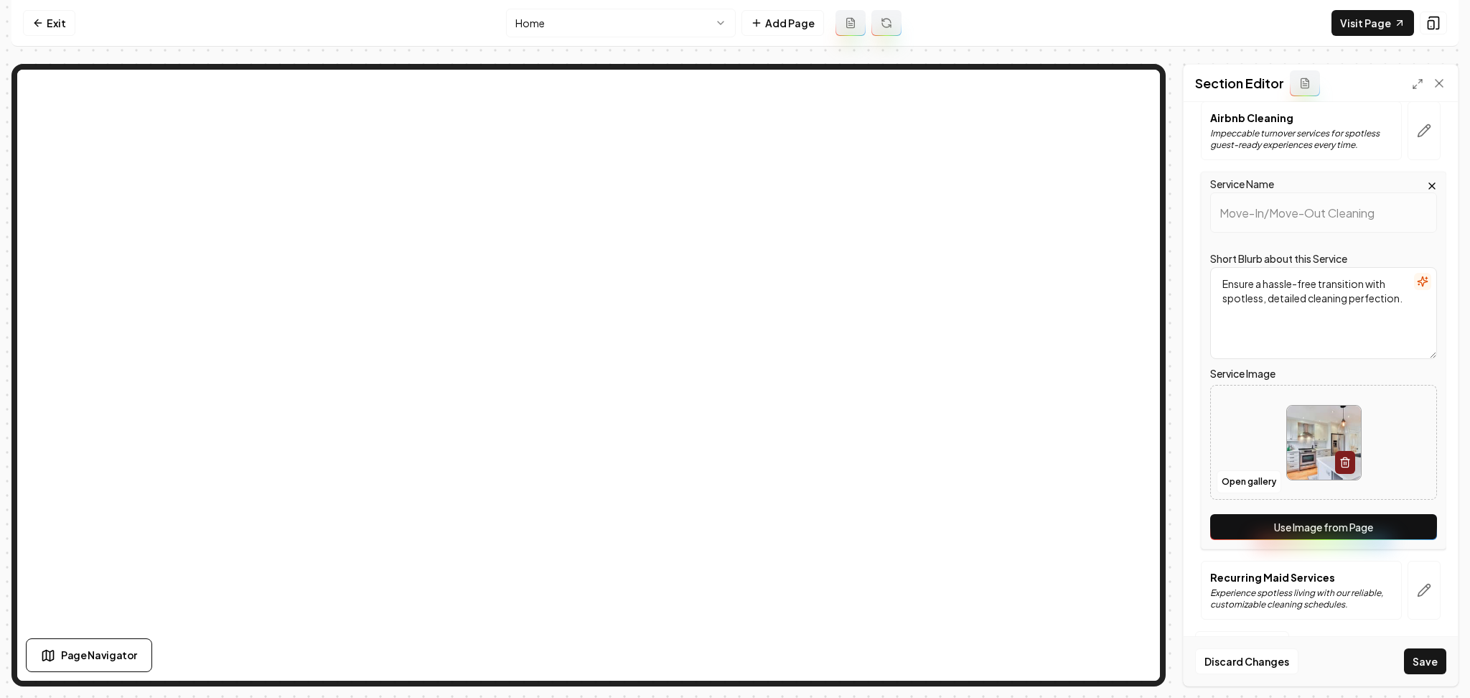
click at [1372, 532] on button "Use Image from Page" at bounding box center [1323, 527] width 227 height 26
click at [1417, 589] on icon "button" at bounding box center [1424, 590] width 14 height 14
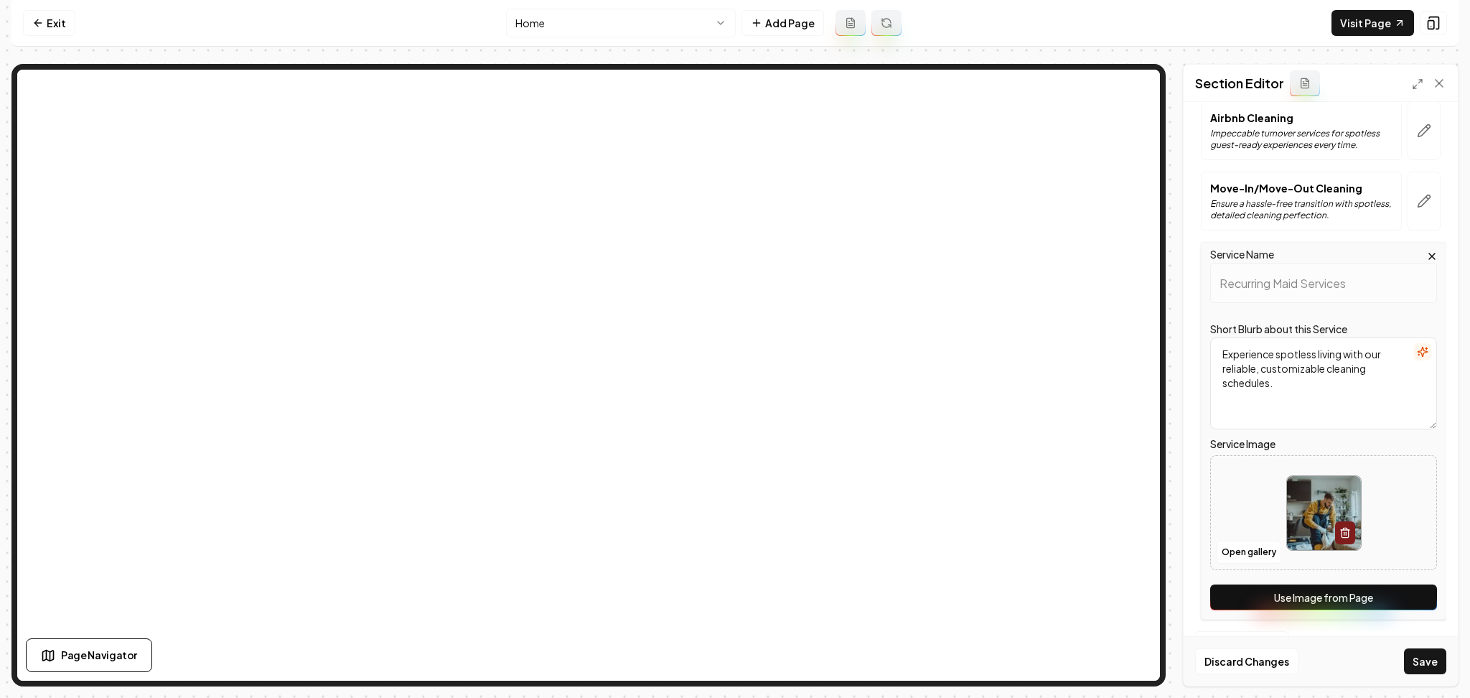
drag, startPoint x: 1400, startPoint y: 594, endPoint x: 1405, endPoint y: 602, distance: 9.2
click at [1400, 595] on button "Use Image from Page" at bounding box center [1323, 597] width 227 height 26
click at [1428, 650] on button "Save" at bounding box center [1425, 661] width 42 height 26
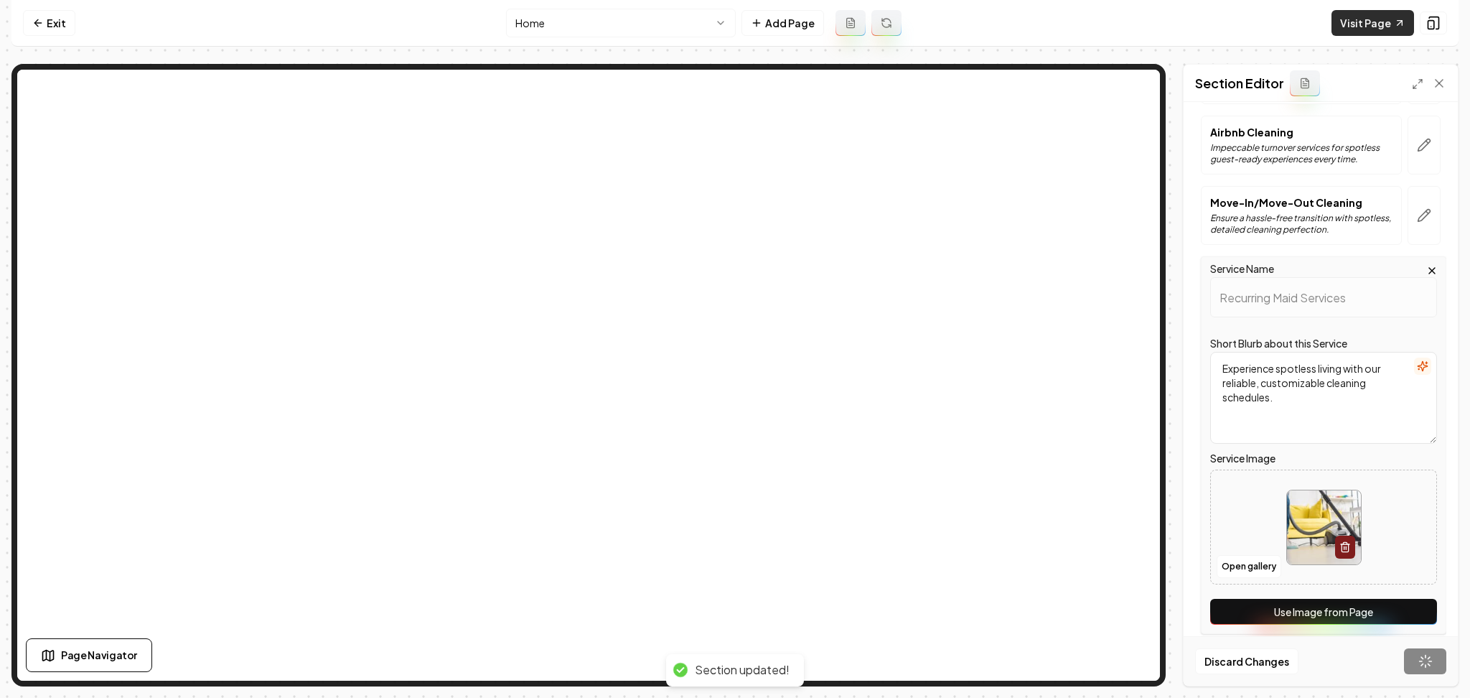
click at [1376, 24] on link "Visit Page" at bounding box center [1373, 23] width 83 height 26
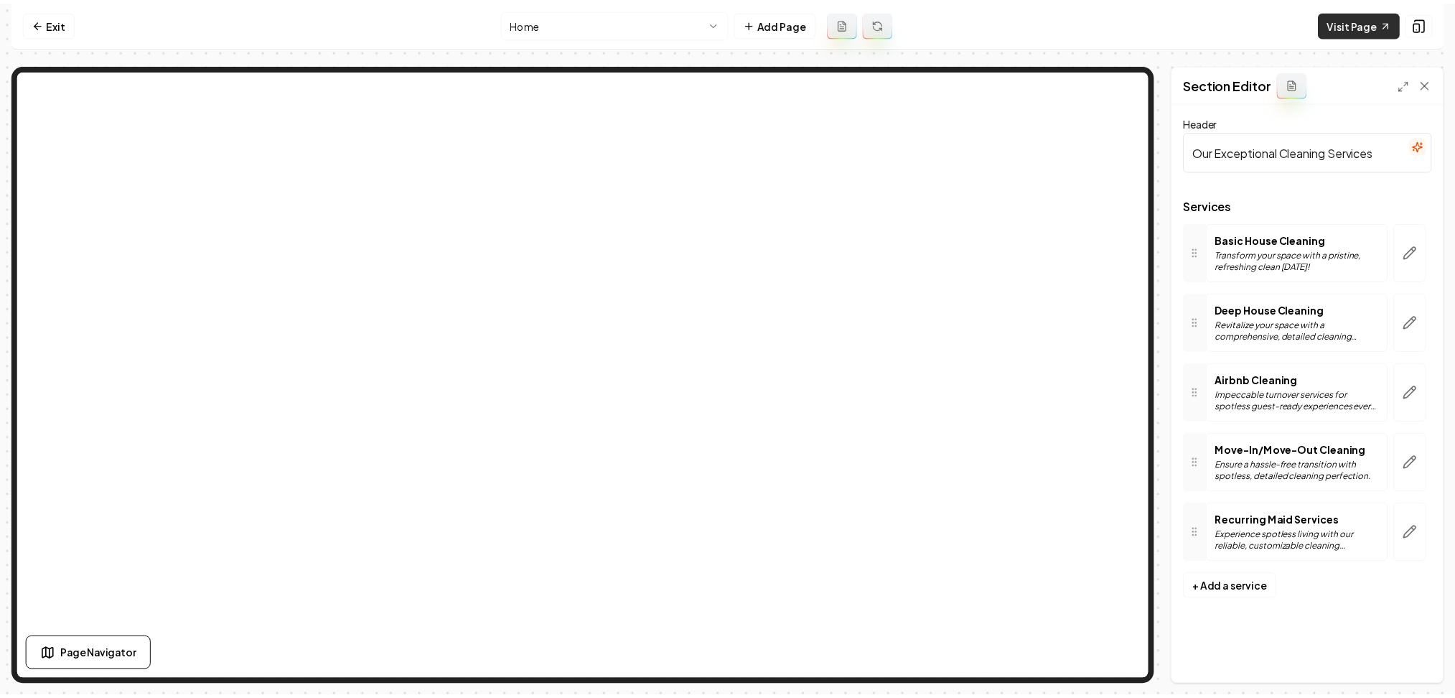
scroll to position [0, 0]
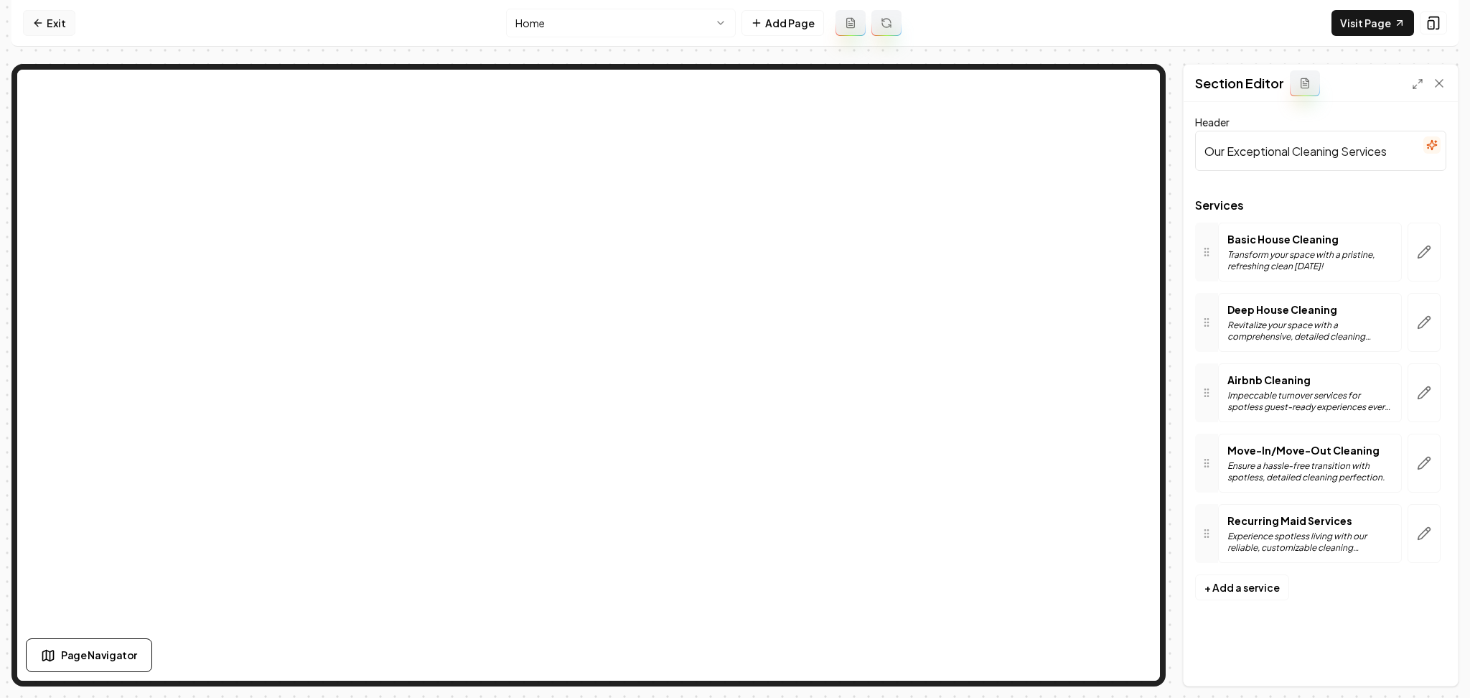
click at [39, 11] on link "Exit" at bounding box center [49, 23] width 52 height 26
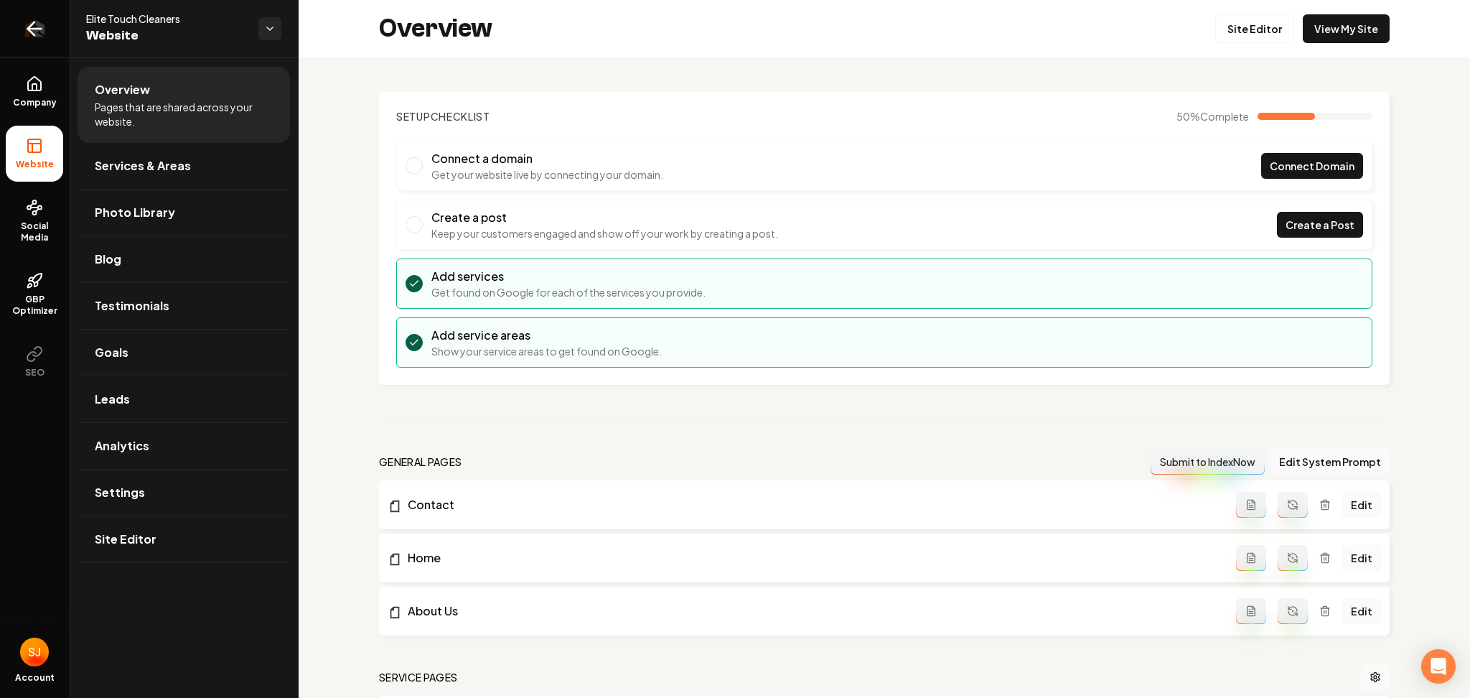
click at [39, 24] on icon "Return to dashboard" at bounding box center [34, 28] width 23 height 23
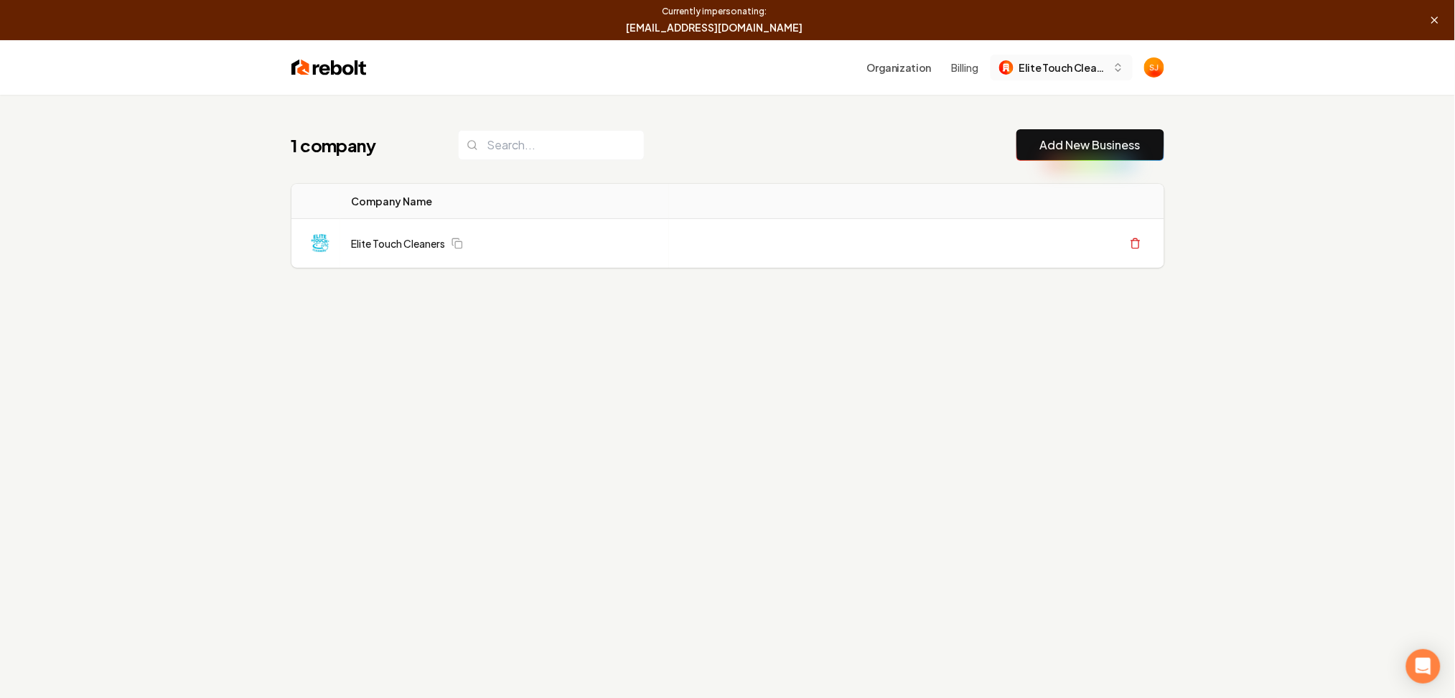
click at [1103, 70] on span "Elite Touch Cleaners" at bounding box center [1063, 67] width 88 height 15
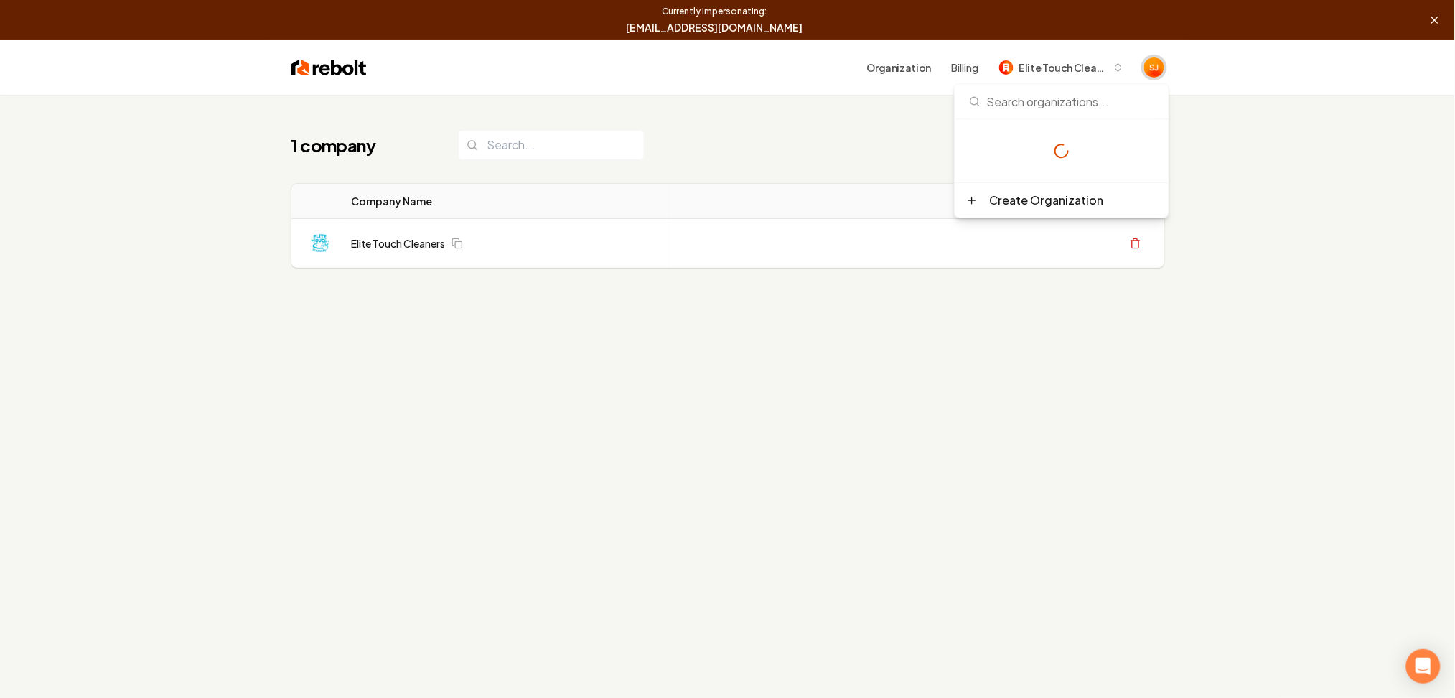
click at [1154, 63] on img "Open user button" at bounding box center [1154, 67] width 20 height 20
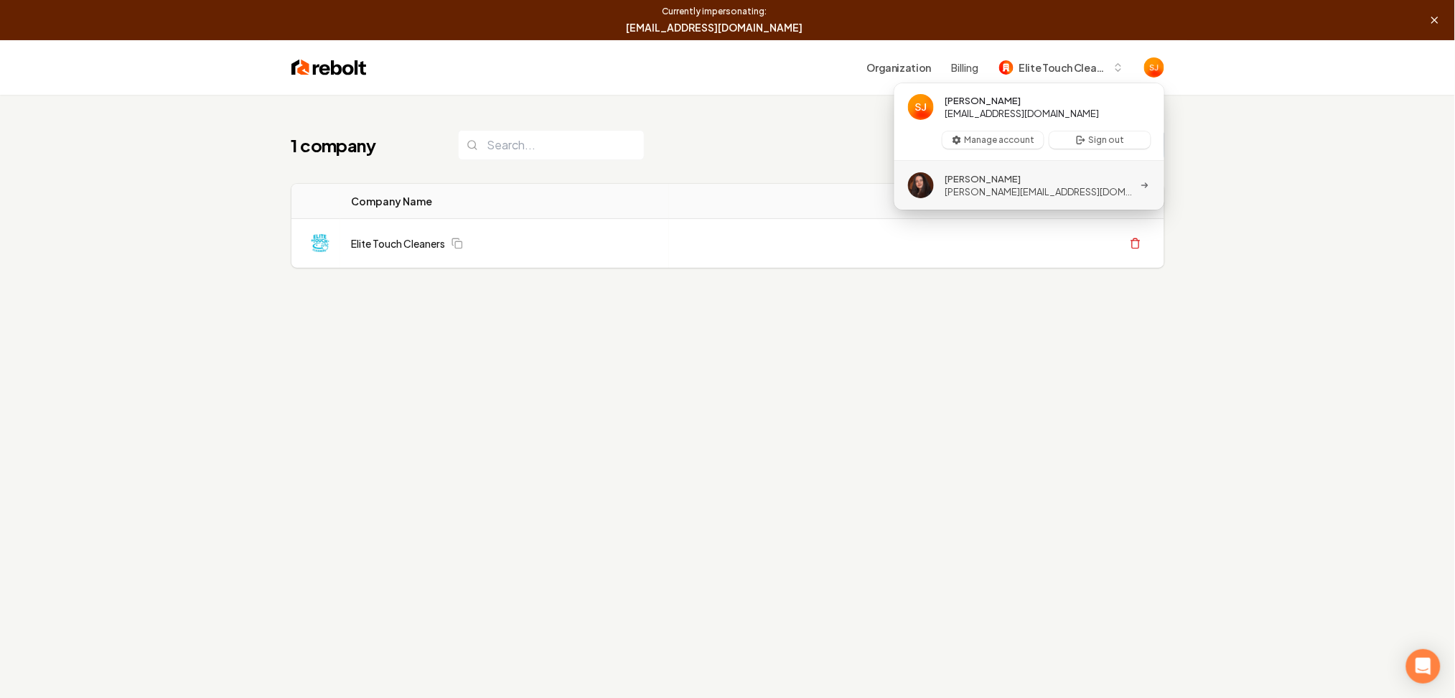
click at [973, 190] on span "[PERSON_NAME][EMAIL_ADDRESS][DOMAIN_NAME]" at bounding box center [1039, 191] width 188 height 13
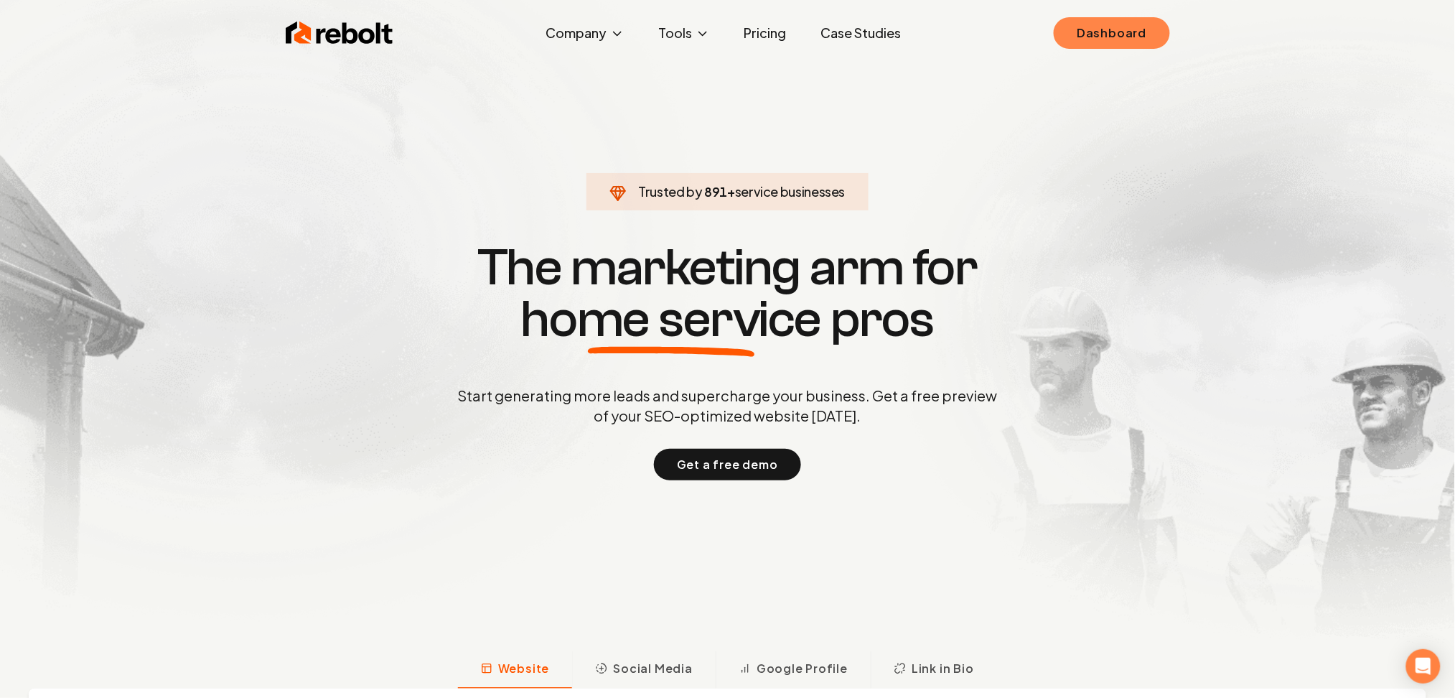
click at [1146, 45] on link "Dashboard" at bounding box center [1112, 33] width 116 height 32
